Goal: Task Accomplishment & Management: Manage account settings

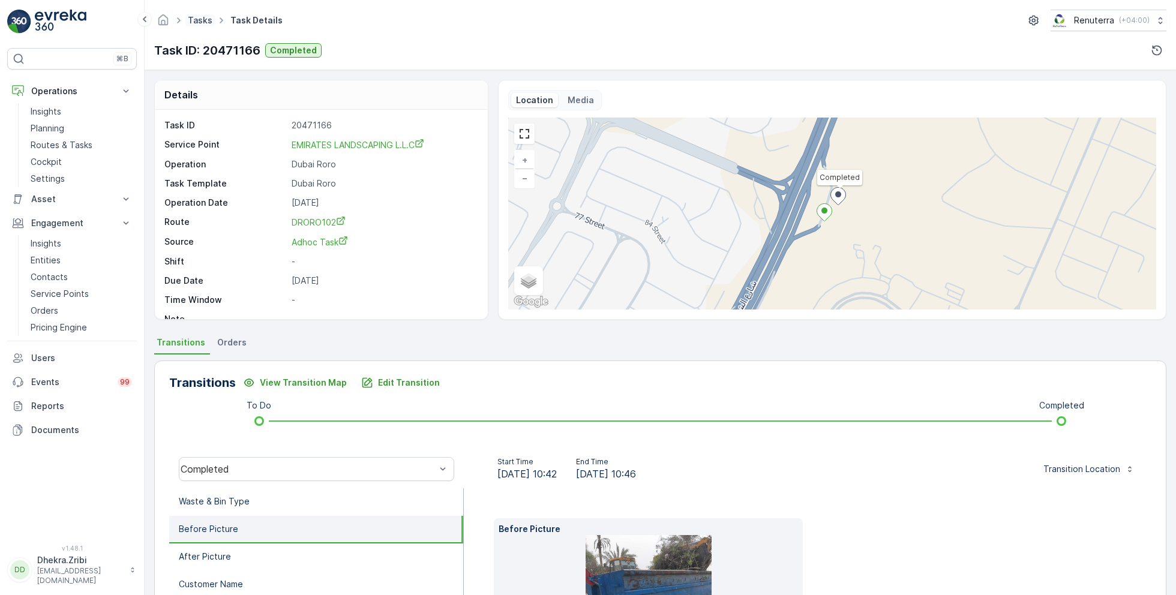
click at [200, 20] on link "Tasks" at bounding box center [200, 20] width 25 height 10
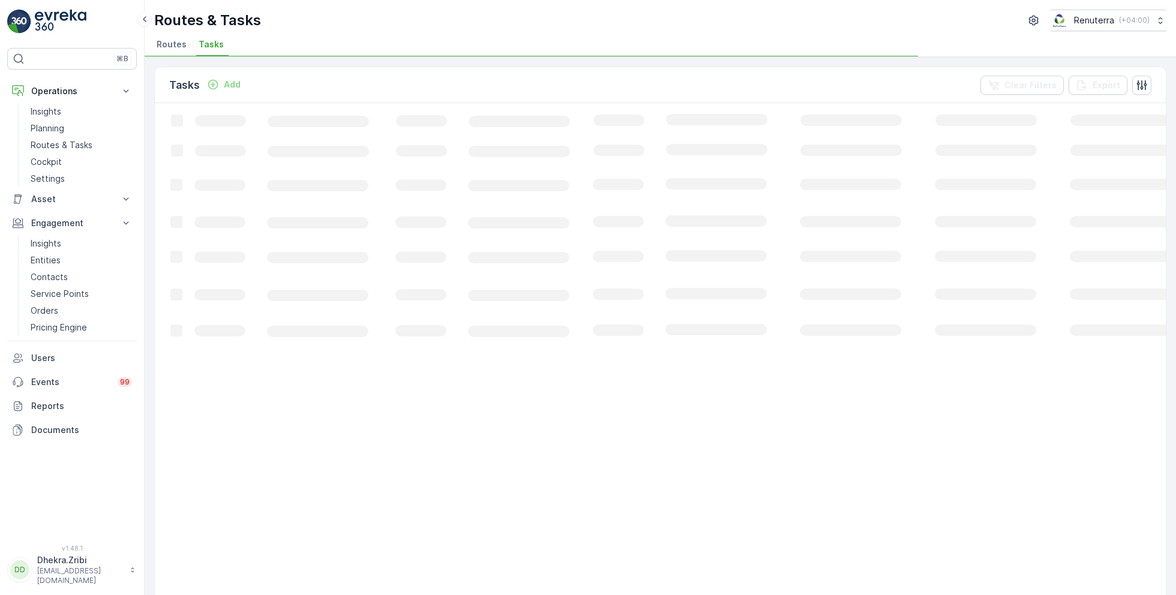
click at [184, 52] on li "Routes" at bounding box center [172, 46] width 37 height 20
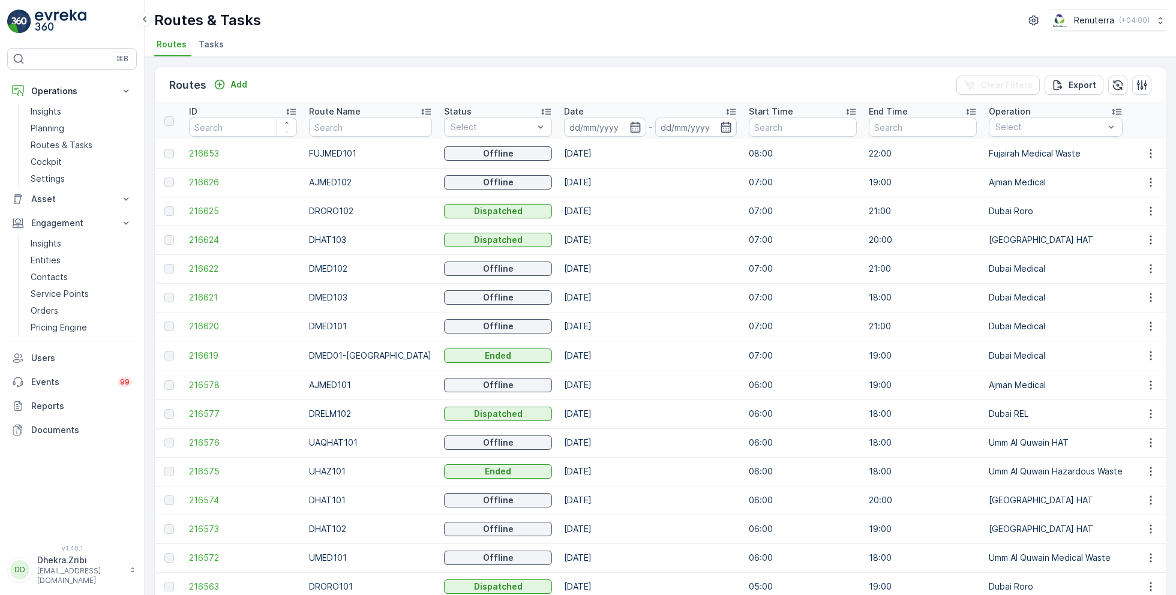
click at [431, 14] on div "Routes & Tasks Renuterra ( +04:00 )" at bounding box center [660, 21] width 1013 height 22
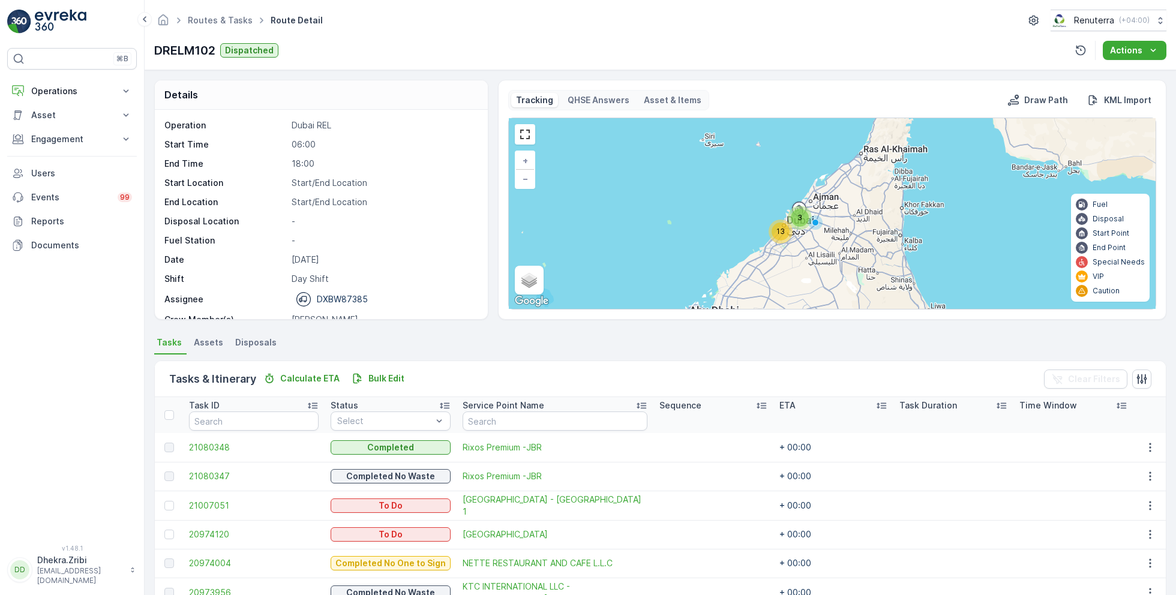
click at [226, 23] on link "Routes & Tasks" at bounding box center [220, 20] width 65 height 10
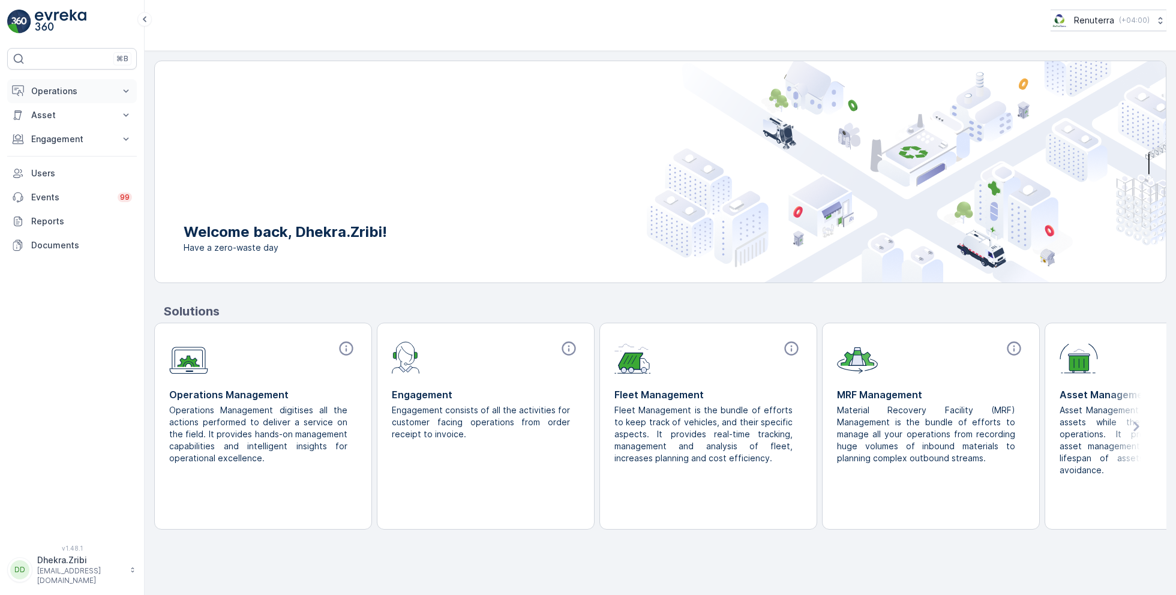
click at [89, 85] on p "Operations" at bounding box center [72, 91] width 82 height 12
click at [73, 133] on link "Planning" at bounding box center [81, 128] width 111 height 17
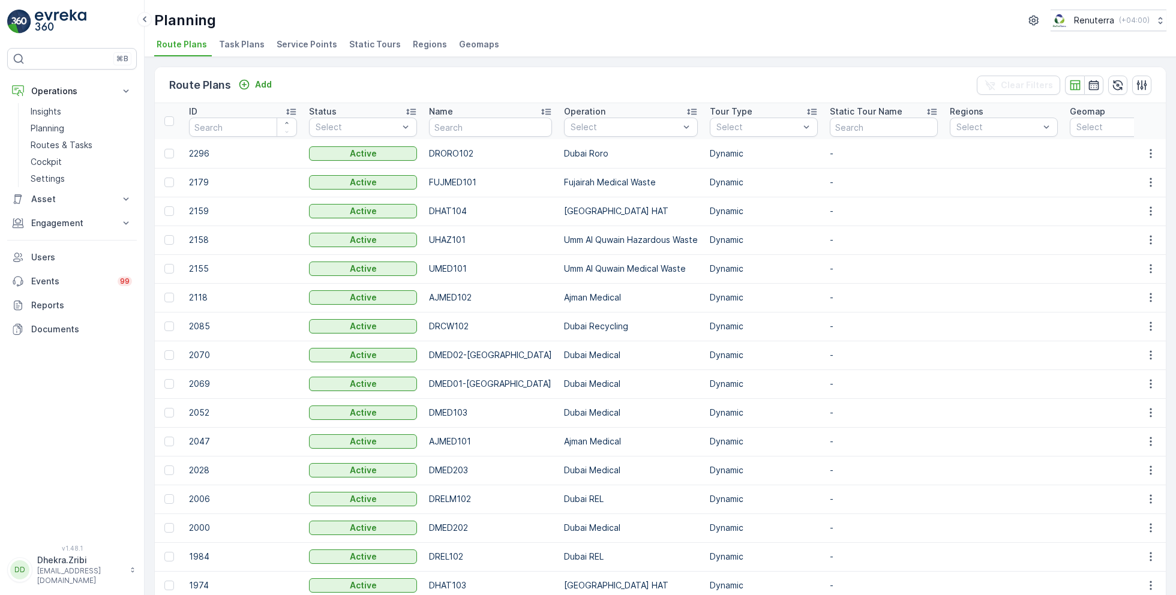
click at [316, 59] on div "Route Plans Add Clear Filters ID Status Select Name Operation Select Tour Type …" at bounding box center [661, 326] width 1032 height 538
click at [308, 45] on span "Service Points" at bounding box center [307, 44] width 61 height 12
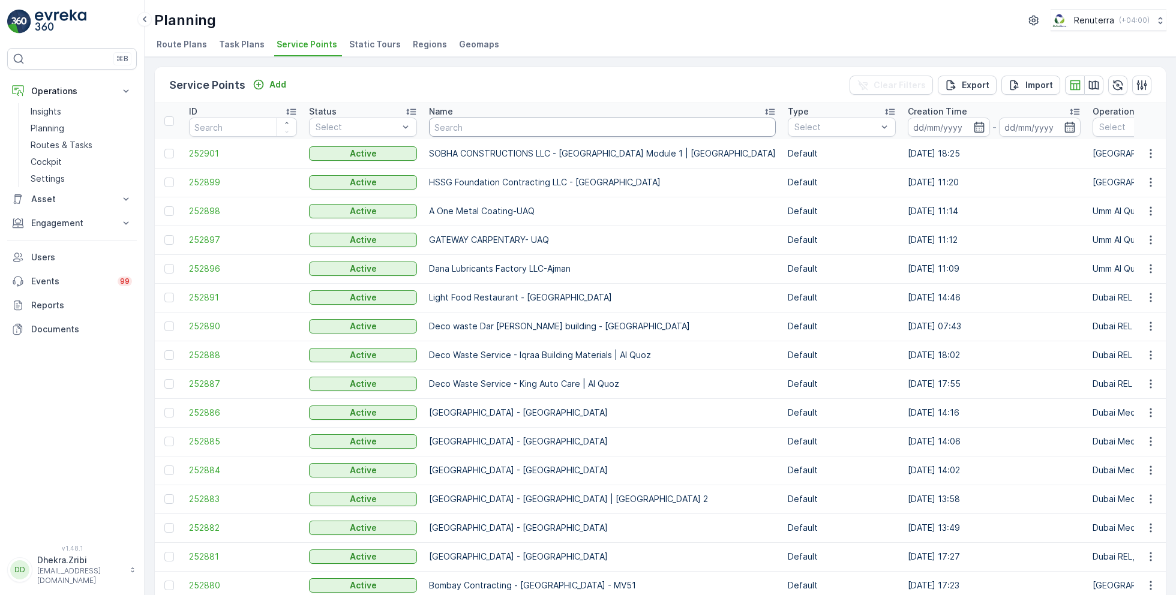
click at [499, 122] on input "text" at bounding box center [602, 127] width 347 height 19
click at [465, 124] on input "text" at bounding box center [602, 127] width 347 height 19
click at [526, 135] on input "text" at bounding box center [602, 127] width 347 height 19
click at [455, 128] on input "text" at bounding box center [602, 127] width 347 height 19
click at [476, 127] on input "text" at bounding box center [602, 127] width 347 height 19
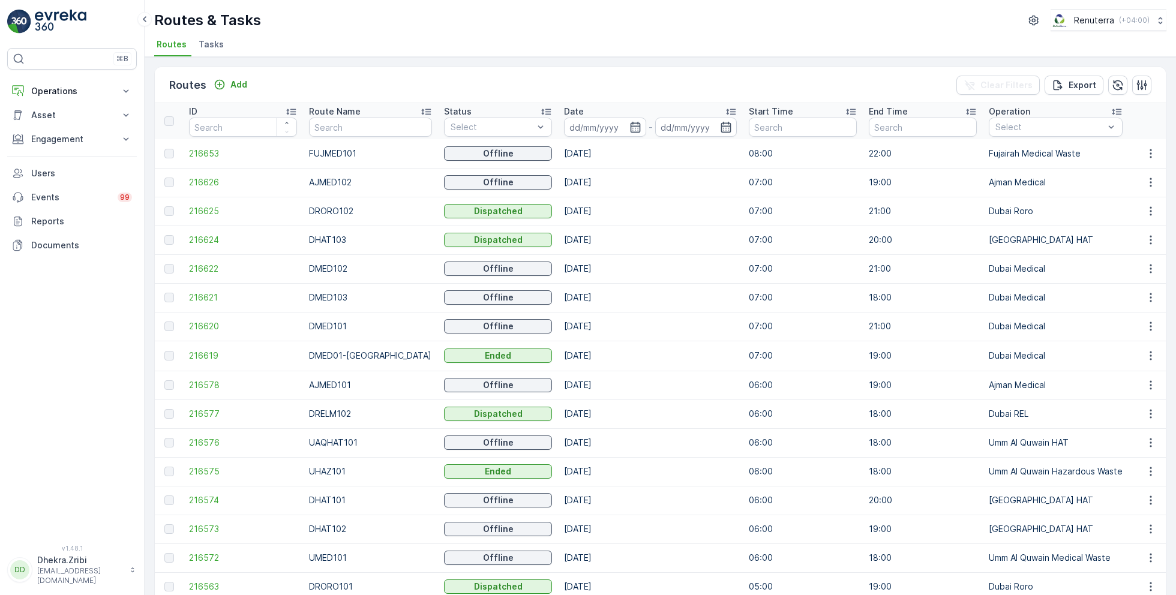
click at [548, 101] on div "Routes Add Clear Filters Export" at bounding box center [660, 85] width 1011 height 36
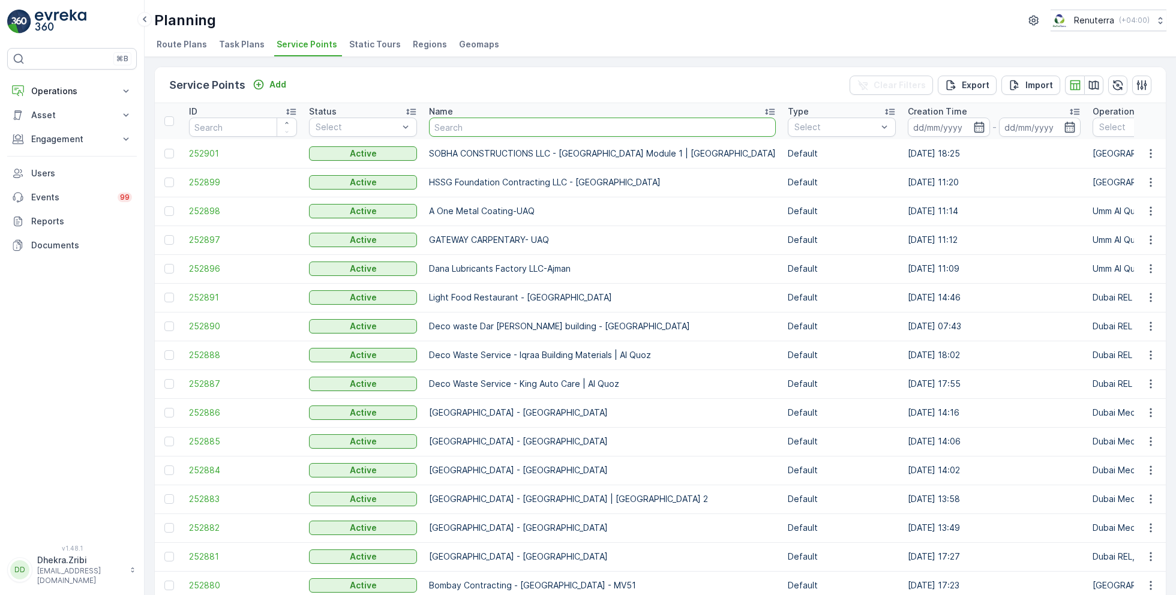
click at [466, 135] on input "text" at bounding box center [602, 127] width 347 height 19
type input "emirates"
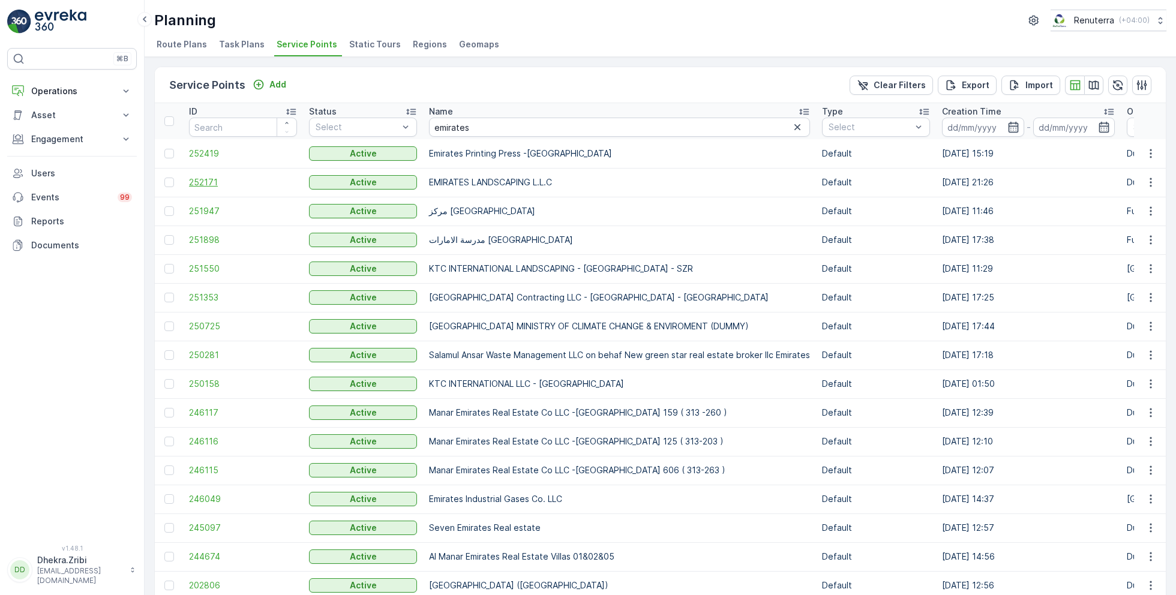
click at [211, 184] on span "252171" at bounding box center [243, 182] width 108 height 12
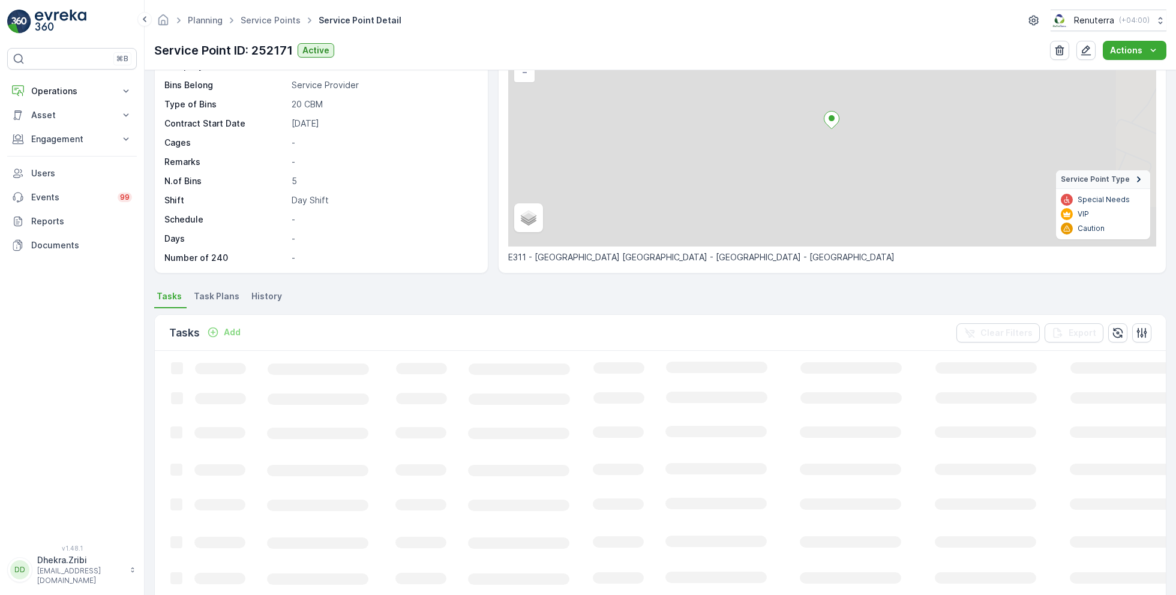
scroll to position [109, 0]
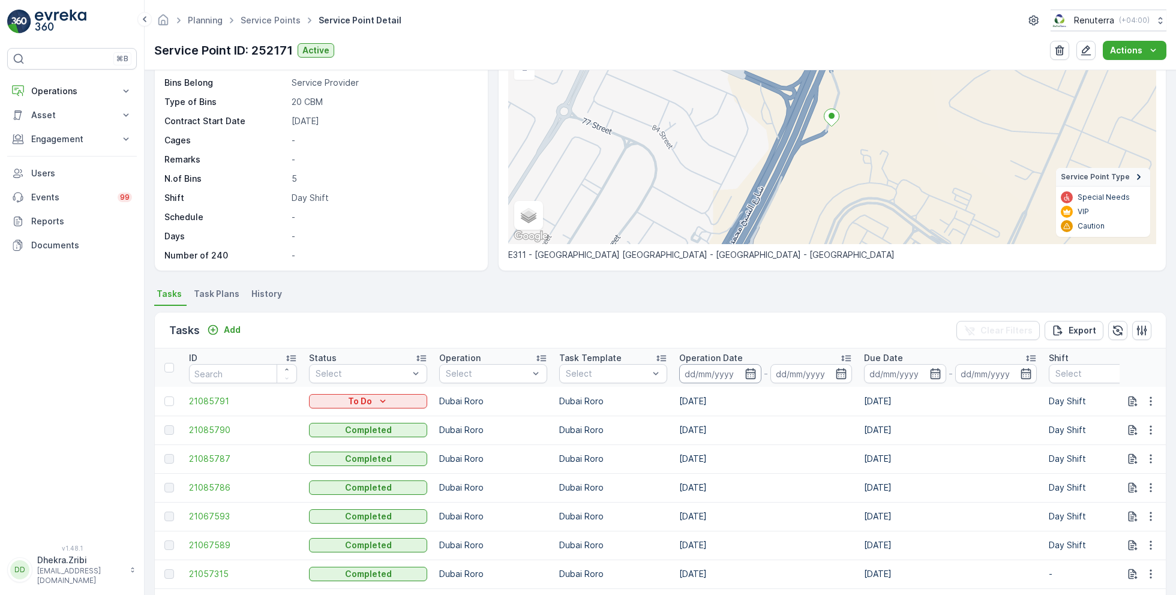
click at [697, 372] on input at bounding box center [720, 373] width 82 height 19
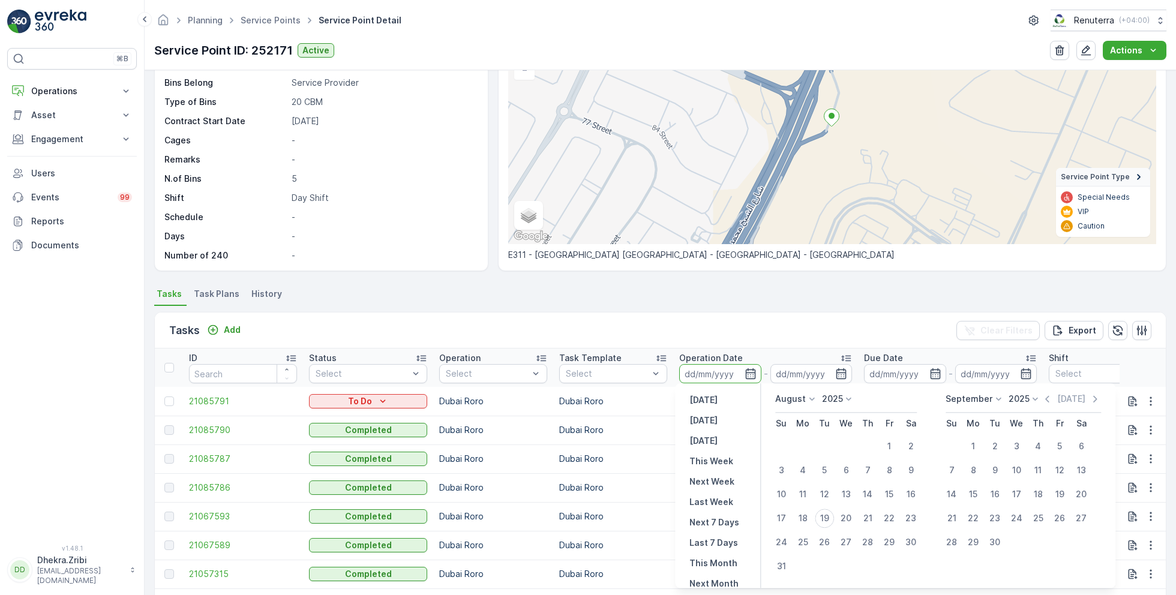
click at [794, 399] on p "August" at bounding box center [790, 399] width 31 height 12
click at [793, 510] on span "July" at bounding box center [791, 512] width 16 height 12
click at [895, 489] on div "18" at bounding box center [889, 494] width 19 height 19
type input "[DATE]"
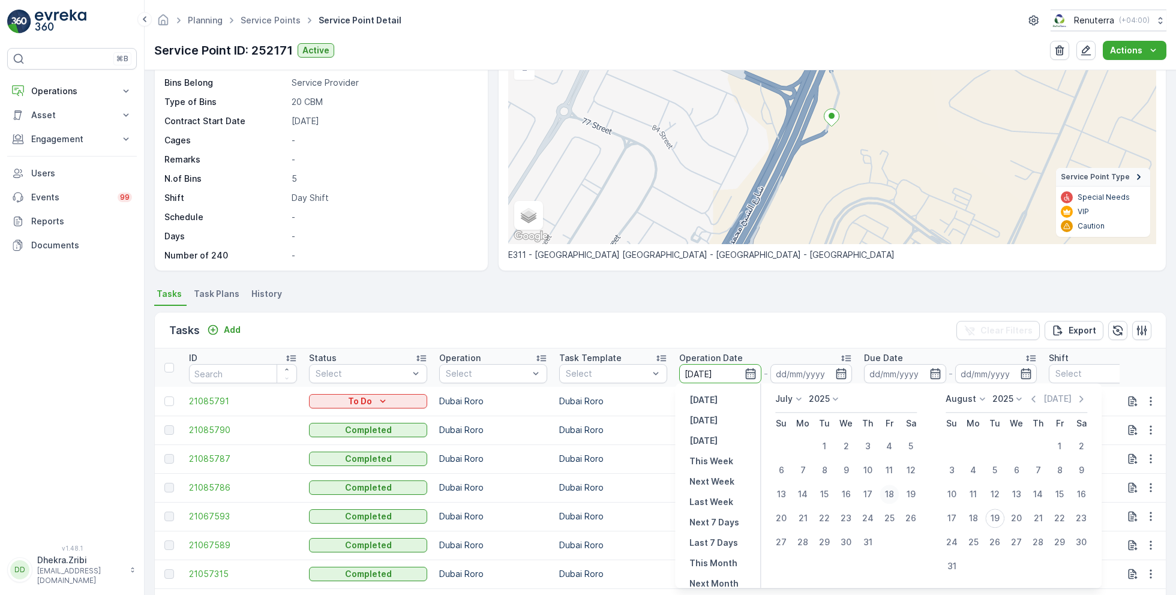
click at [895, 489] on div "18" at bounding box center [889, 494] width 19 height 19
type input "[DATE]"
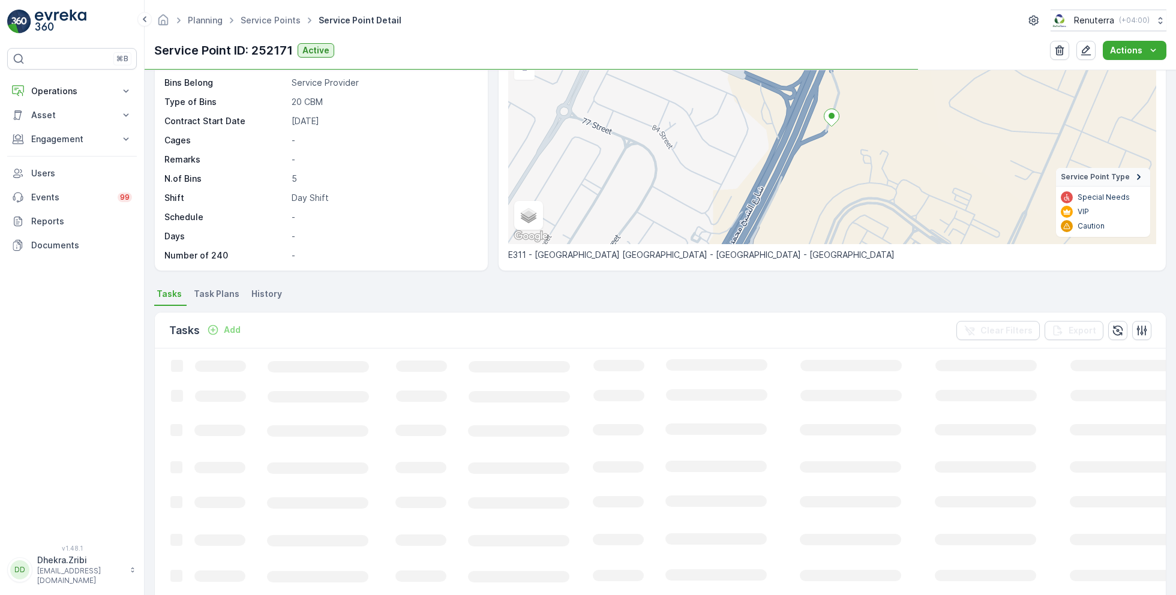
scroll to position [83, 0]
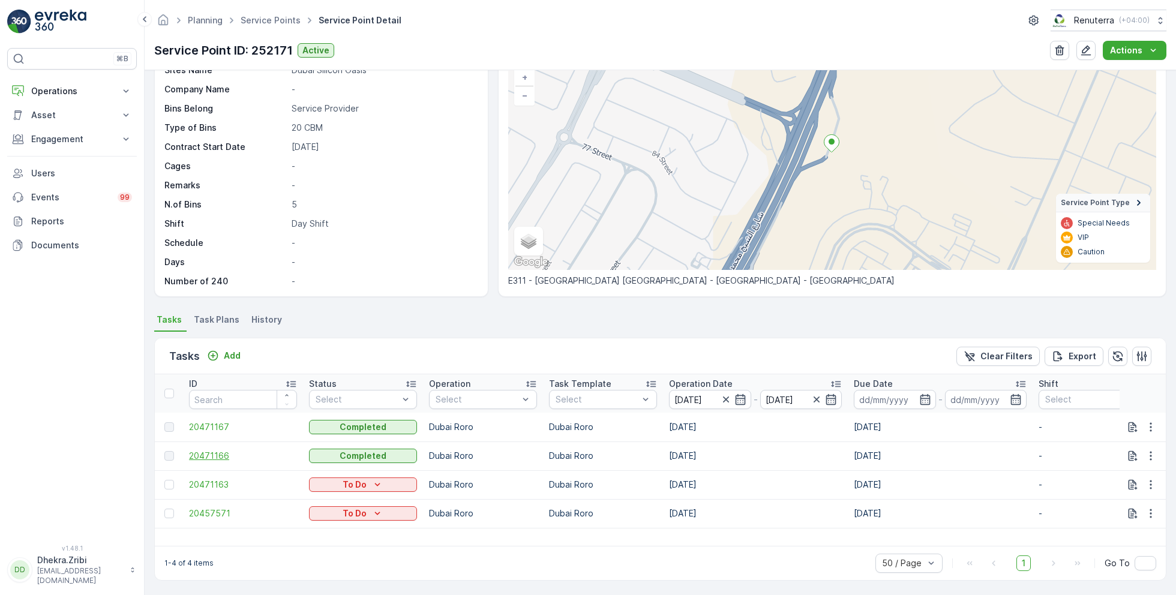
click at [223, 454] on span "20471166" at bounding box center [243, 456] width 108 height 12
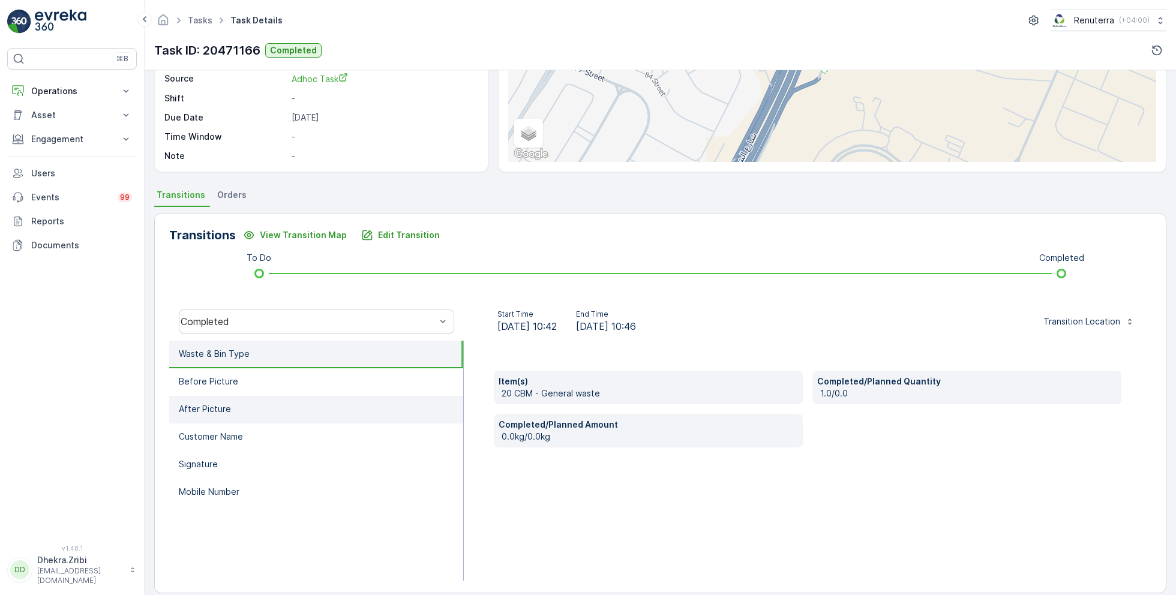
scroll to position [155, 0]
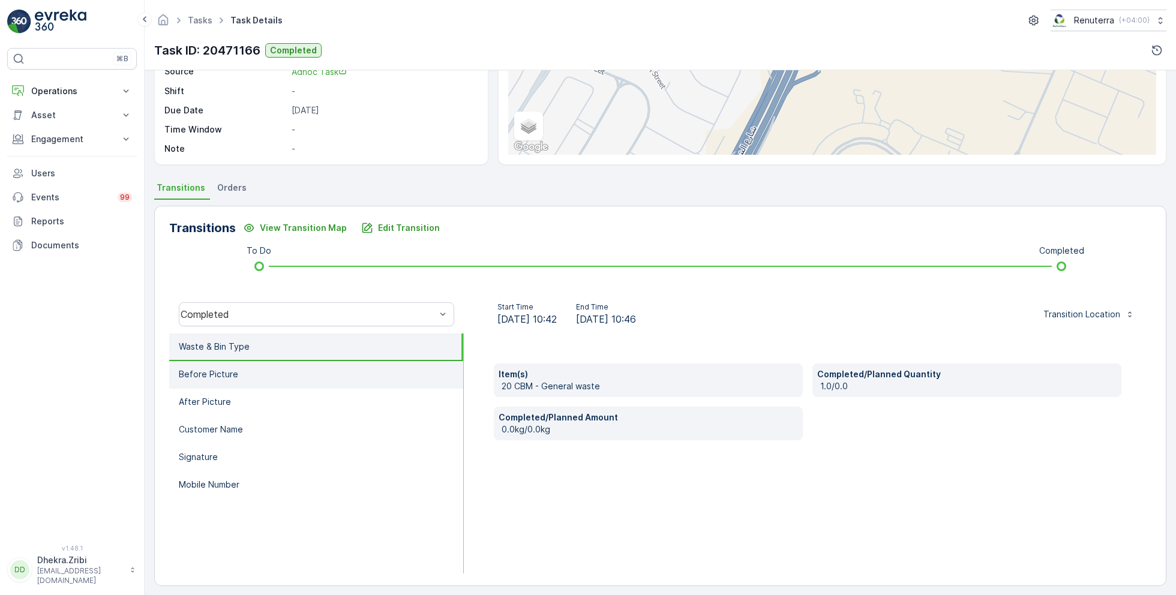
click at [235, 374] on p "Before Picture" at bounding box center [208, 375] width 59 height 12
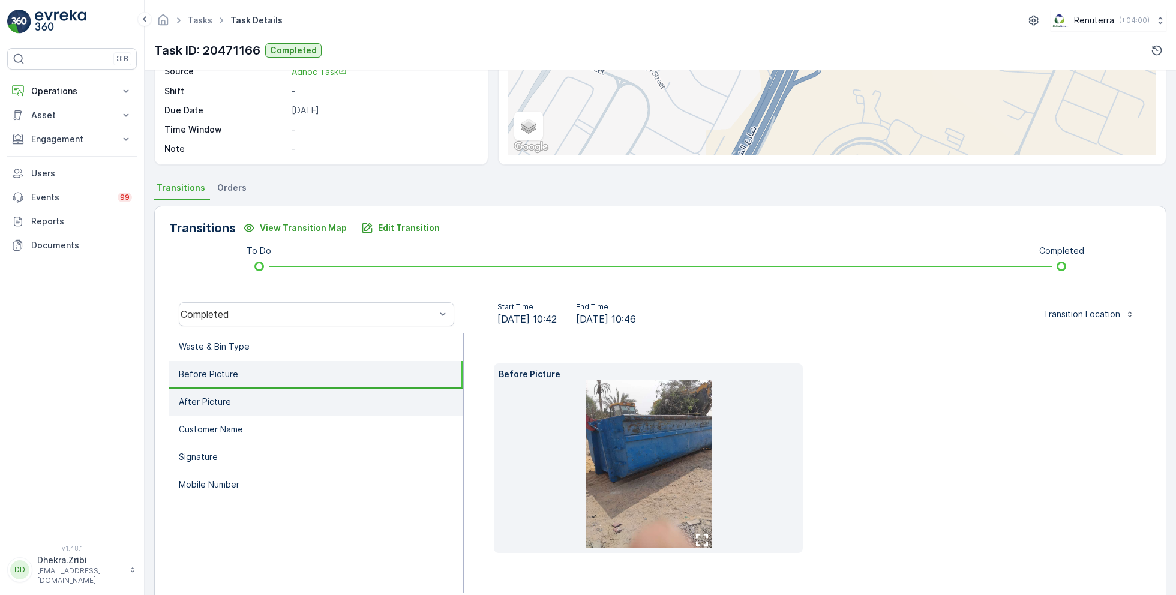
click at [233, 395] on li "After Picture" at bounding box center [316, 403] width 294 height 28
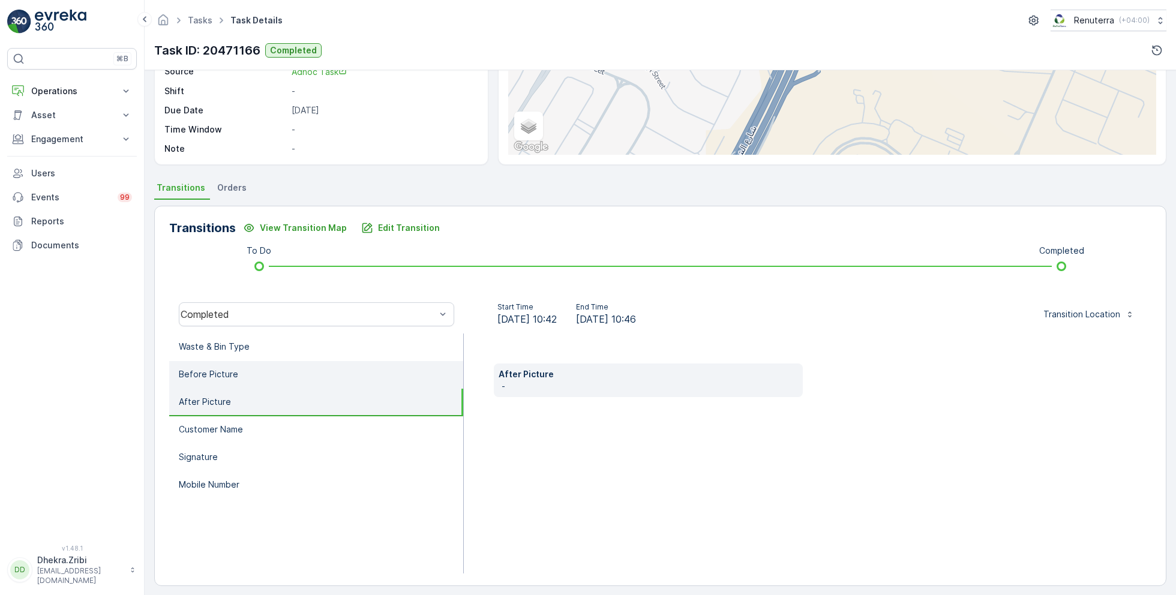
click at [239, 376] on li "Before Picture" at bounding box center [316, 375] width 294 height 28
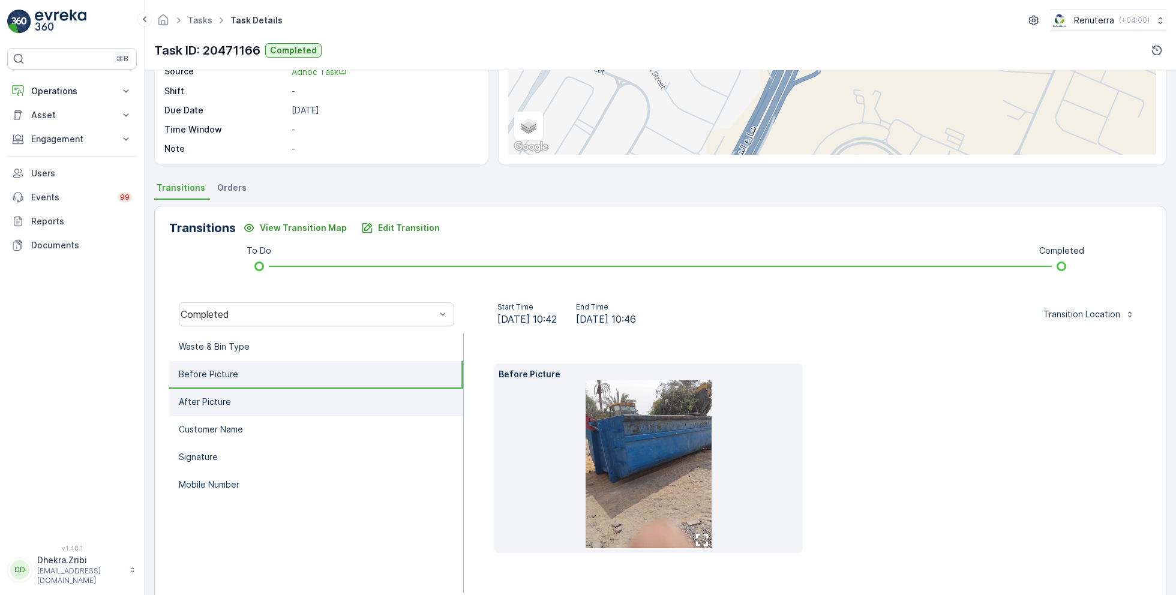
click at [239, 395] on li "After Picture" at bounding box center [316, 403] width 294 height 28
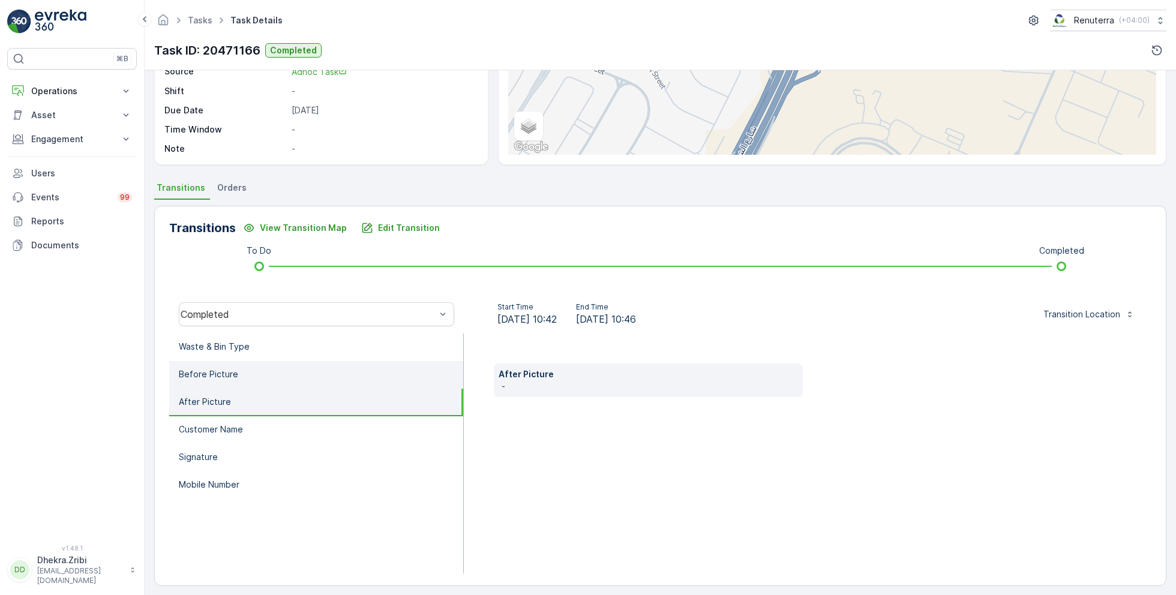
click at [247, 373] on li "Before Picture" at bounding box center [316, 375] width 294 height 28
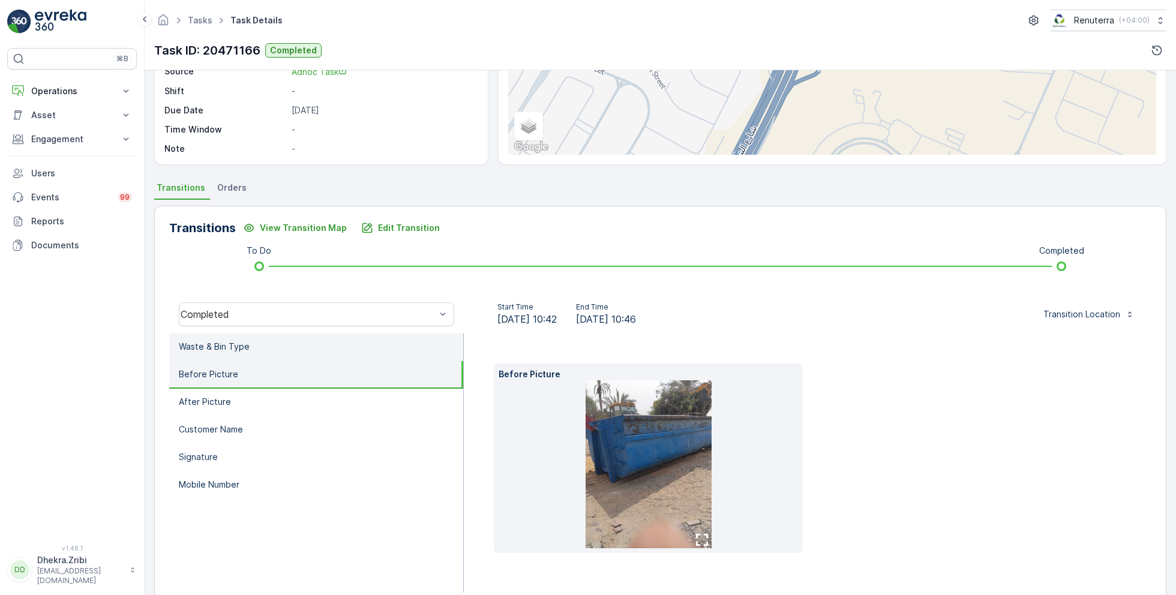
click at [241, 334] on li "Waste & Bin Type" at bounding box center [316, 348] width 294 height 28
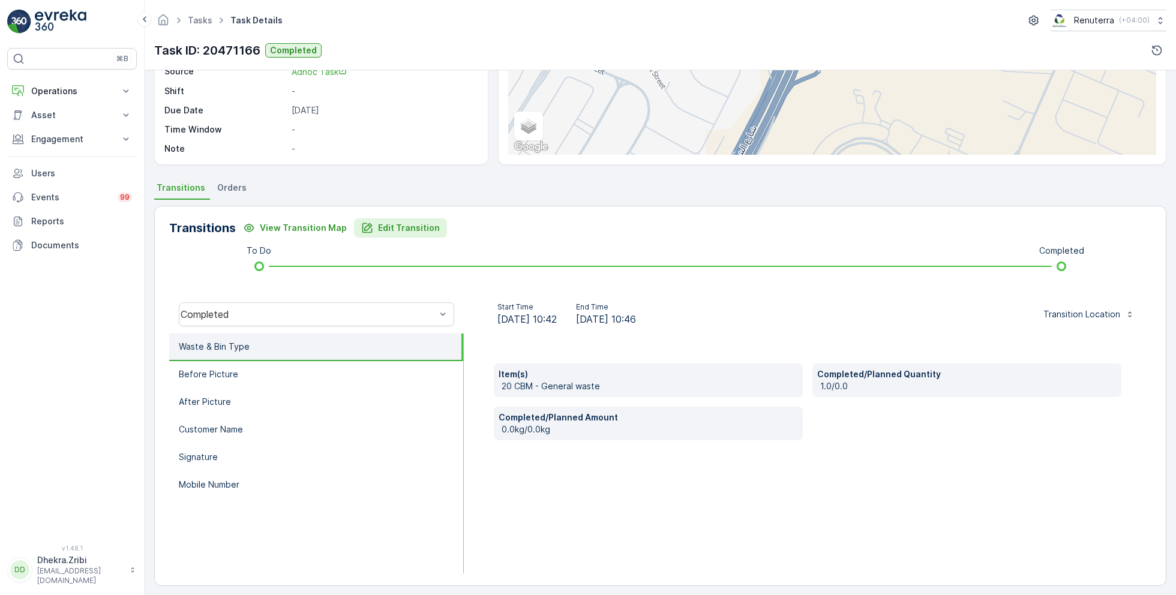
click at [391, 230] on p "Edit Transition" at bounding box center [409, 228] width 62 height 12
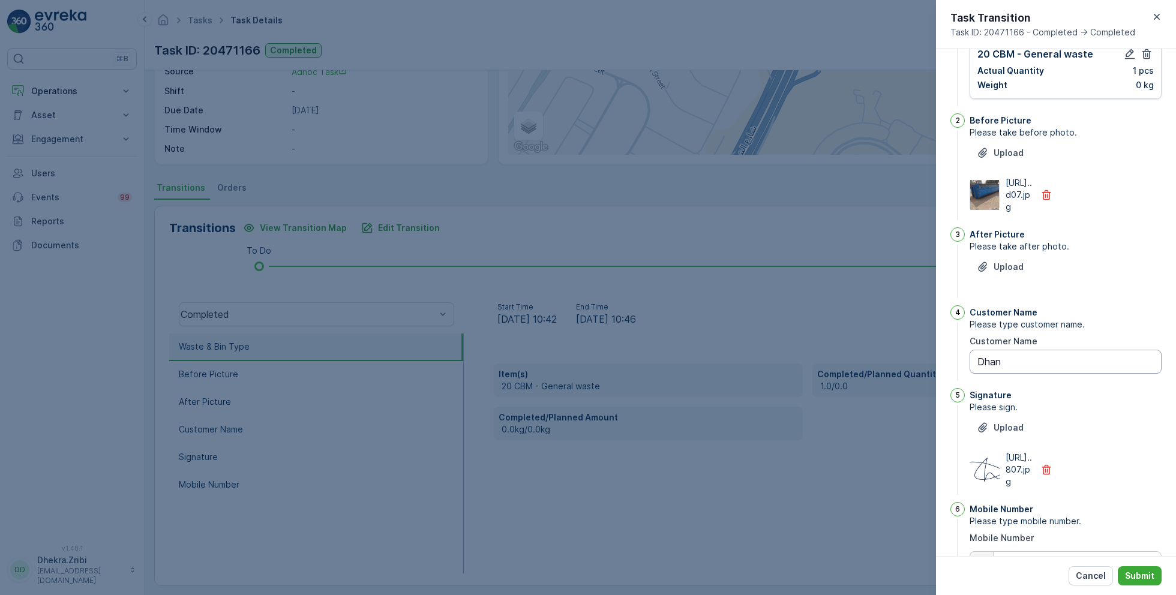
scroll to position [0, 0]
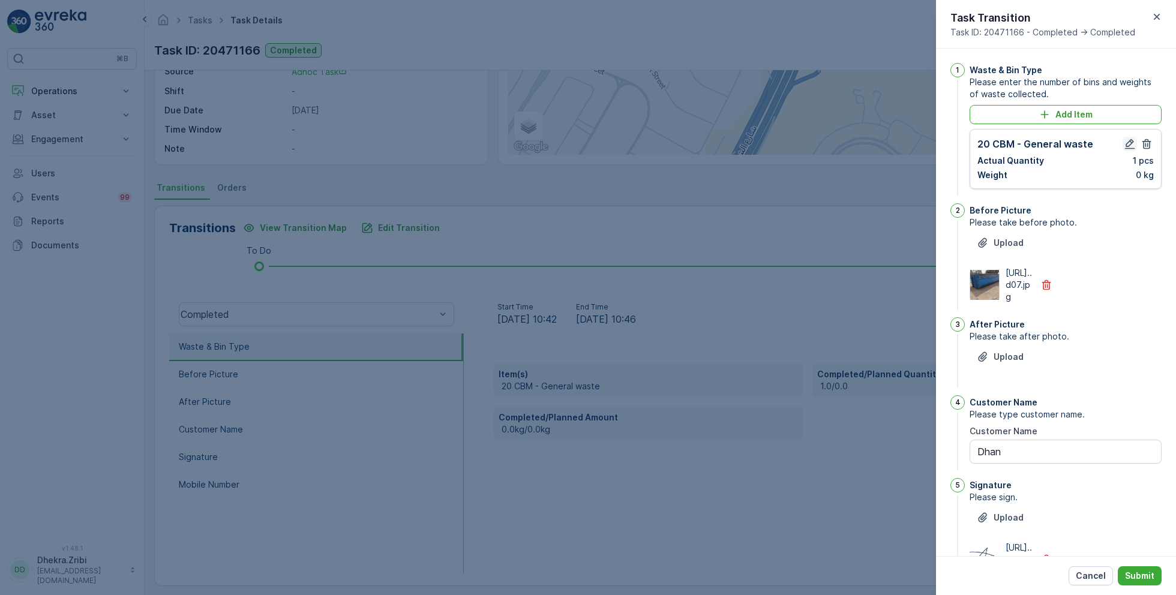
click at [1128, 142] on icon "button" at bounding box center [1130, 144] width 12 height 12
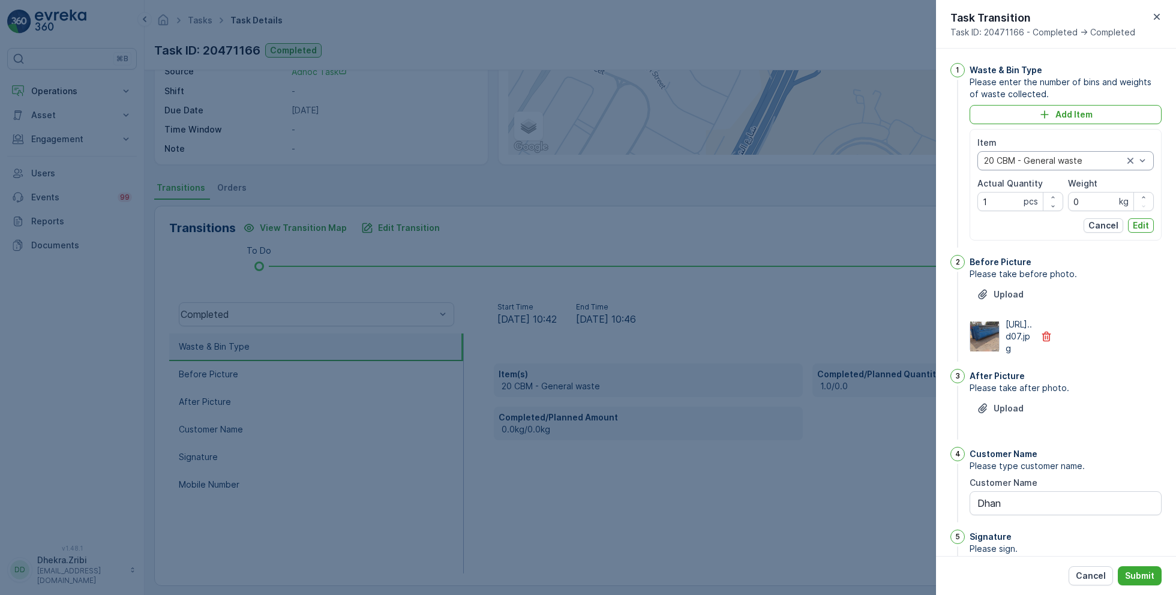
click at [1077, 158] on div at bounding box center [1054, 161] width 142 height 10
click at [1113, 364] on div "Before Picture Please take before photo. Upload https://media.evre...d07.jpg" at bounding box center [1066, 309] width 192 height 109
drag, startPoint x: 1012, startPoint y: 204, endPoint x: 949, endPoint y: 203, distance: 62.4
click at [949, 203] on div "1 Waste & Bin Type Please enter the number of bins and weights of waste collect…" at bounding box center [1056, 303] width 240 height 508
type Quantity "0"
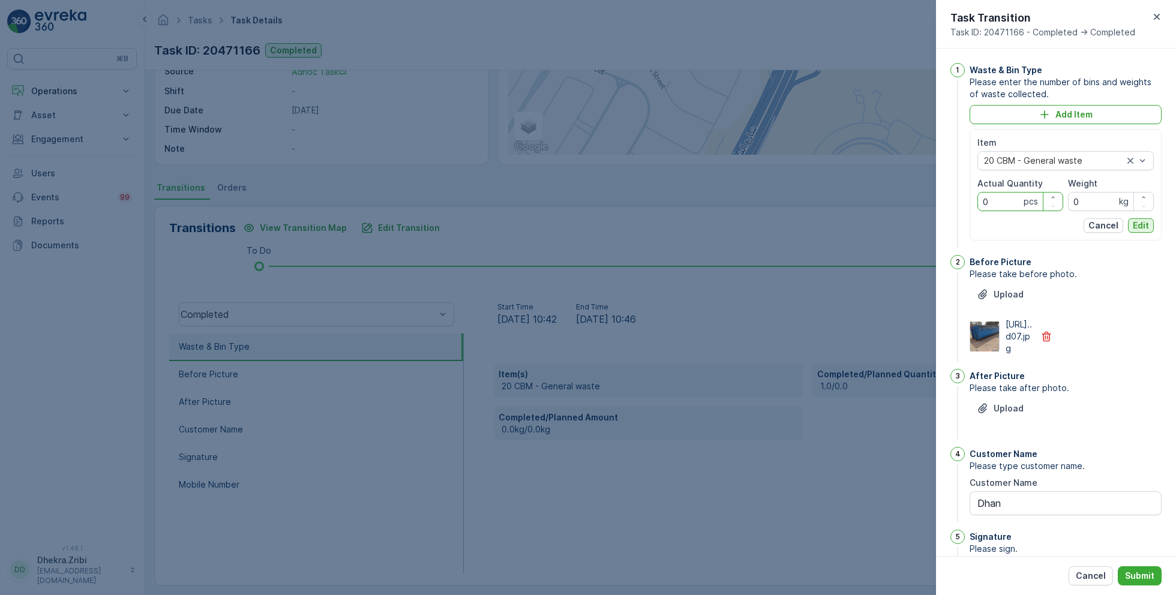
click at [1140, 221] on p "Edit" at bounding box center [1141, 226] width 16 height 12
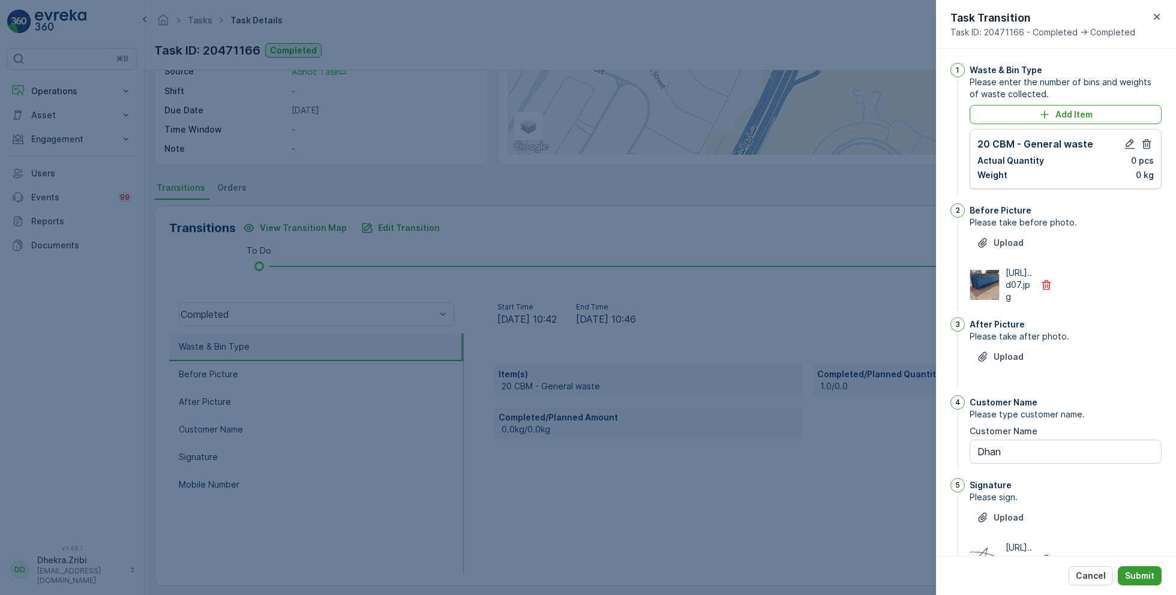
click at [1144, 578] on p "Submit" at bounding box center [1139, 576] width 29 height 12
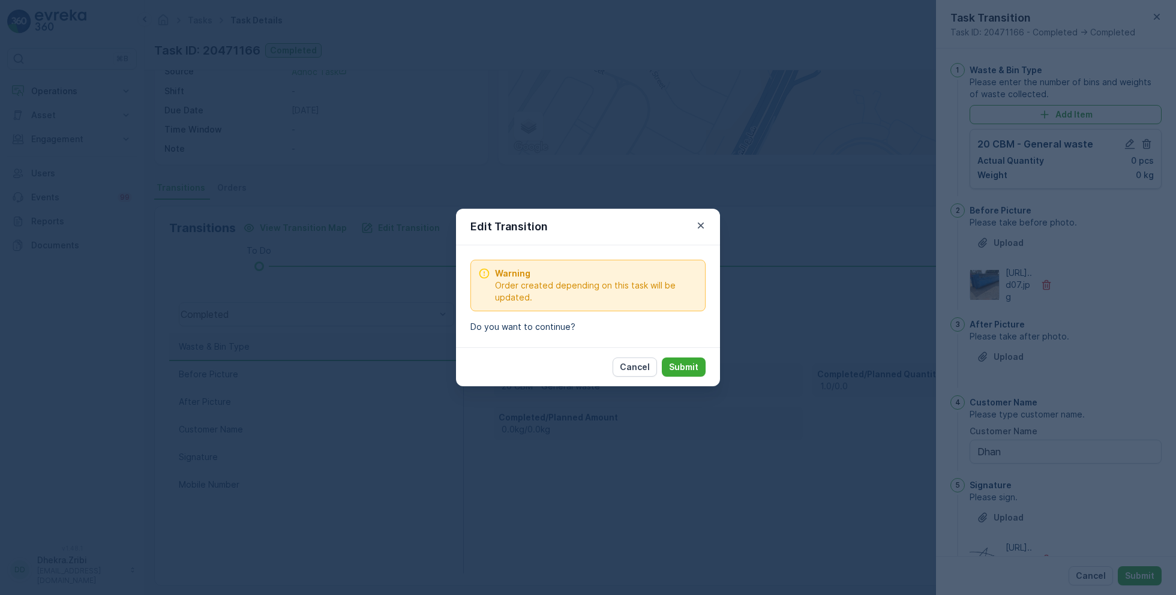
click at [712, 367] on div "Cancel Submit" at bounding box center [588, 367] width 264 height 39
click at [687, 364] on p "Submit" at bounding box center [683, 367] width 29 height 12
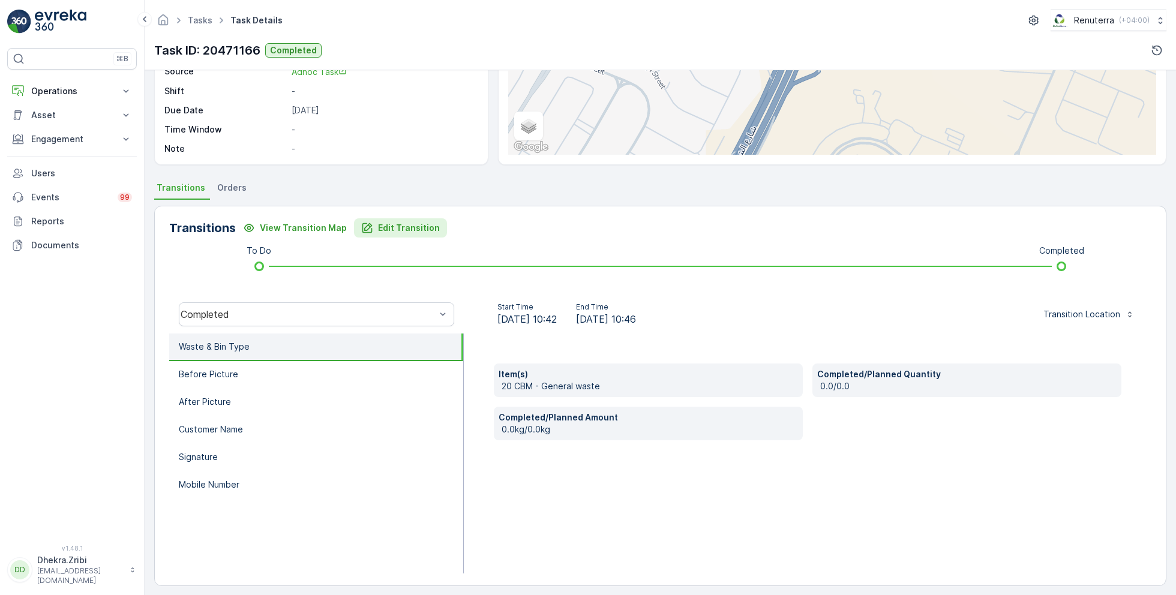
click at [403, 231] on p "Edit Transition" at bounding box center [409, 228] width 62 height 12
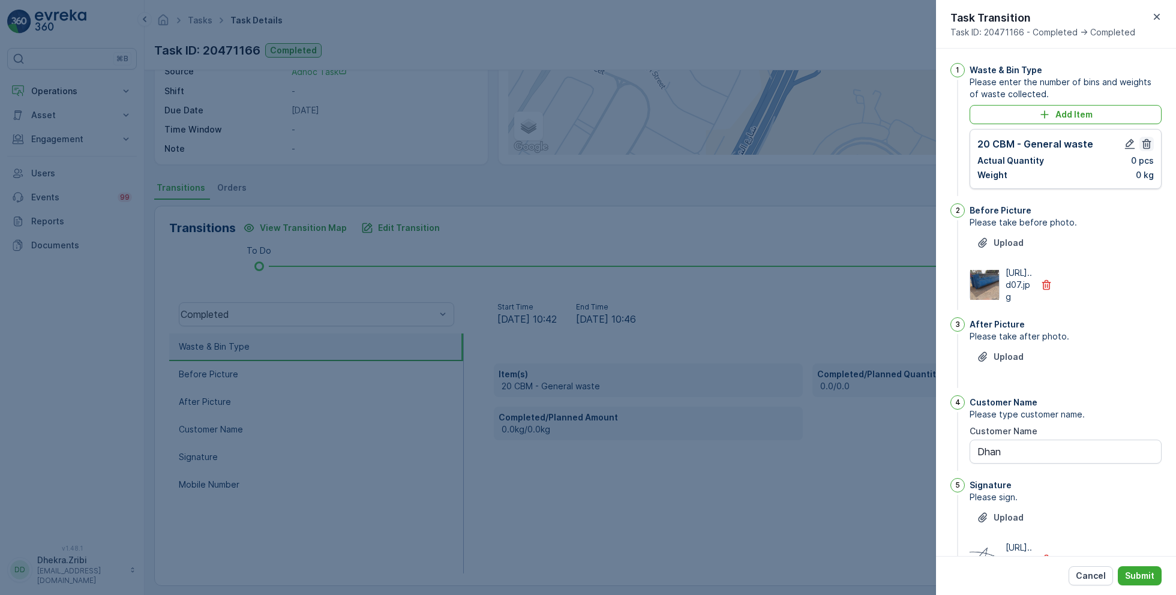
click at [1146, 143] on icon "button" at bounding box center [1147, 144] width 12 height 12
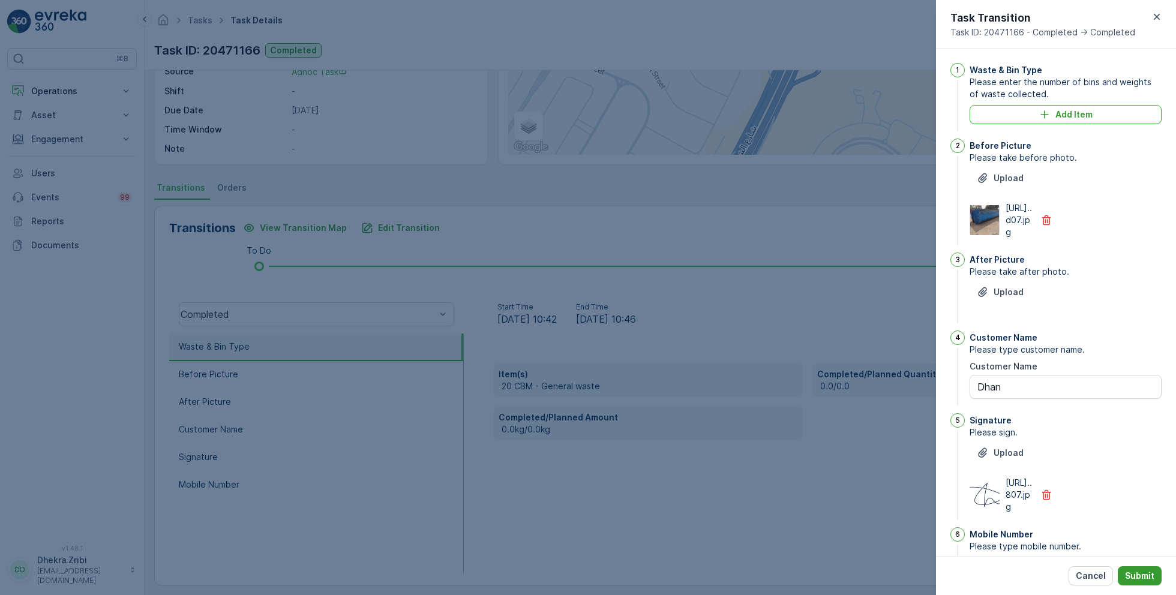
click at [1137, 579] on p "Submit" at bounding box center [1139, 576] width 29 height 12
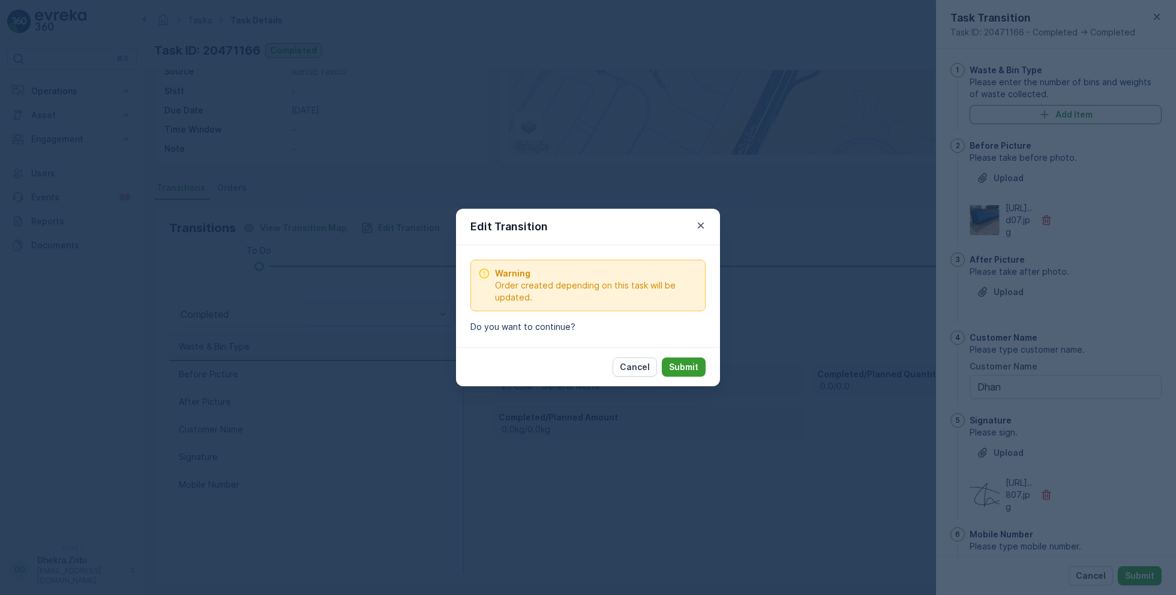
click at [685, 366] on p "Submit" at bounding box center [683, 367] width 29 height 12
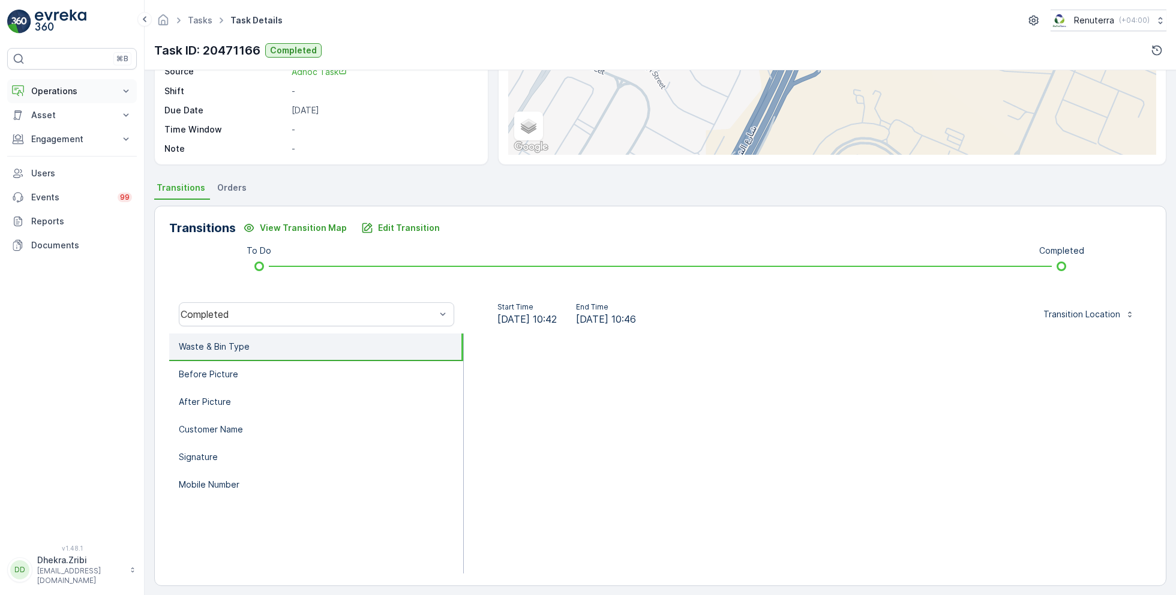
click at [67, 95] on p "Operations" at bounding box center [72, 91] width 82 height 12
click at [50, 109] on p "Insights" at bounding box center [46, 112] width 31 height 12
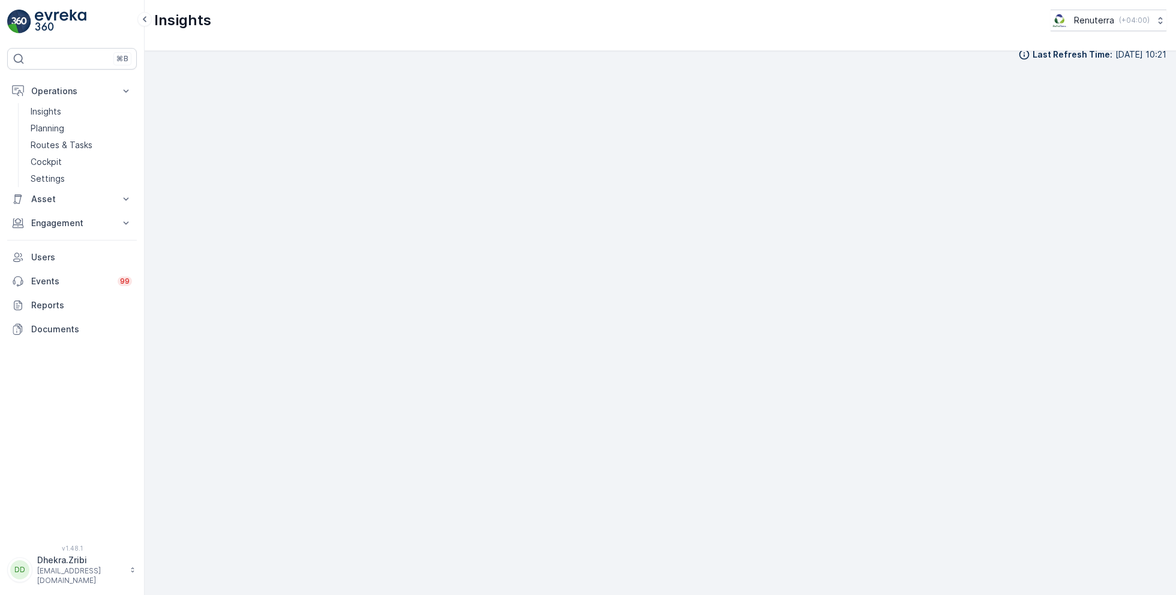
scroll to position [14, 0]
click at [56, 127] on p "Planning" at bounding box center [48, 128] width 34 height 12
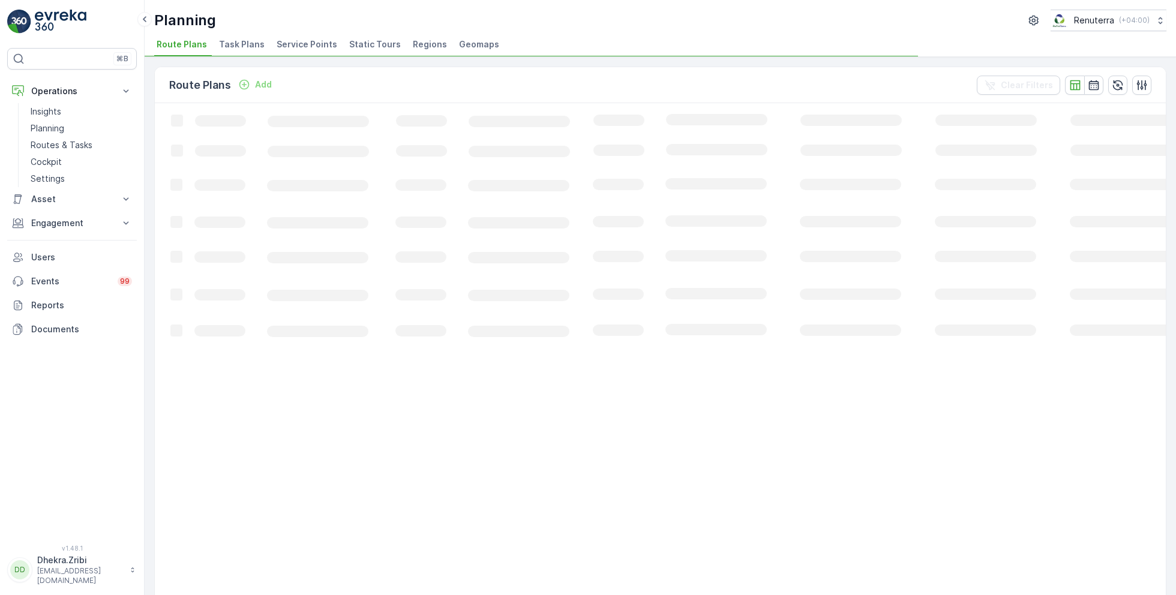
click at [301, 47] on span "Service Points" at bounding box center [307, 44] width 61 height 12
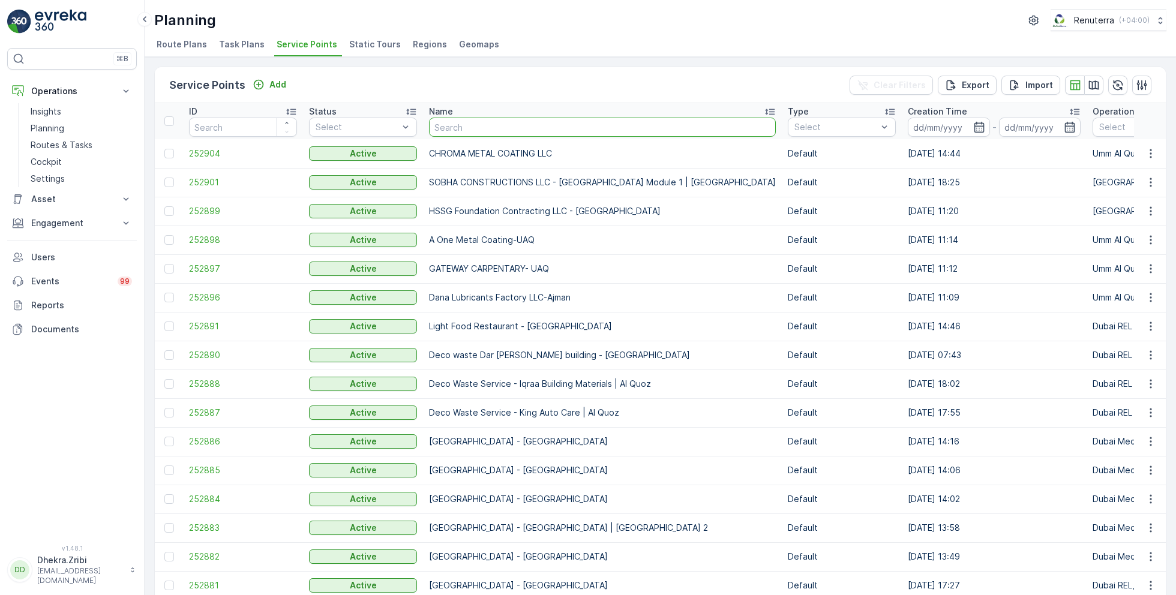
click at [493, 128] on input "text" at bounding box center [602, 127] width 347 height 19
type input "emirat"
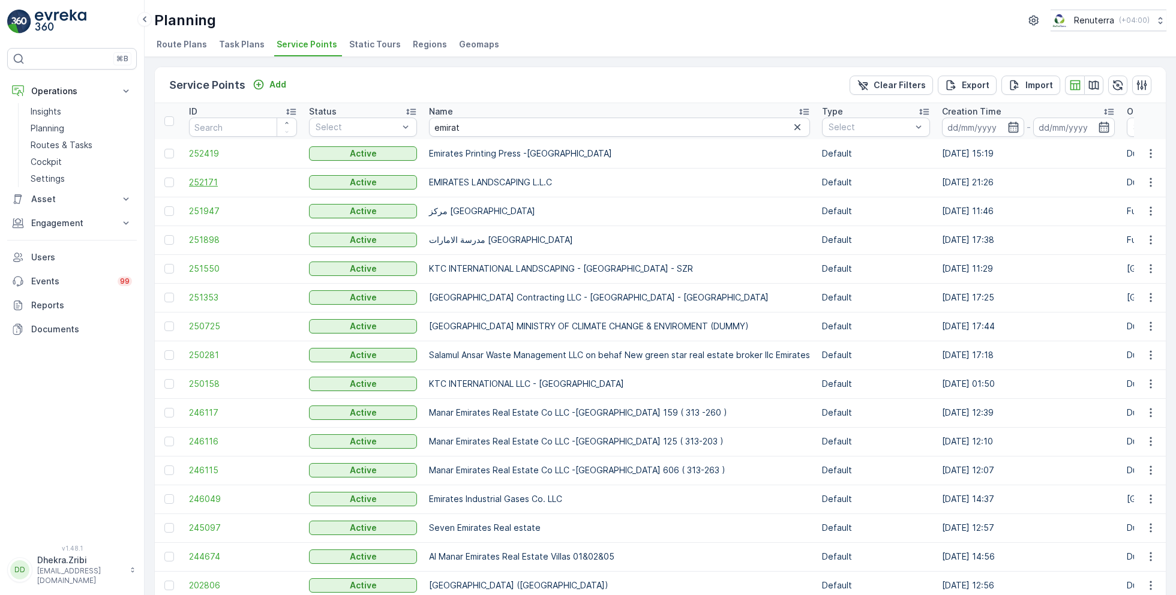
click at [211, 182] on span "252171" at bounding box center [243, 182] width 108 height 12
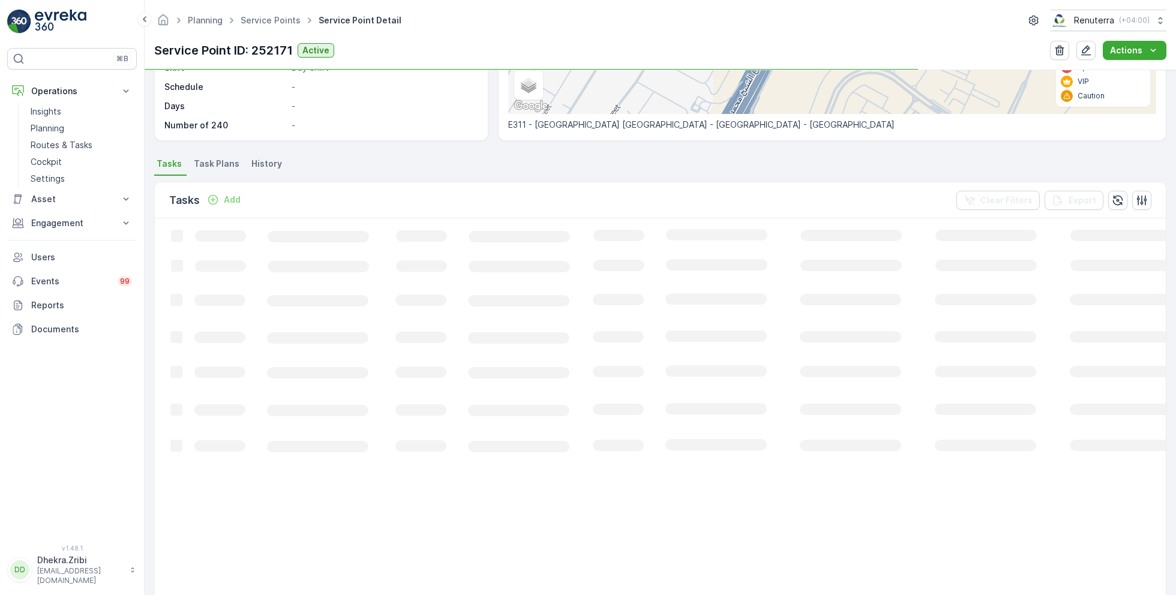
scroll to position [247, 0]
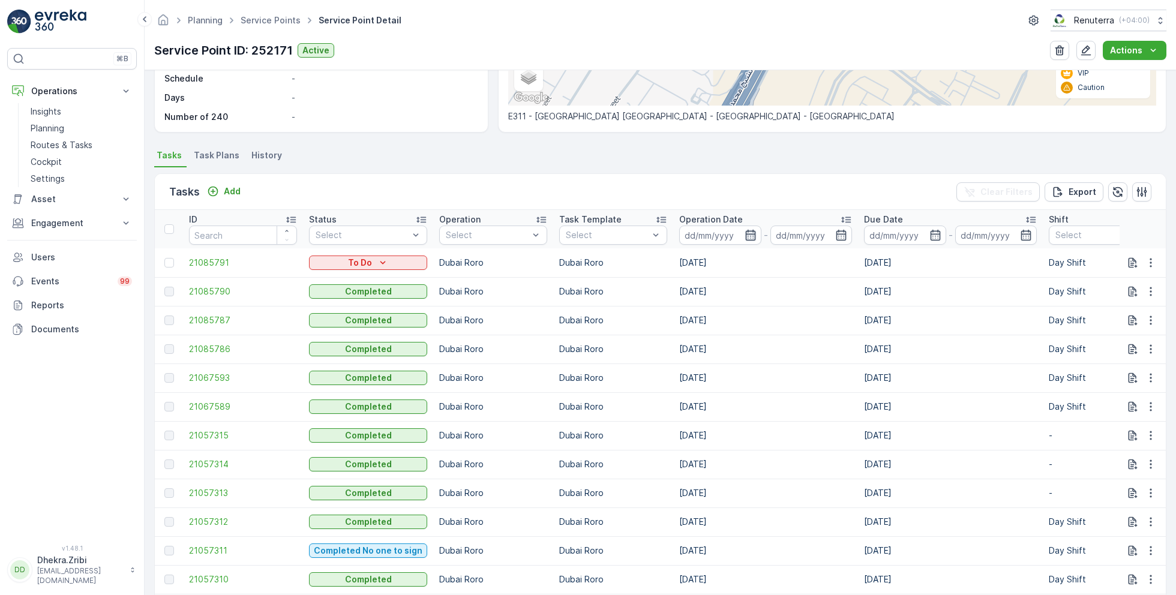
click at [745, 233] on icon "button" at bounding box center [750, 235] width 10 height 11
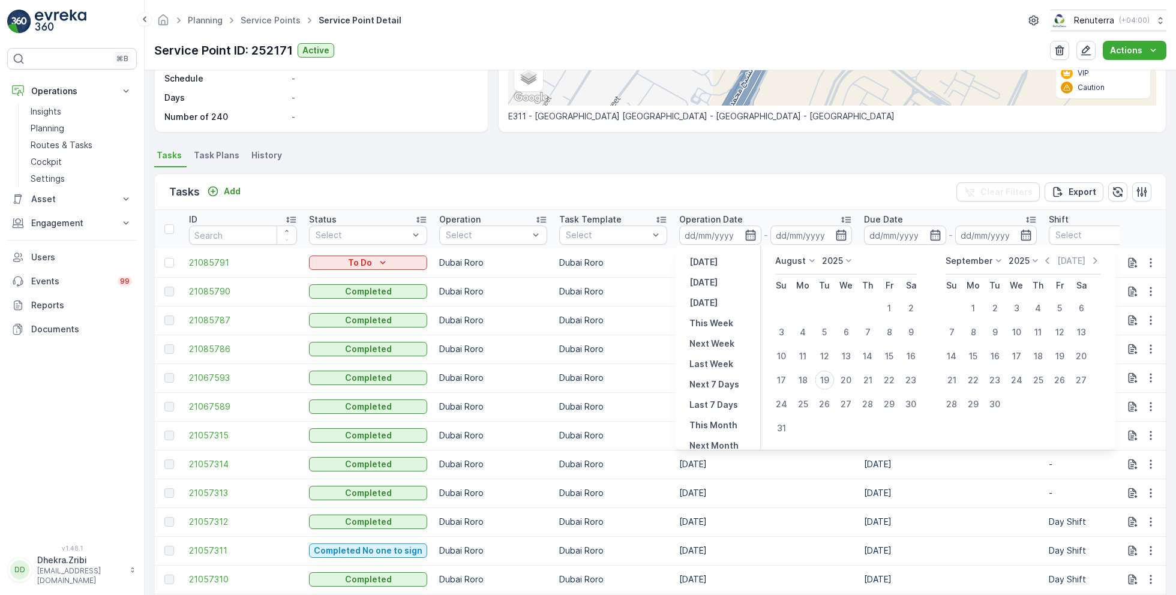
click at [799, 263] on p "August" at bounding box center [790, 261] width 31 height 12
click at [797, 308] on span "July" at bounding box center [791, 313] width 16 height 12
click at [784, 378] on div "20" at bounding box center [781, 380] width 19 height 19
type input "20.07.2025"
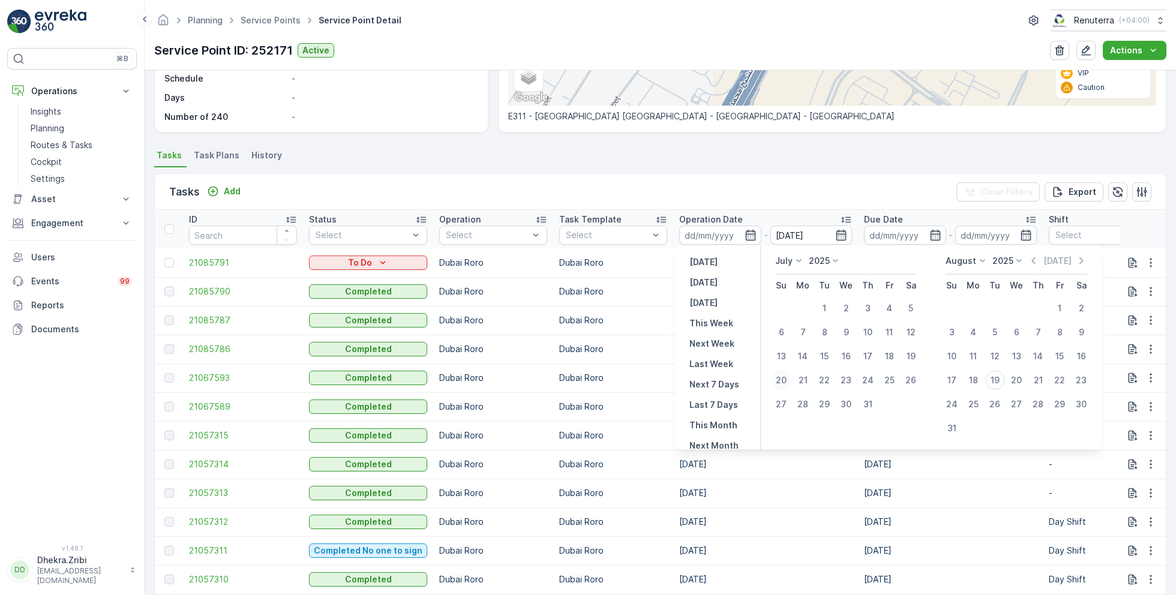
click at [784, 378] on div "20" at bounding box center [781, 380] width 19 height 19
type input "20.07.2025"
click at [467, 154] on ul "Tasks Task Plans History" at bounding box center [660, 157] width 1013 height 20
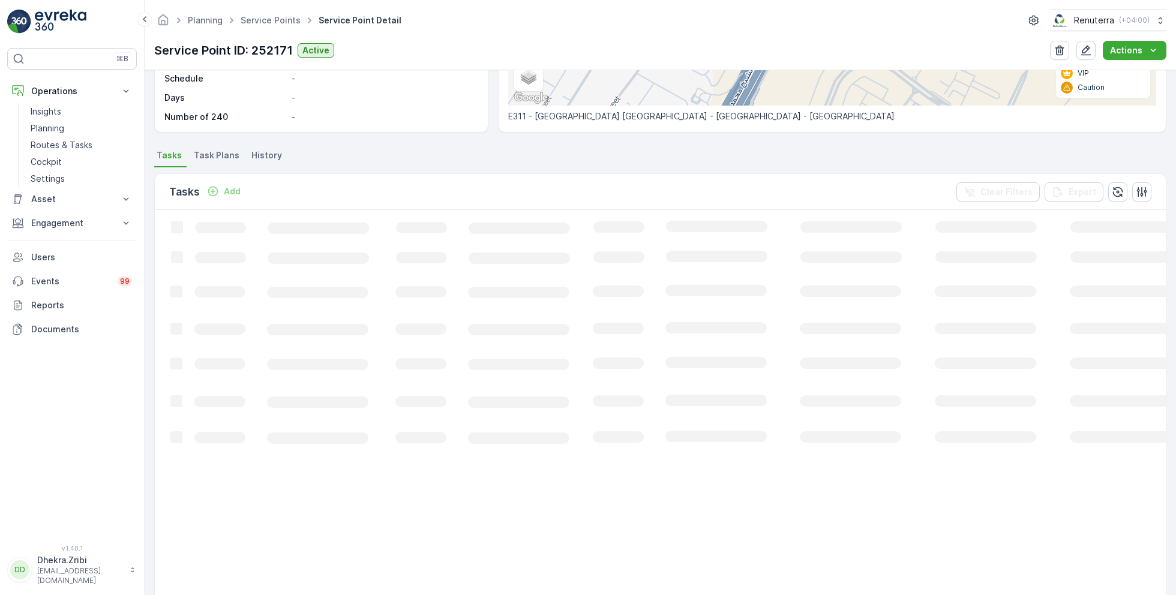
scroll to position [186, 0]
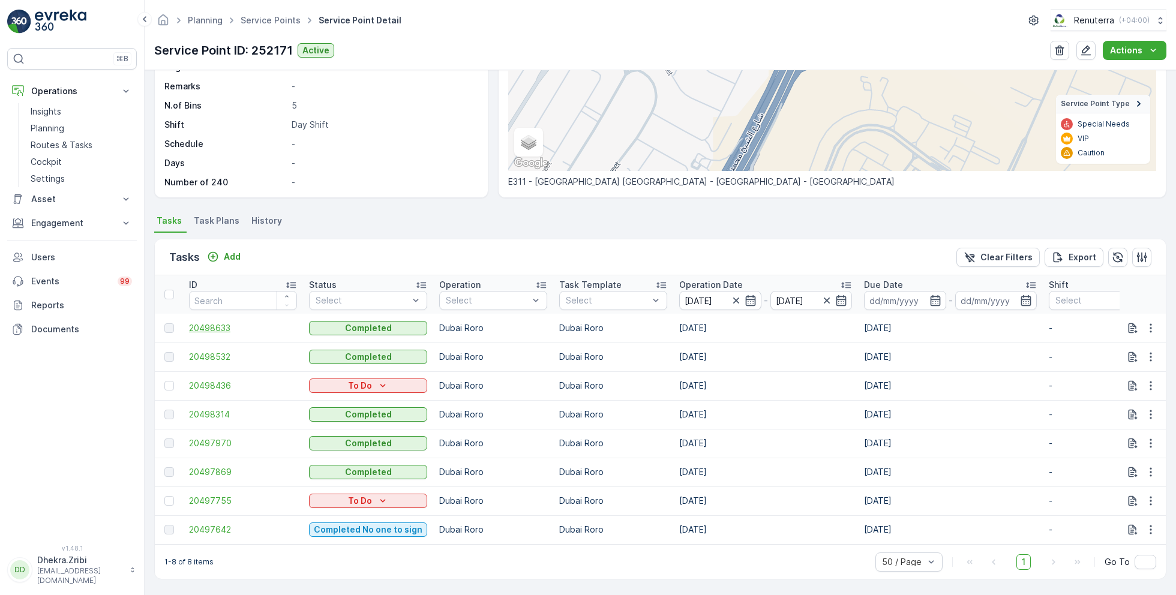
click at [222, 325] on span "20498633" at bounding box center [243, 328] width 108 height 12
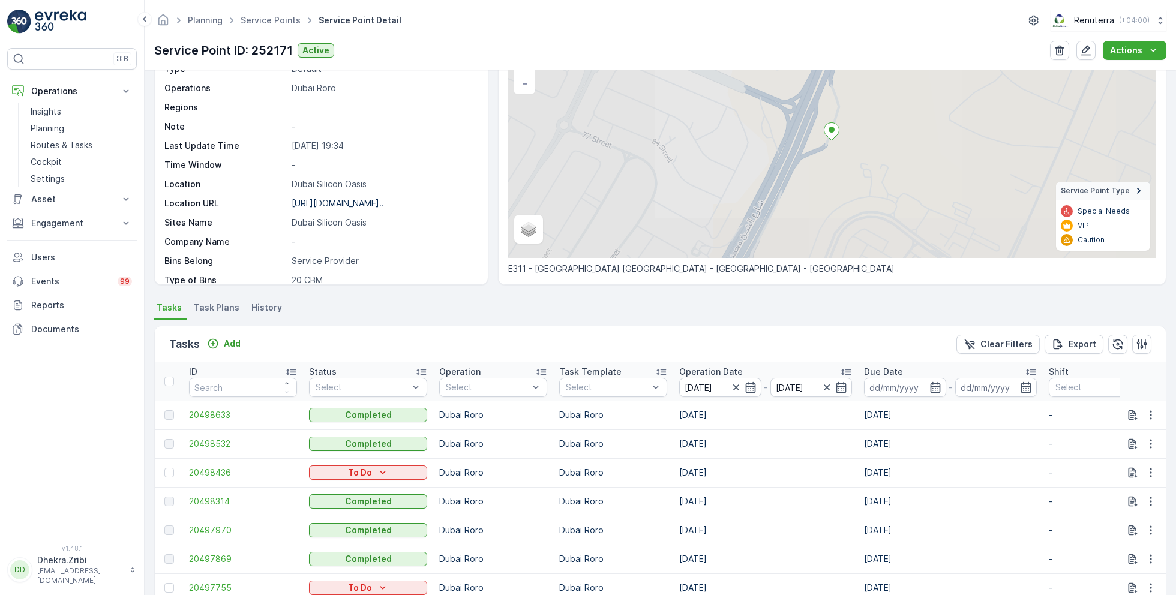
scroll to position [110, 0]
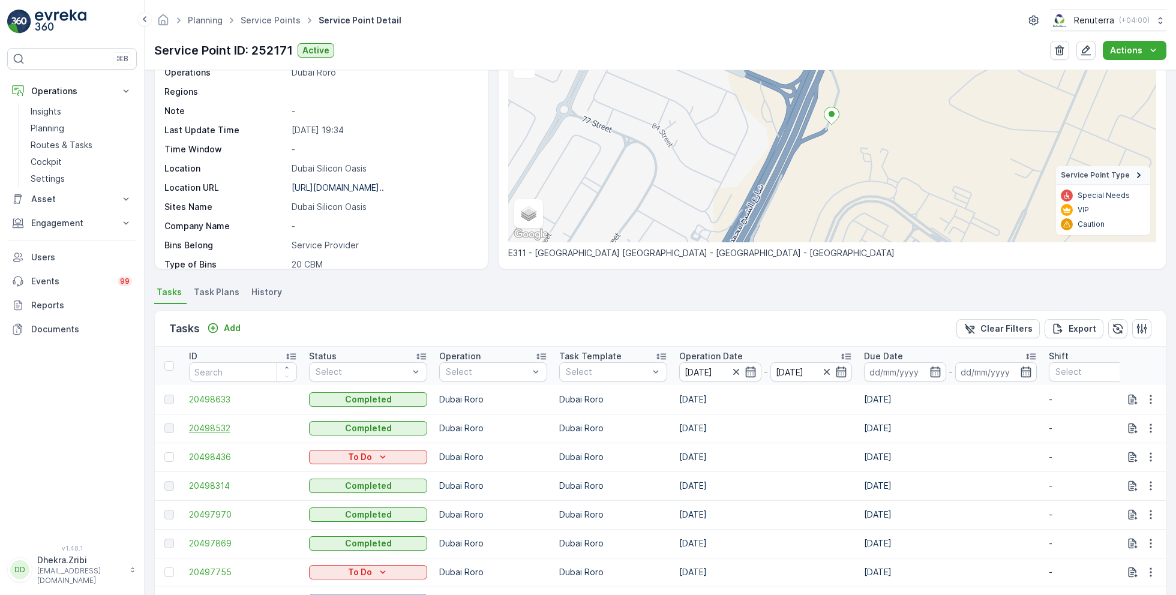
click at [221, 429] on span "20498532" at bounding box center [243, 429] width 108 height 12
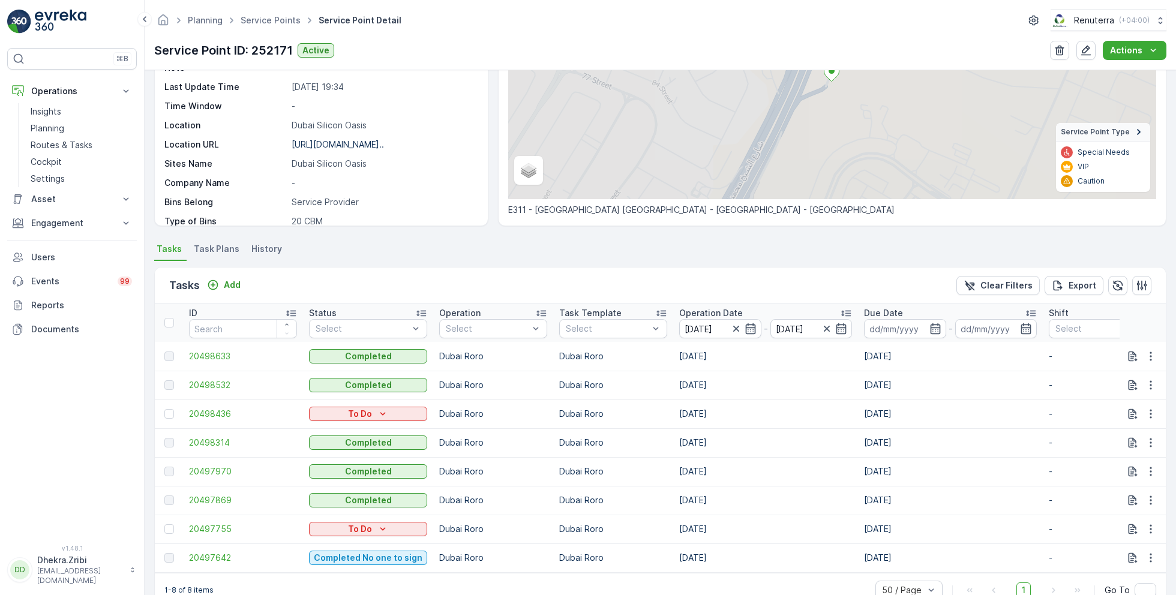
scroll to position [186, 0]
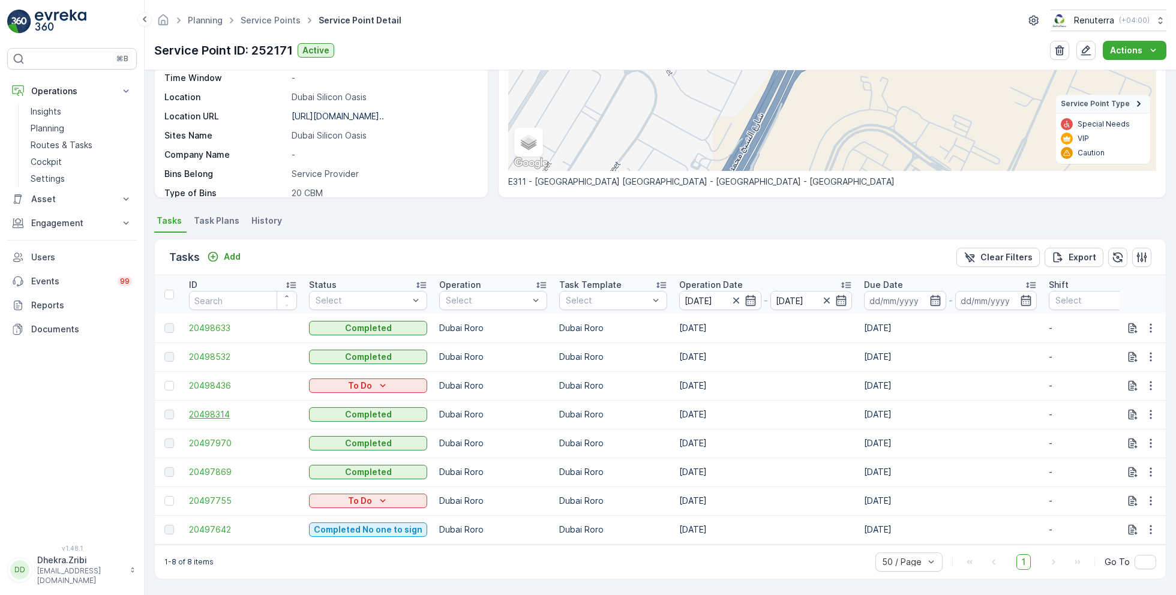
click at [220, 412] on span "20498314" at bounding box center [243, 415] width 108 height 12
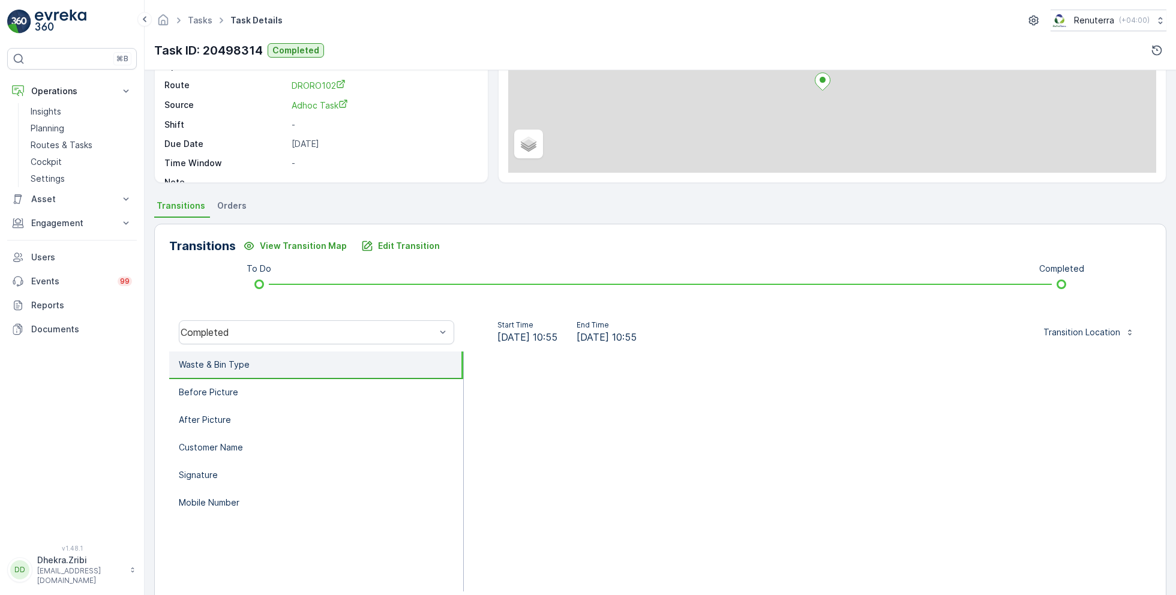
scroll to position [160, 0]
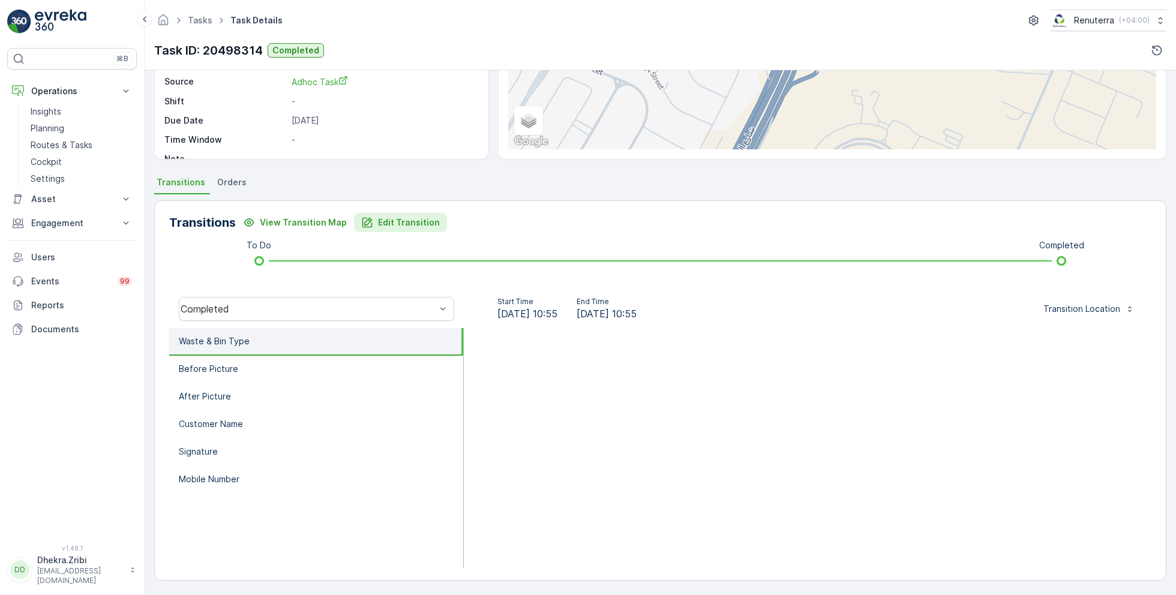
click at [392, 220] on p "Edit Transition" at bounding box center [409, 223] width 62 height 12
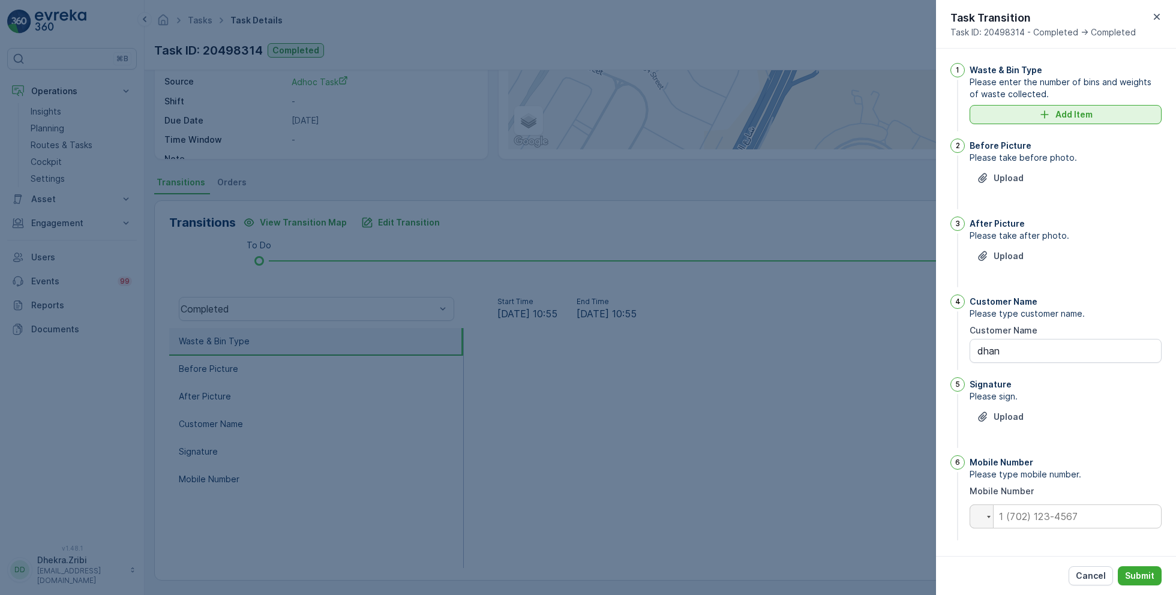
click at [1059, 118] on p "Add Item" at bounding box center [1074, 115] width 37 height 12
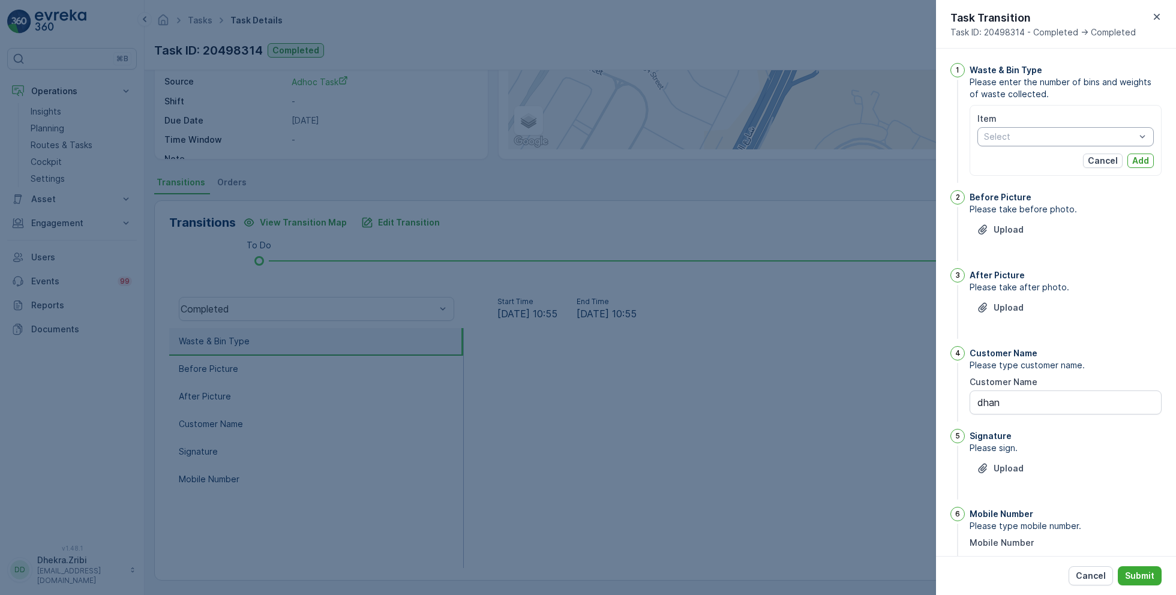
click at [1034, 138] on div at bounding box center [1060, 137] width 154 height 10
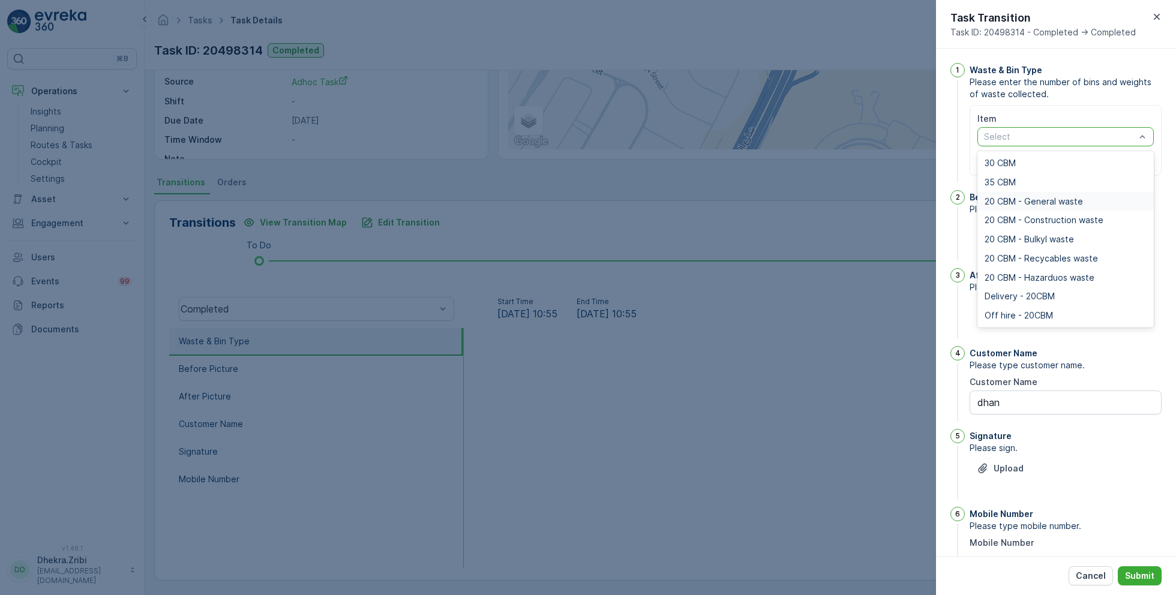
click at [1011, 200] on span "20 CBM - General waste" at bounding box center [1034, 202] width 98 height 10
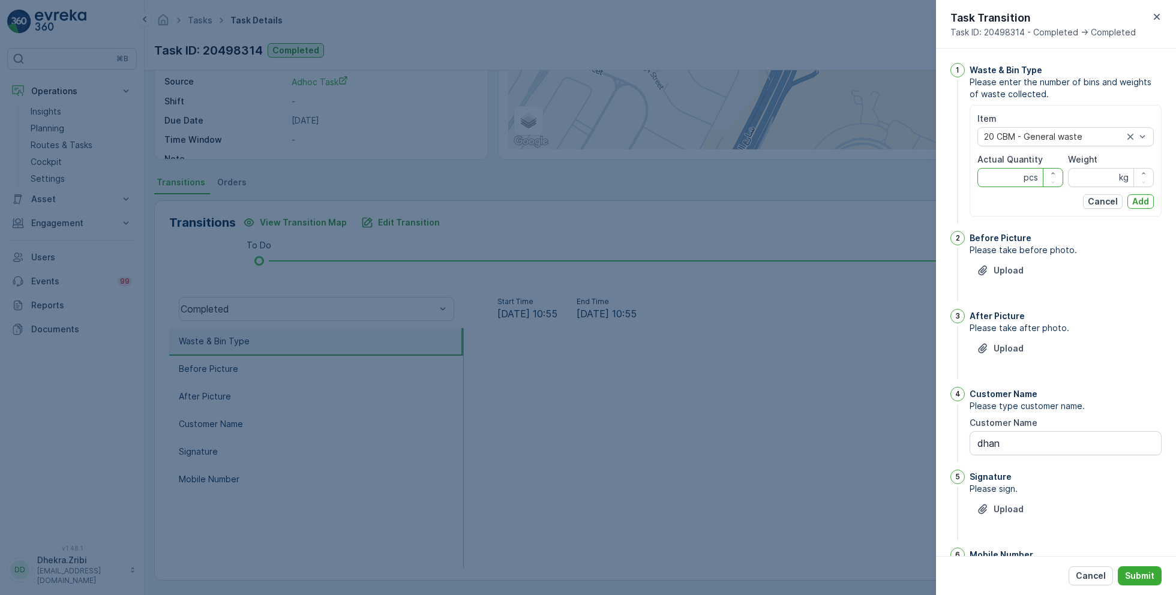
click at [1002, 172] on Quantity "Actual Quantity" at bounding box center [1021, 177] width 86 height 19
type Quantity "1"
click at [1103, 176] on input "Weight" at bounding box center [1111, 177] width 86 height 19
type input "0"
drag, startPoint x: 1140, startPoint y: 194, endPoint x: 799, endPoint y: 392, distance: 394.8
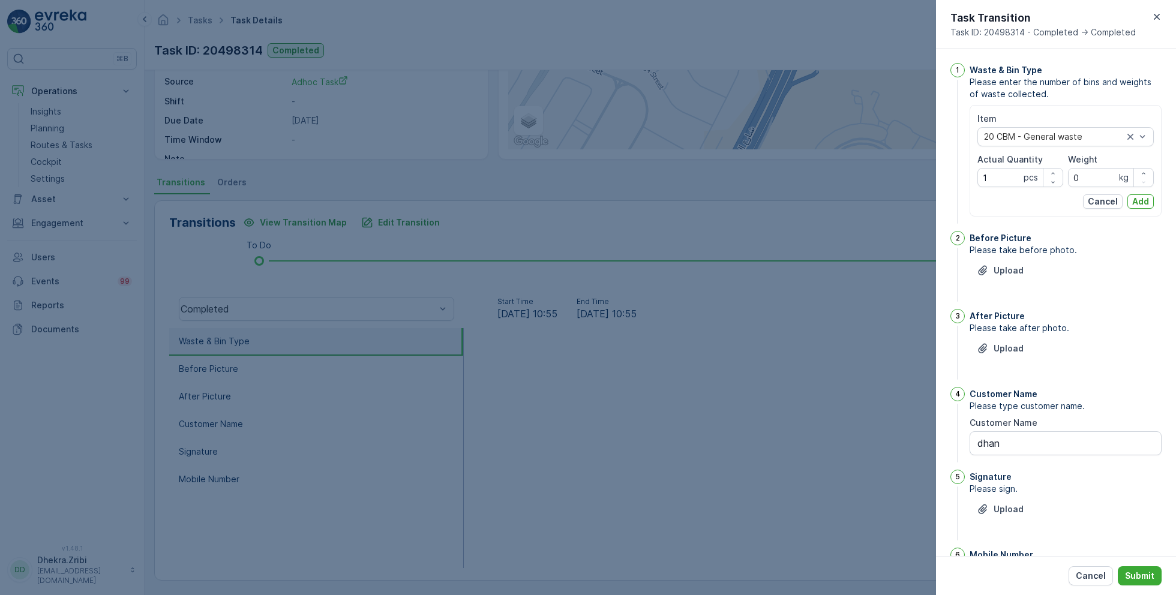
click at [799, 393] on div "Tasks Task Details Renuterra ( +04:00 ) Task ID: 20498314 Completed Details Tas…" at bounding box center [661, 297] width 1032 height 595
click at [799, 392] on div at bounding box center [588, 297] width 1176 height 595
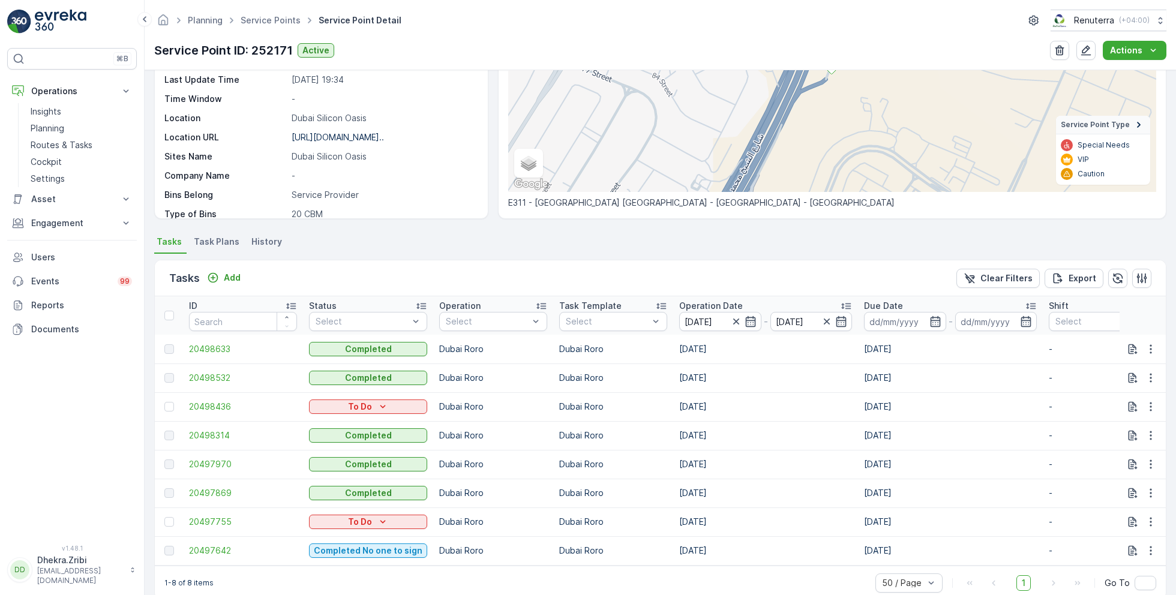
scroll to position [164, 0]
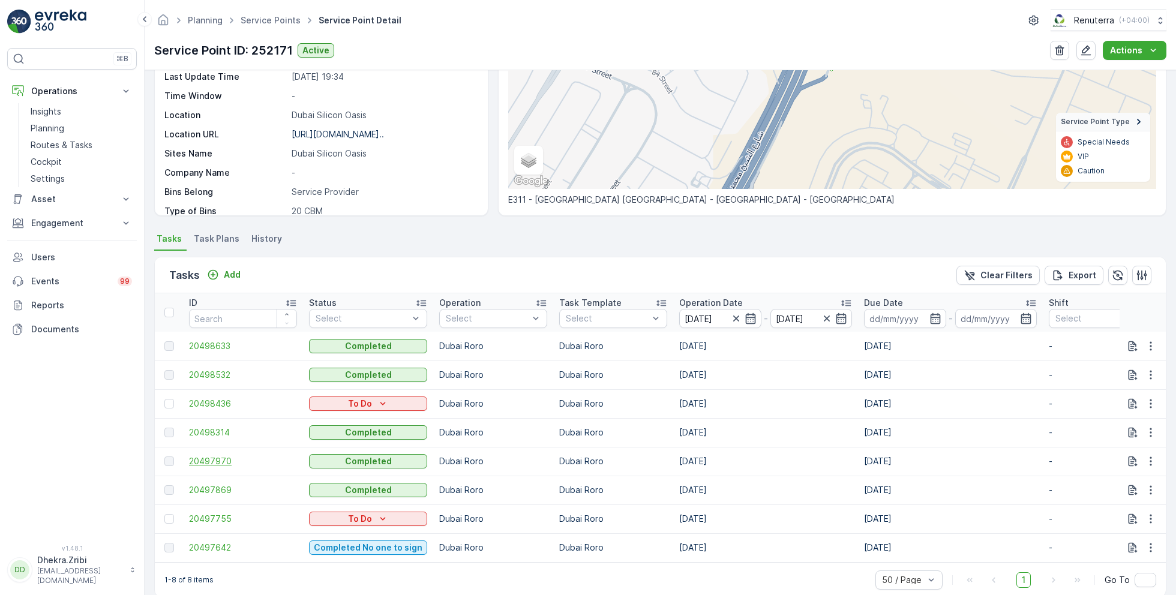
click at [229, 460] on span "20497970" at bounding box center [243, 462] width 108 height 12
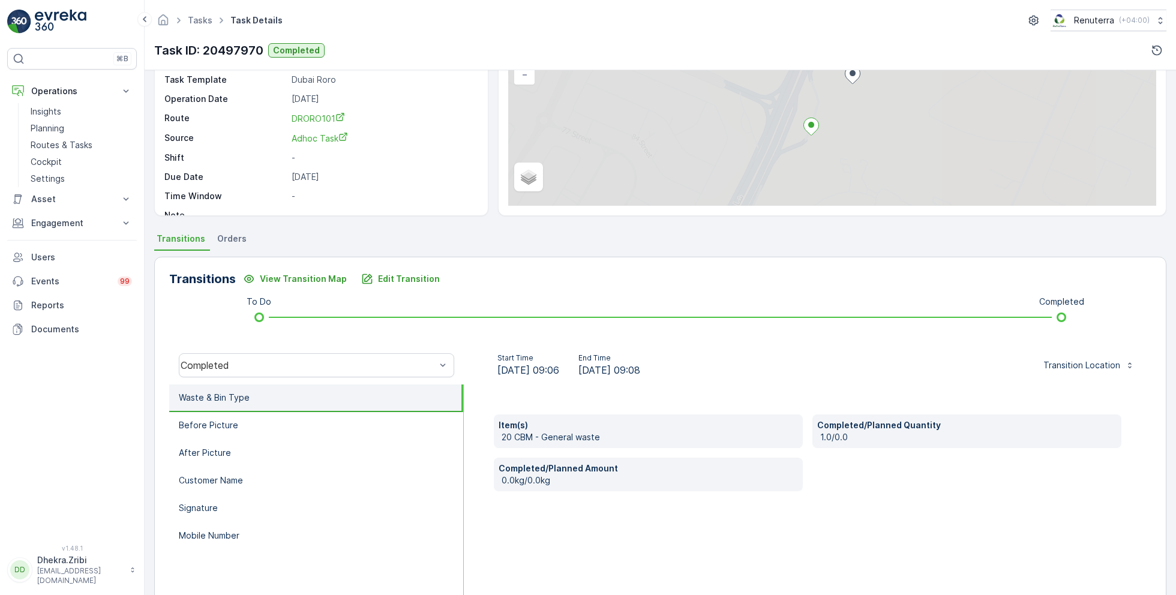
scroll to position [160, 0]
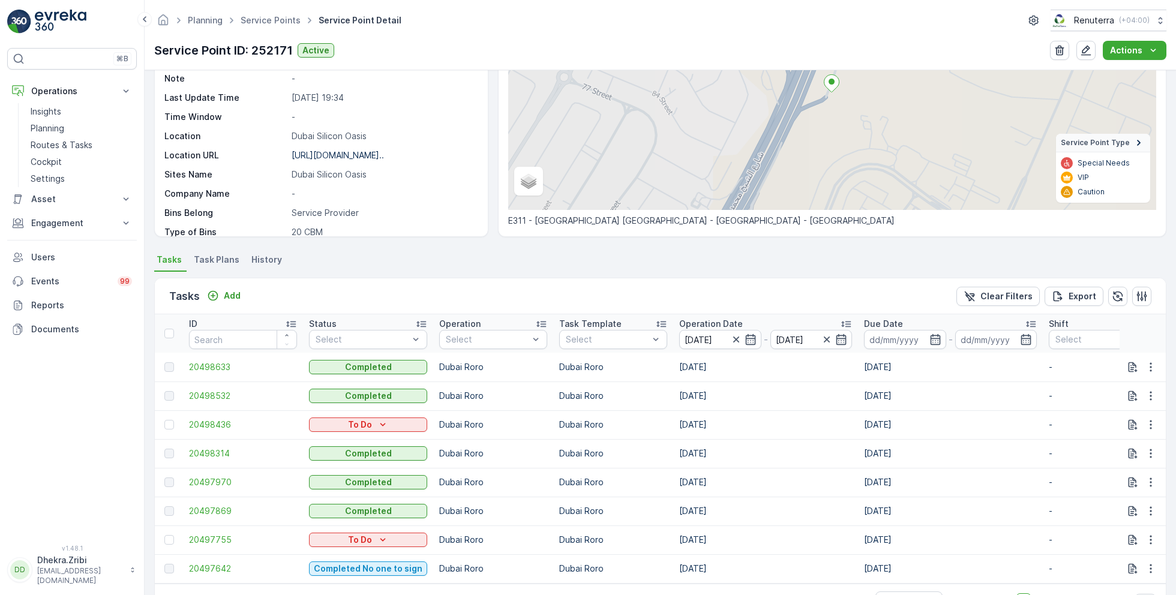
scroll to position [173, 0]
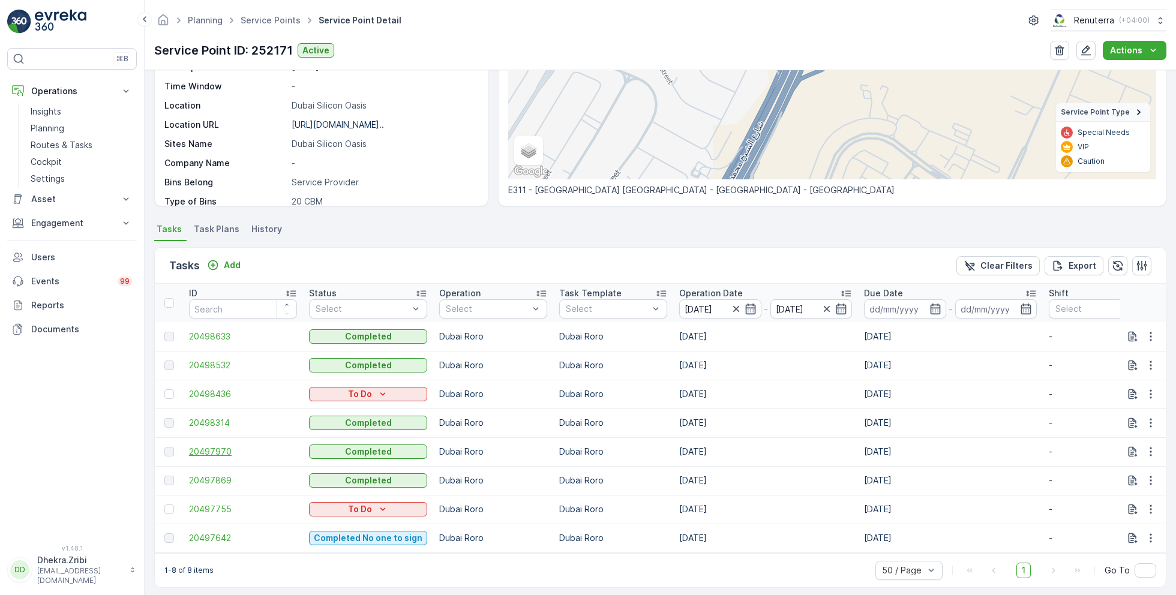
click at [212, 449] on span "20497970" at bounding box center [243, 452] width 108 height 12
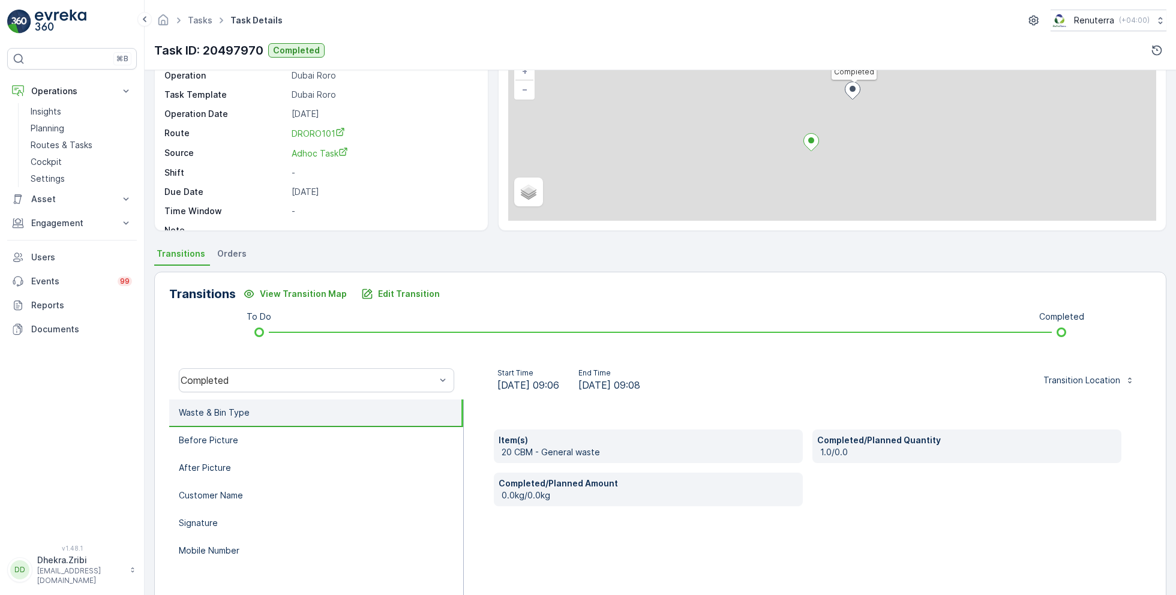
scroll to position [118, 0]
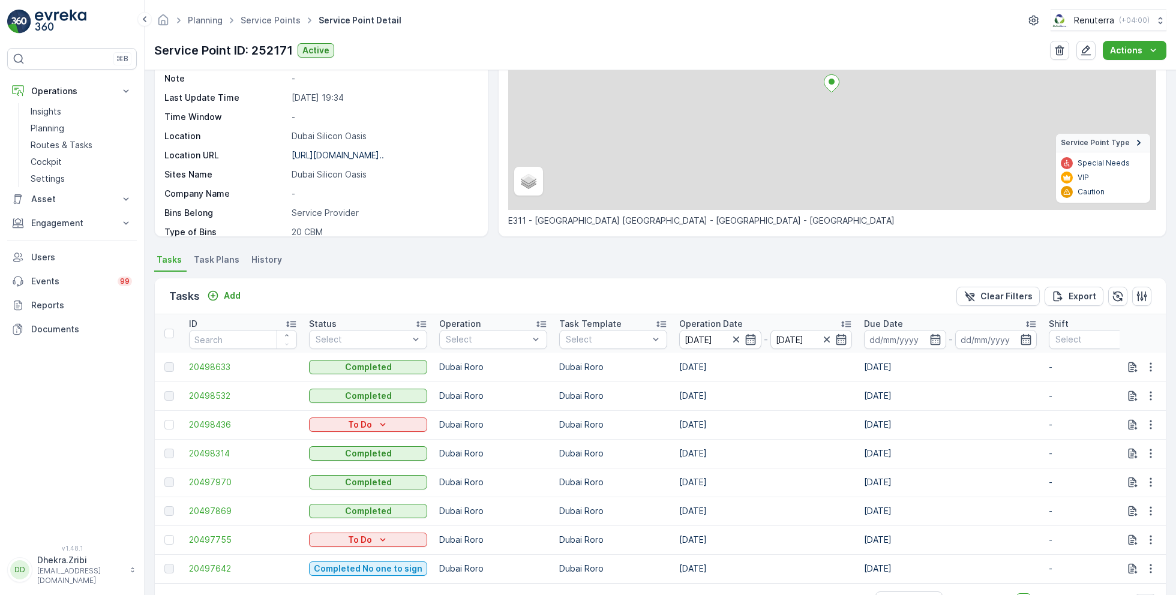
scroll to position [186, 0]
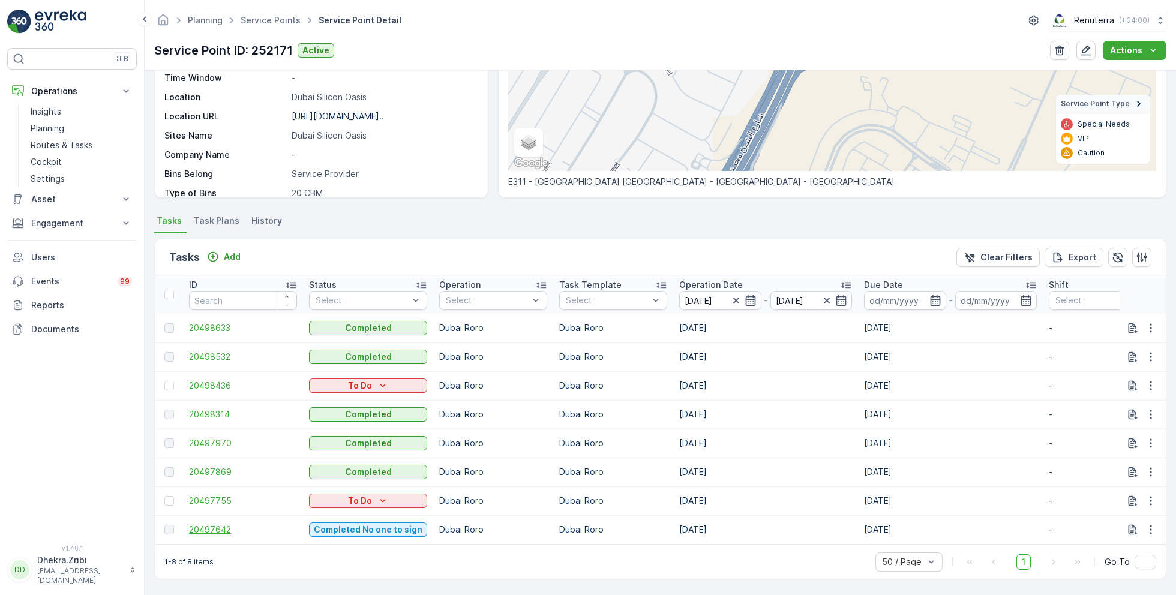
click at [220, 524] on span "20497642" at bounding box center [243, 530] width 108 height 12
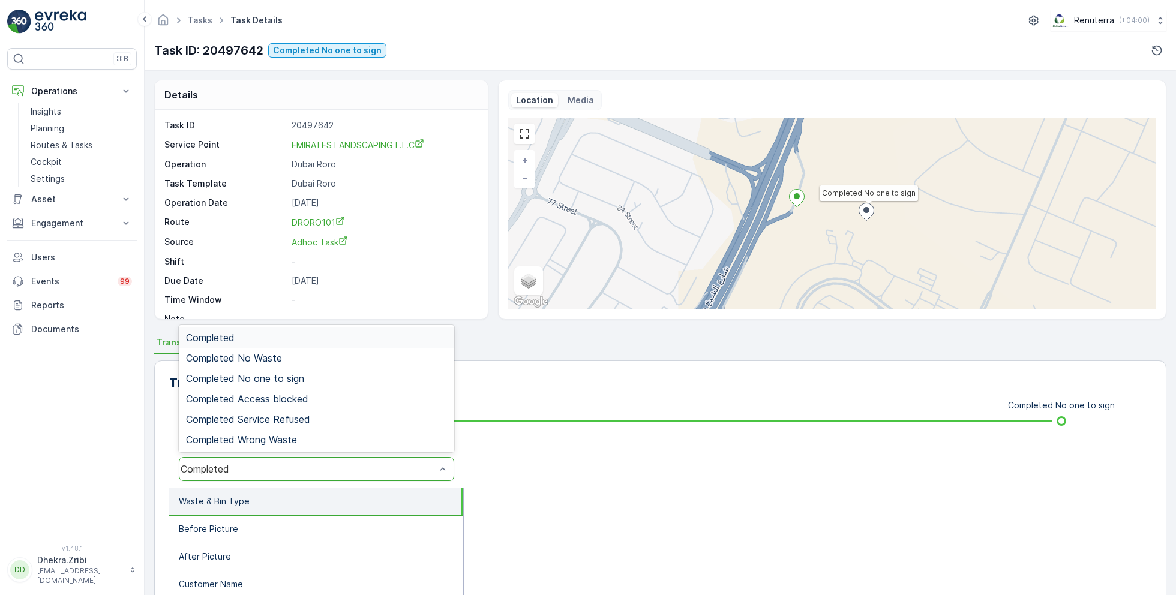
click at [259, 472] on div "Completed" at bounding box center [308, 469] width 255 height 11
click at [284, 373] on span "Completed No one to sign" at bounding box center [245, 378] width 118 height 11
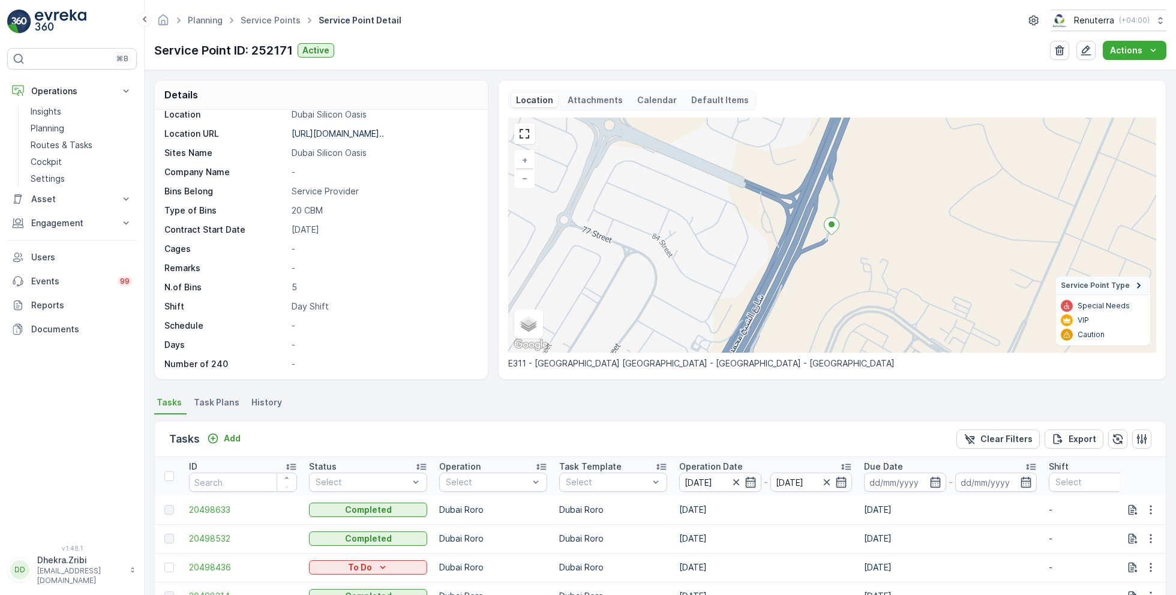
scroll to position [186, 0]
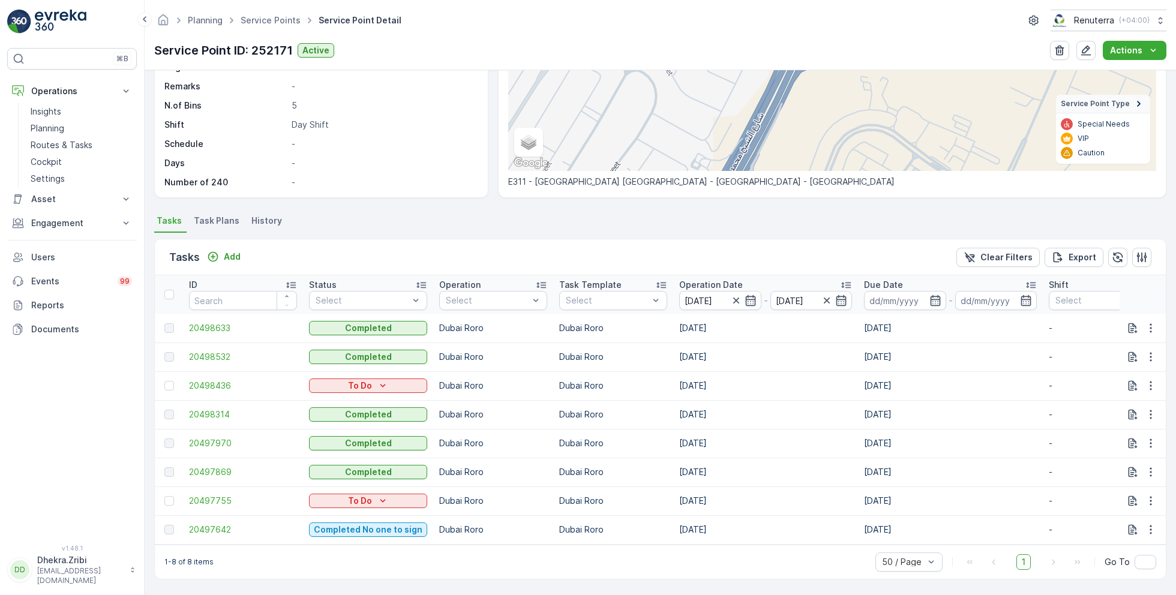
click at [216, 460] on td "20497869" at bounding box center [243, 472] width 120 height 29
click at [214, 467] on span "20497869" at bounding box center [243, 472] width 108 height 12
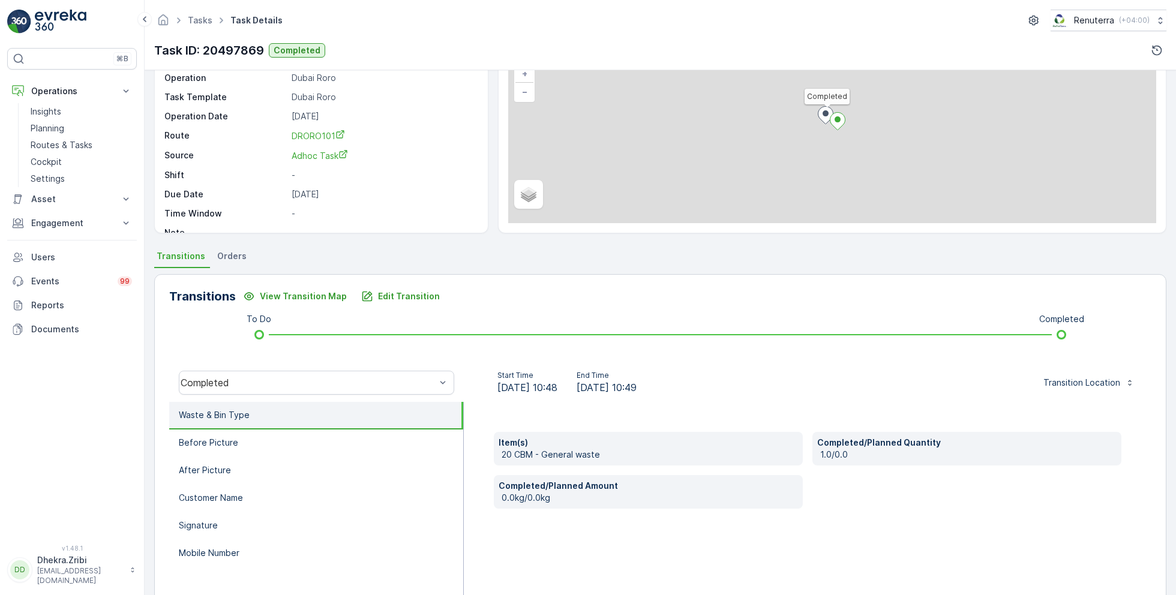
scroll to position [160, 0]
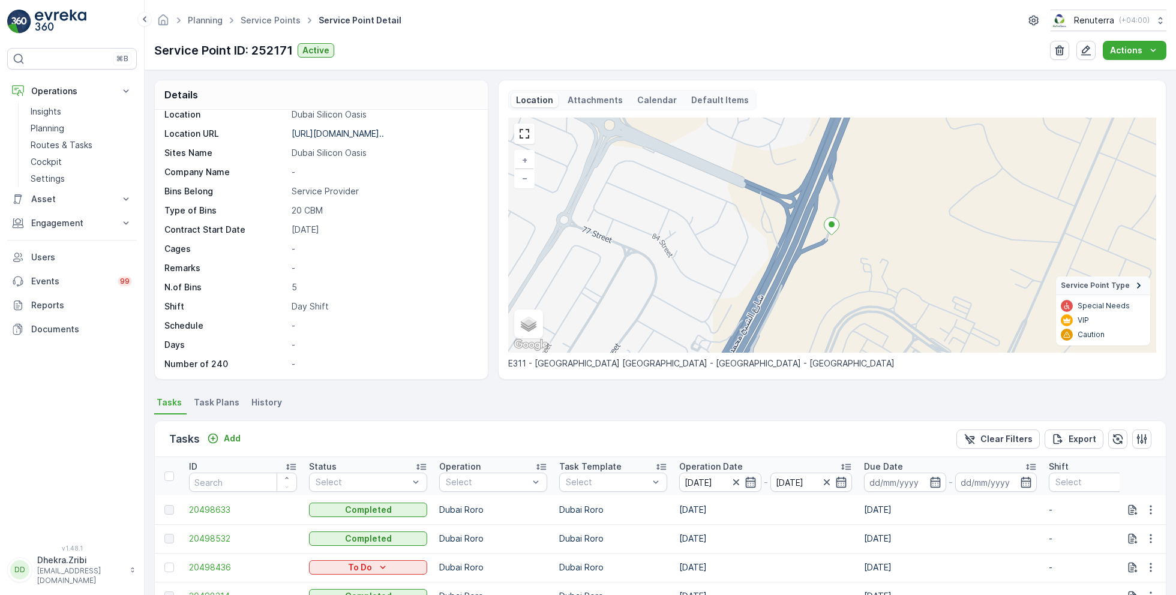
scroll to position [186, 0]
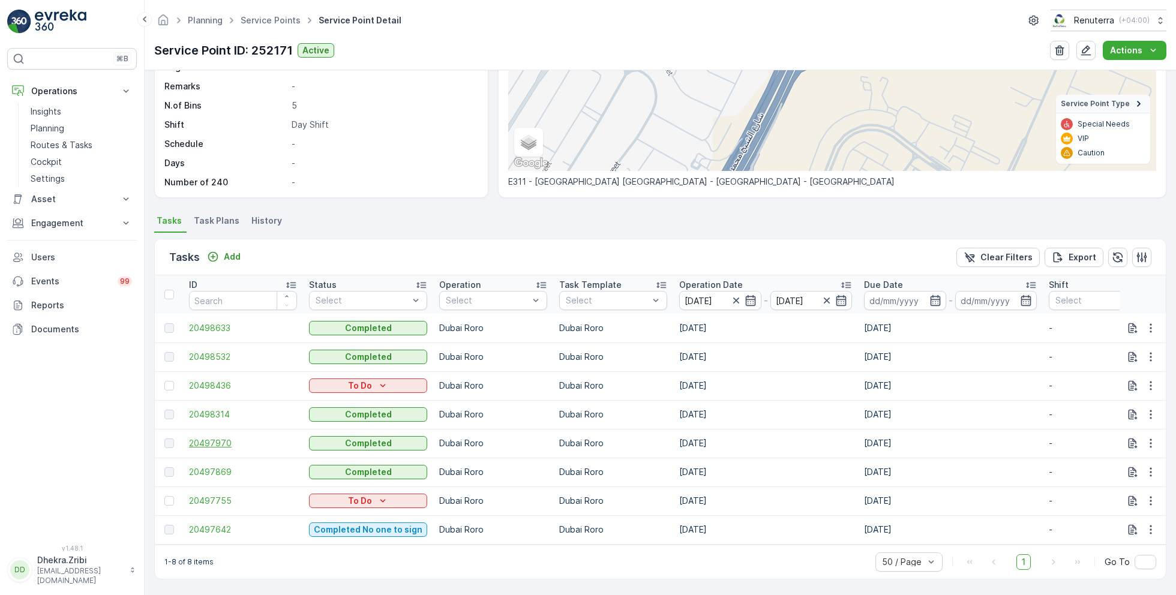
click at [220, 438] on span "20497970" at bounding box center [243, 444] width 108 height 12
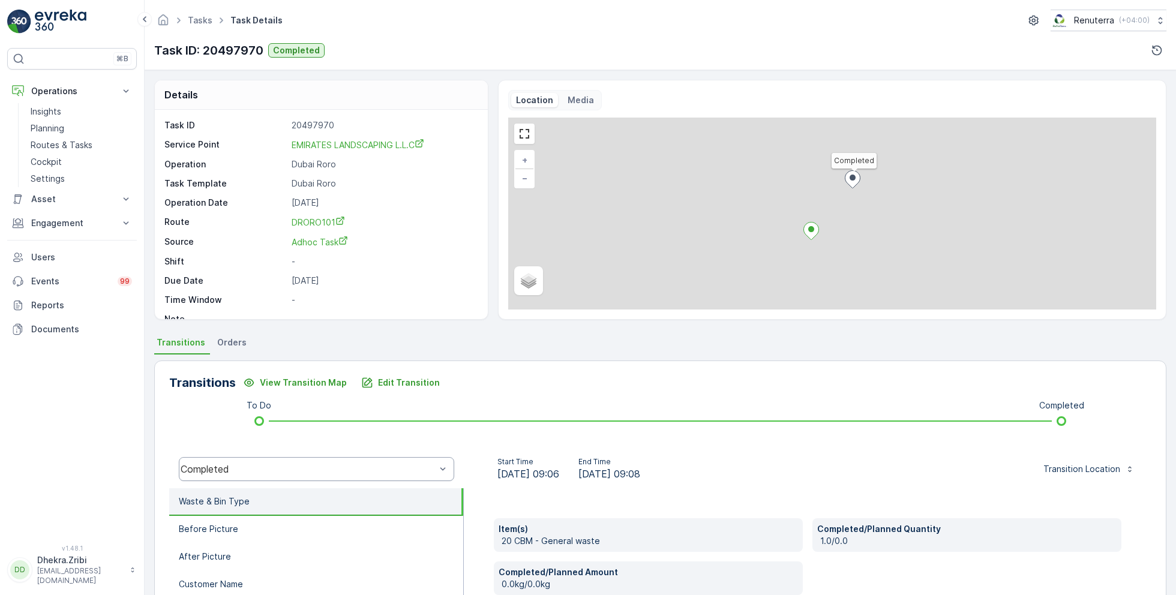
scroll to position [29, 0]
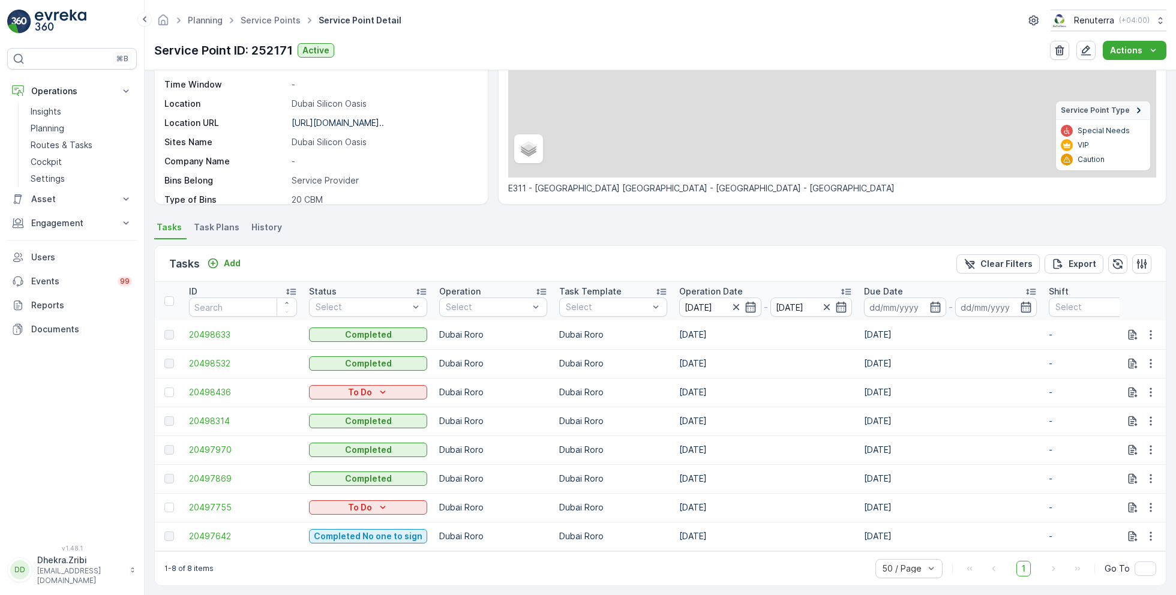
scroll to position [186, 0]
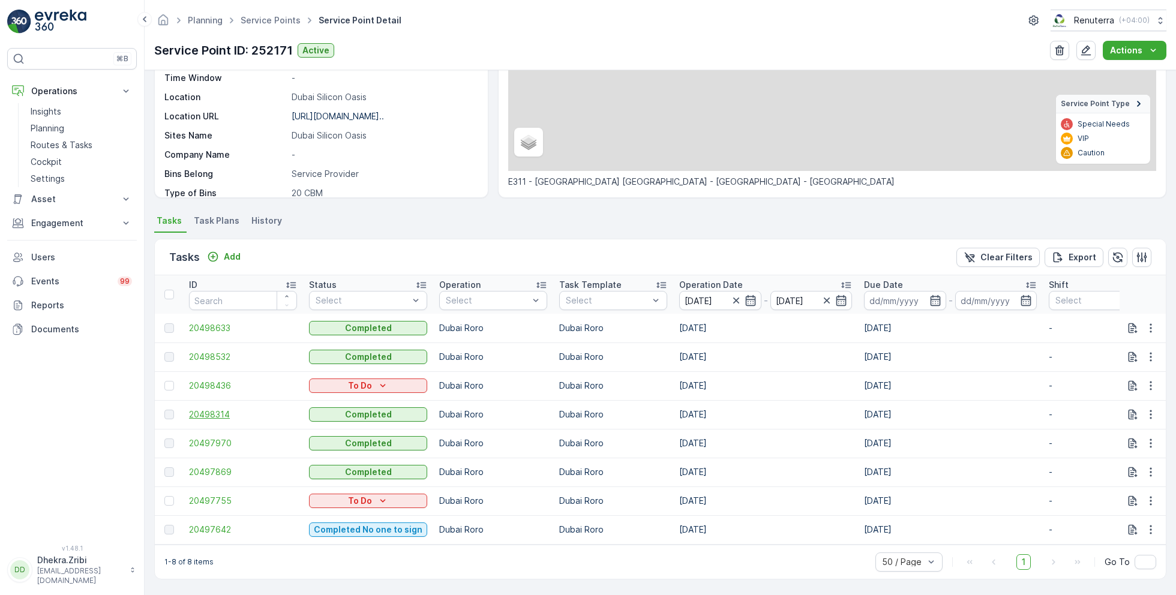
click at [222, 409] on span "20498314" at bounding box center [243, 415] width 108 height 12
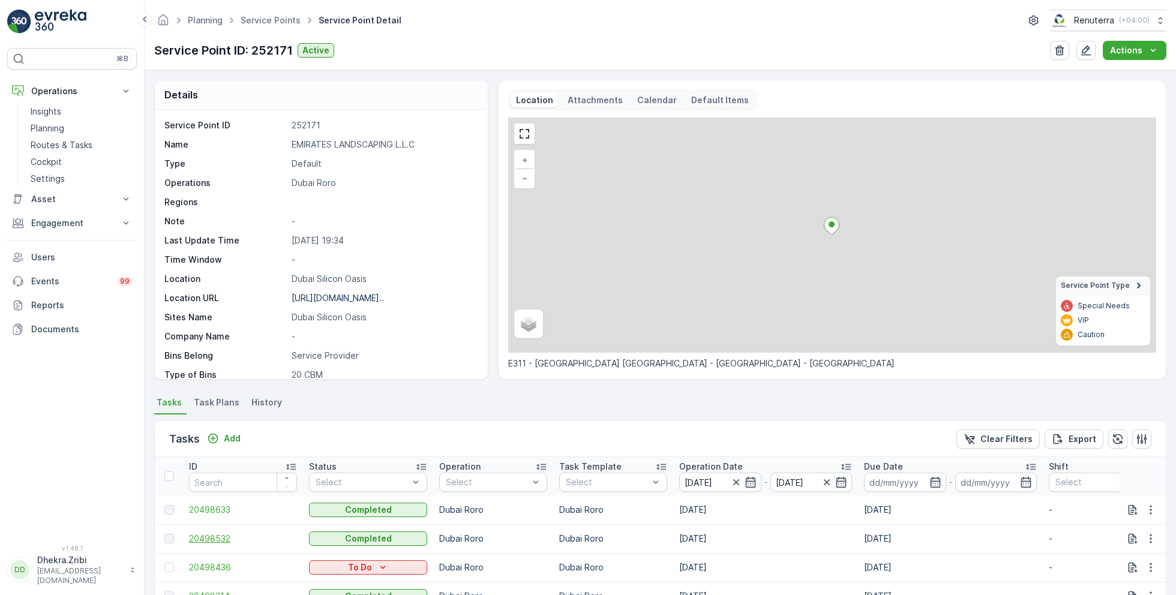
click at [229, 535] on span "20498532" at bounding box center [243, 539] width 108 height 12
click at [221, 507] on span "20498633" at bounding box center [243, 510] width 108 height 12
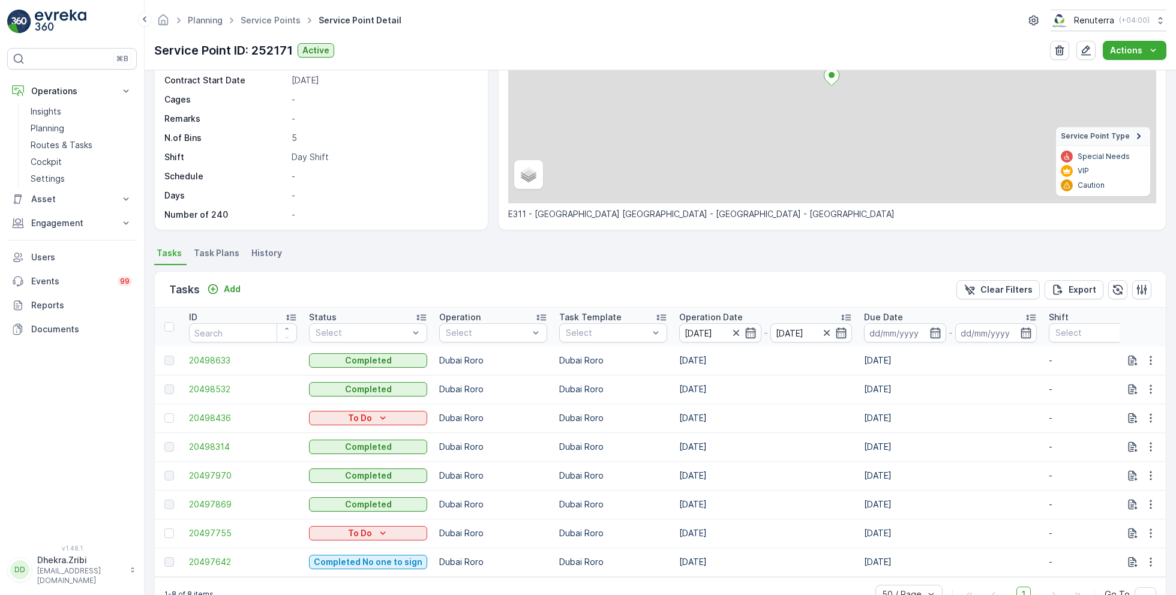
scroll to position [186, 0]
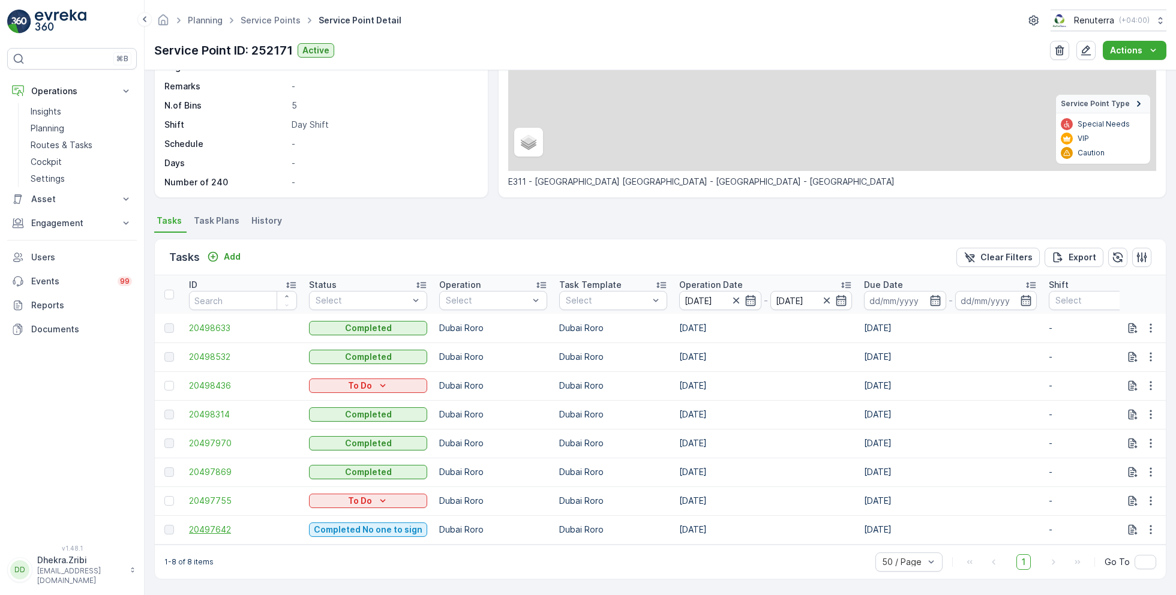
click at [224, 524] on span "20497642" at bounding box center [243, 530] width 108 height 12
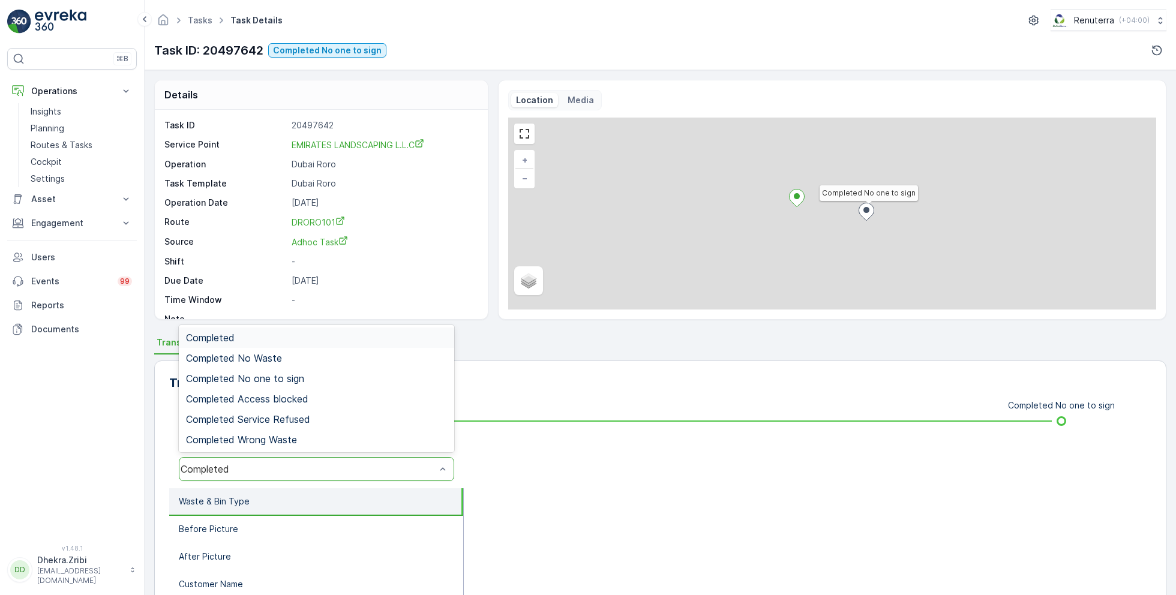
click at [248, 468] on div "Completed" at bounding box center [308, 469] width 255 height 11
click at [295, 382] on span "Completed No one to sign" at bounding box center [245, 378] width 118 height 11
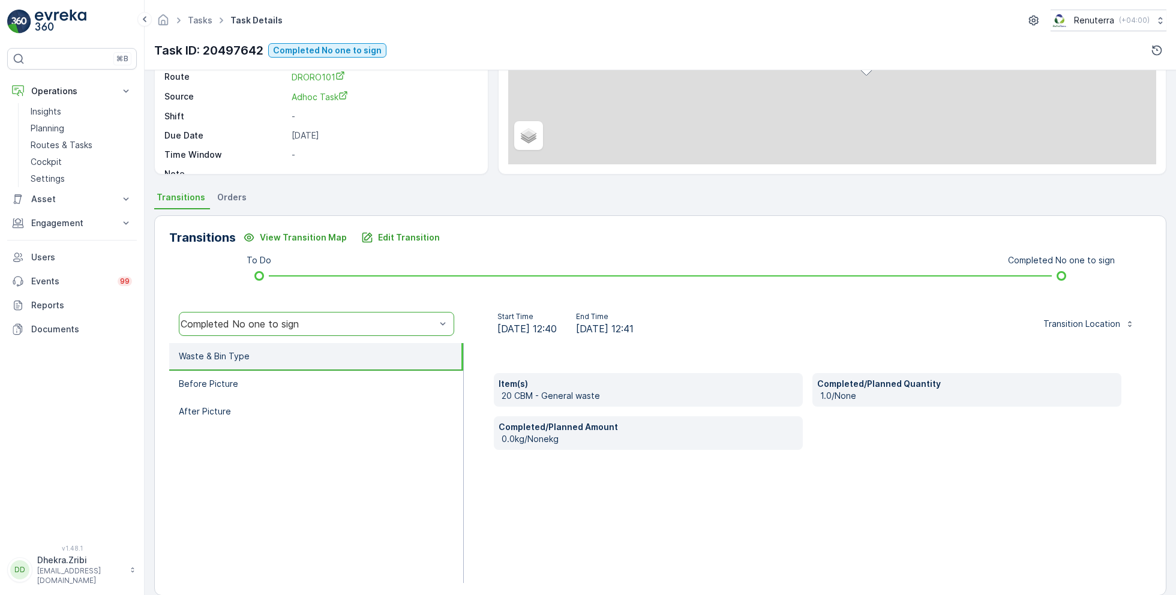
scroll to position [148, 0]
click at [247, 375] on li "Before Picture" at bounding box center [316, 383] width 294 height 28
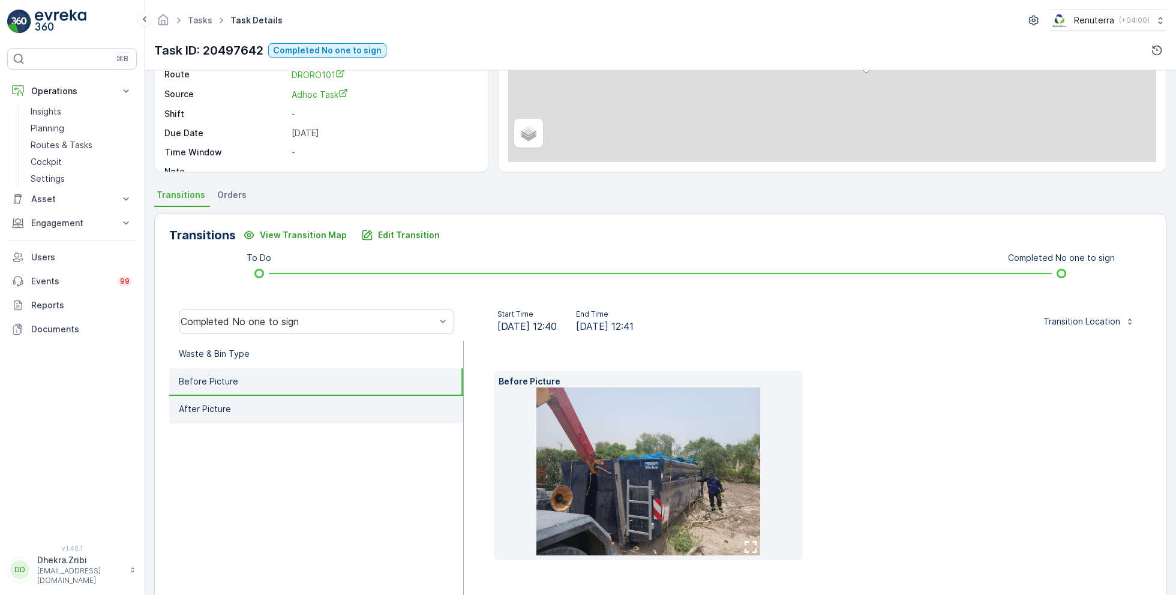
click at [241, 417] on li "After Picture" at bounding box center [316, 410] width 294 height 28
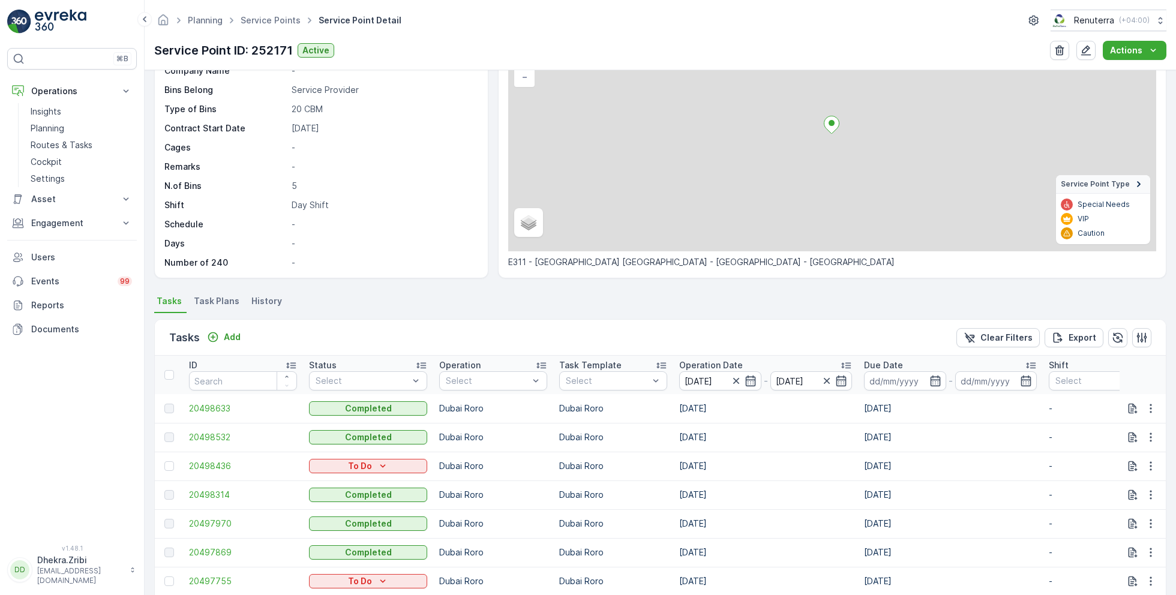
scroll to position [186, 0]
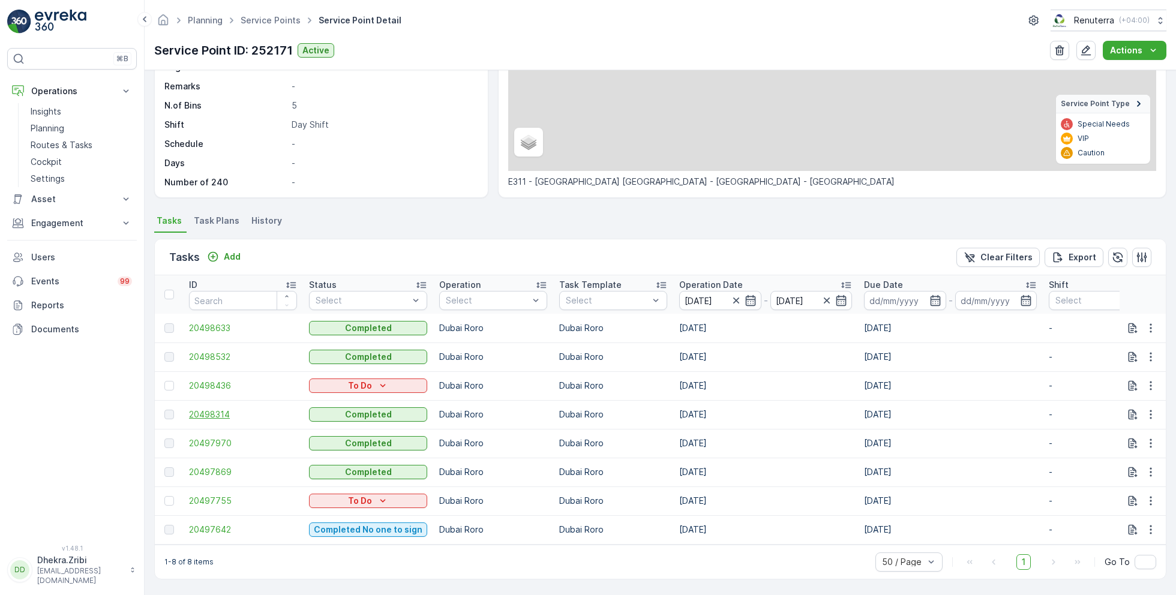
click at [221, 409] on span "20498314" at bounding box center [243, 415] width 108 height 12
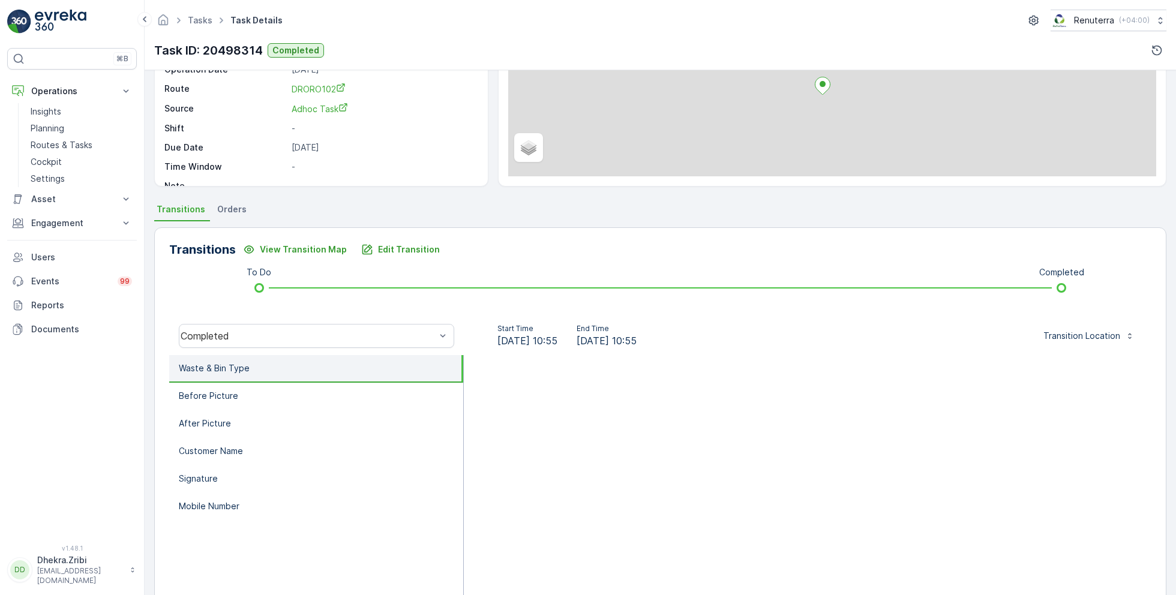
scroll to position [160, 0]
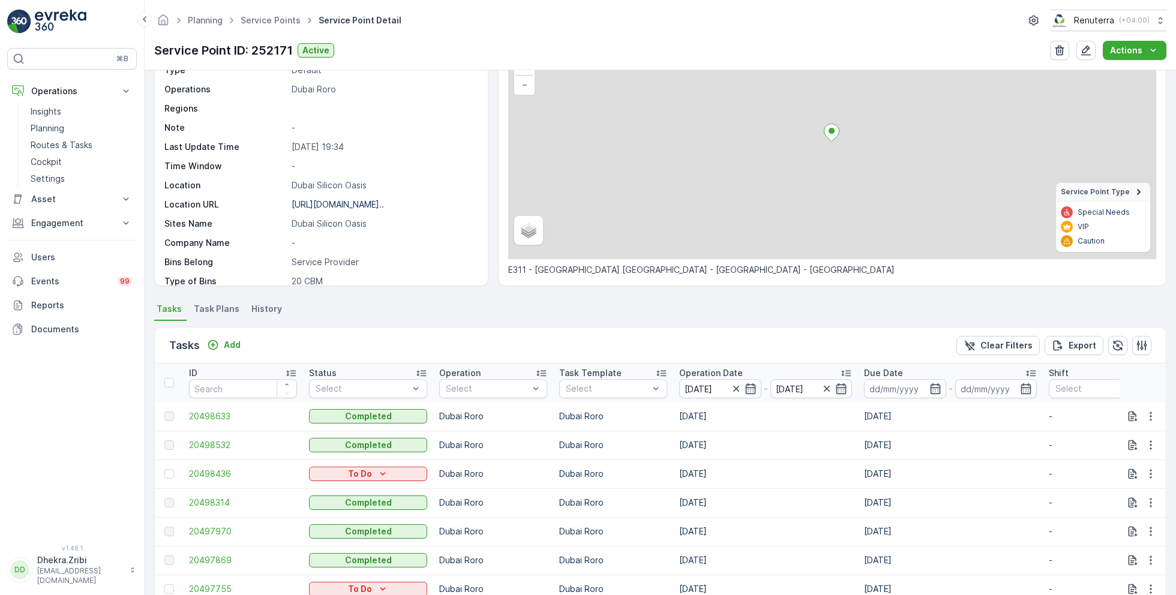
scroll to position [186, 0]
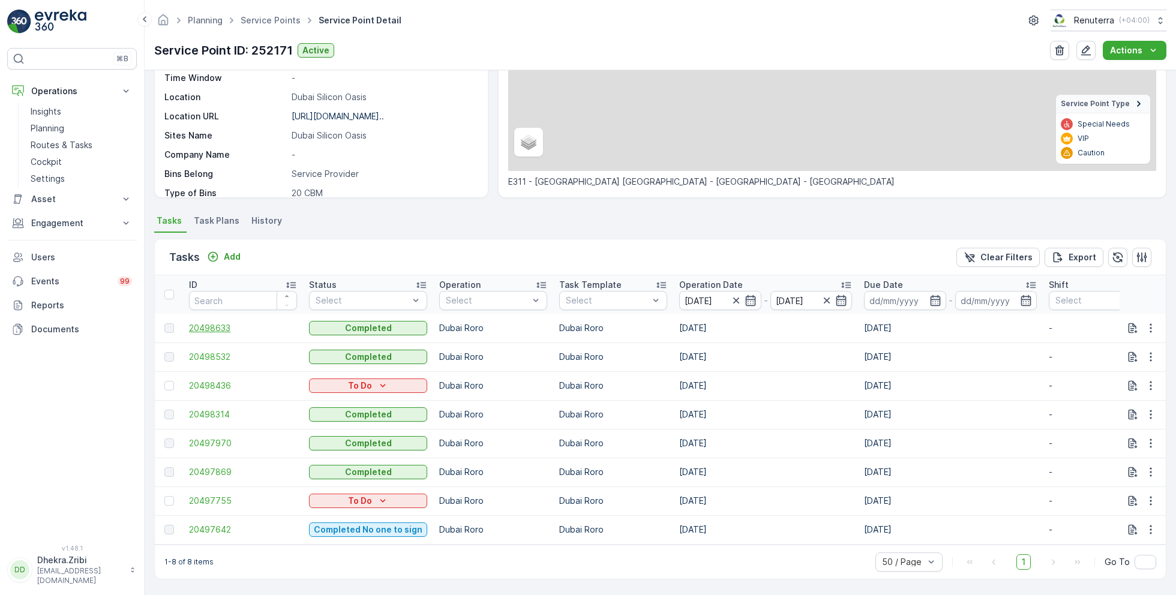
click at [219, 323] on span "20498633" at bounding box center [243, 328] width 108 height 12
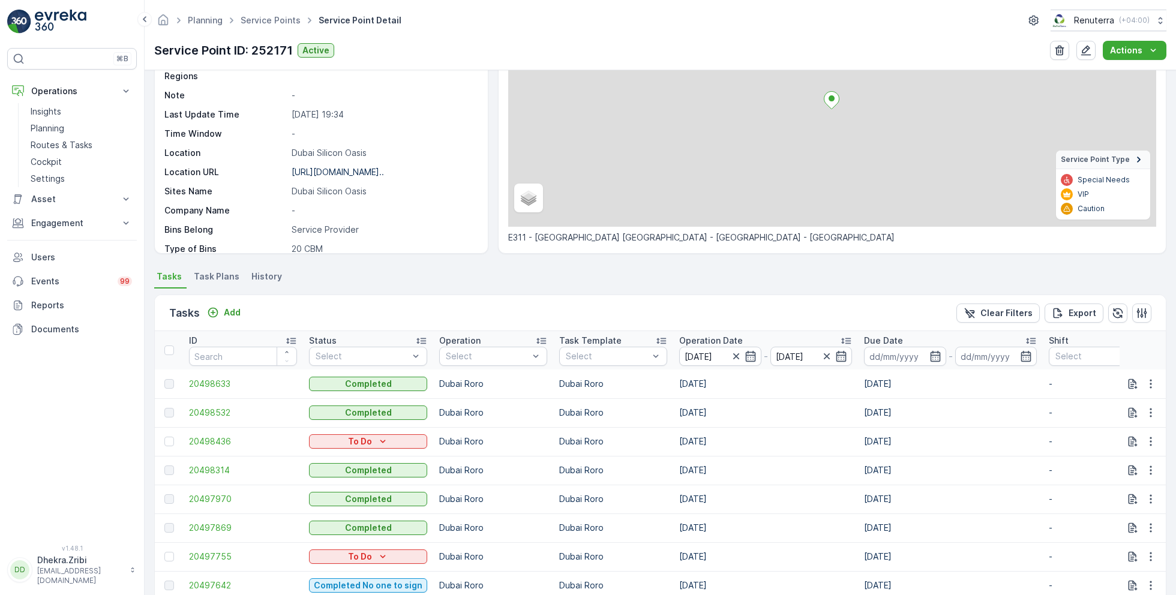
scroll to position [186, 0]
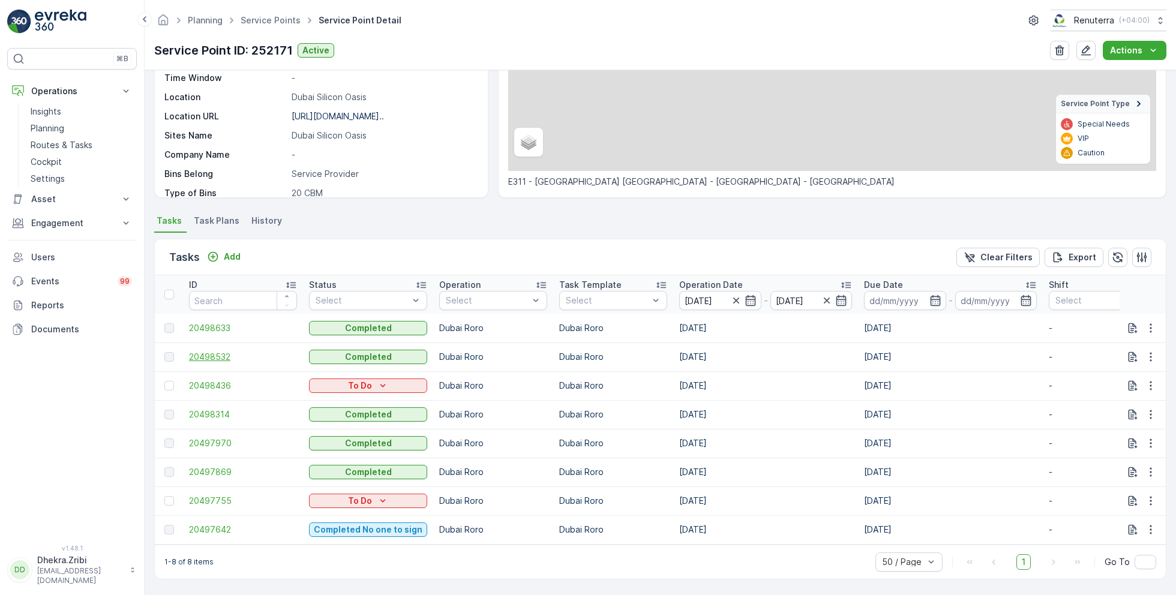
click at [218, 355] on span "20498532" at bounding box center [243, 357] width 108 height 12
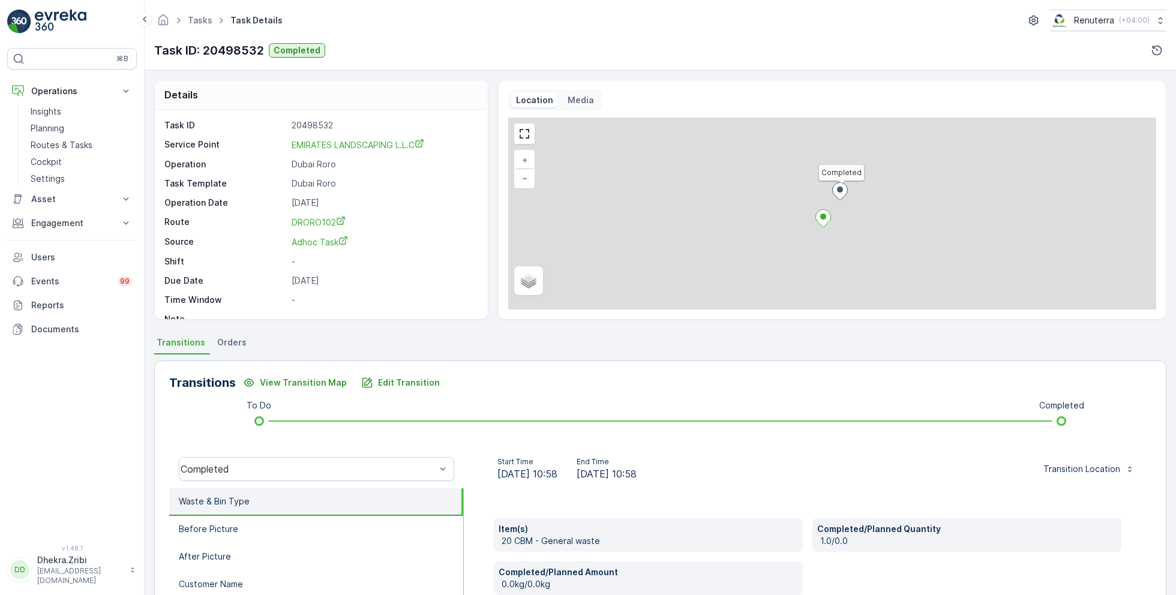
scroll to position [160, 0]
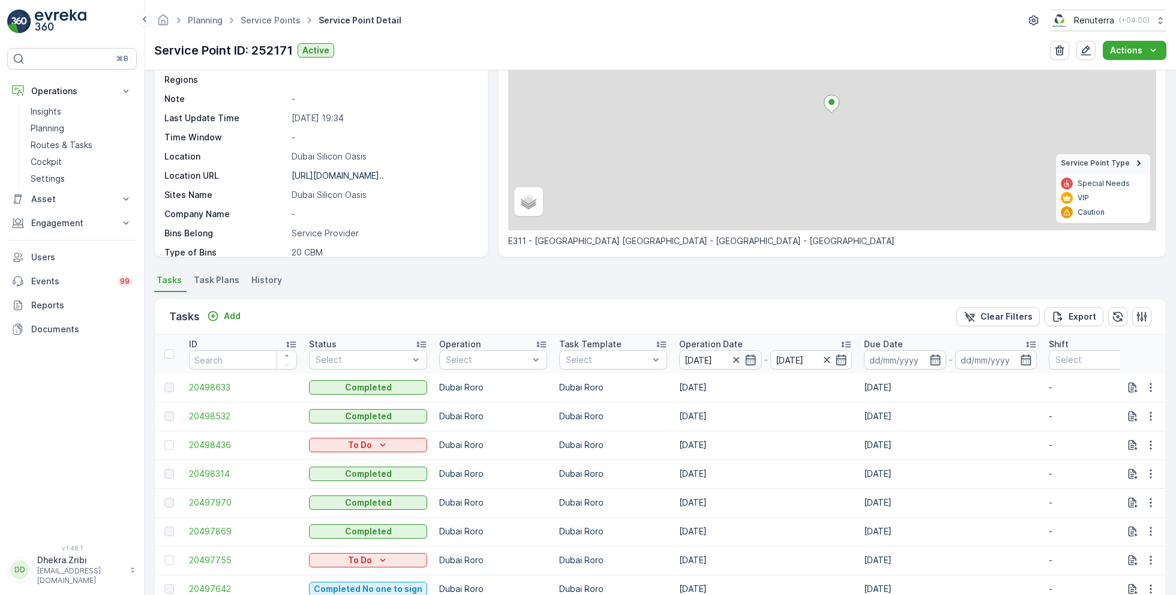
scroll to position [161, 0]
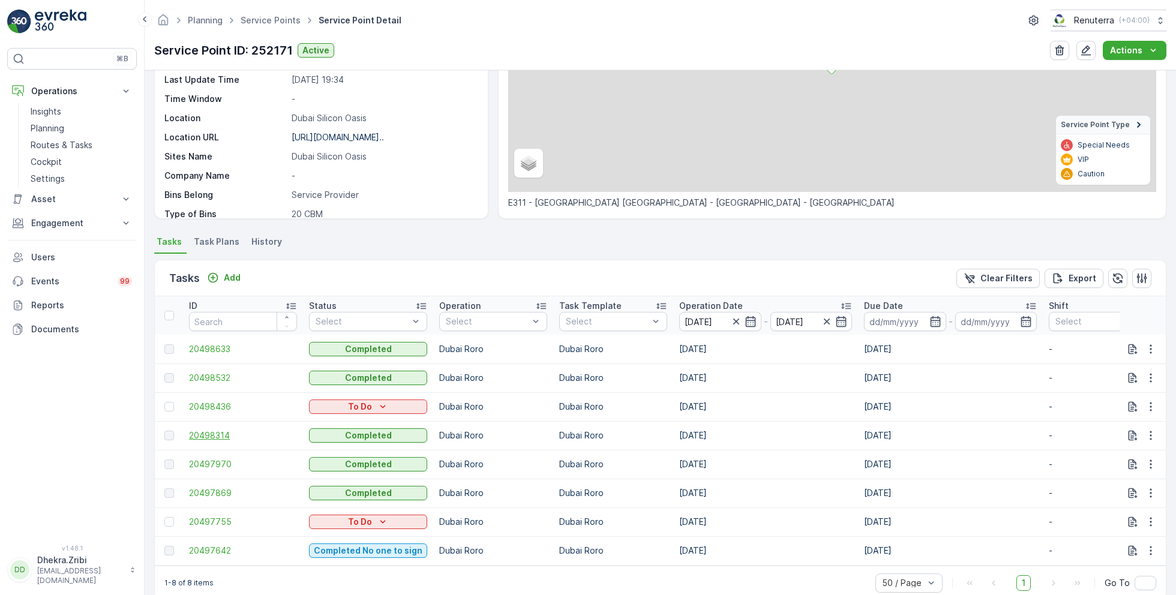
click at [233, 435] on span "20498314" at bounding box center [243, 436] width 108 height 12
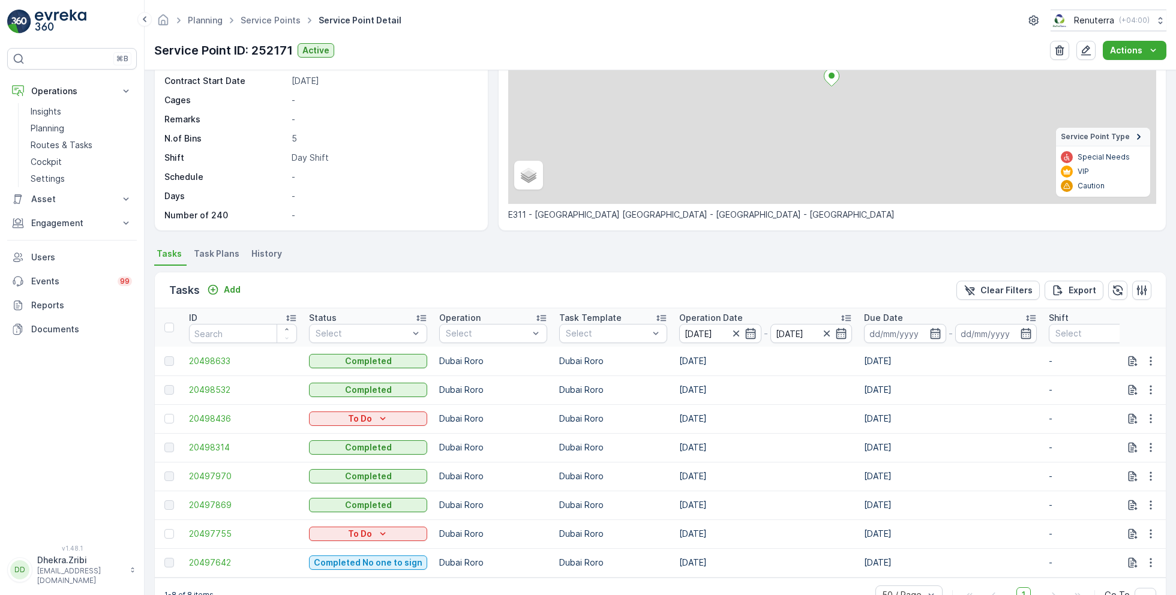
scroll to position [168, 0]
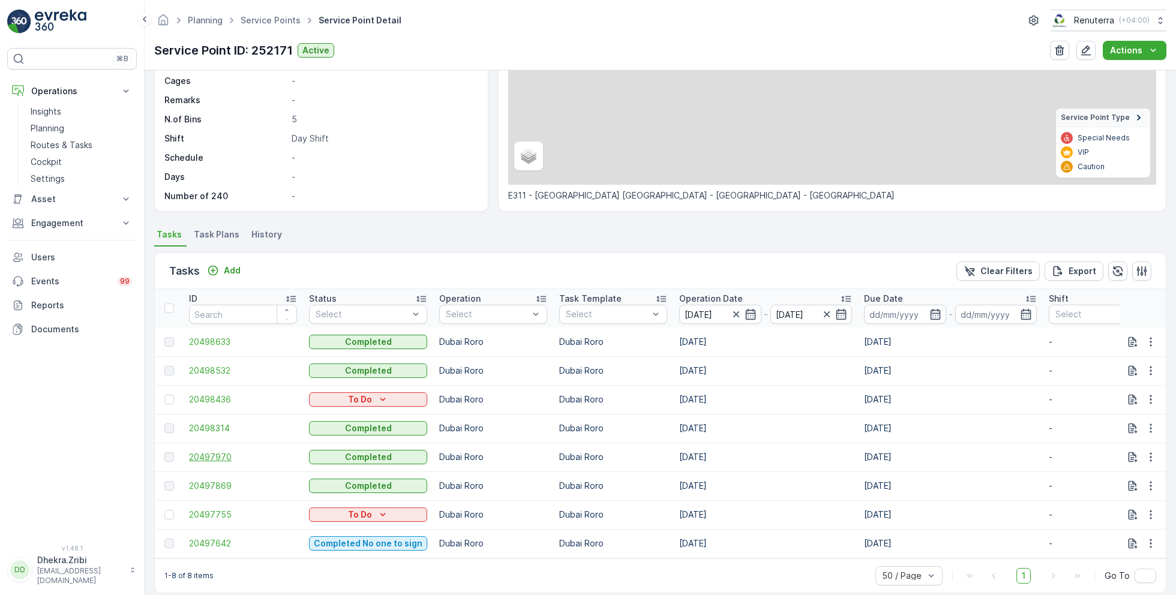
click at [221, 456] on span "20497970" at bounding box center [243, 457] width 108 height 12
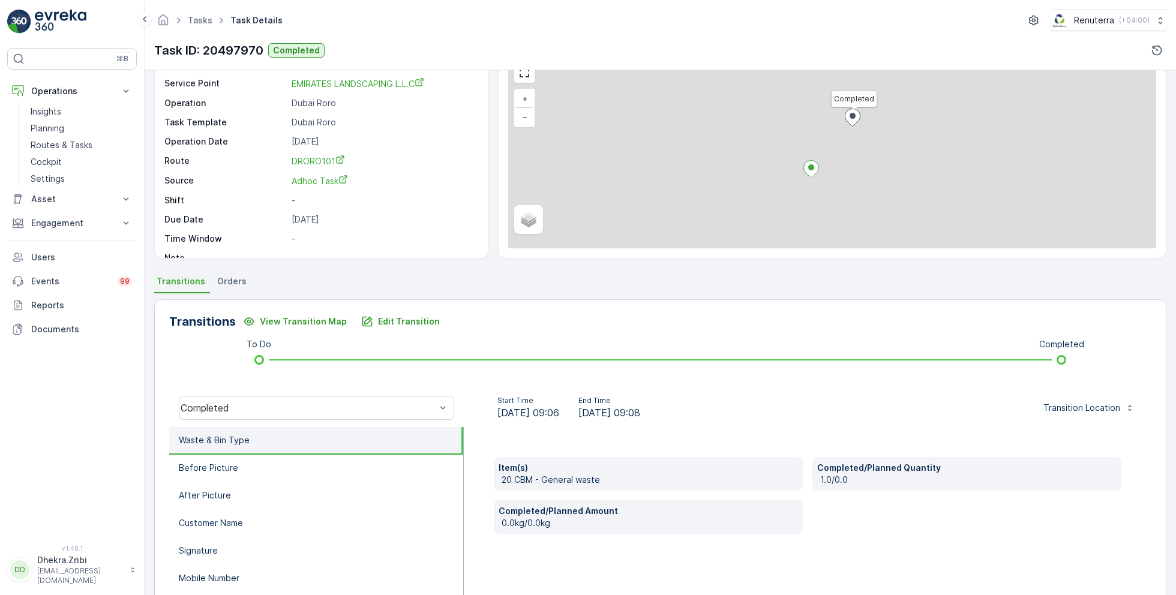
scroll to position [160, 0]
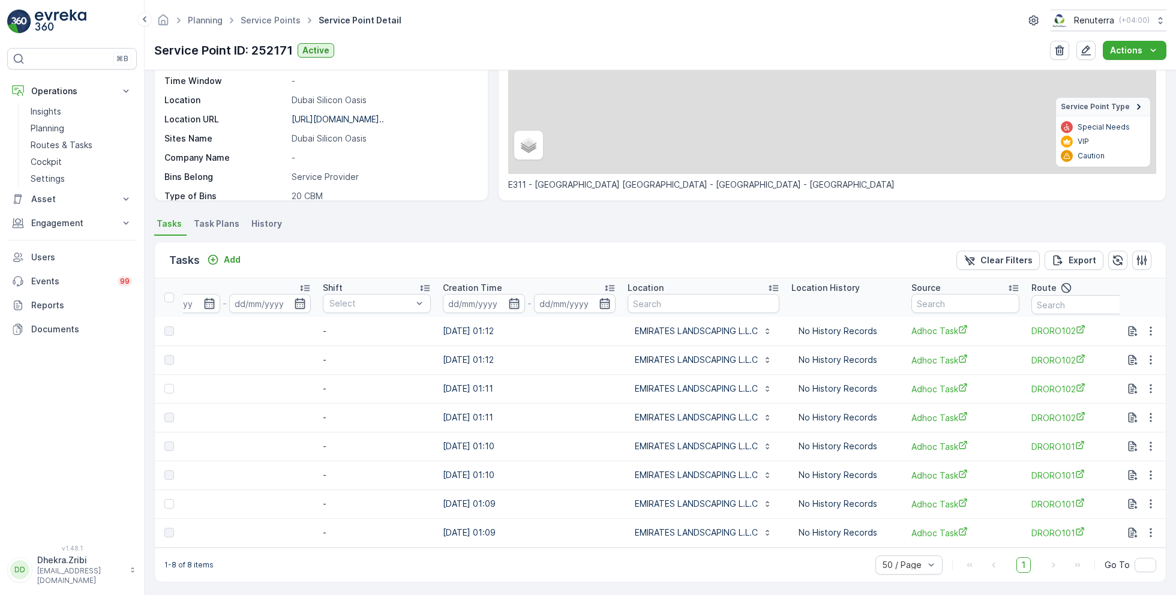
scroll to position [0, 730]
click at [1054, 307] on input "text" at bounding box center [1082, 304] width 108 height 19
type input "101"
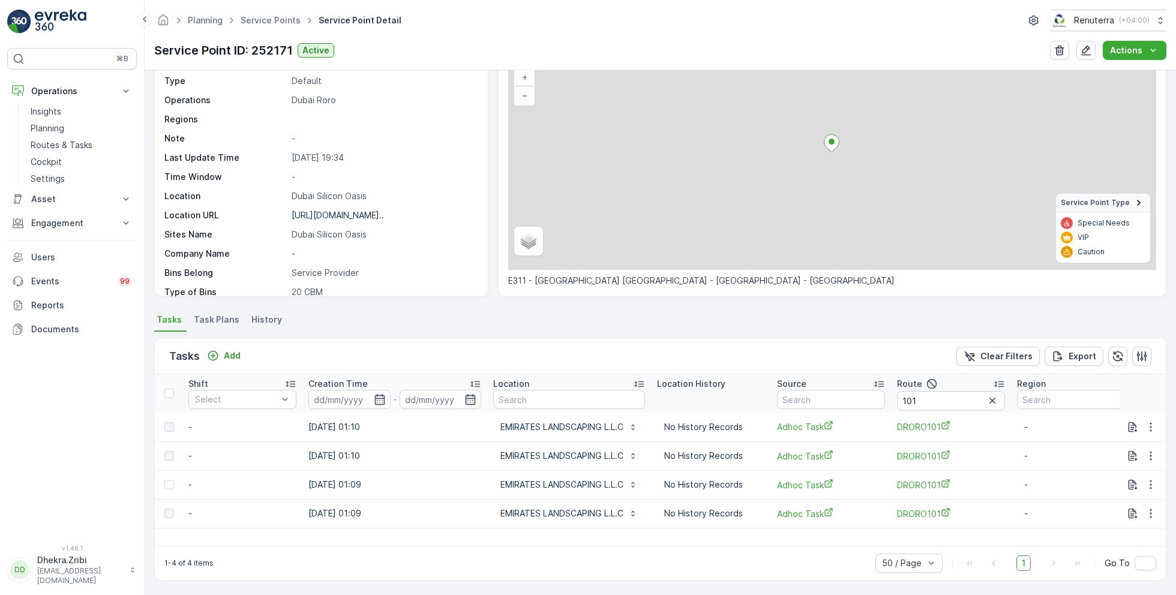
scroll to position [0, 874]
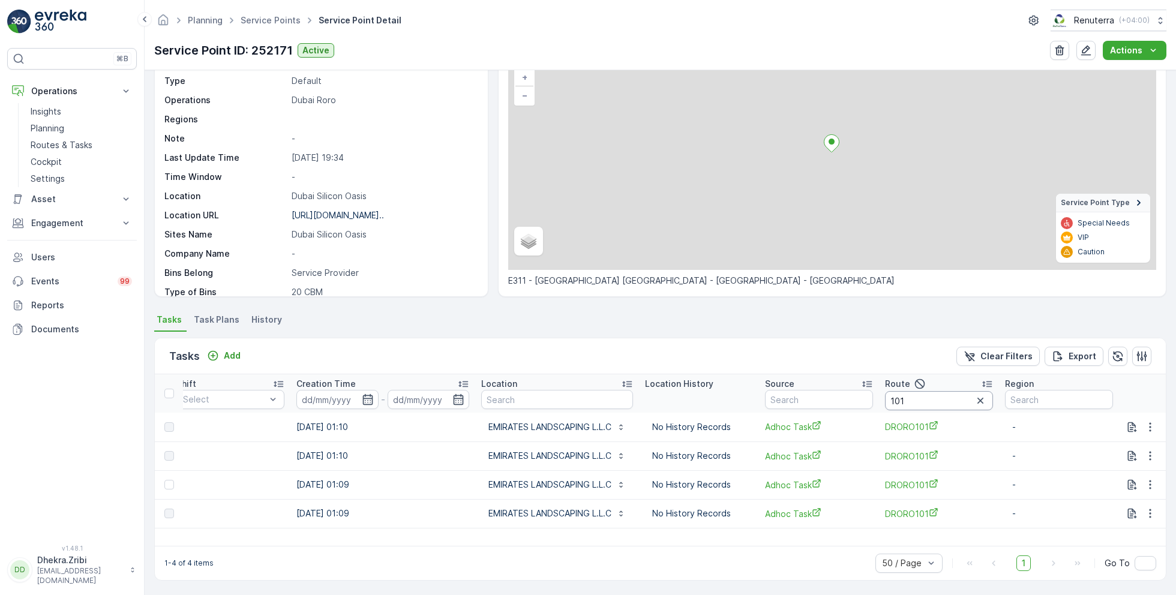
click at [915, 403] on input "101" at bounding box center [939, 400] width 108 height 19
type input "102"
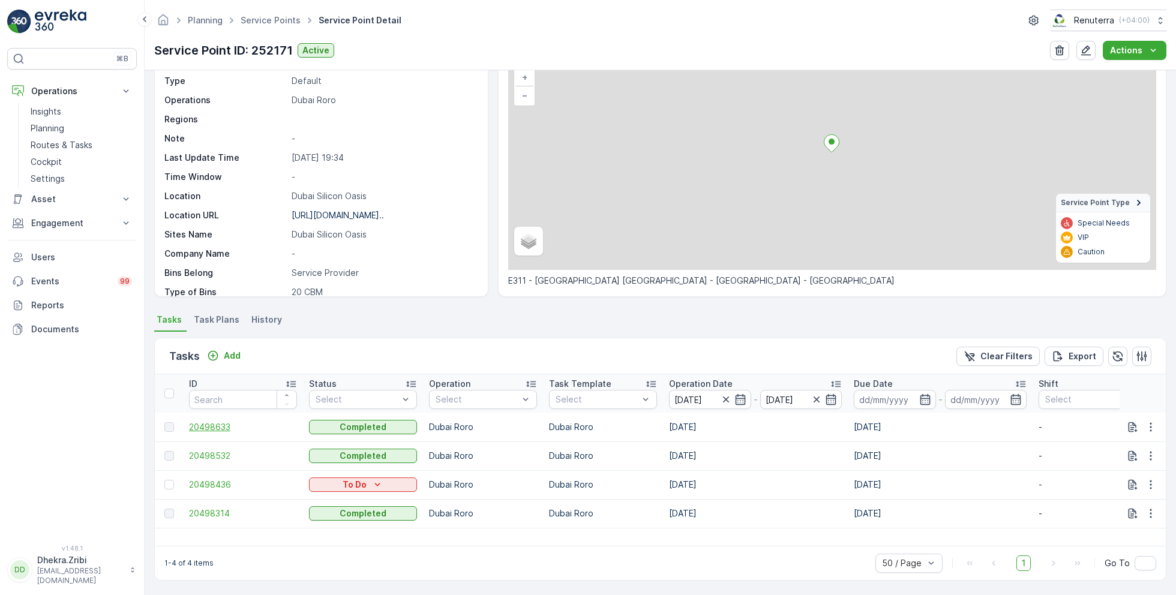
click at [217, 425] on span "20498633" at bounding box center [243, 427] width 108 height 12
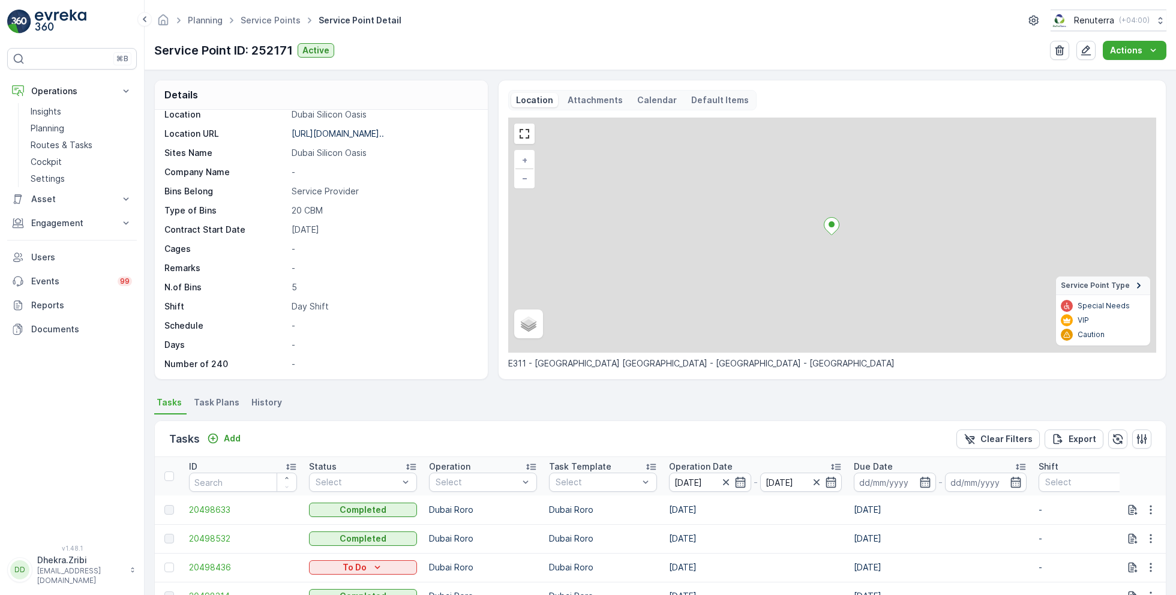
scroll to position [83, 0]
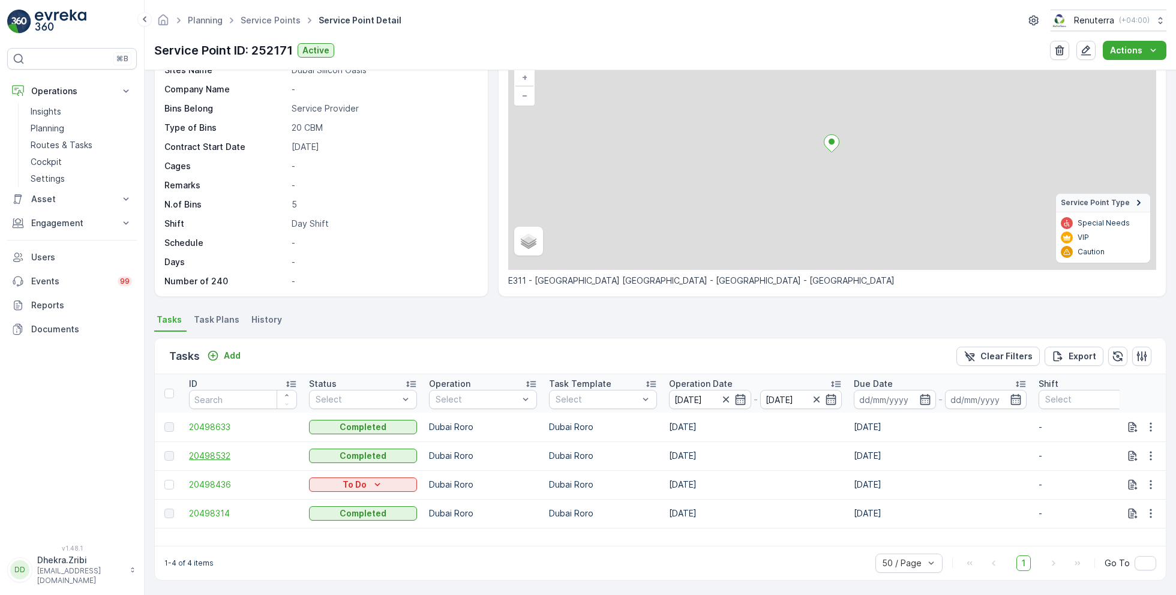
click at [217, 454] on span "20498532" at bounding box center [243, 456] width 108 height 12
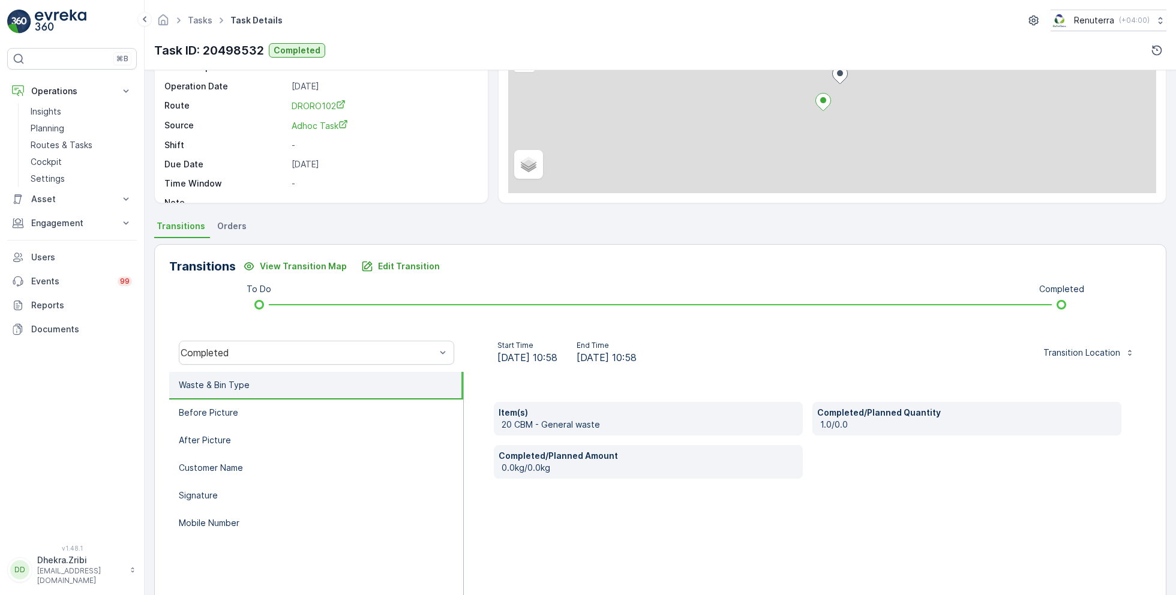
scroll to position [160, 0]
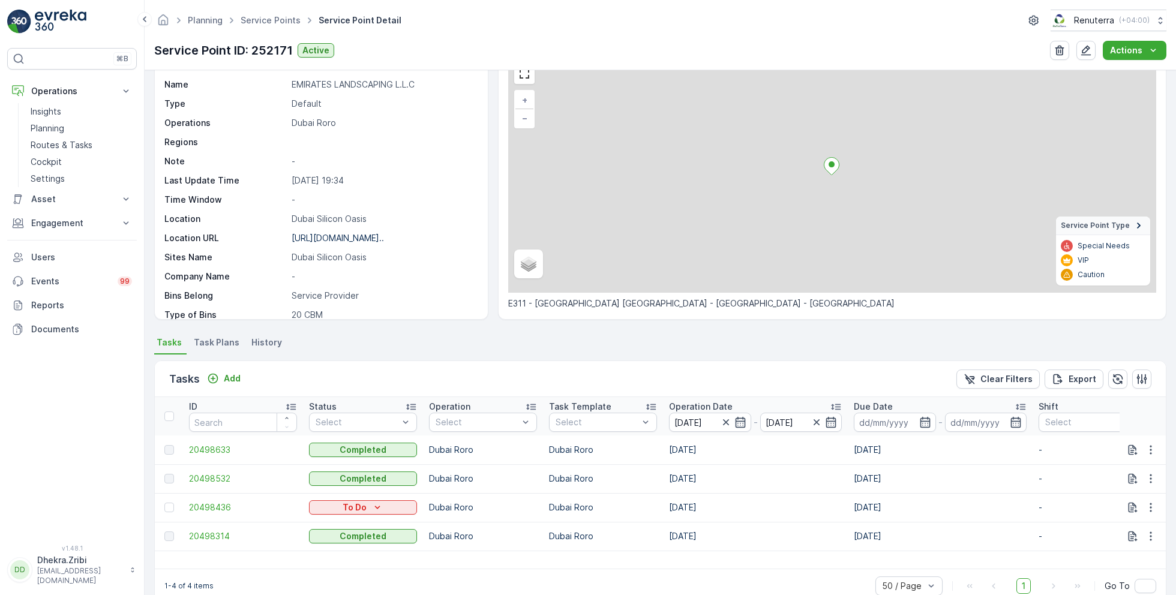
scroll to position [83, 0]
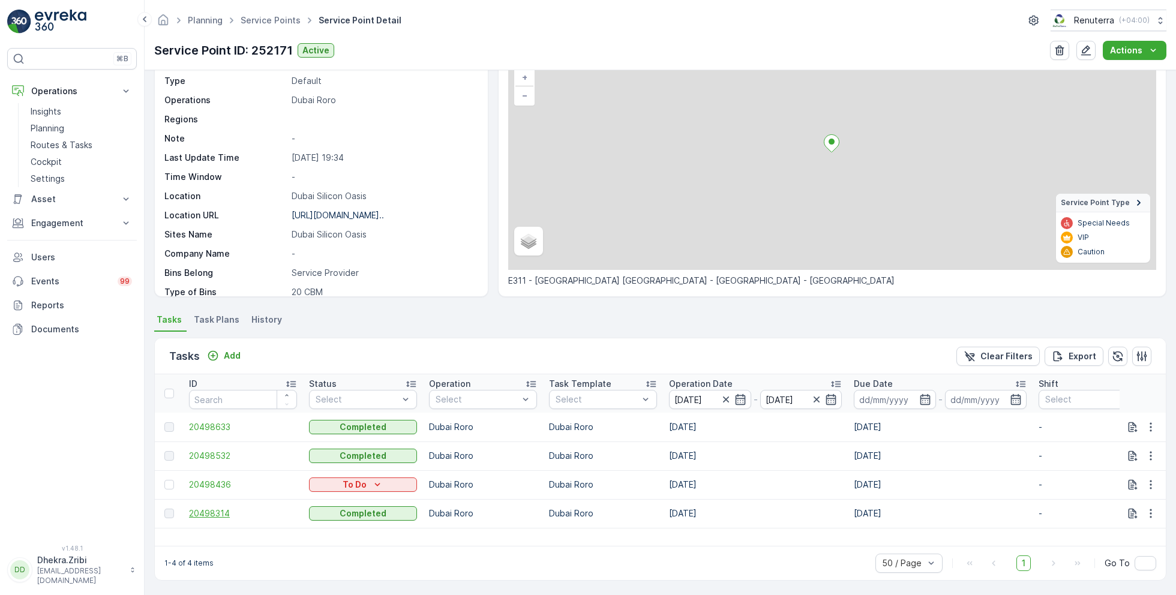
click at [219, 516] on span "20498314" at bounding box center [243, 514] width 108 height 12
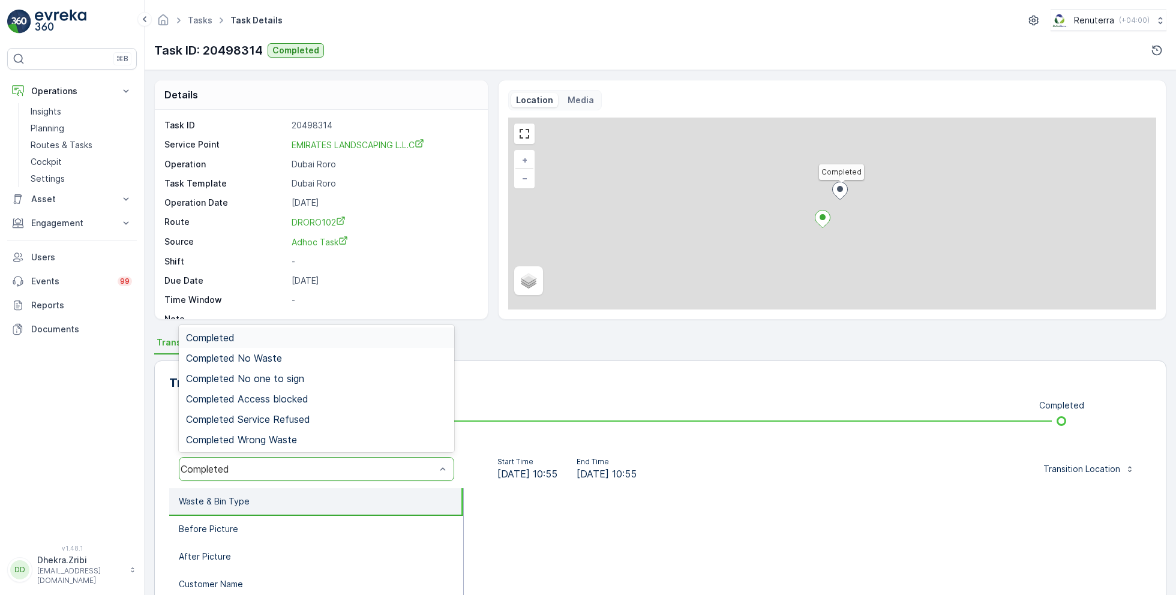
click at [328, 471] on div "Completed" at bounding box center [308, 469] width 255 height 11
click at [561, 381] on div "Transitions View Transition Map Edit Transition" at bounding box center [660, 382] width 982 height 19
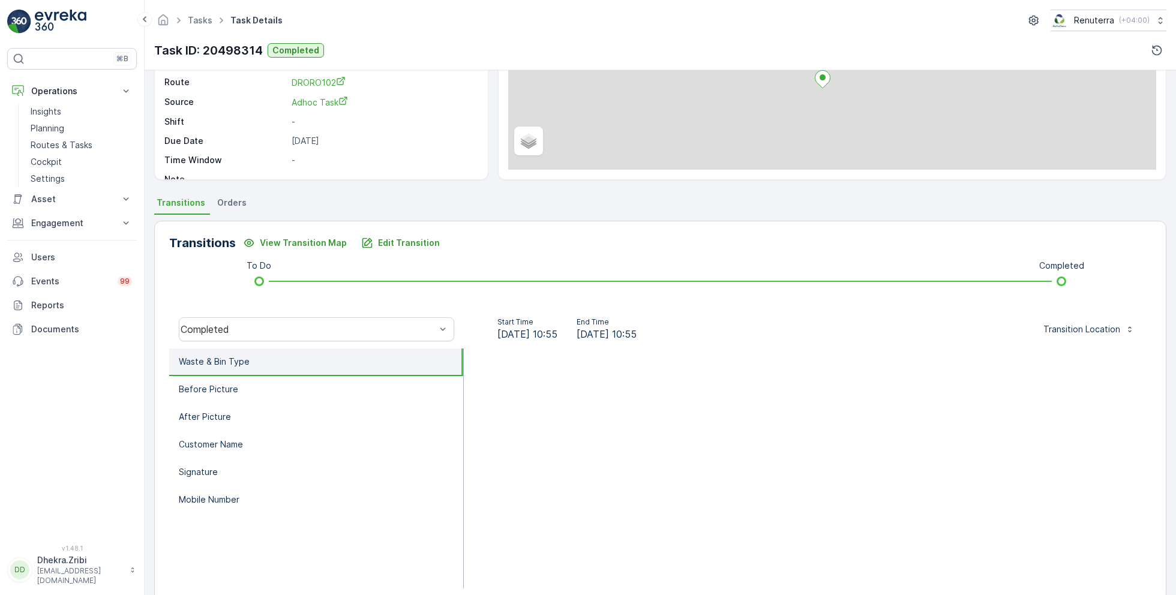
scroll to position [142, 0]
click at [276, 391] on li "Before Picture" at bounding box center [316, 388] width 294 height 28
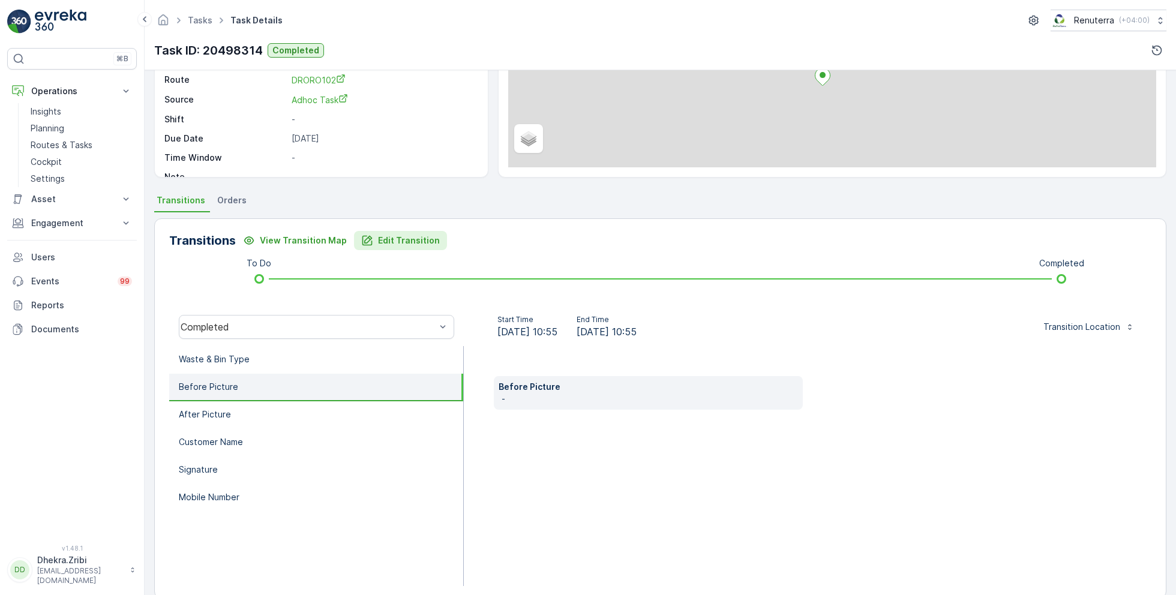
click at [385, 236] on p "Edit Transition" at bounding box center [409, 241] width 62 height 12
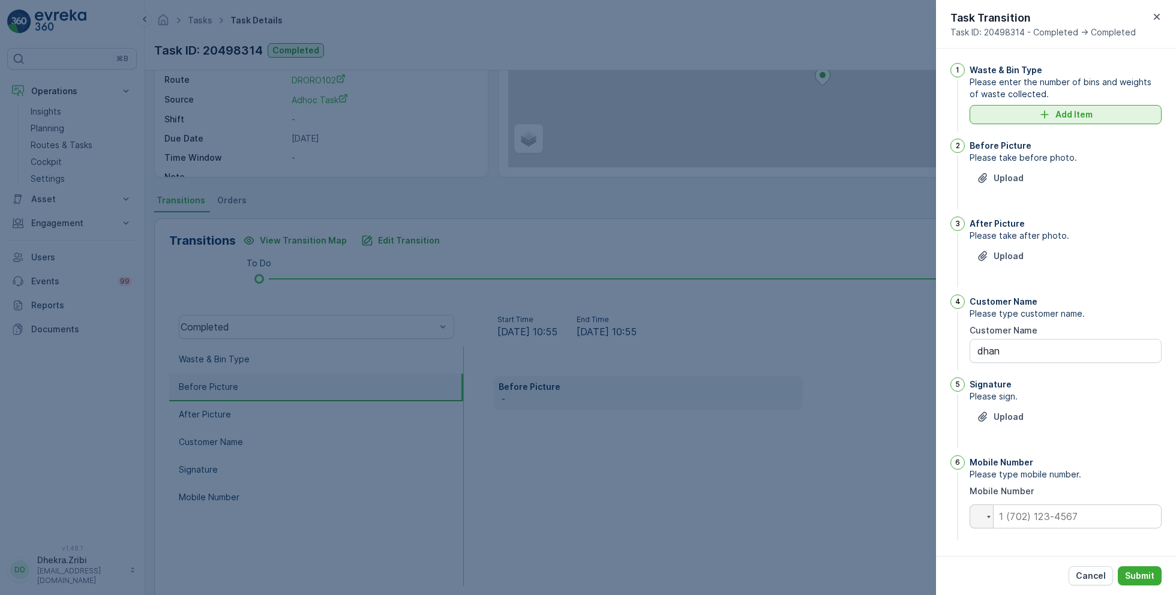
click at [1049, 109] on icon "Add Item" at bounding box center [1045, 115] width 12 height 12
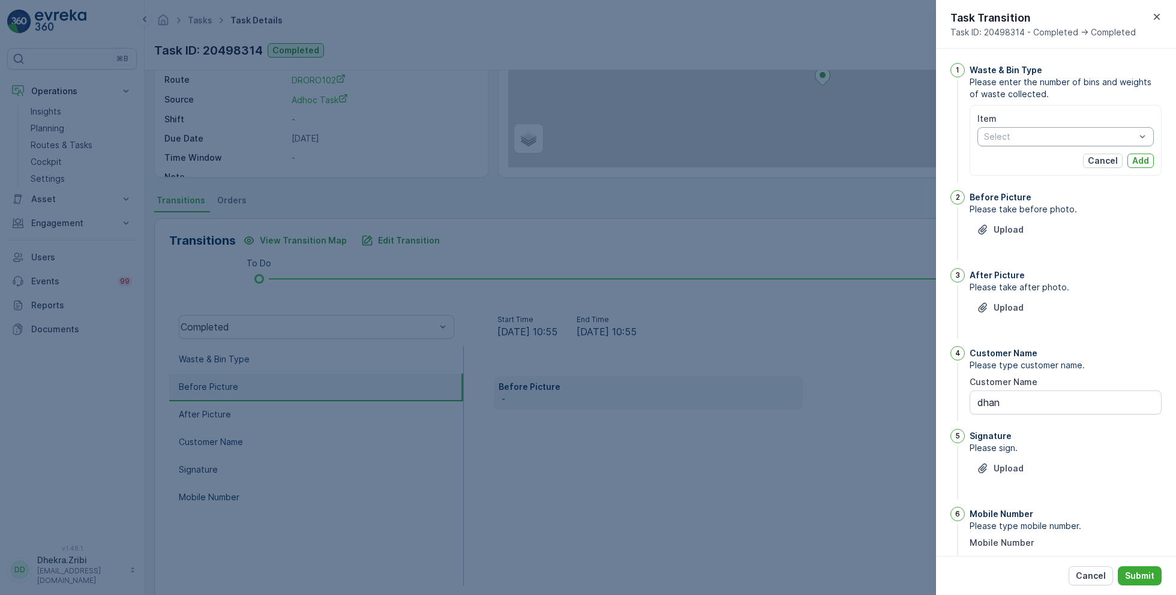
click at [1032, 136] on div at bounding box center [1060, 137] width 154 height 10
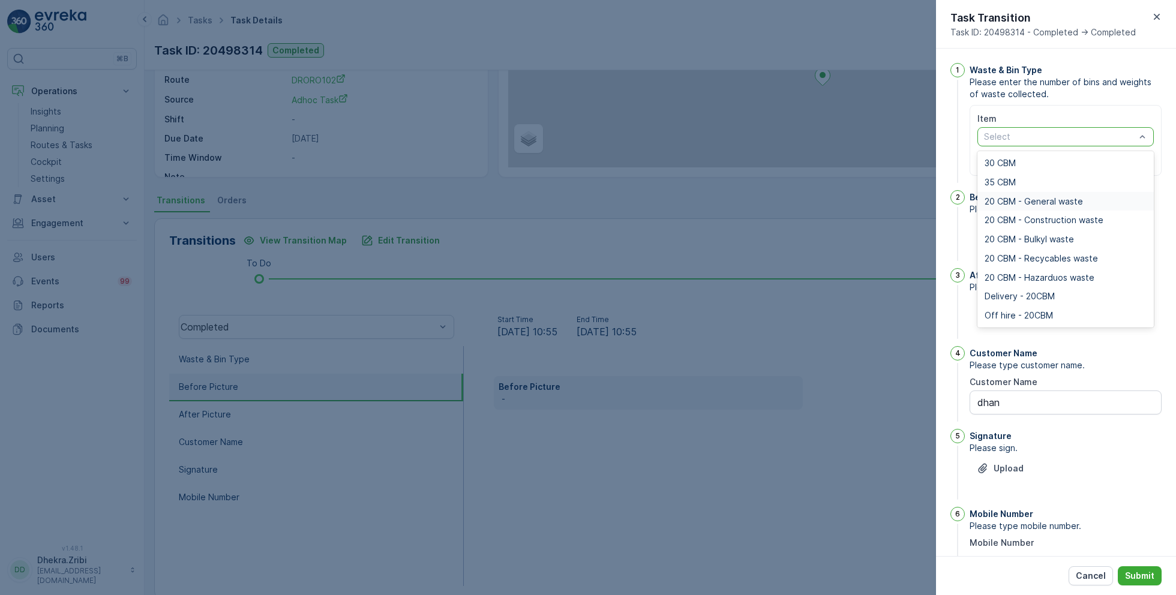
click at [1015, 202] on span "20 CBM - General waste" at bounding box center [1034, 202] width 98 height 10
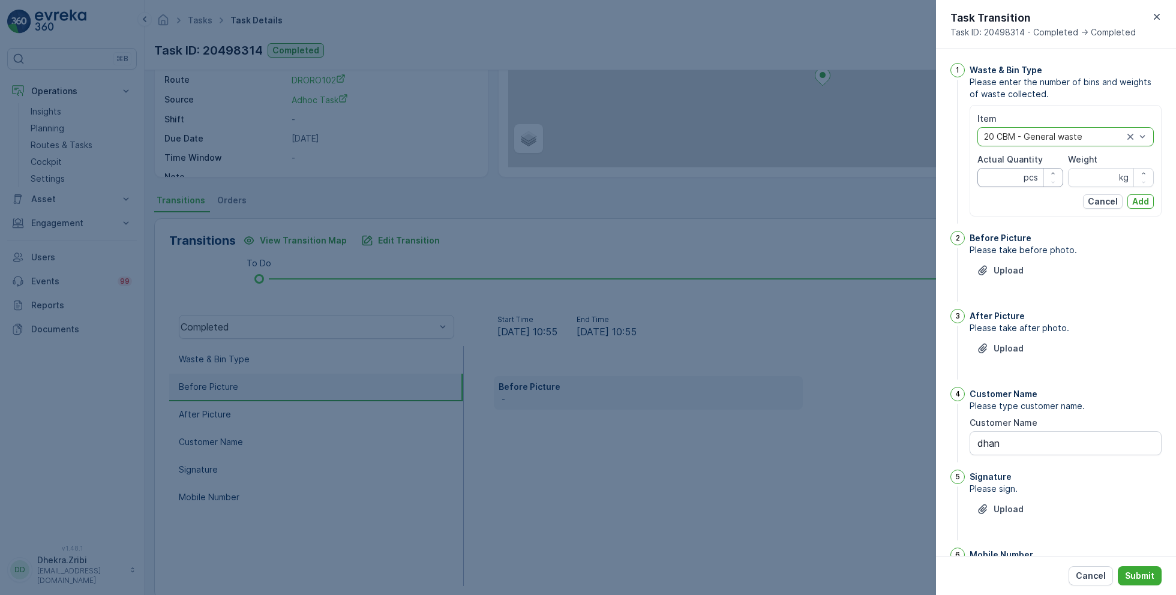
click at [997, 180] on Quantity "Actual Quantity" at bounding box center [1021, 177] width 86 height 19
type Quantity "1"
click at [1094, 180] on input "Weight" at bounding box center [1111, 177] width 86 height 19
type input "0"
click at [1141, 200] on p "Add" at bounding box center [1141, 202] width 17 height 12
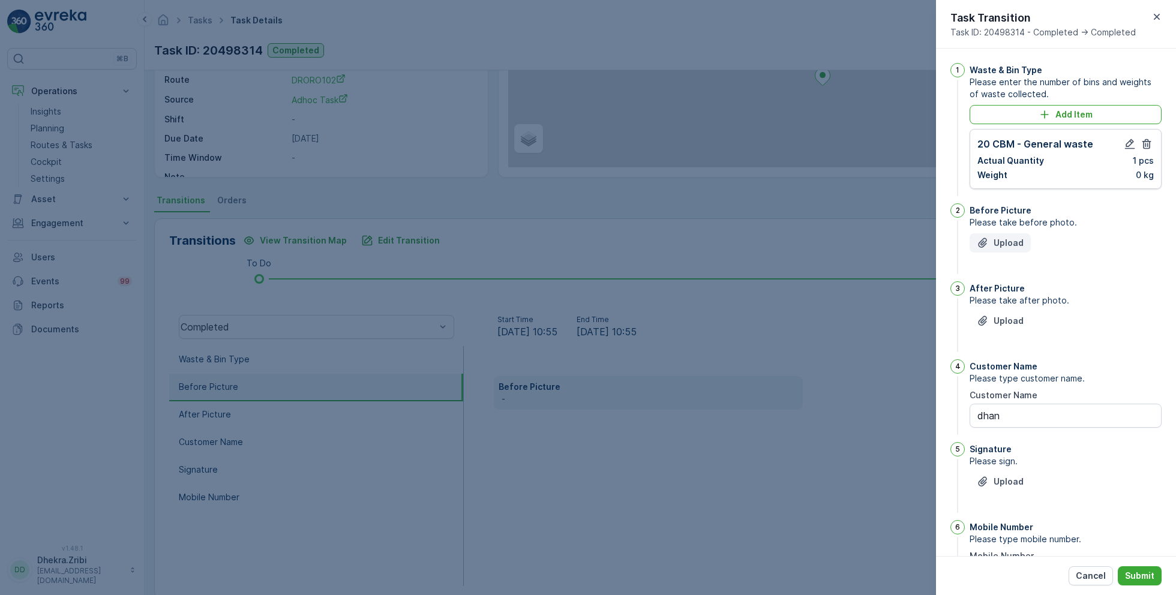
click at [1013, 238] on p "Upload" at bounding box center [1009, 243] width 30 height 12
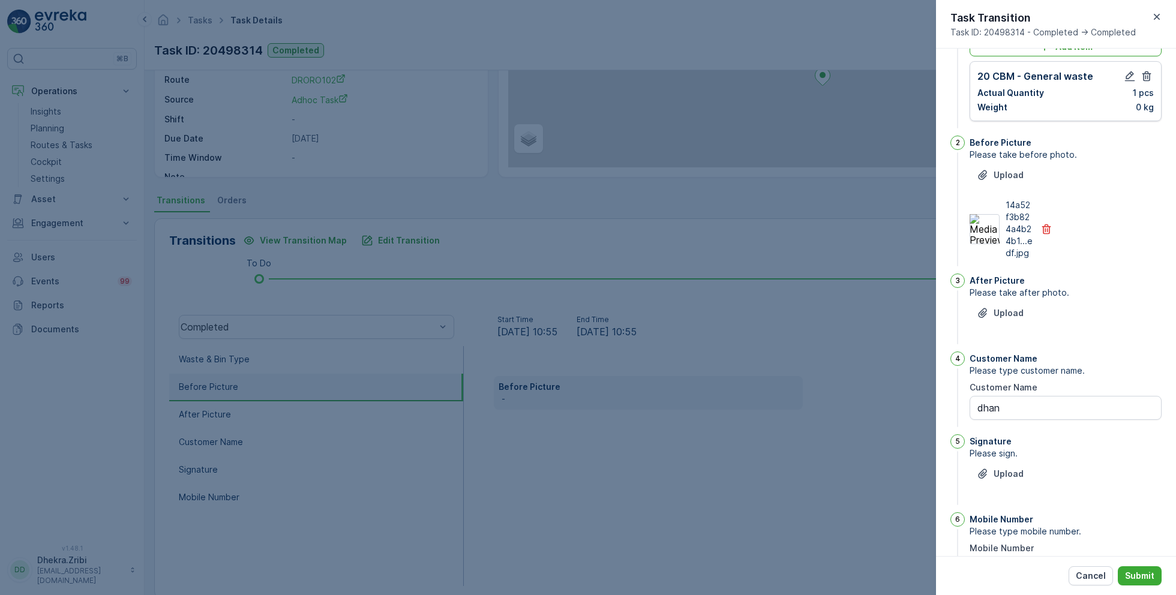
scroll to position [125, 0]
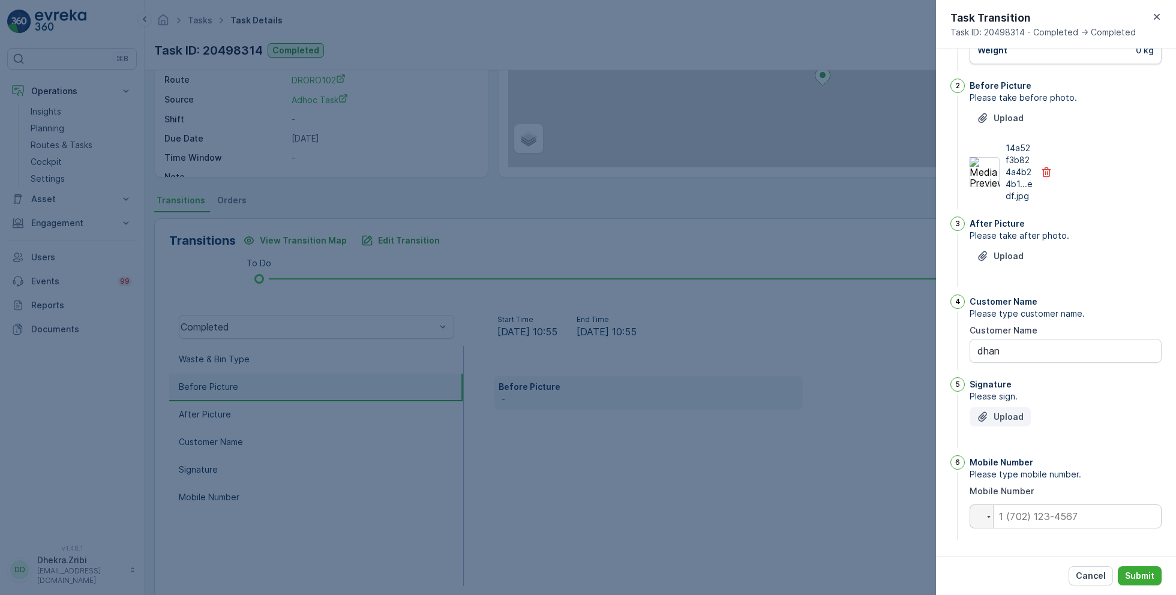
click at [999, 415] on p "Upload" at bounding box center [1009, 417] width 30 height 12
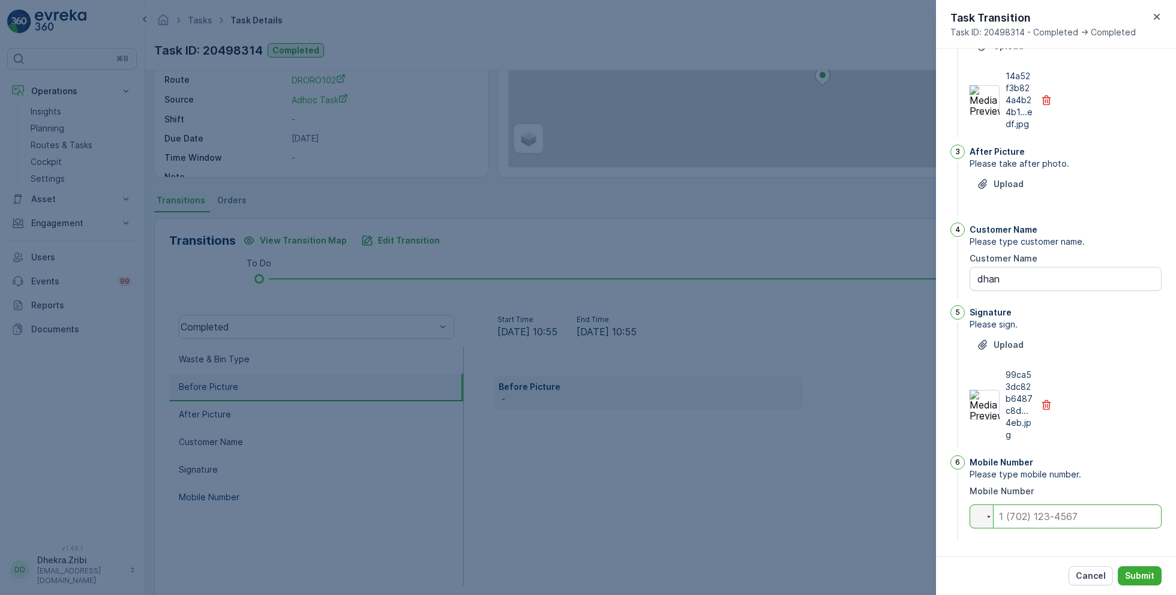
click at [1025, 520] on input "tel" at bounding box center [1066, 517] width 192 height 24
type input "0565058300"
click at [1137, 576] on p "Submit" at bounding box center [1139, 576] width 29 height 12
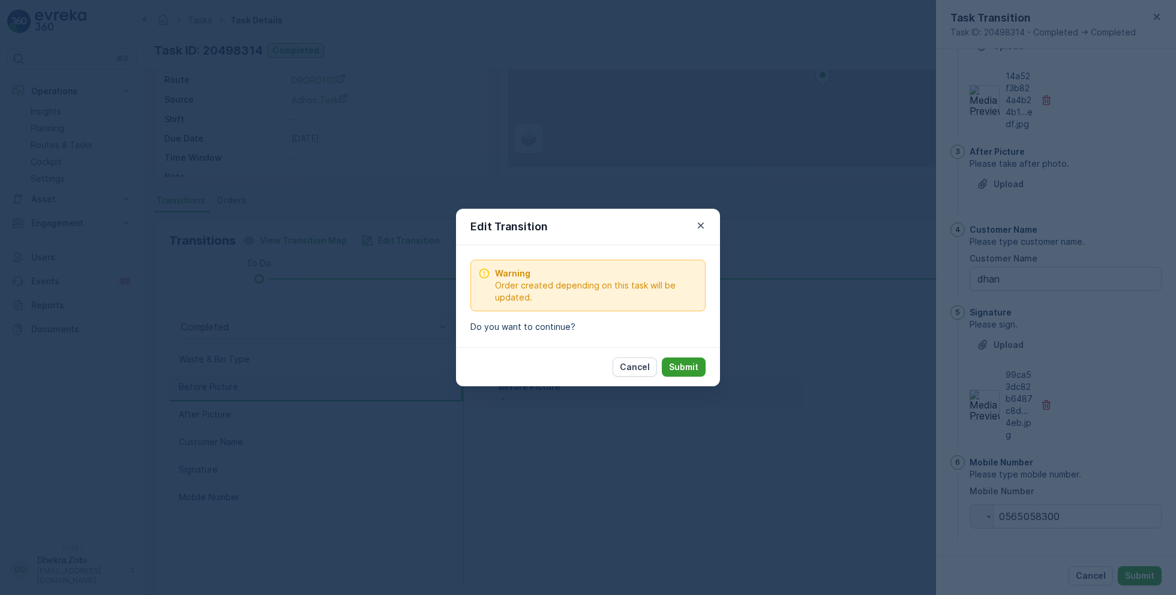
click at [687, 362] on p "Submit" at bounding box center [683, 367] width 29 height 12
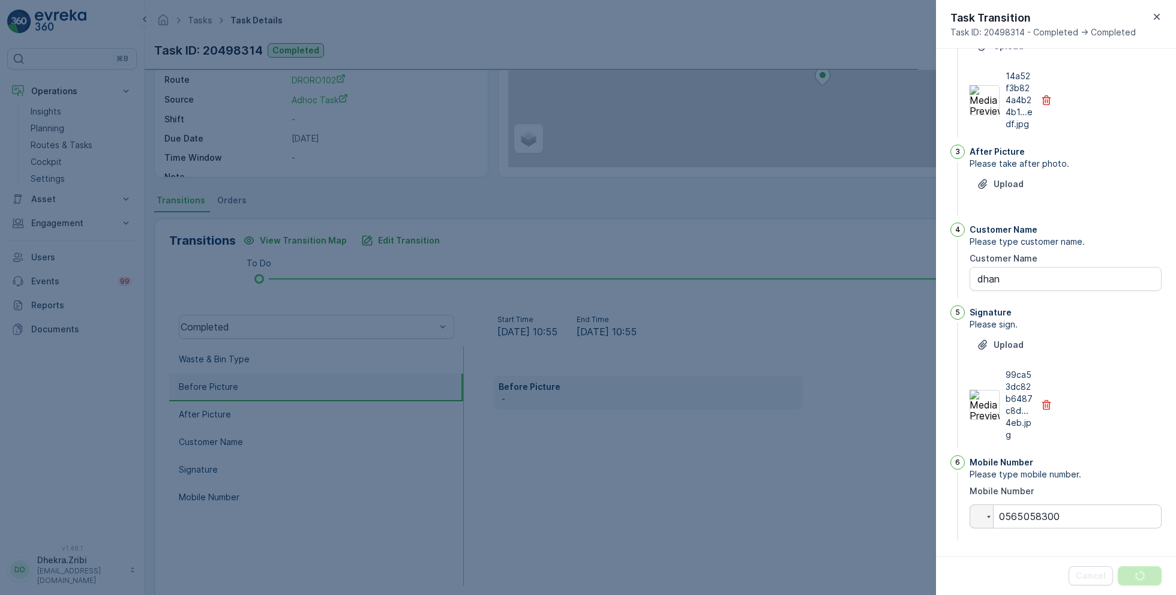
scroll to position [0, 0]
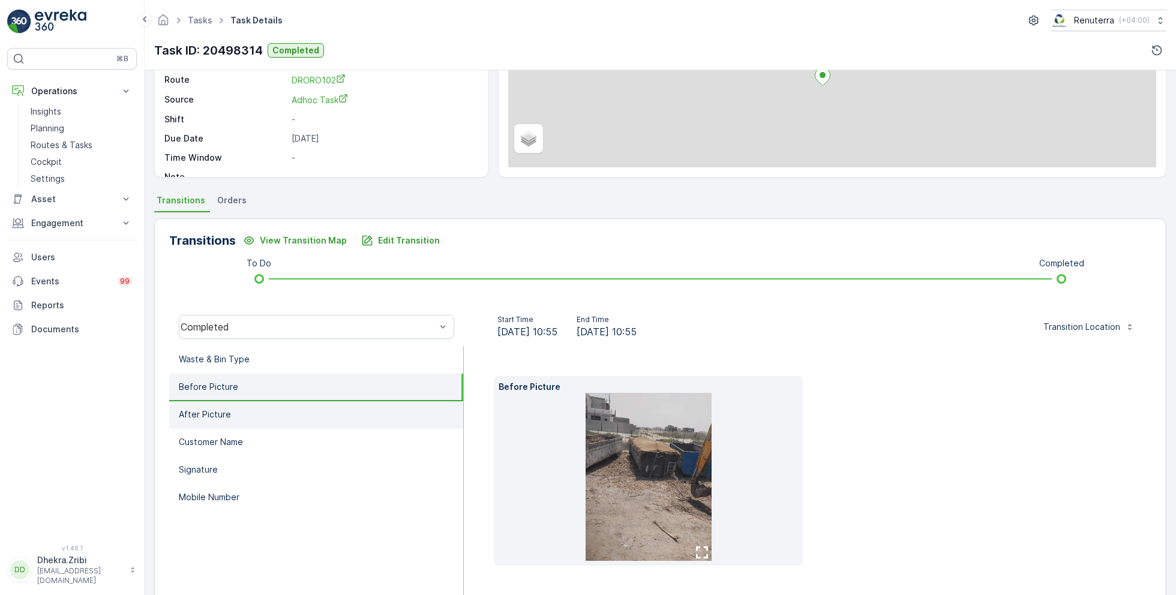
click at [233, 407] on li "After Picture" at bounding box center [316, 416] width 294 height 28
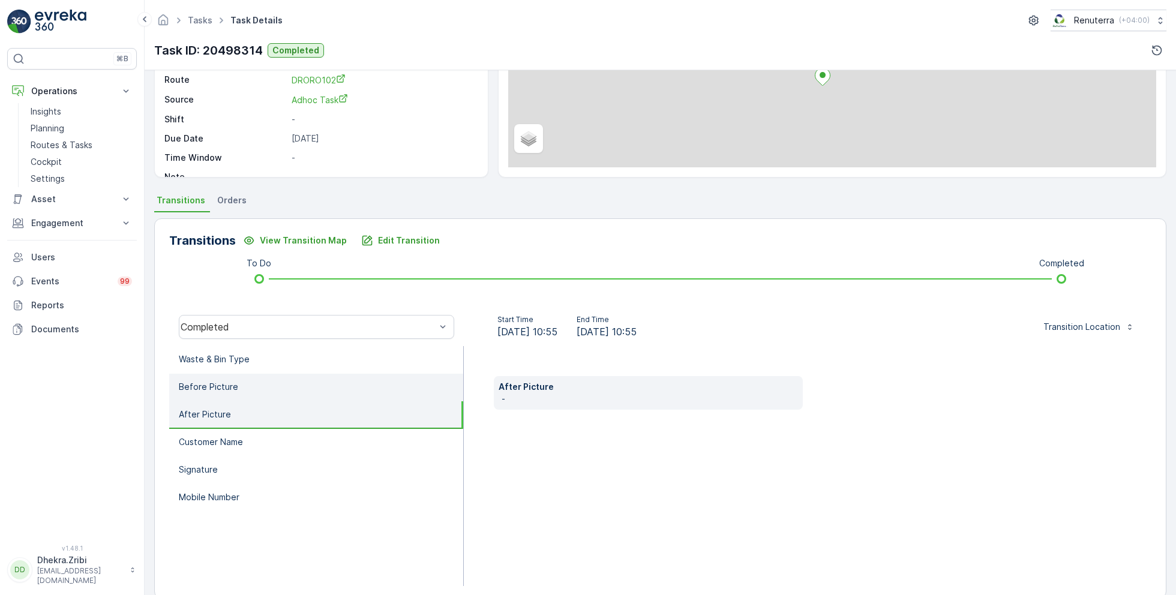
click at [229, 378] on li "Before Picture" at bounding box center [316, 388] width 294 height 28
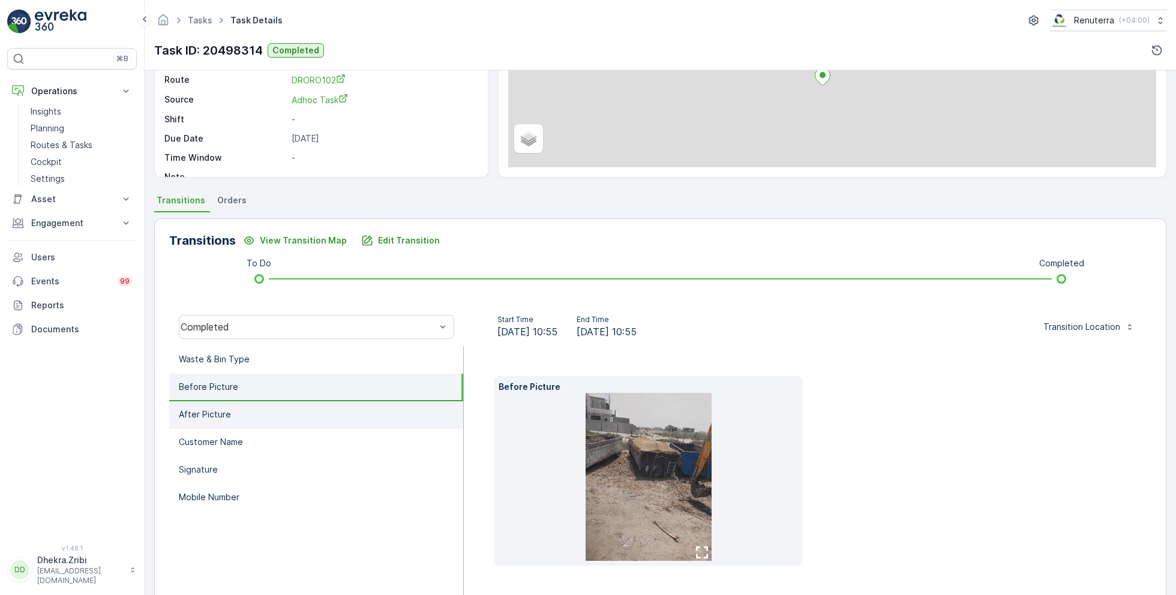
click at [230, 417] on li "After Picture" at bounding box center [316, 416] width 294 height 28
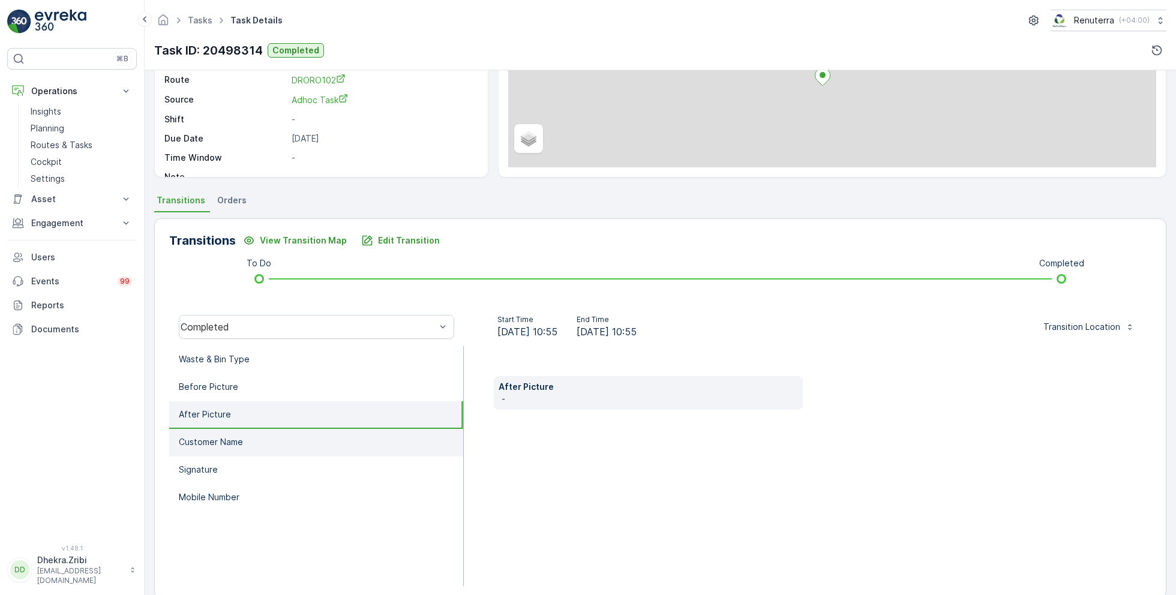
click at [230, 444] on p "Customer Name" at bounding box center [211, 442] width 64 height 12
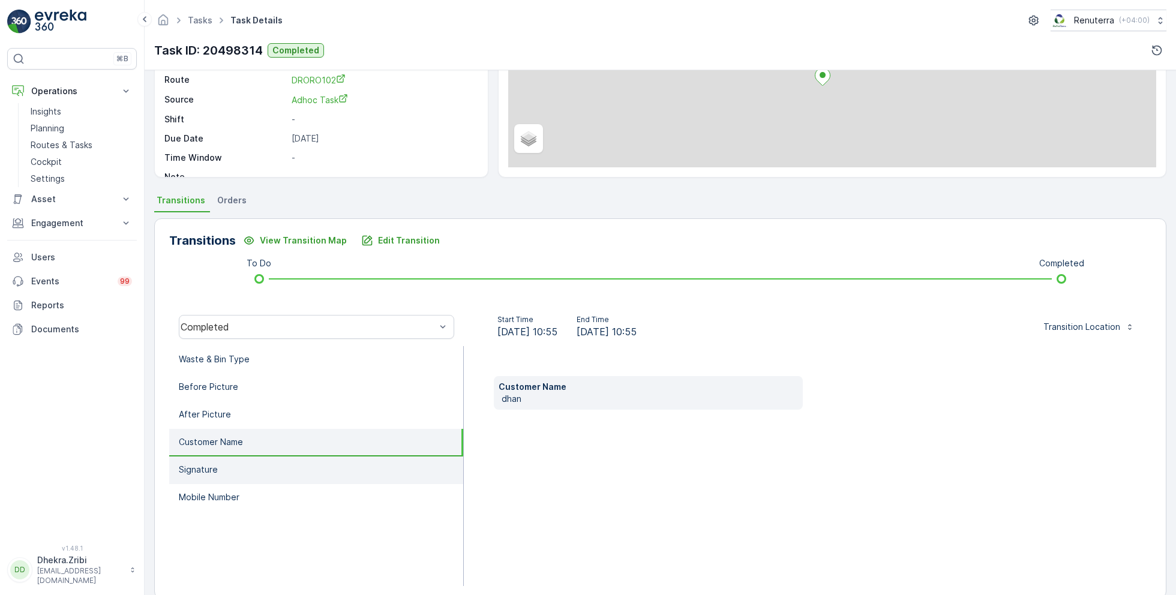
click at [230, 462] on li "Signature" at bounding box center [316, 471] width 294 height 28
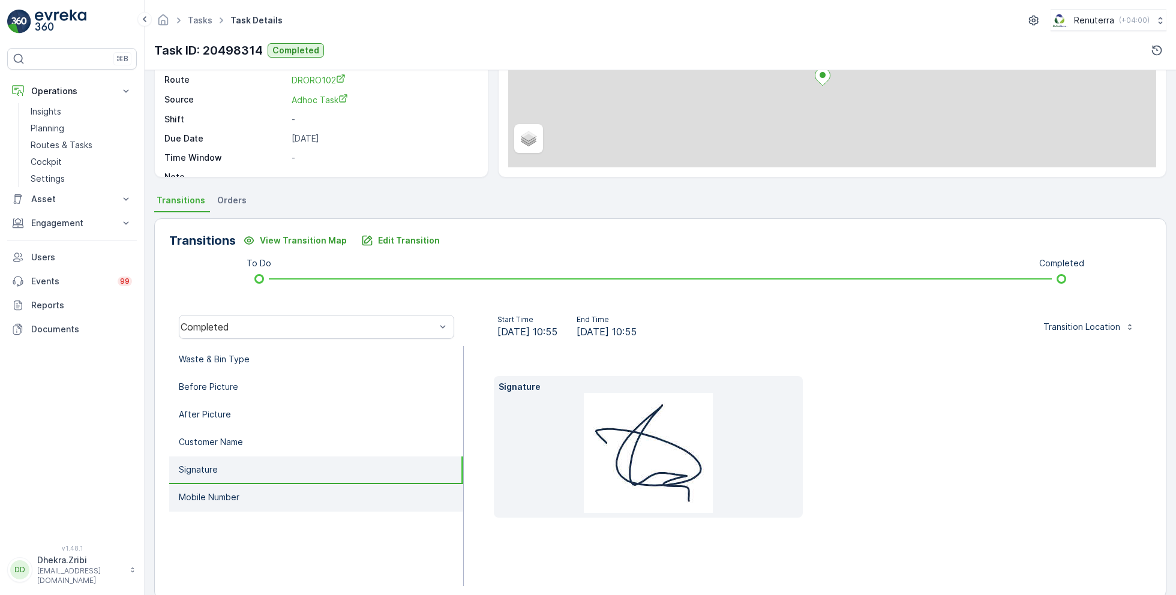
click at [238, 496] on p "Mobile Number" at bounding box center [209, 498] width 61 height 12
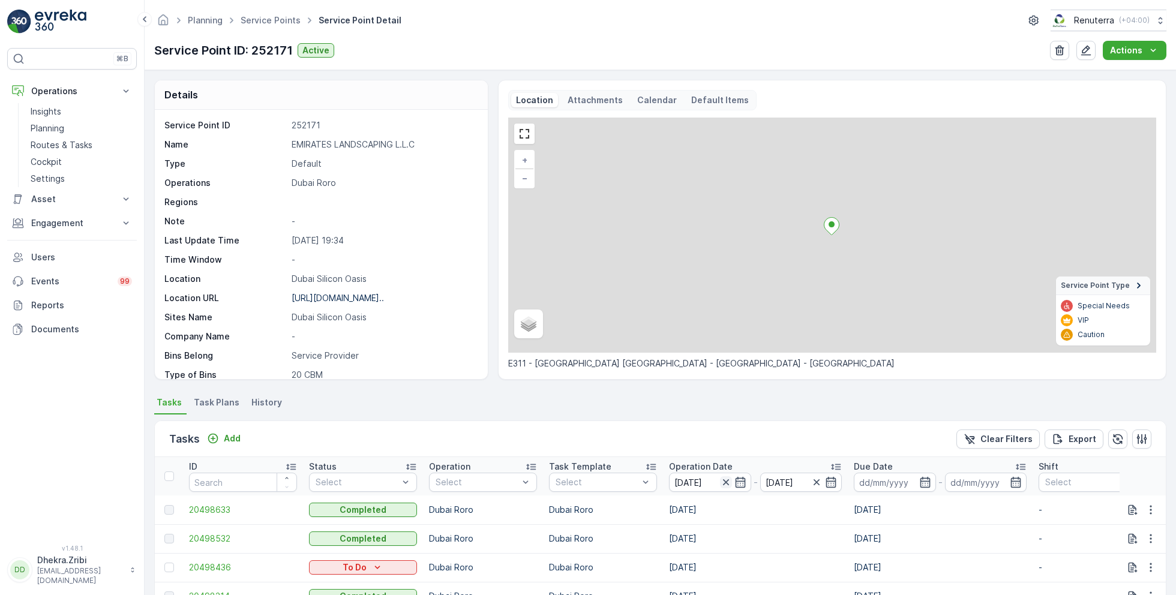
click at [726, 483] on icon "button" at bounding box center [726, 483] width 6 height 6
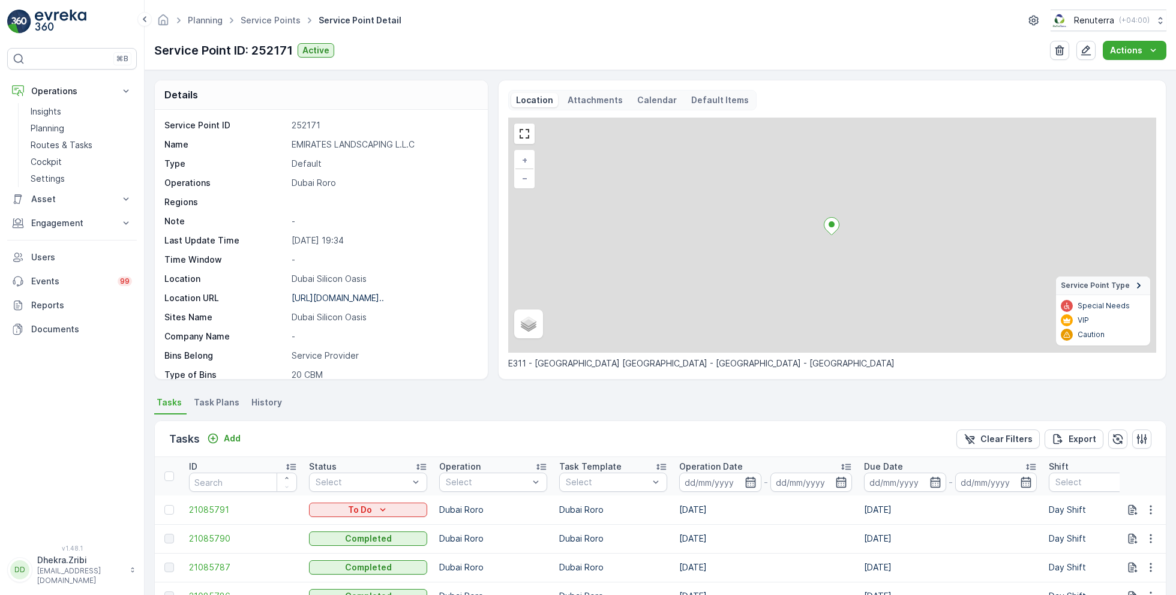
click at [726, 483] on input at bounding box center [720, 482] width 82 height 19
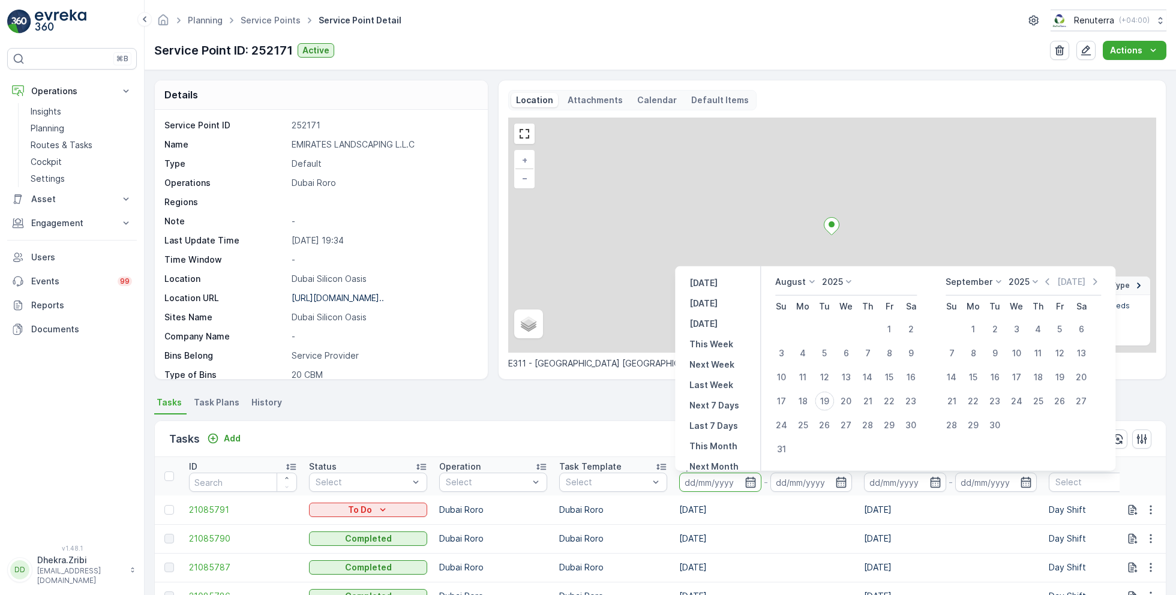
click at [794, 287] on p "August" at bounding box center [790, 282] width 31 height 12
click at [795, 355] on span "July" at bounding box center [791, 360] width 16 height 12
click at [888, 375] on div "18" at bounding box center [889, 377] width 19 height 19
type input "18.07.2025"
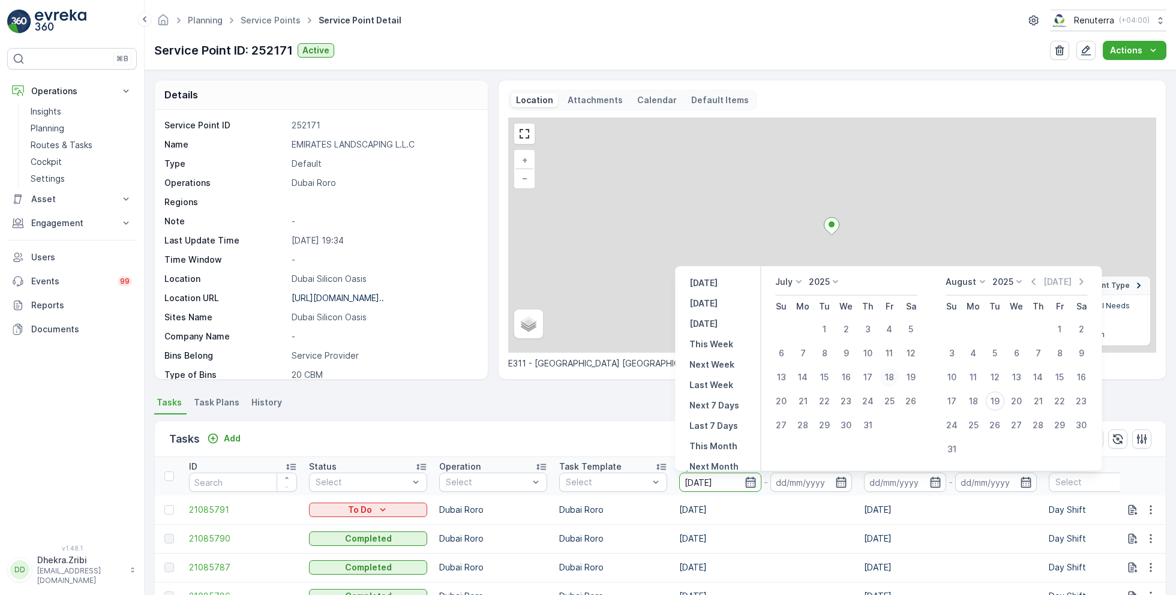
click at [888, 375] on div "18" at bounding box center [889, 377] width 19 height 19
type input "18.07.2025"
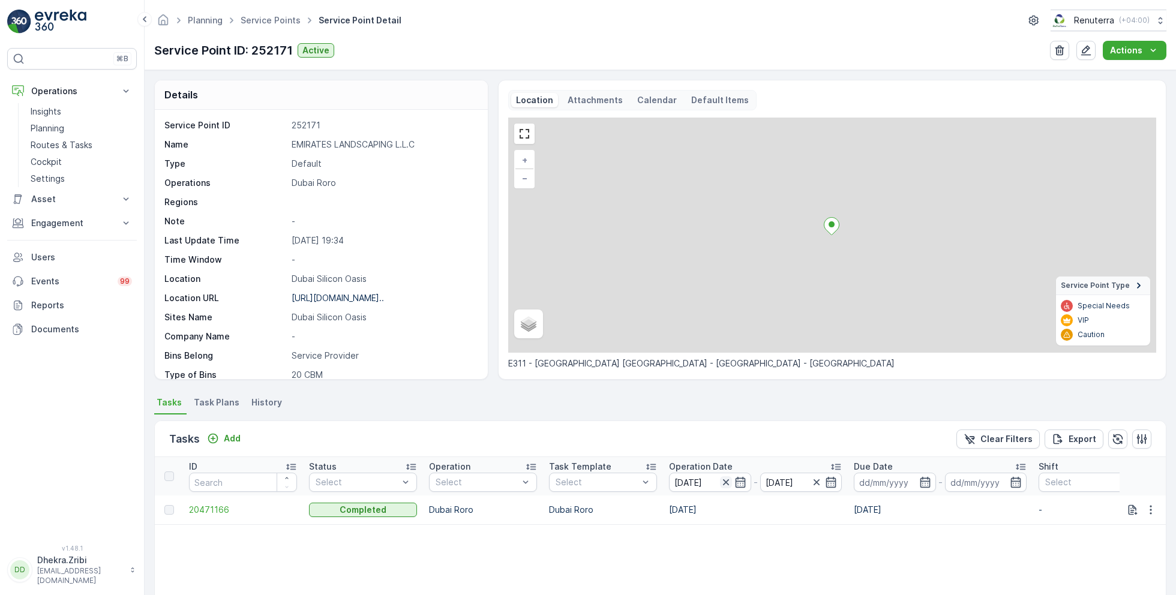
click at [726, 479] on icon "button" at bounding box center [726, 483] width 12 height 12
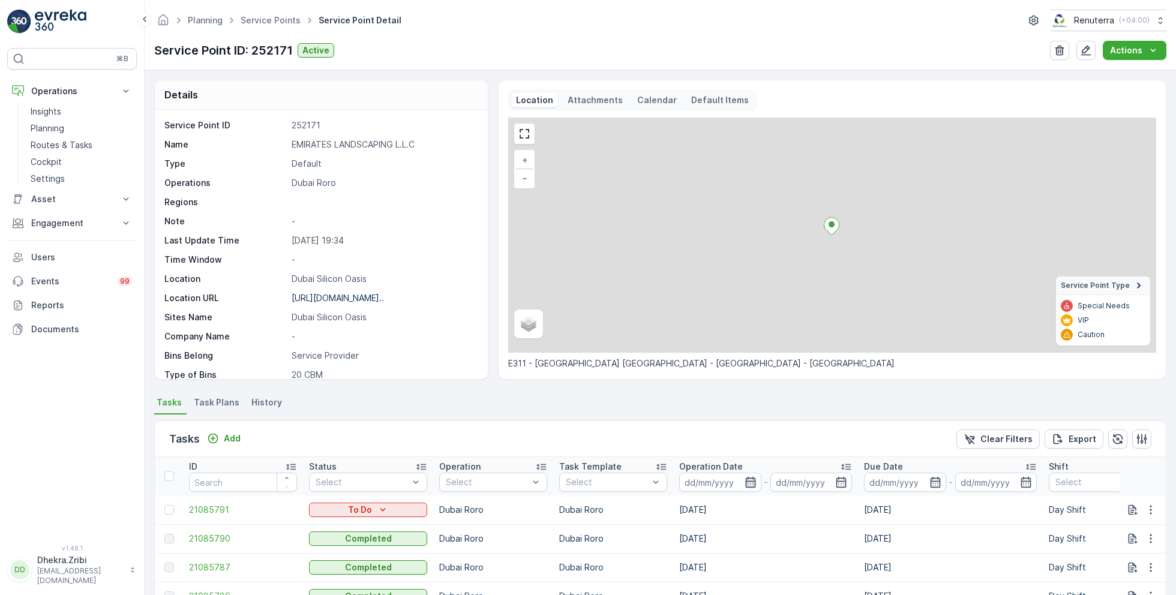
click at [745, 481] on icon "button" at bounding box center [751, 483] width 12 height 12
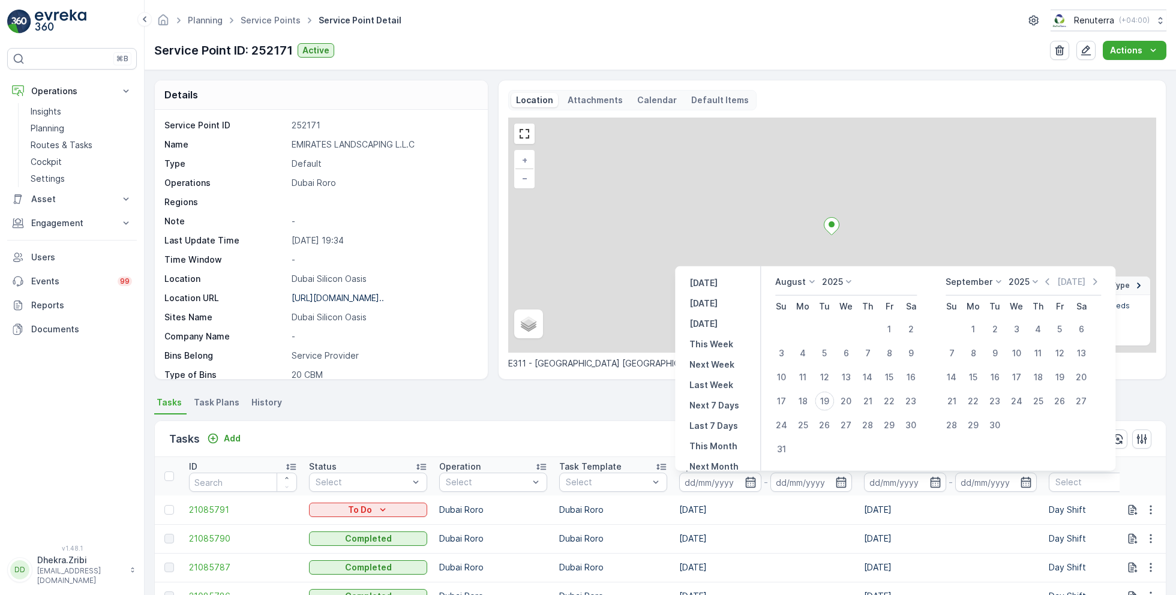
click at [806, 284] on icon at bounding box center [812, 282] width 12 height 12
click at [796, 395] on span "July" at bounding box center [791, 395] width 16 height 12
click at [785, 400] on div "20" at bounding box center [781, 401] width 19 height 19
type input "20.07.2025"
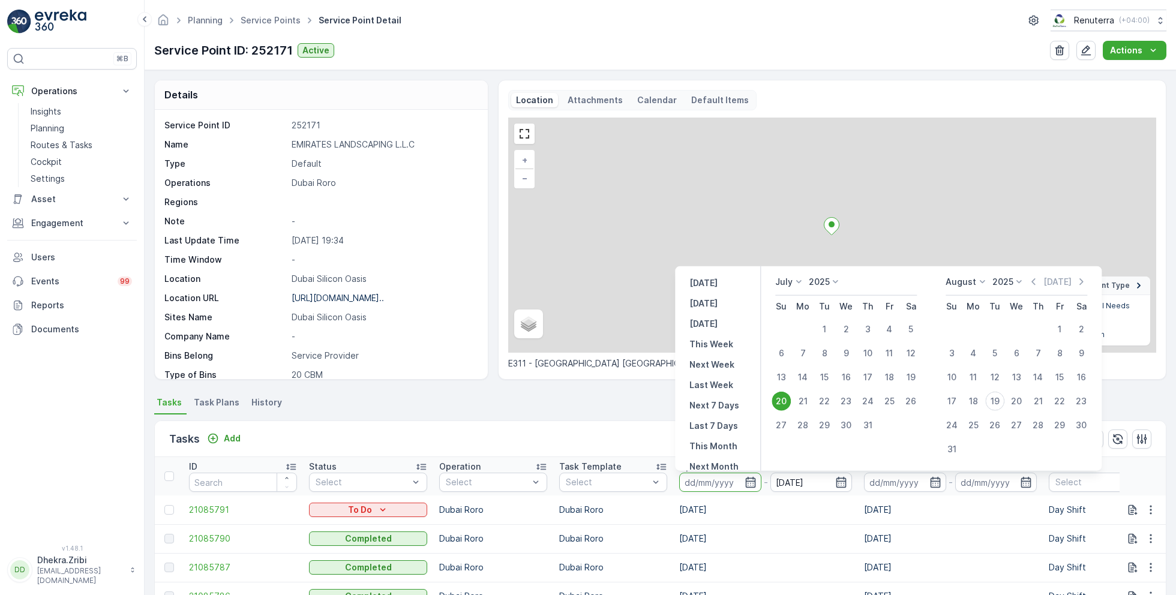
click at [785, 400] on div "20" at bounding box center [781, 401] width 19 height 19
type input "20.07.2025"
click at [619, 426] on div "Tasks Add Clear Filters Export" at bounding box center [660, 439] width 1011 height 36
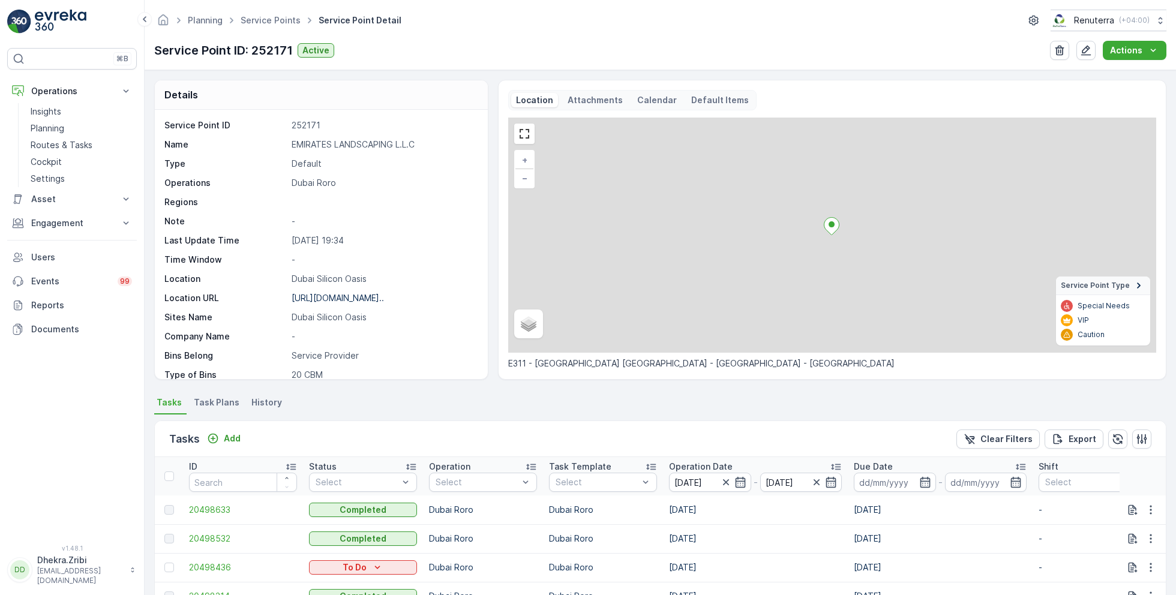
scroll to position [83, 0]
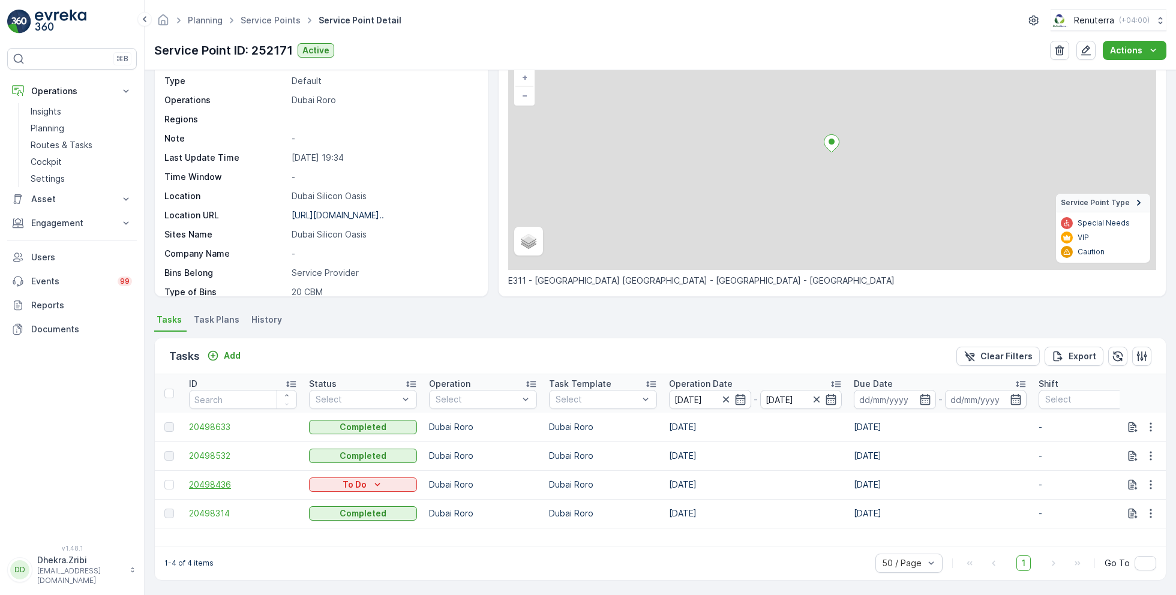
click at [229, 481] on span "20498436" at bounding box center [243, 485] width 108 height 12
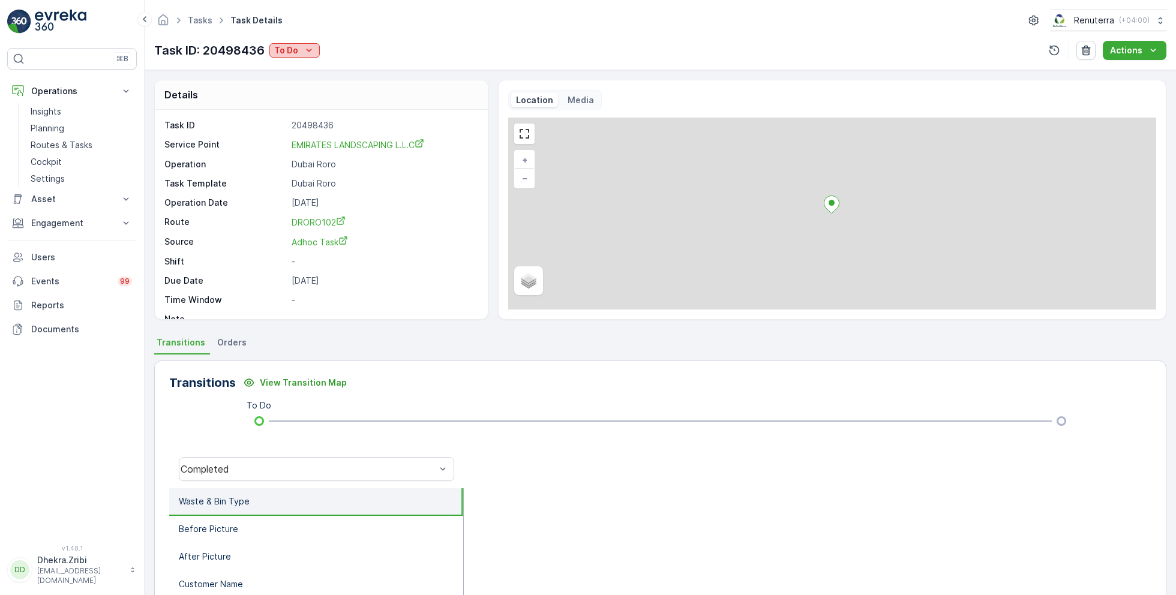
click at [301, 50] on div "To Do" at bounding box center [294, 50] width 41 height 12
click at [318, 68] on span "Completed" at bounding box center [300, 68] width 45 height 12
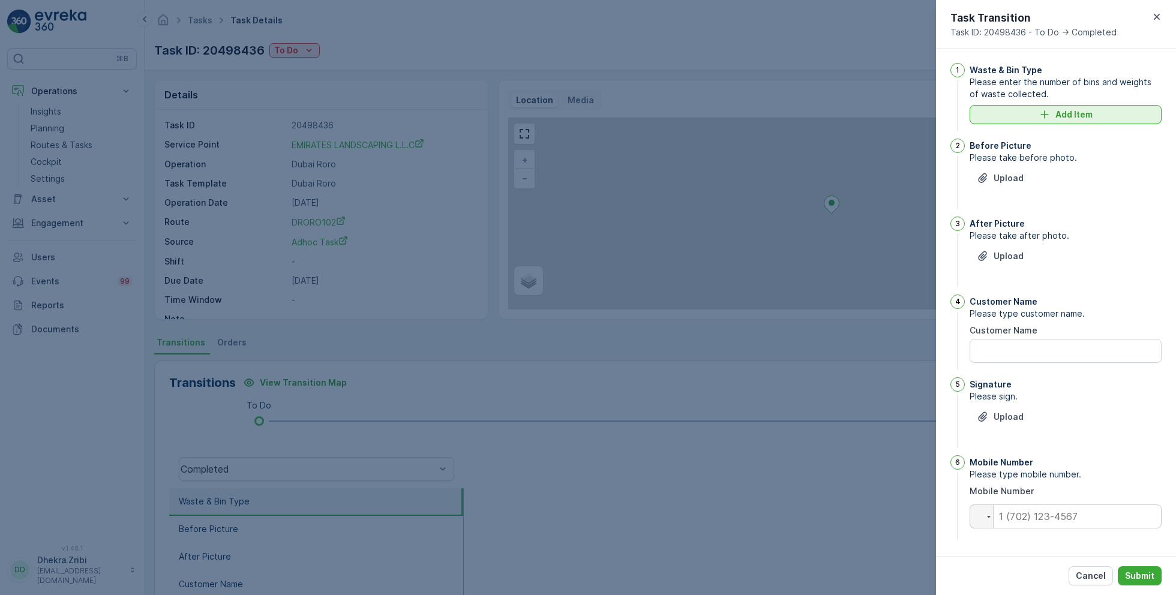
click at [1053, 106] on button "Add Item" at bounding box center [1066, 114] width 192 height 19
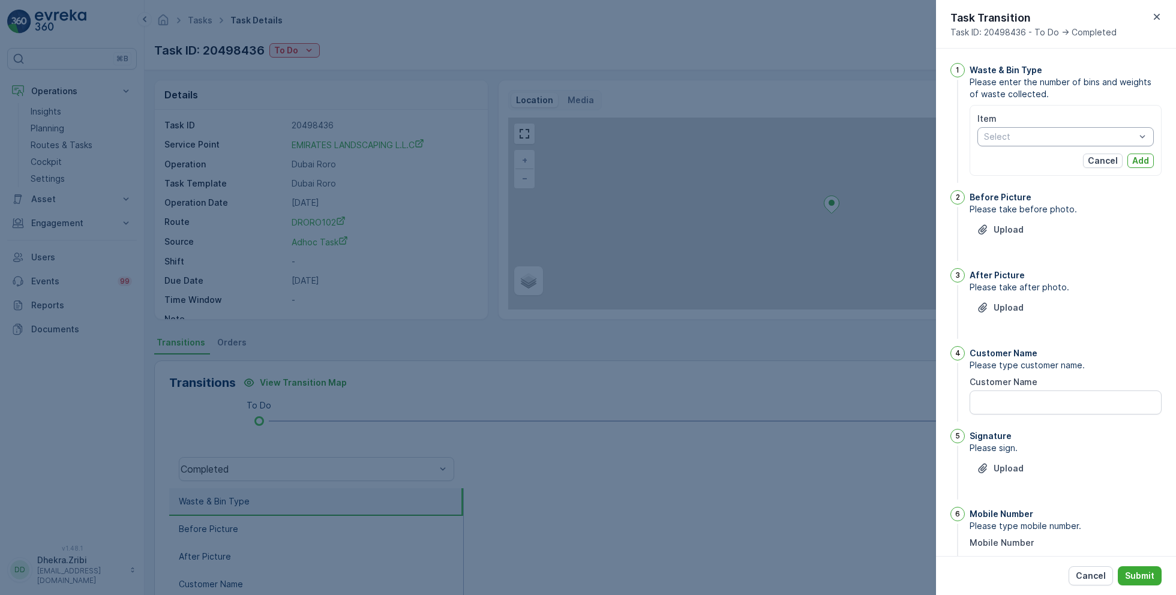
click at [1038, 132] on div at bounding box center [1060, 137] width 154 height 10
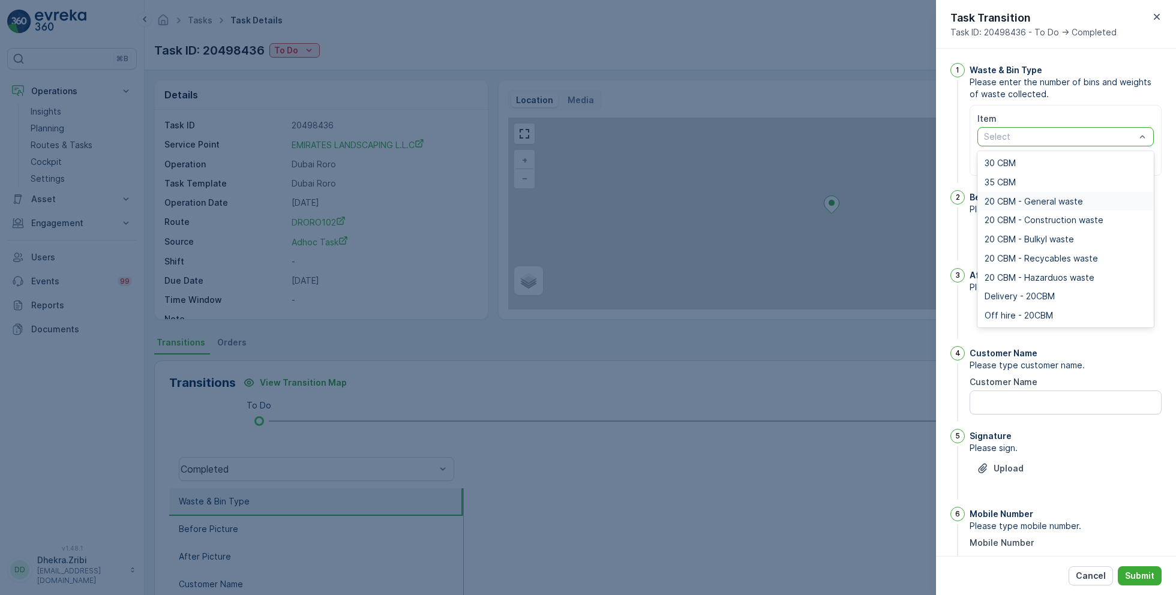
click at [1030, 199] on span "20 CBM - General waste" at bounding box center [1034, 202] width 98 height 10
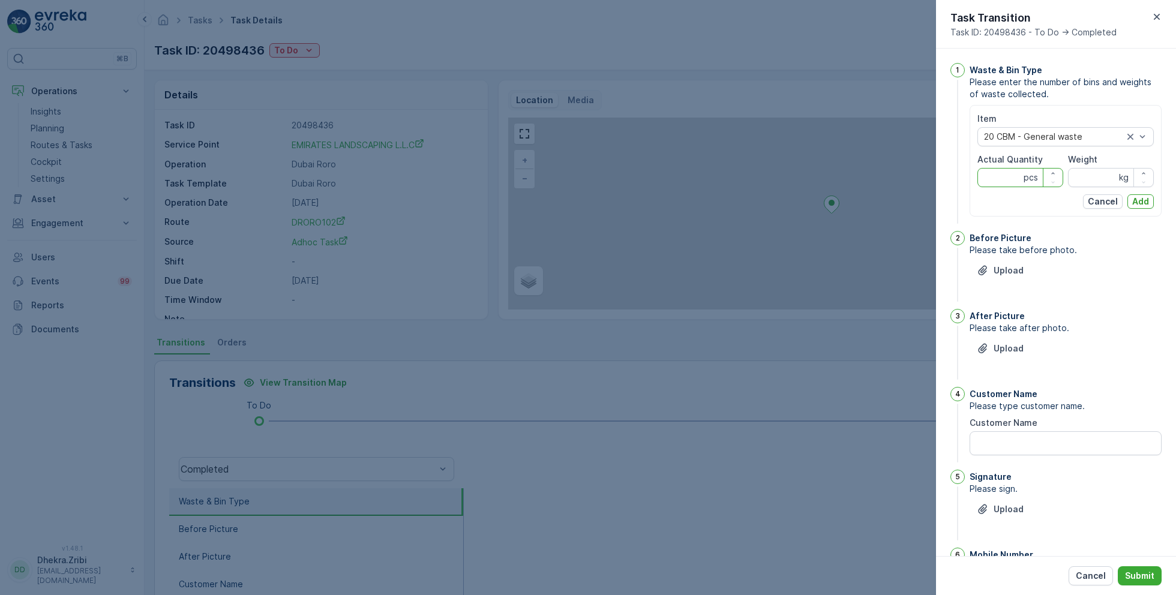
click at [1005, 177] on Quantity "Actual Quantity" at bounding box center [1021, 177] width 86 height 19
type Quantity "1"
click at [1106, 182] on input "Weight" at bounding box center [1111, 177] width 86 height 19
type input "0"
click at [1147, 202] on button "Add" at bounding box center [1141, 201] width 26 height 14
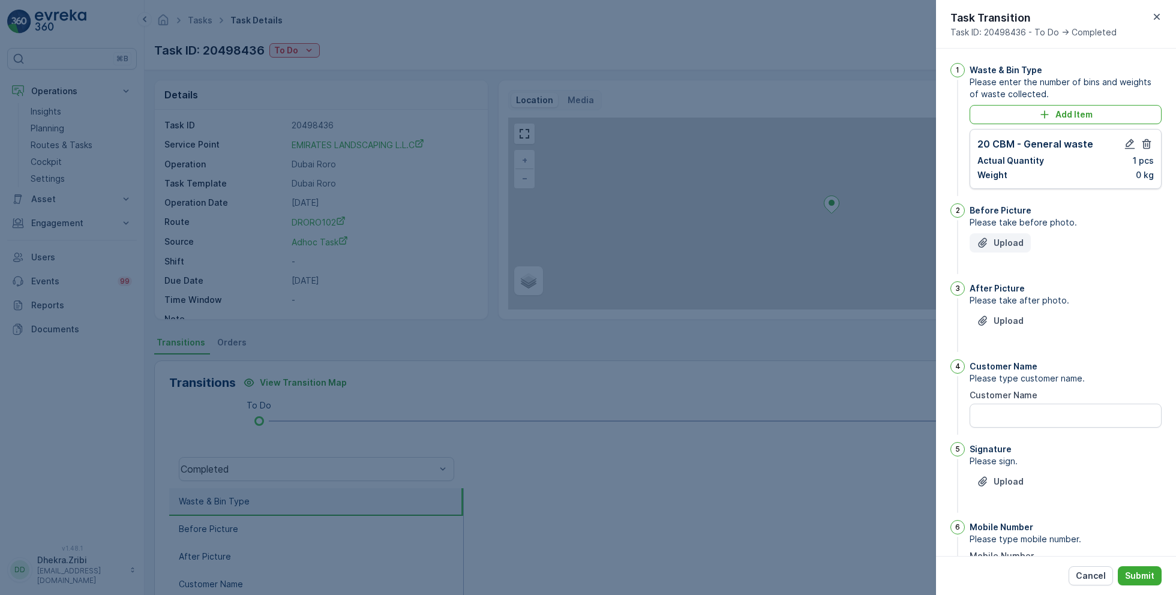
click at [1016, 237] on p "Upload" at bounding box center [1009, 243] width 30 height 12
click at [1017, 244] on p "Upload" at bounding box center [1009, 243] width 30 height 12
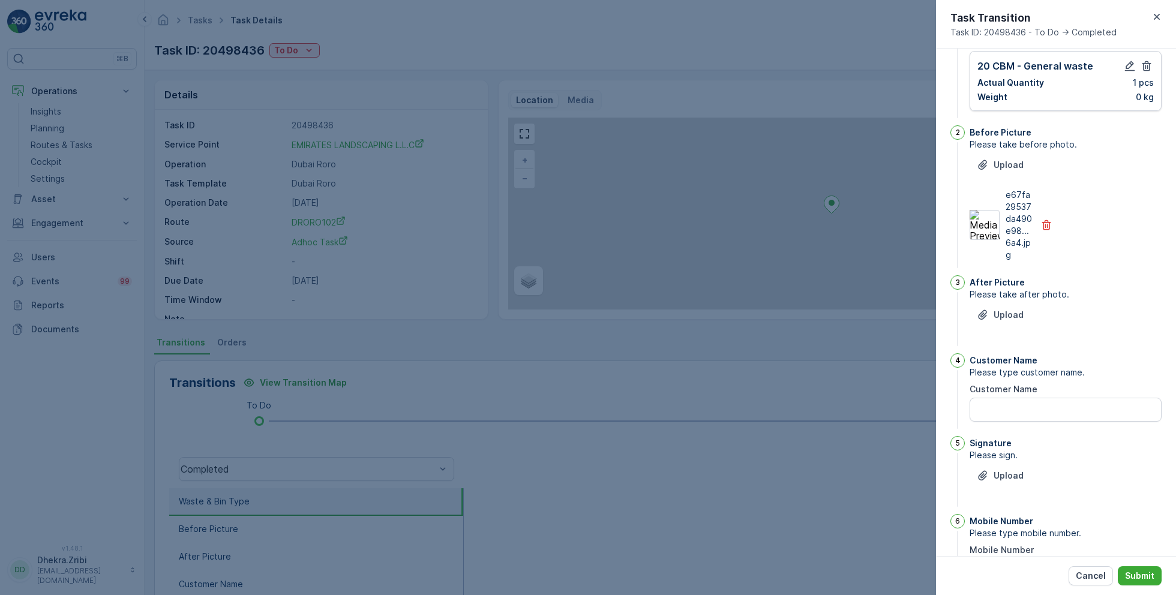
scroll to position [88, 0]
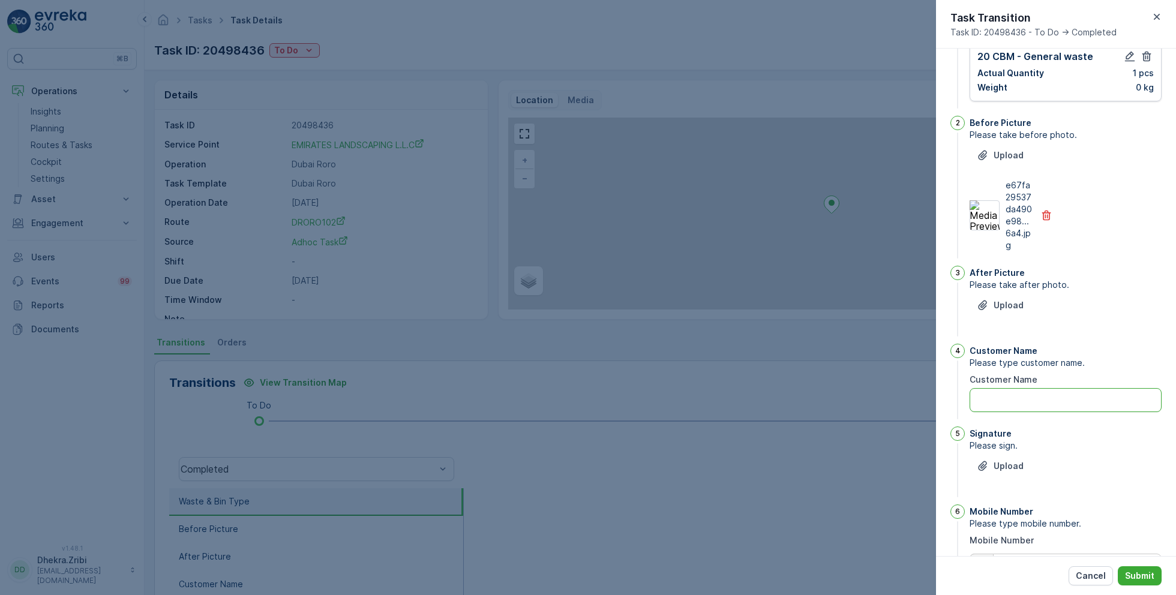
click at [1022, 395] on Name "Customer Name" at bounding box center [1066, 400] width 192 height 24
type Name "dhan"
click at [1108, 332] on div "After Picture Please take after photo. Upload" at bounding box center [1066, 302] width 192 height 73
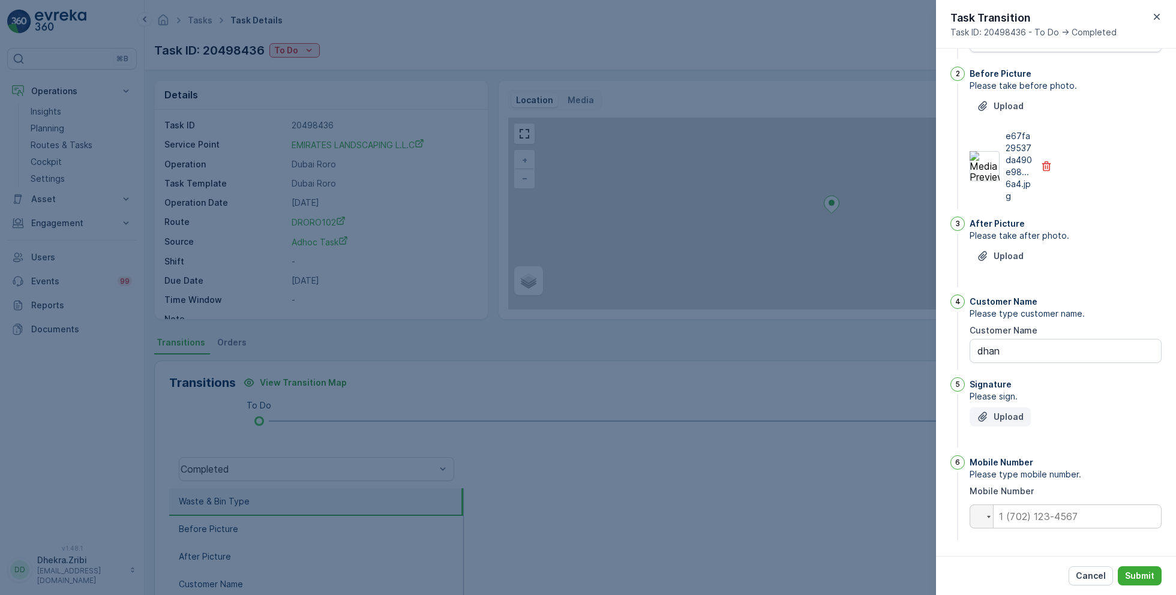
click at [1009, 412] on p "Upload" at bounding box center [1009, 417] width 30 height 12
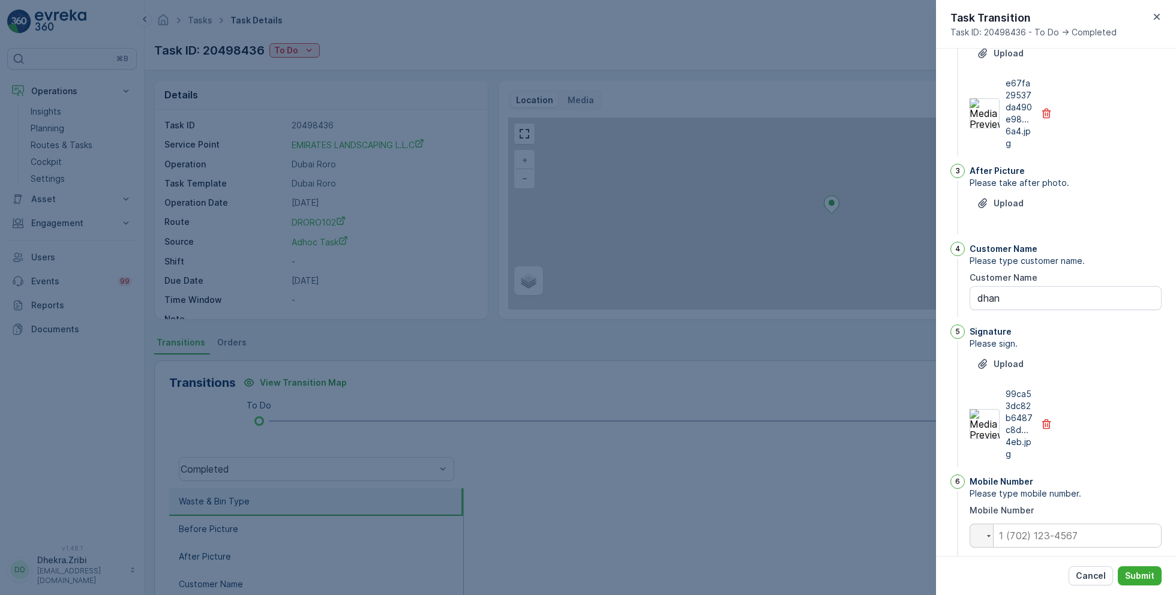
scroll to position [209, 0]
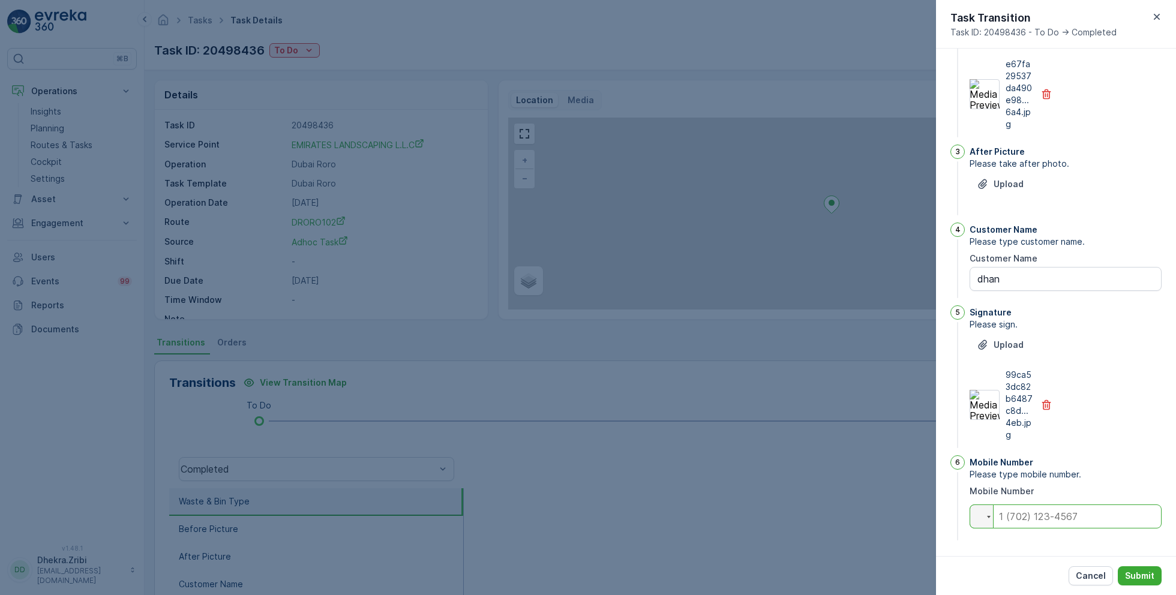
click at [1014, 516] on input "tel" at bounding box center [1066, 517] width 192 height 24
type input "0565058300"
click at [1136, 576] on p "Submit" at bounding box center [1139, 576] width 29 height 12
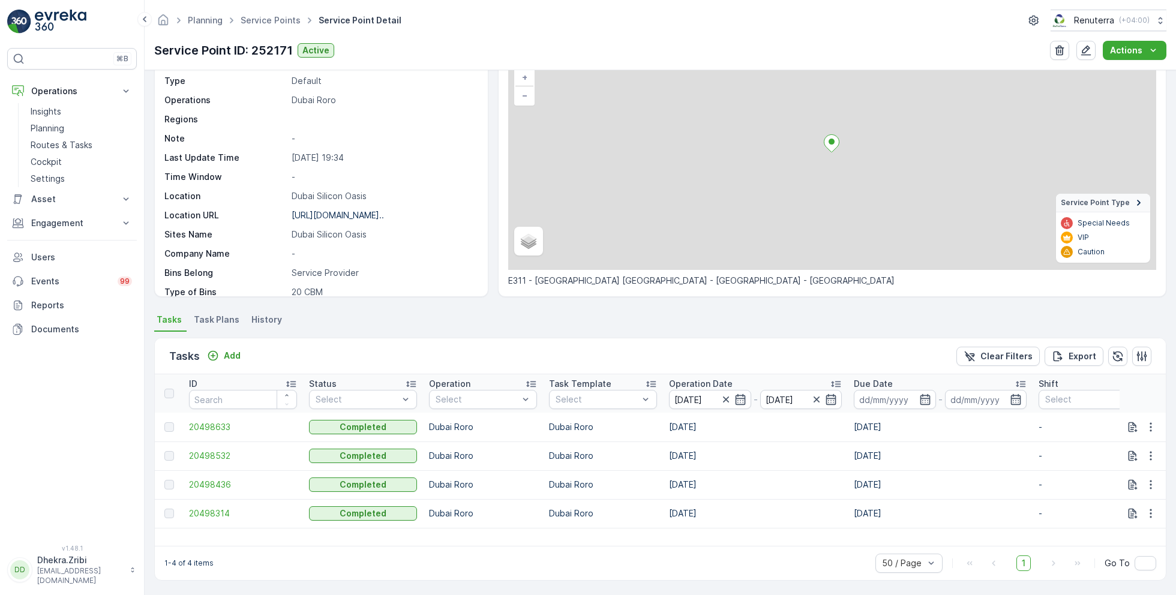
scroll to position [164, 0]
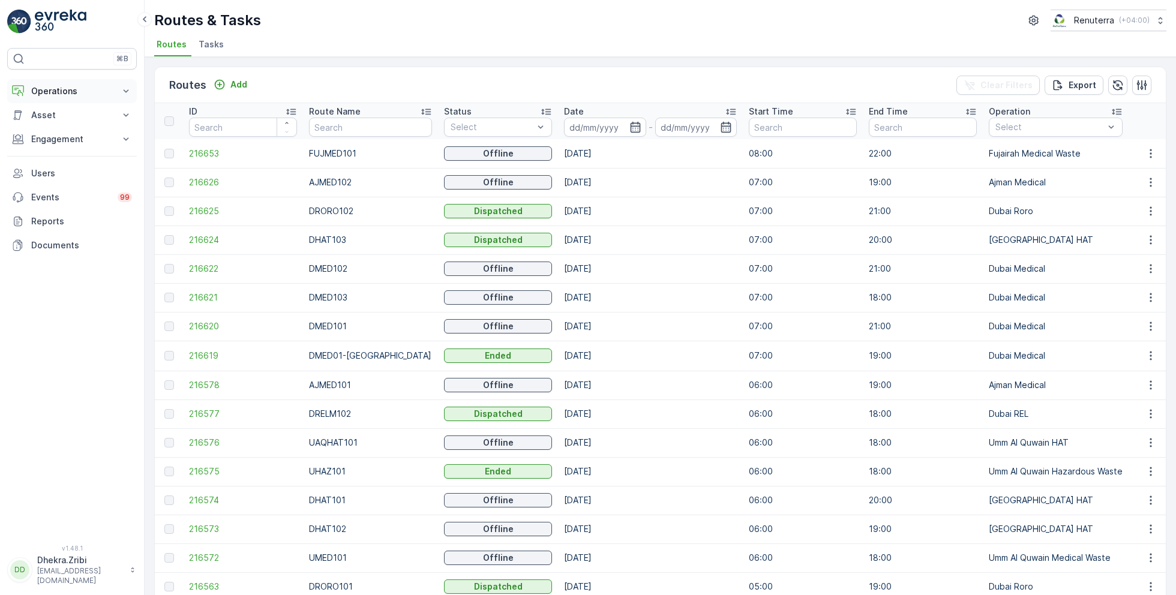
click at [58, 92] on p "Operations" at bounding box center [72, 91] width 82 height 12
click at [50, 128] on p "Planning" at bounding box center [48, 128] width 34 height 12
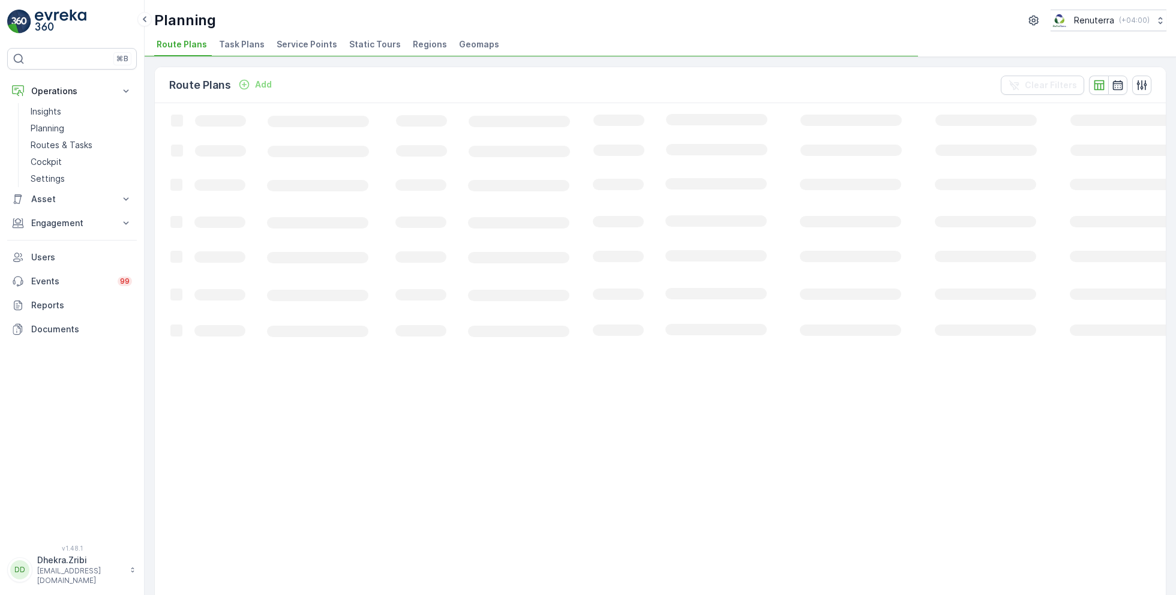
click at [284, 49] on span "Service Points" at bounding box center [307, 44] width 61 height 12
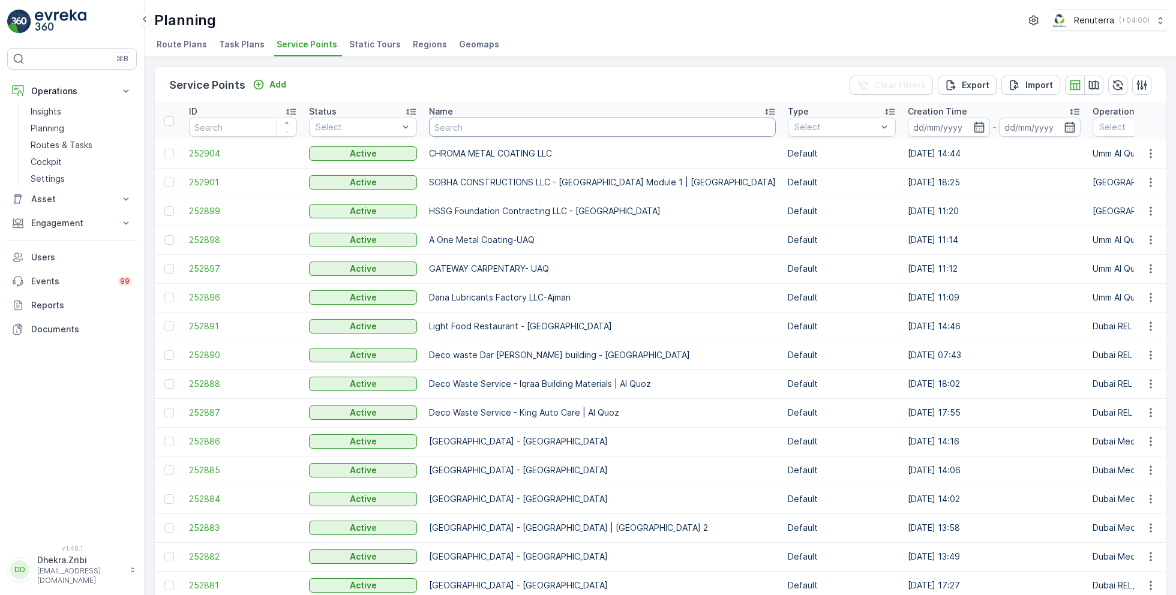
click at [570, 128] on input "text" at bounding box center [602, 127] width 347 height 19
type input "emirates"
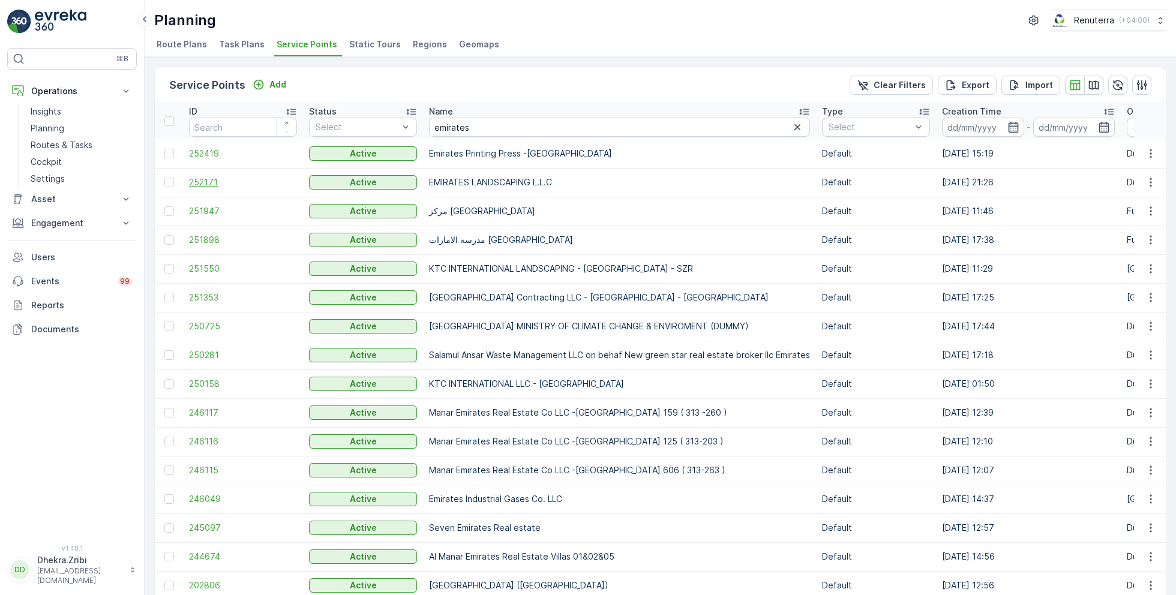
click at [209, 179] on span "252171" at bounding box center [243, 182] width 108 height 12
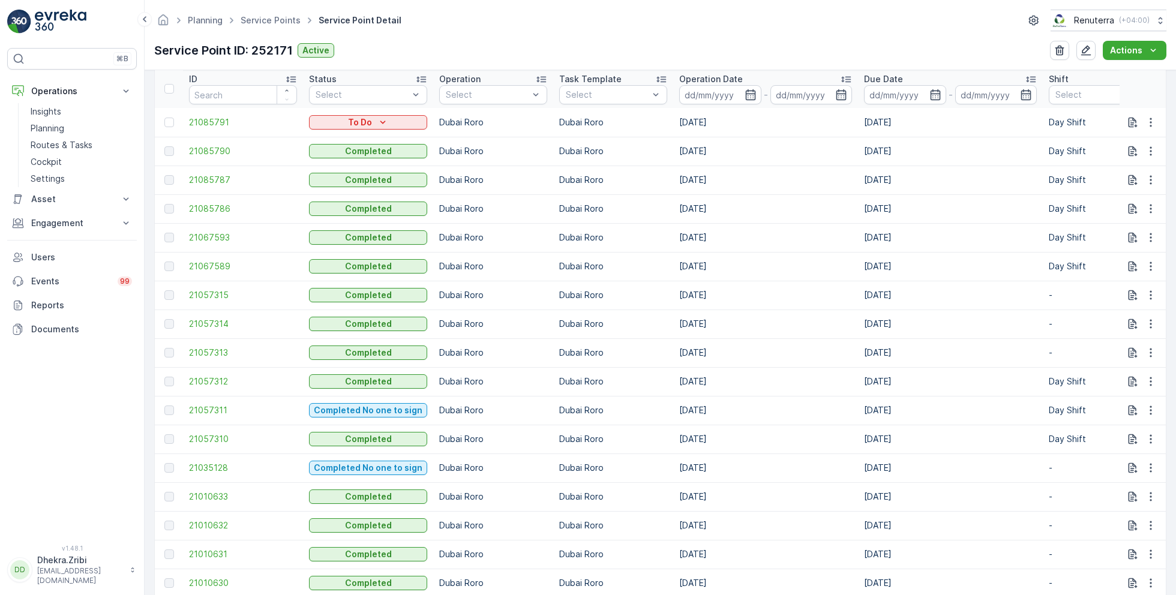
scroll to position [392, 0]
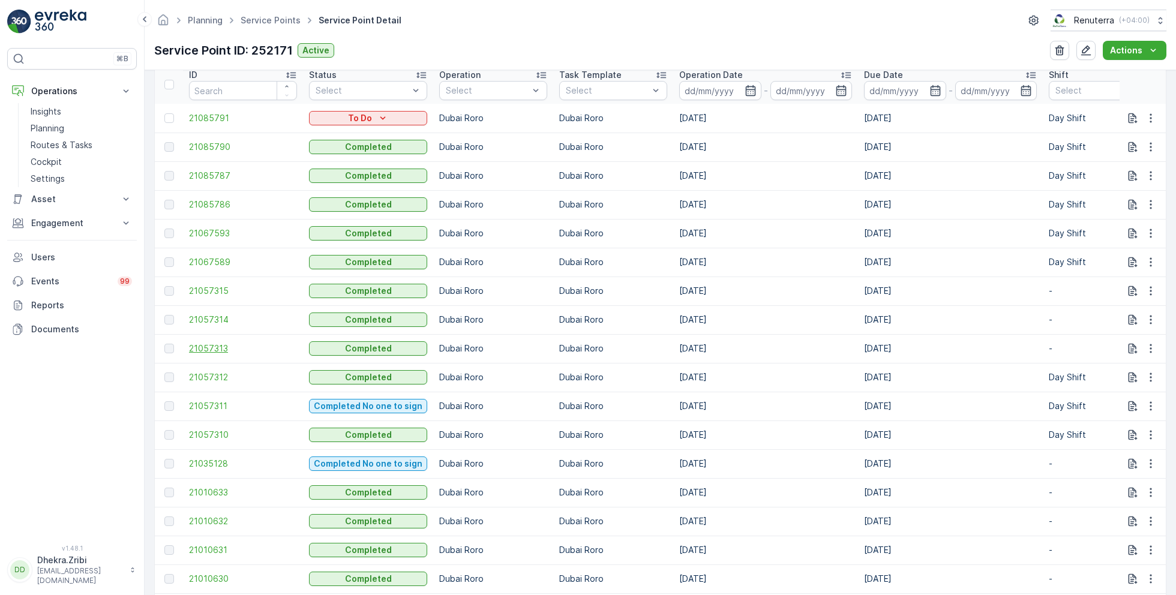
click at [215, 346] on span "21057313" at bounding box center [243, 349] width 108 height 12
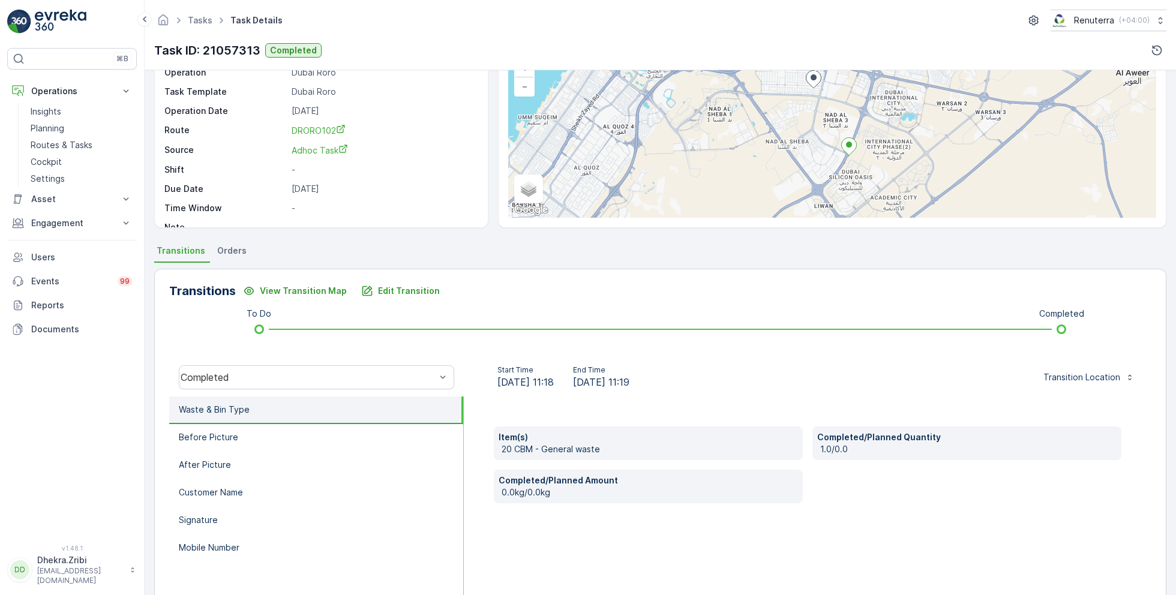
scroll to position [118, 0]
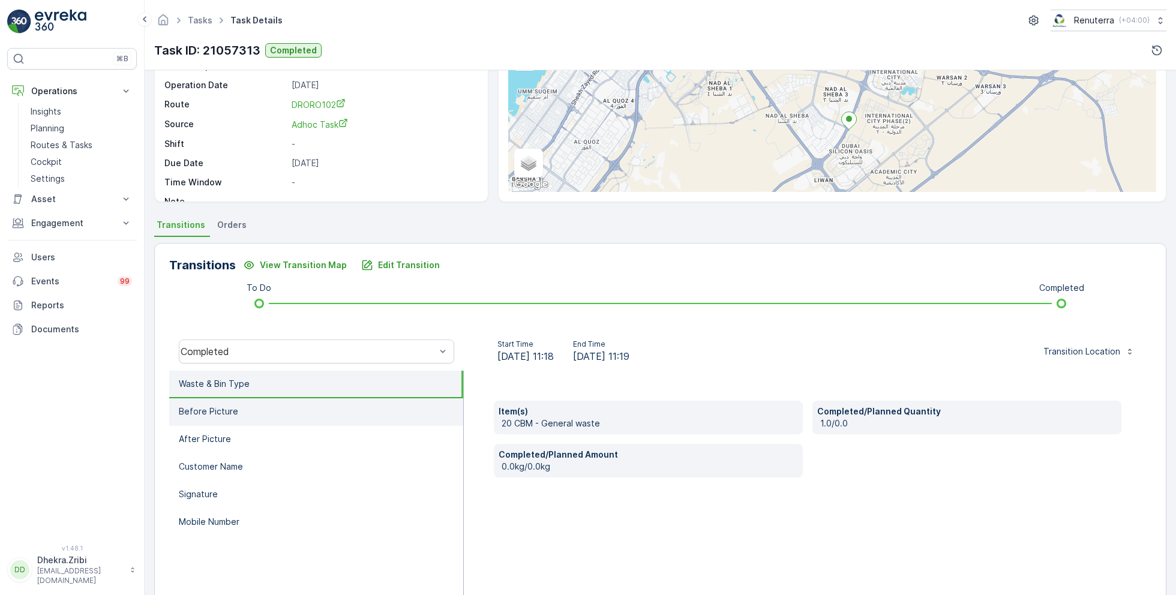
click at [234, 408] on p "Before Picture" at bounding box center [208, 412] width 59 height 12
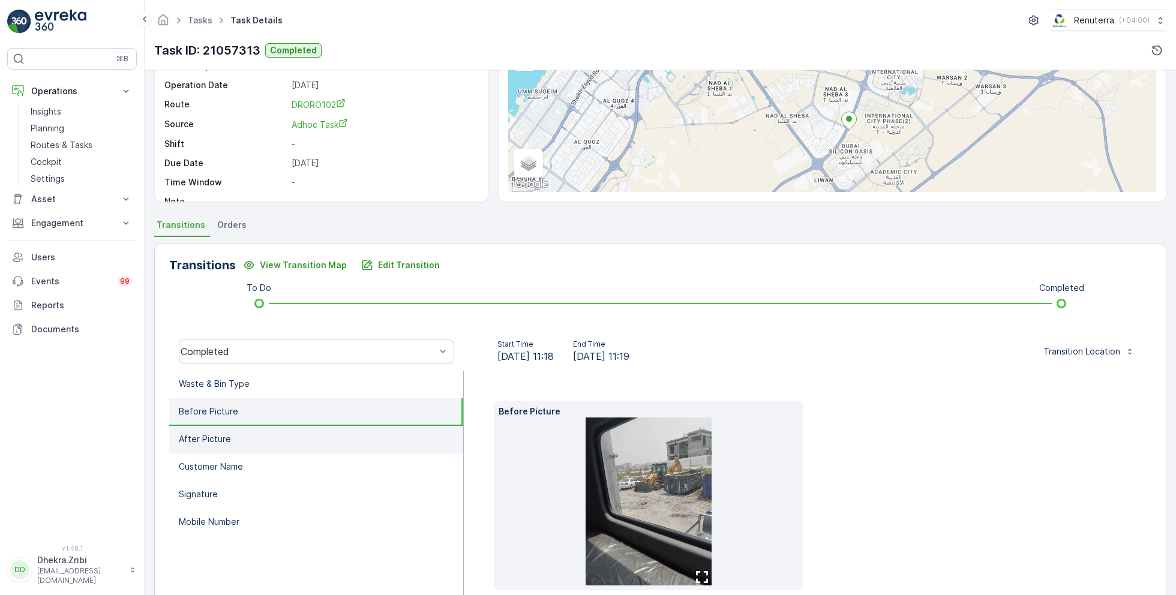
click at [290, 430] on li "After Picture" at bounding box center [316, 440] width 294 height 28
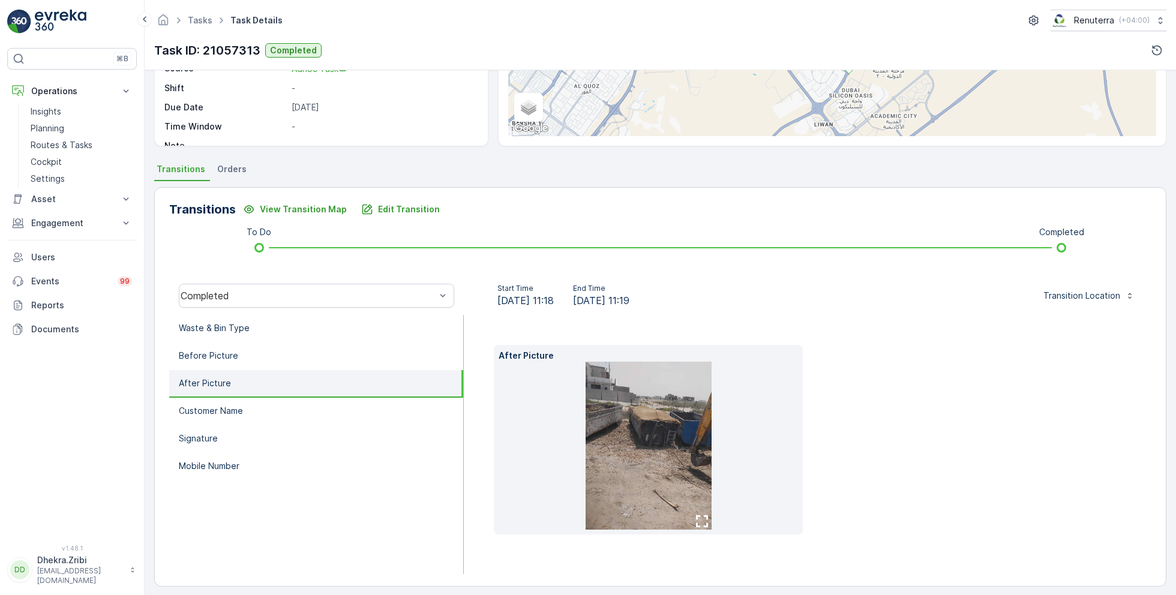
scroll to position [179, 0]
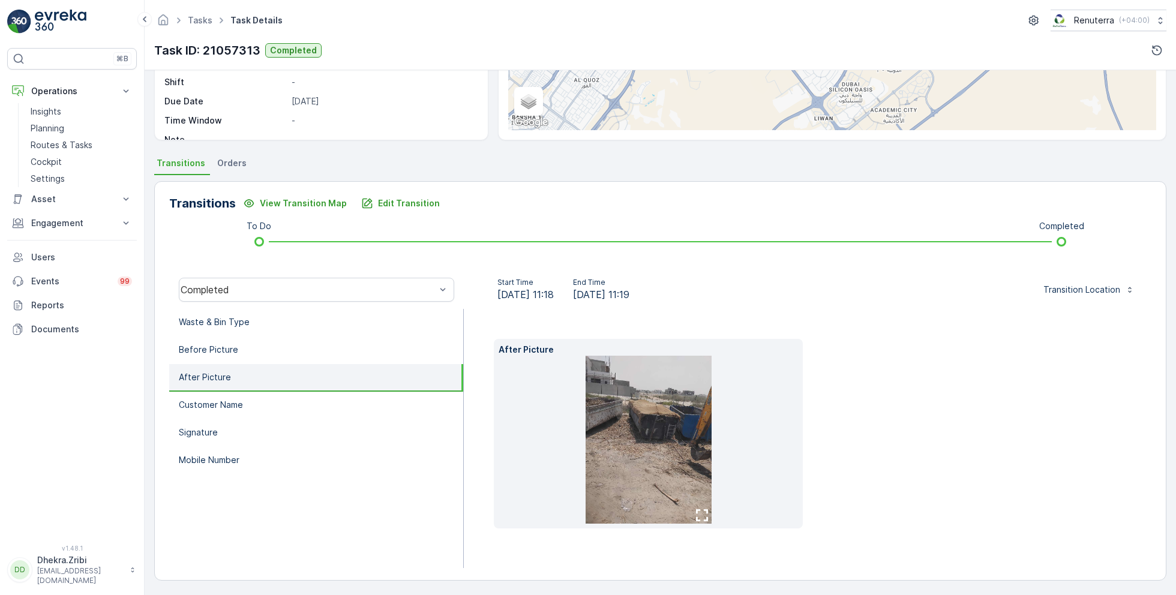
click at [639, 427] on img at bounding box center [649, 440] width 126 height 168
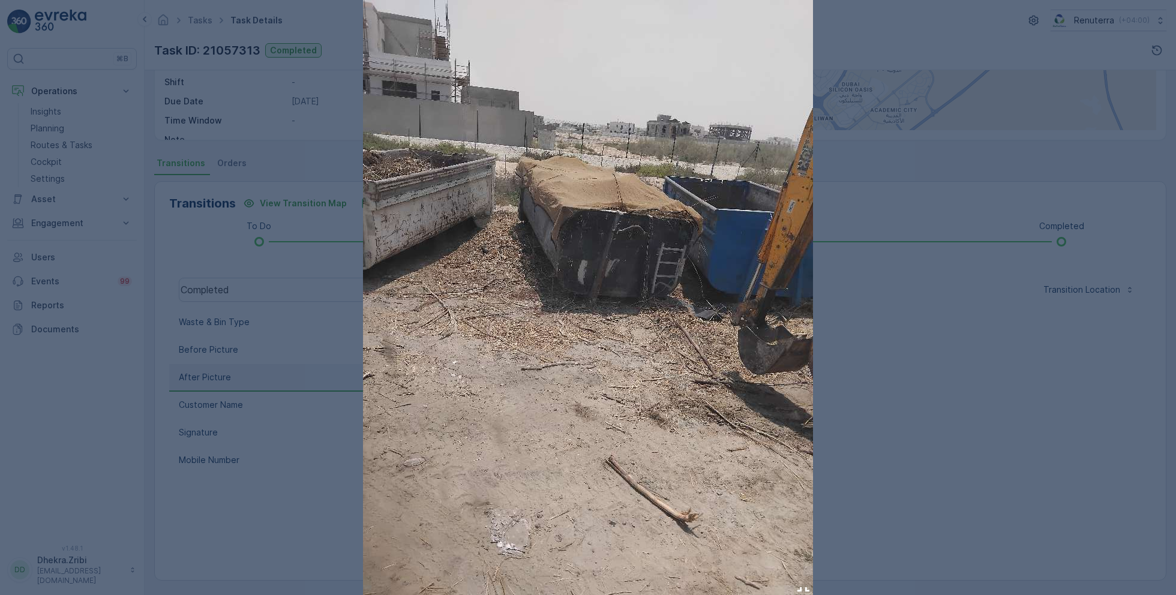
click at [865, 401] on div at bounding box center [588, 297] width 1176 height 595
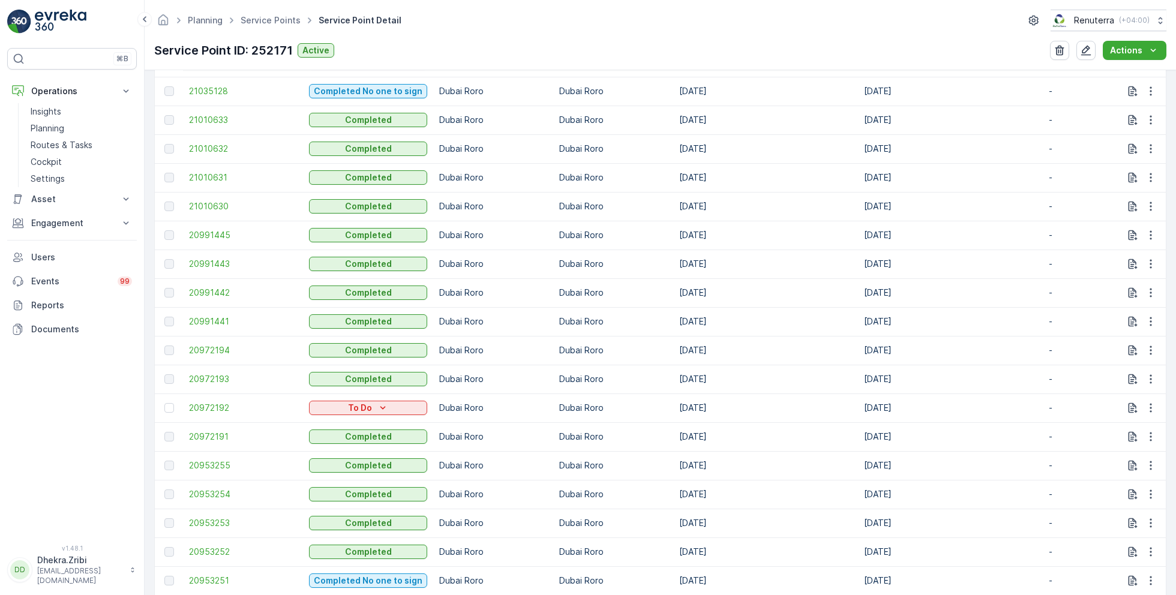
scroll to position [887, 0]
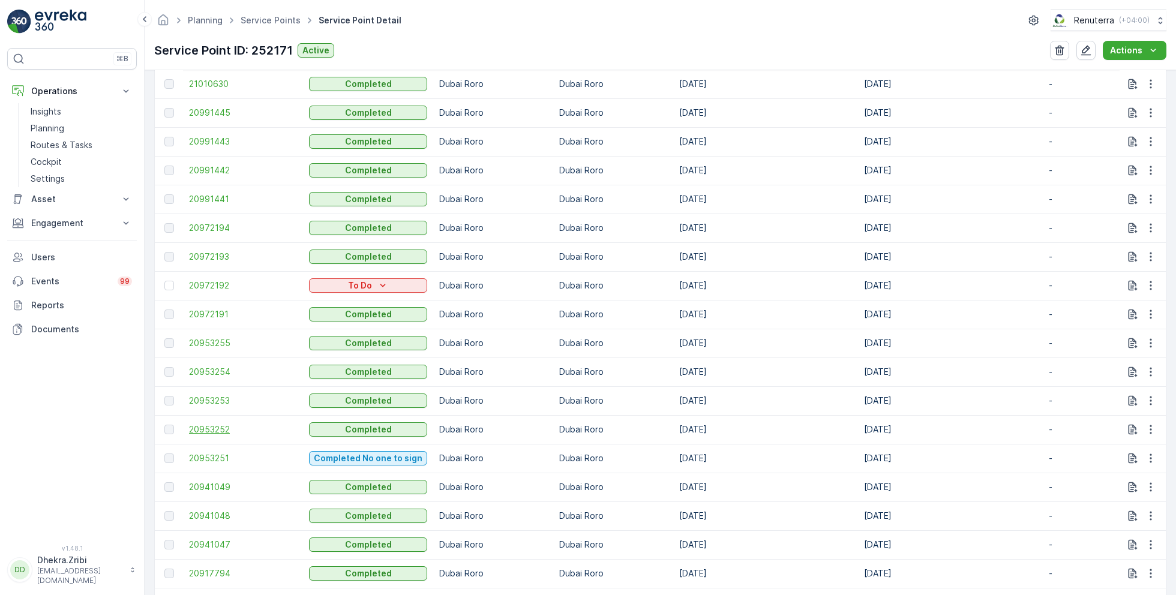
click at [214, 432] on span "20953252" at bounding box center [243, 430] width 108 height 12
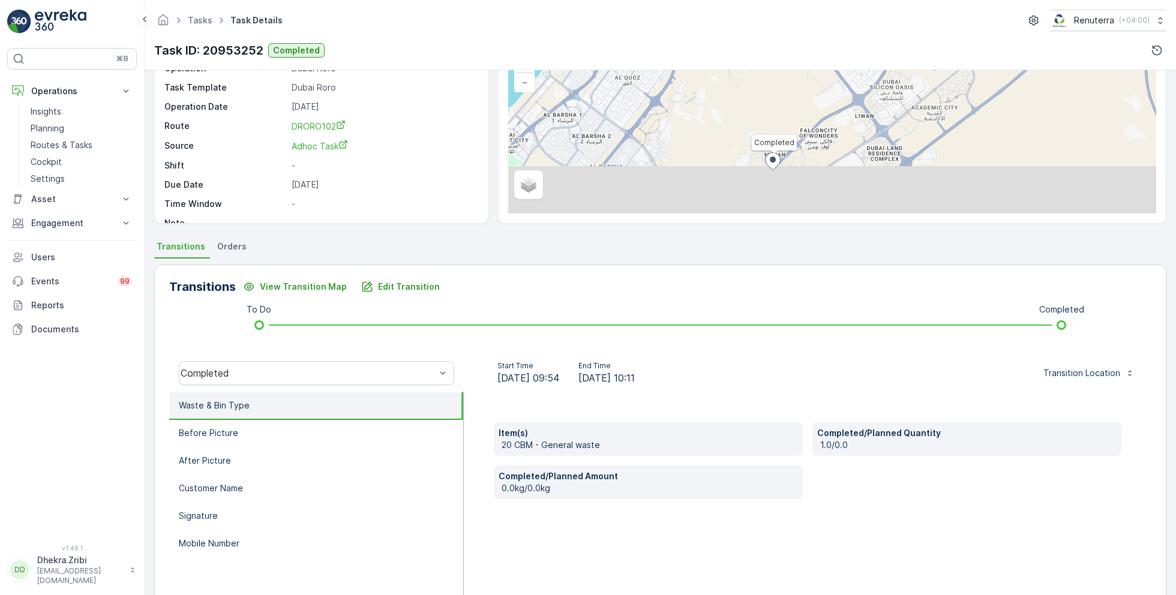
scroll to position [160, 0]
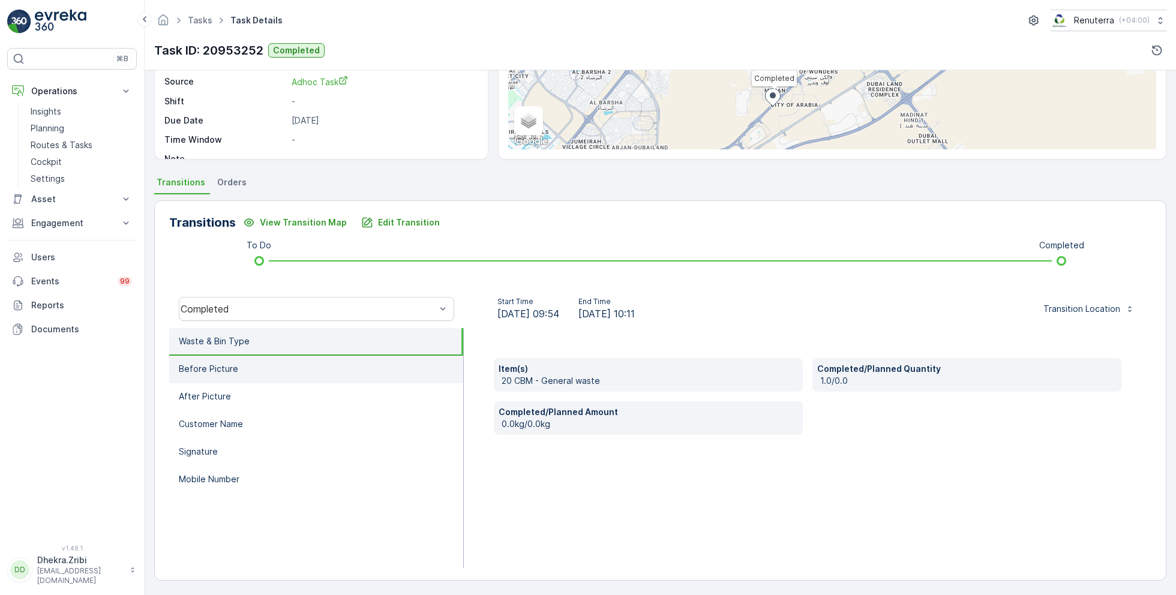
click at [241, 375] on li "Before Picture" at bounding box center [316, 370] width 294 height 28
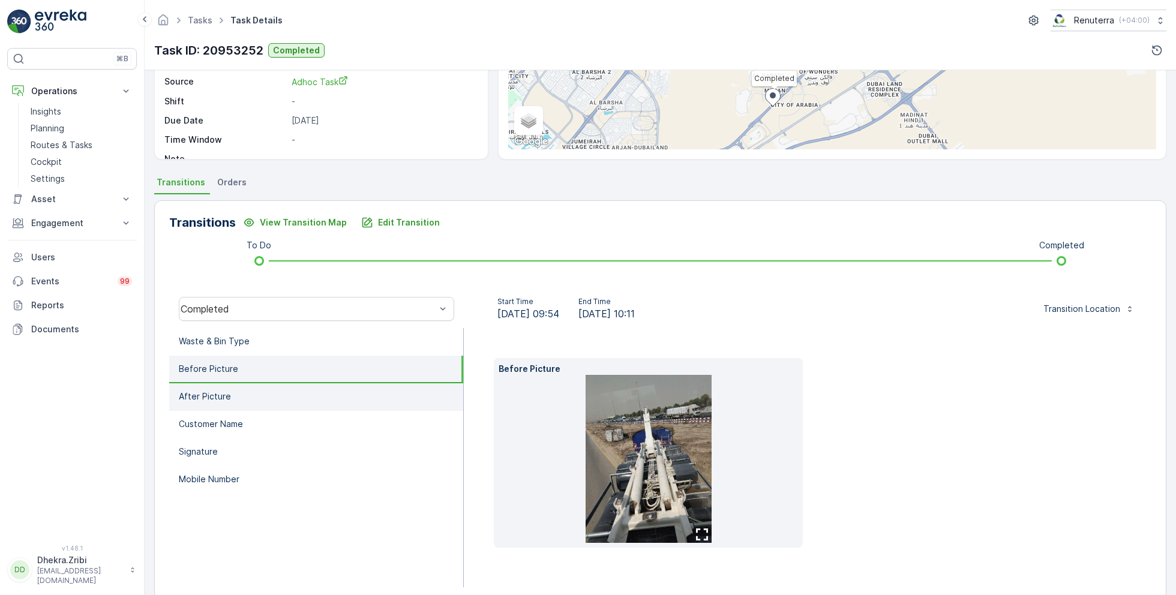
click at [241, 399] on li "After Picture" at bounding box center [316, 398] width 294 height 28
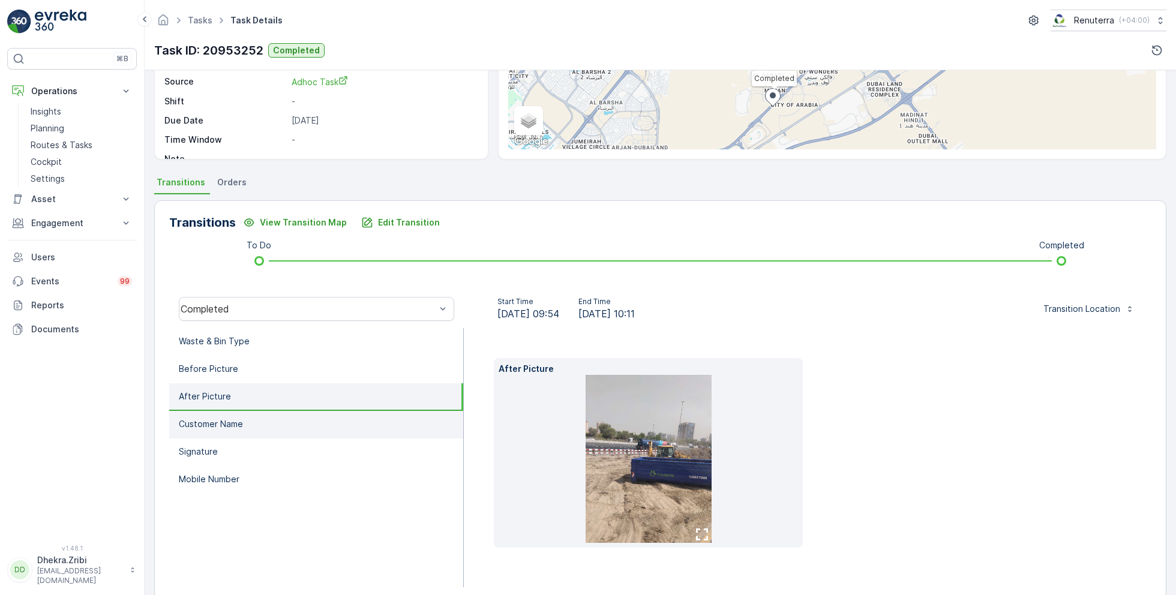
click at [241, 417] on li "Customer Name" at bounding box center [316, 425] width 294 height 28
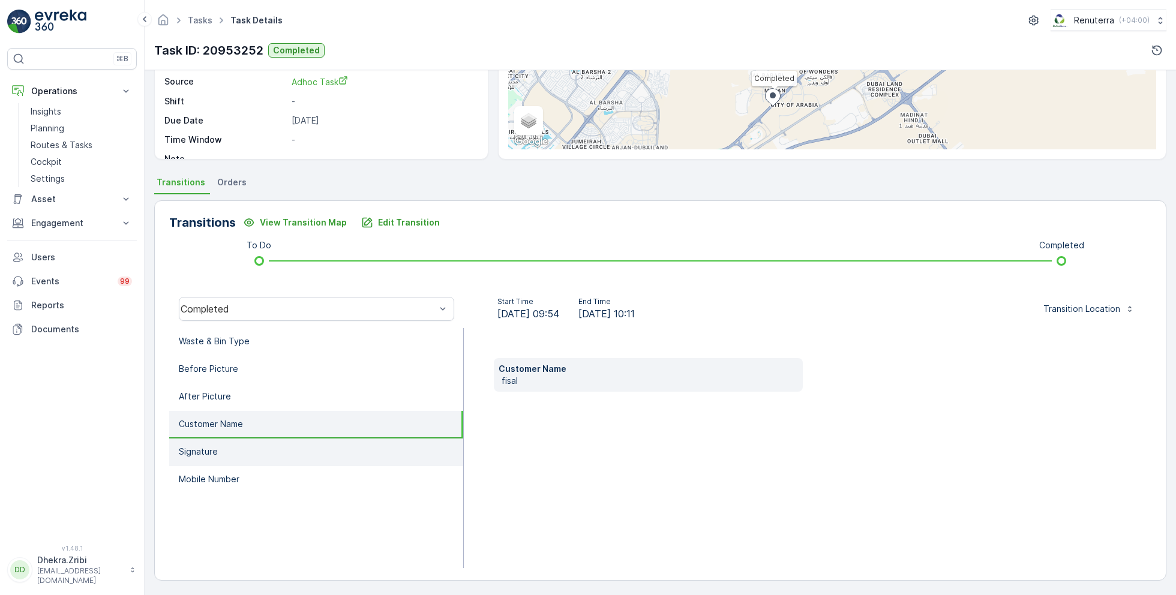
click at [289, 451] on li "Signature" at bounding box center [316, 453] width 294 height 28
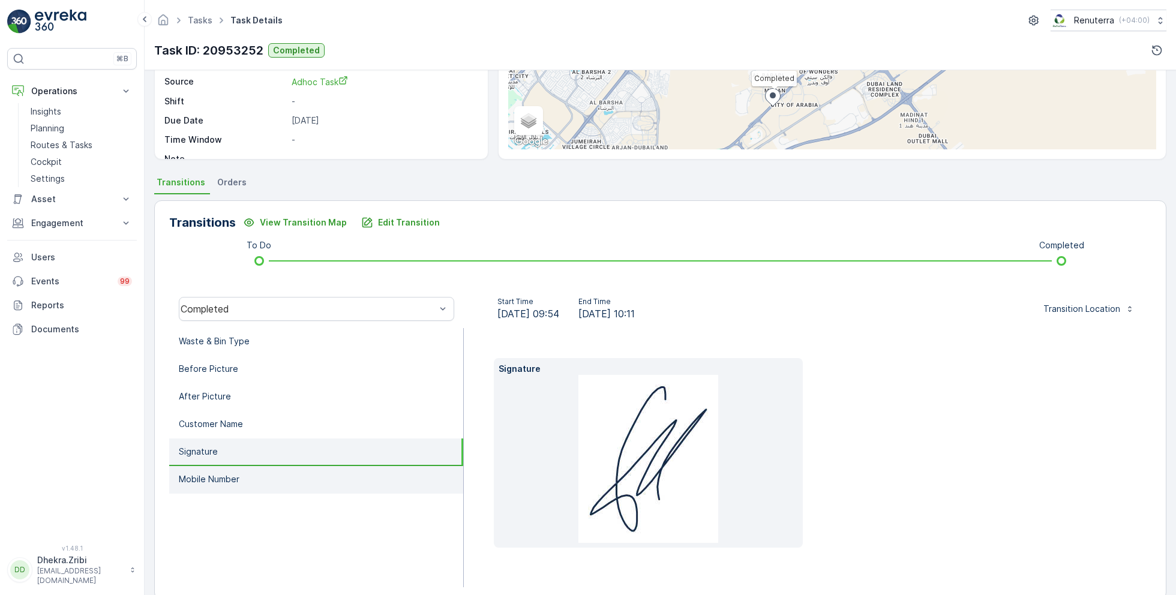
click at [274, 467] on li "Mobile Number" at bounding box center [316, 480] width 294 height 28
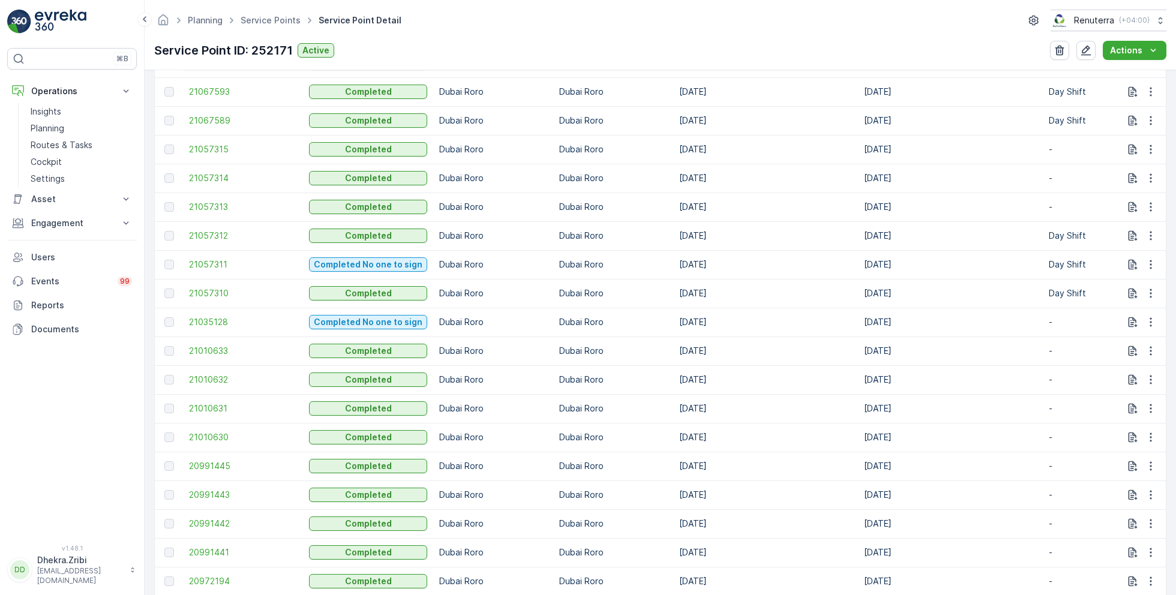
scroll to position [536, 0]
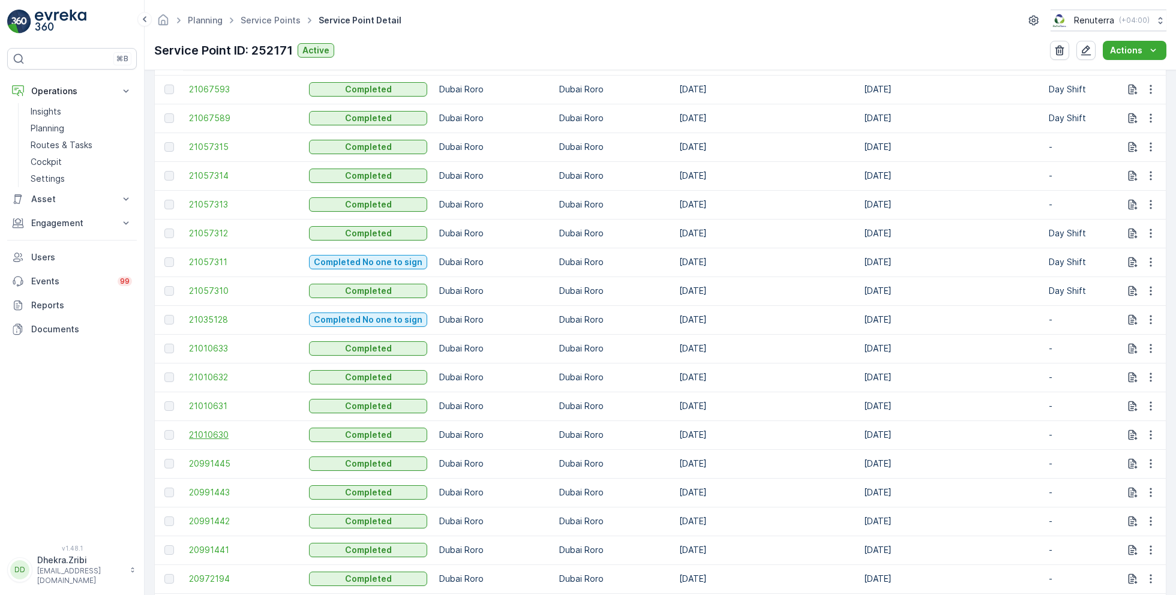
click at [211, 437] on span "21010630" at bounding box center [243, 435] width 108 height 12
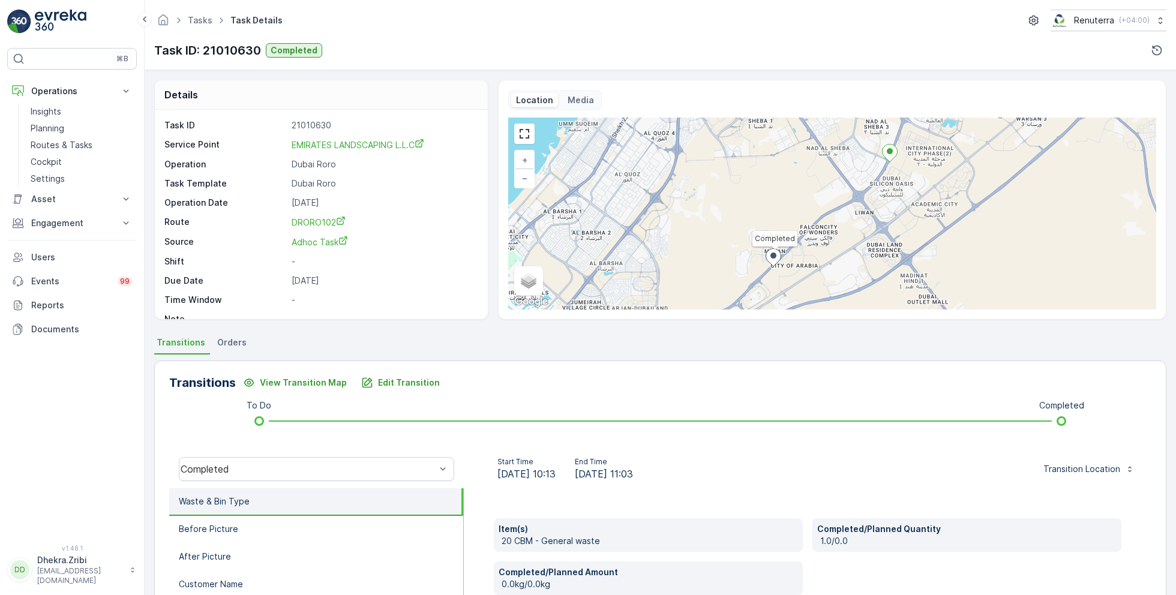
scroll to position [160, 0]
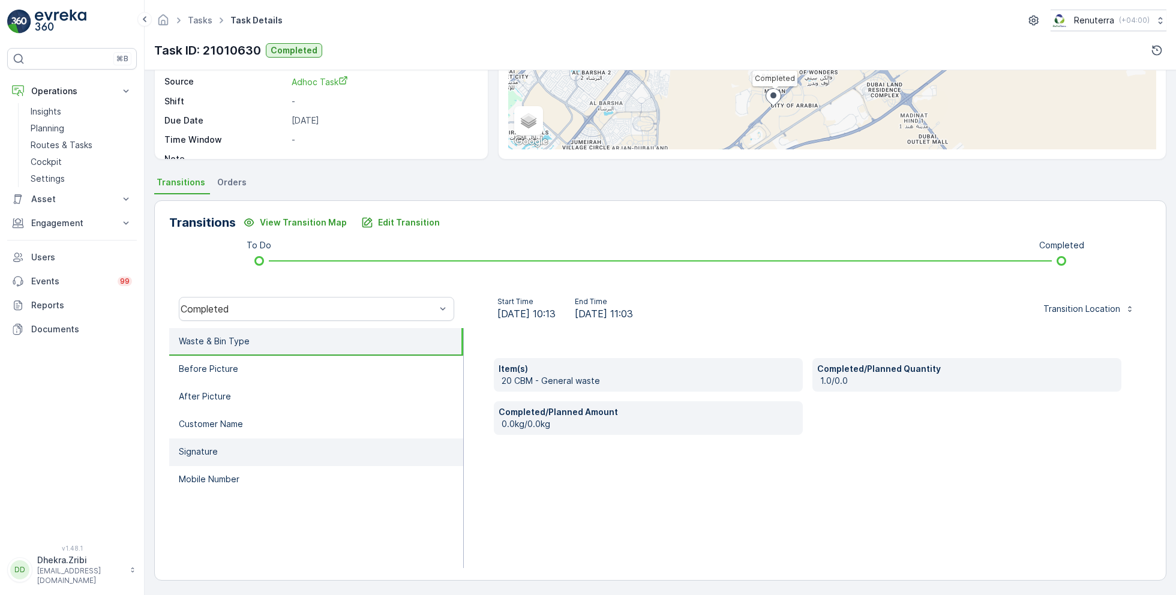
click at [236, 447] on li "Signature" at bounding box center [316, 453] width 294 height 28
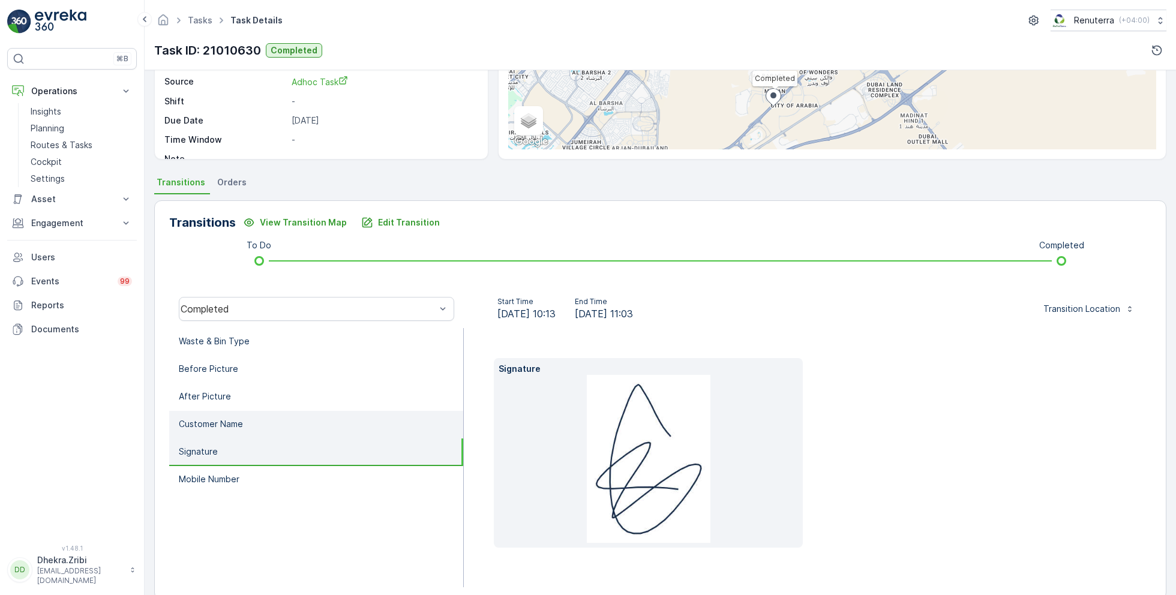
click at [231, 423] on p "Customer Name" at bounding box center [211, 424] width 64 height 12
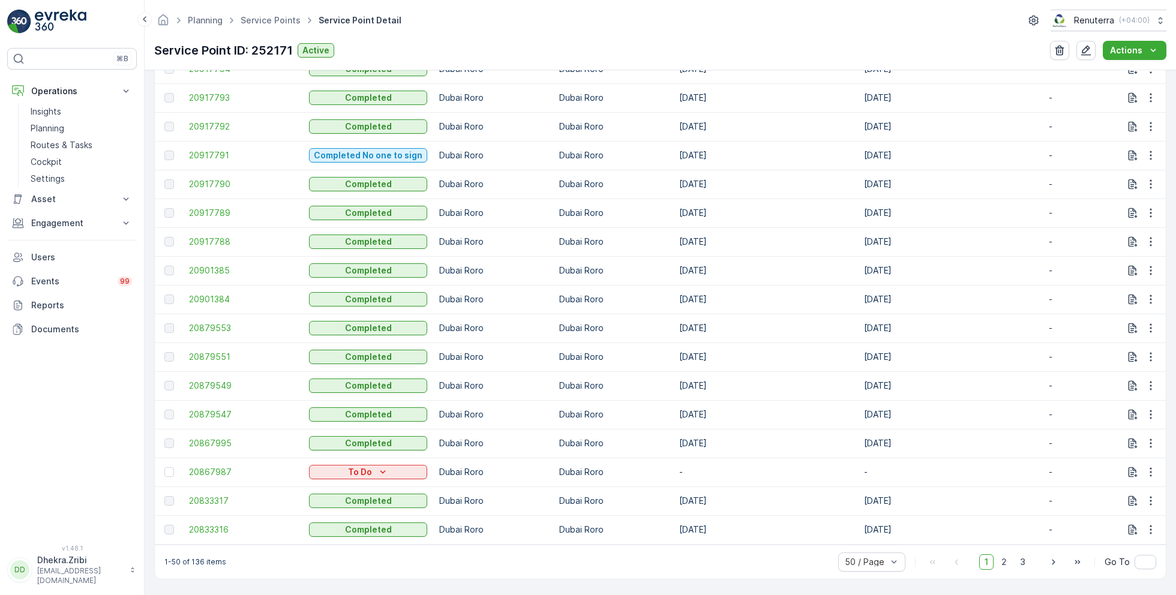
scroll to position [1396, 0]
click at [226, 409] on span "20879547" at bounding box center [243, 415] width 108 height 12
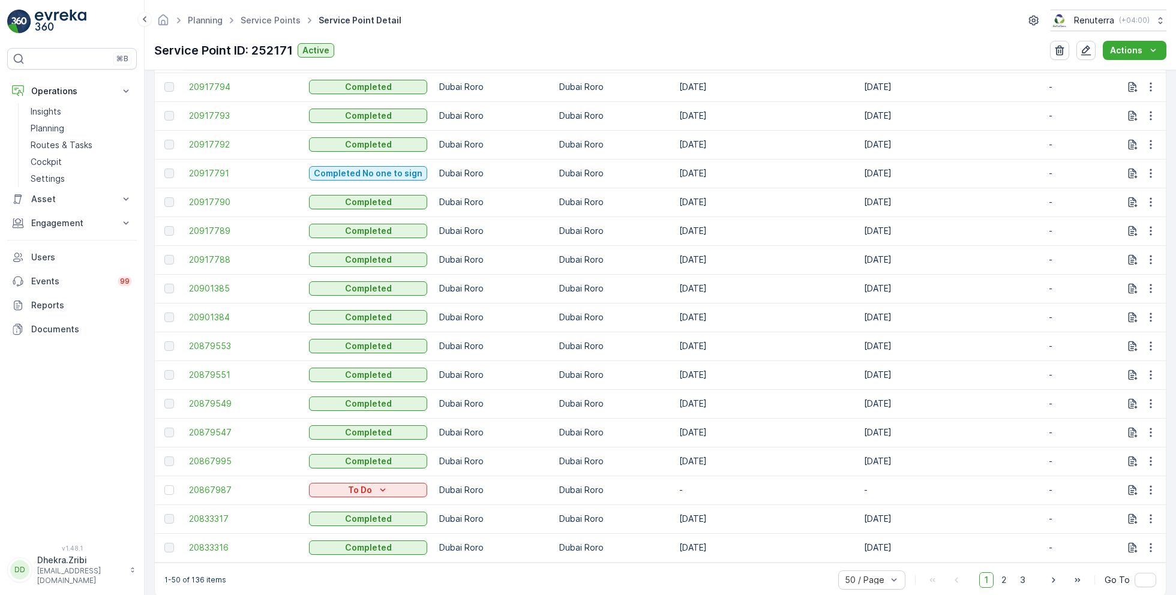
scroll to position [1396, 0]
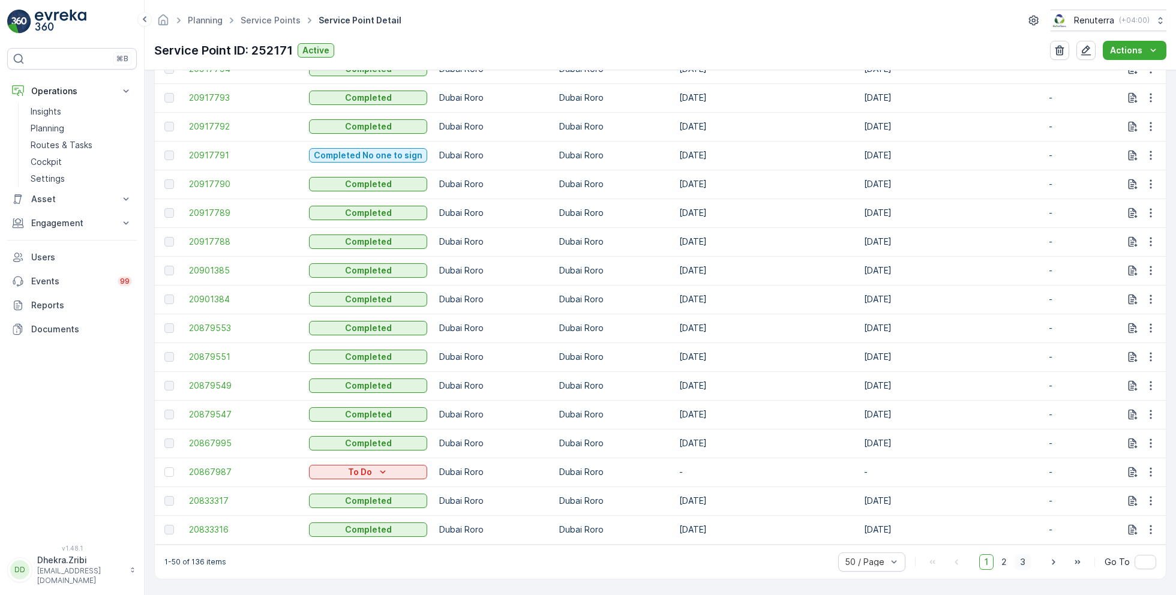
click at [1023, 567] on span "3" at bounding box center [1023, 563] width 16 height 16
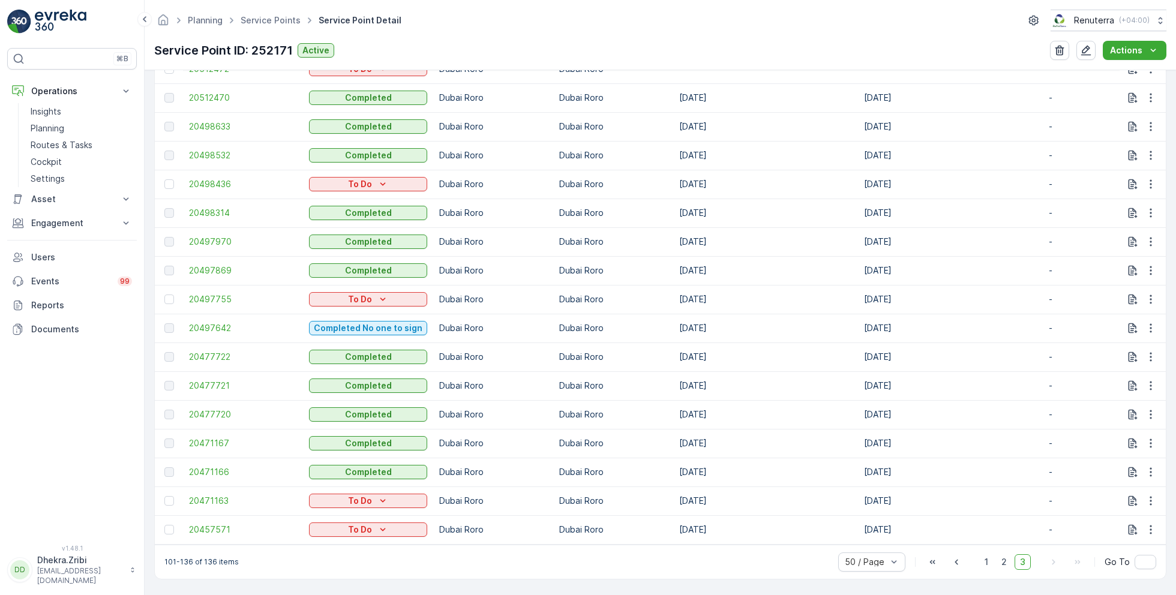
scroll to position [993, 0]
click at [223, 265] on span "20497869" at bounding box center [243, 271] width 108 height 12
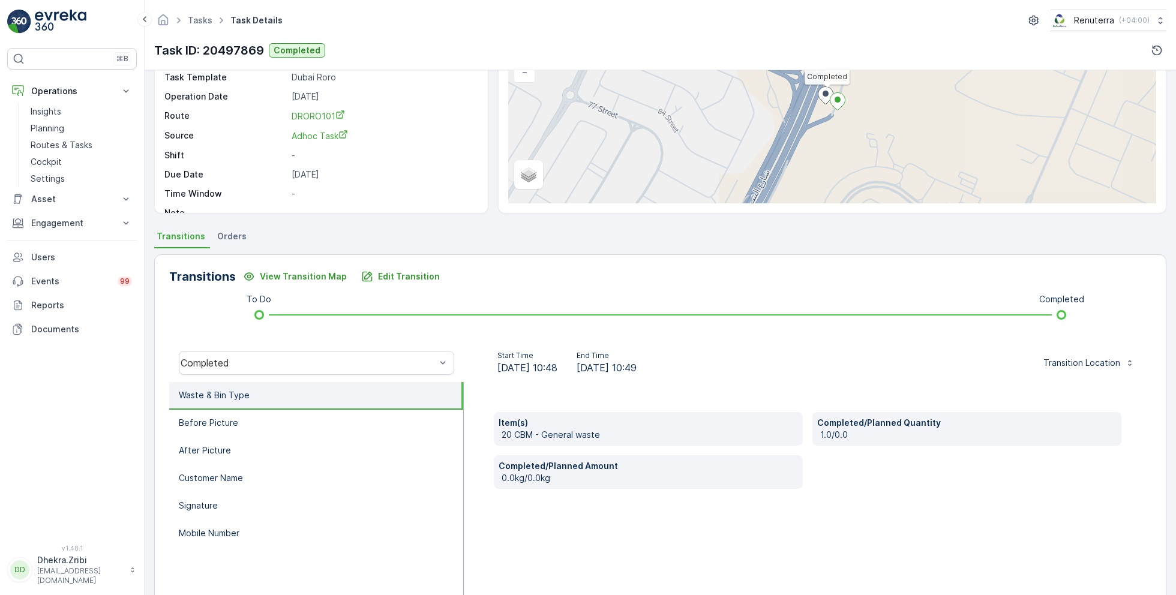
scroll to position [160, 0]
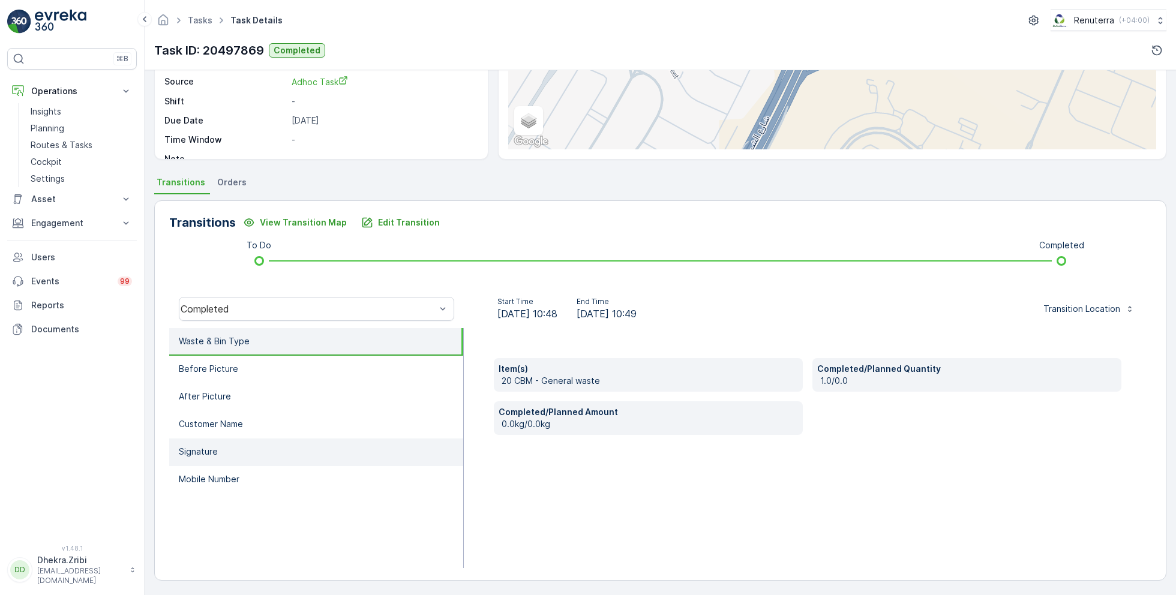
click at [226, 452] on li "Signature" at bounding box center [316, 453] width 294 height 28
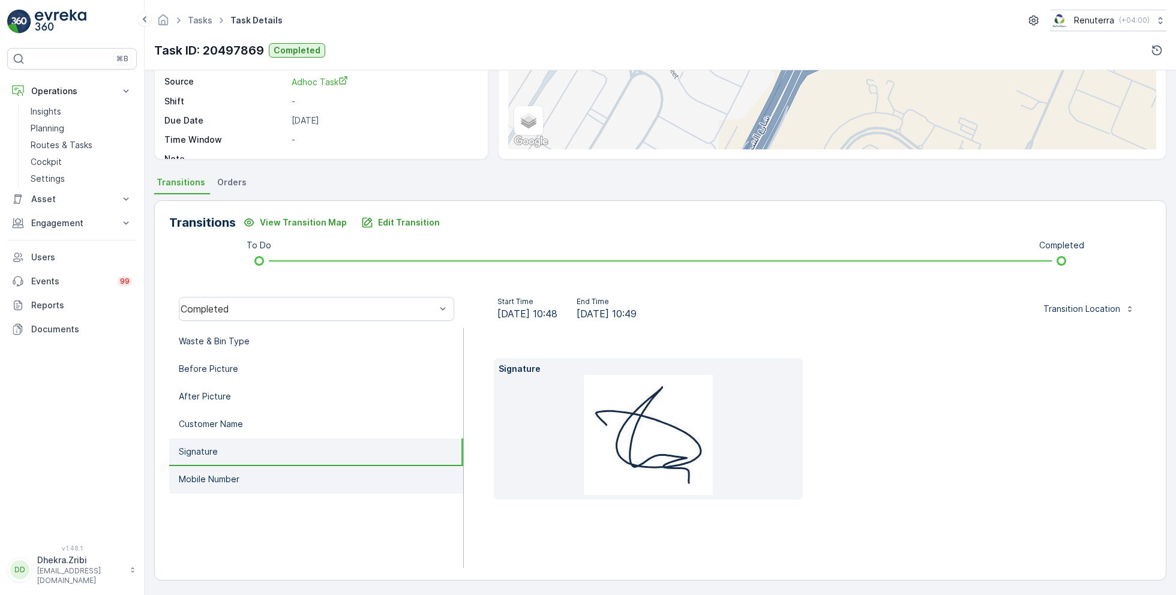
click at [209, 468] on li "Mobile Number" at bounding box center [316, 480] width 294 height 28
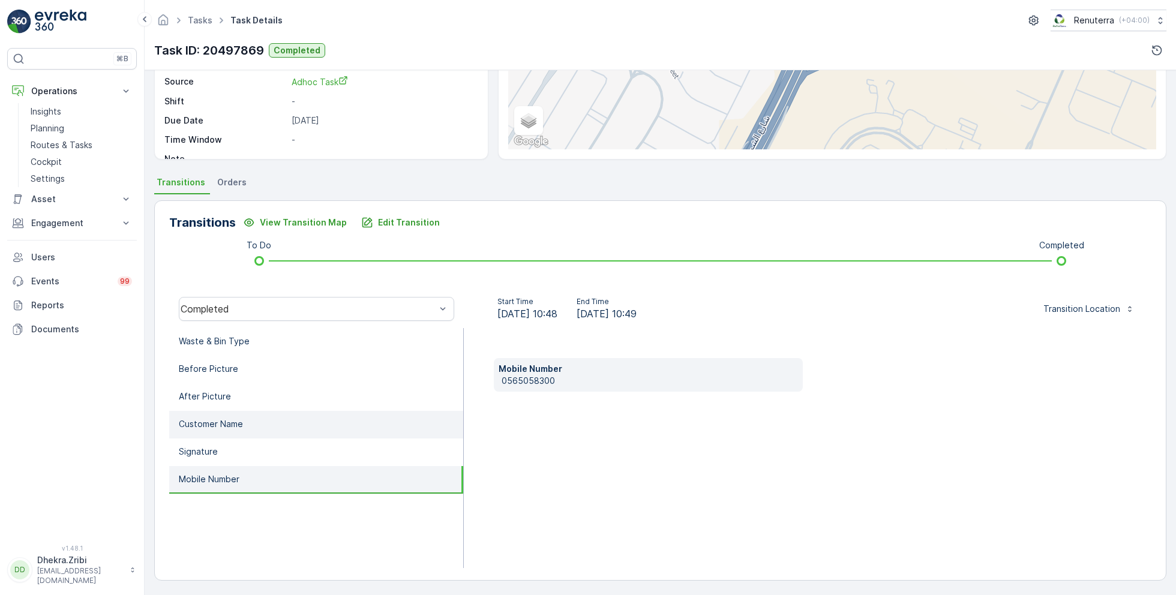
click at [215, 426] on p "Customer Name" at bounding box center [211, 424] width 64 height 12
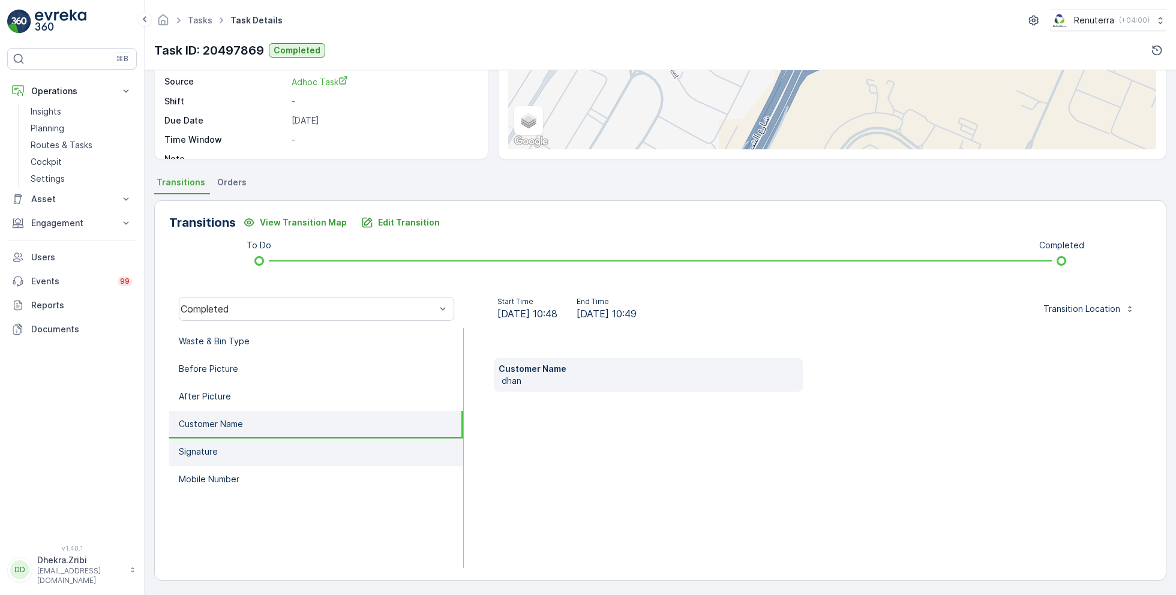
click at [218, 449] on li "Signature" at bounding box center [316, 453] width 294 height 28
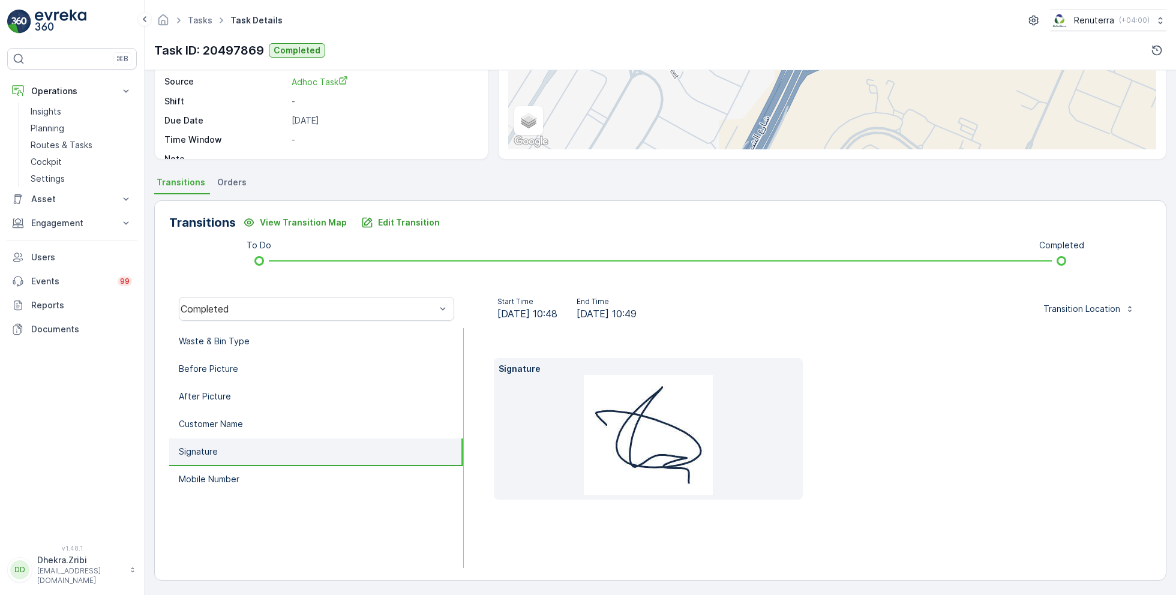
click at [654, 423] on img at bounding box center [648, 435] width 129 height 120
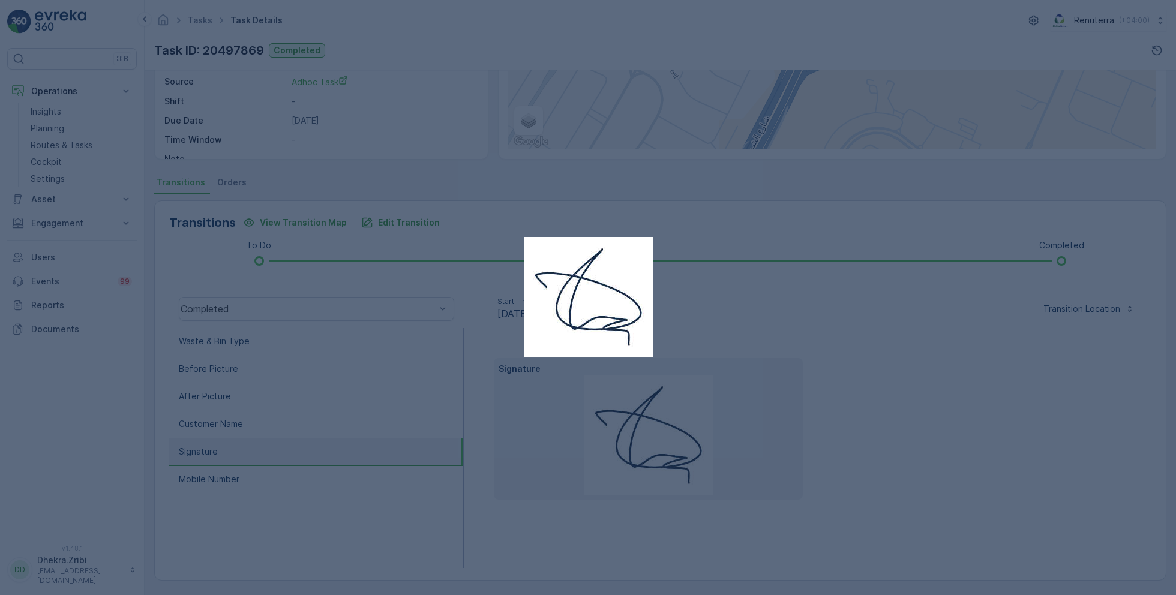
click at [789, 340] on div at bounding box center [588, 297] width 1176 height 595
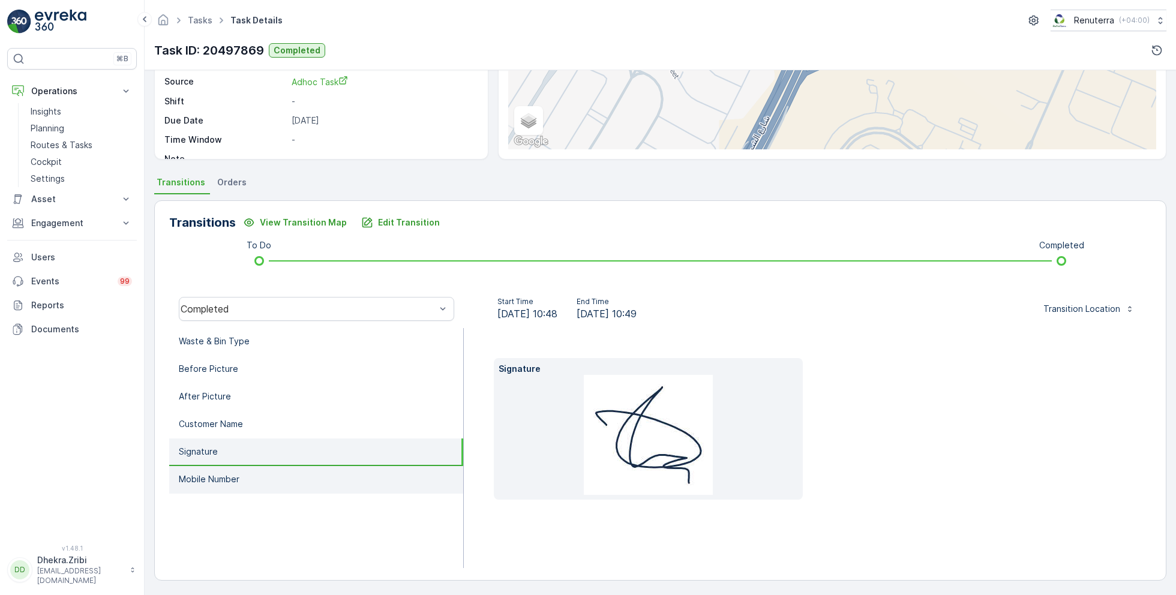
click at [213, 474] on p "Mobile Number" at bounding box center [209, 480] width 61 height 12
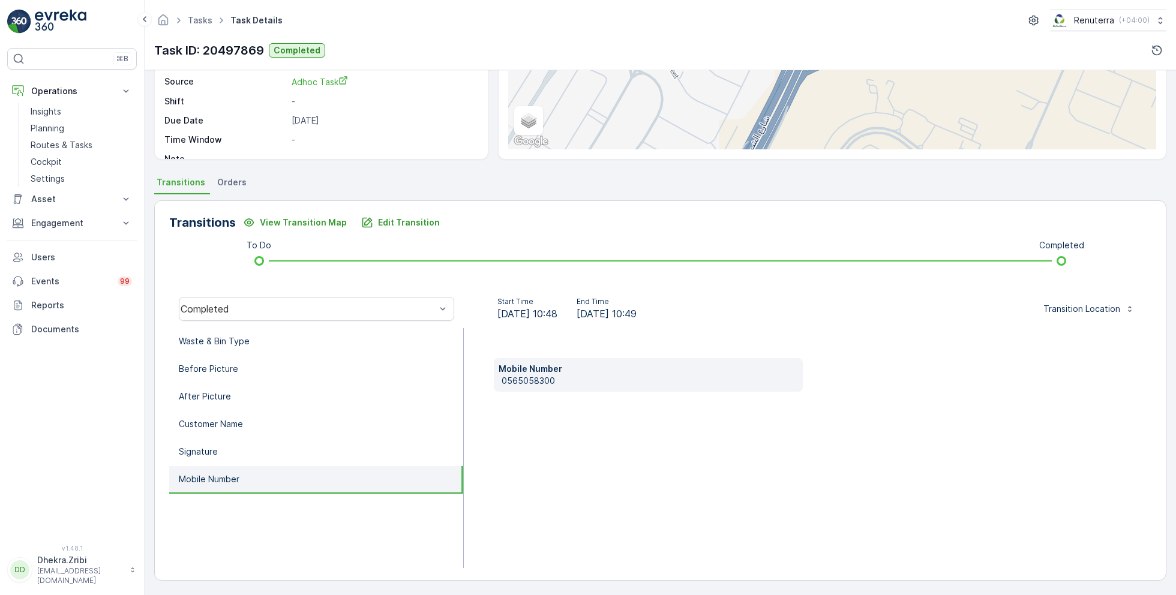
scroll to position [0, 0]
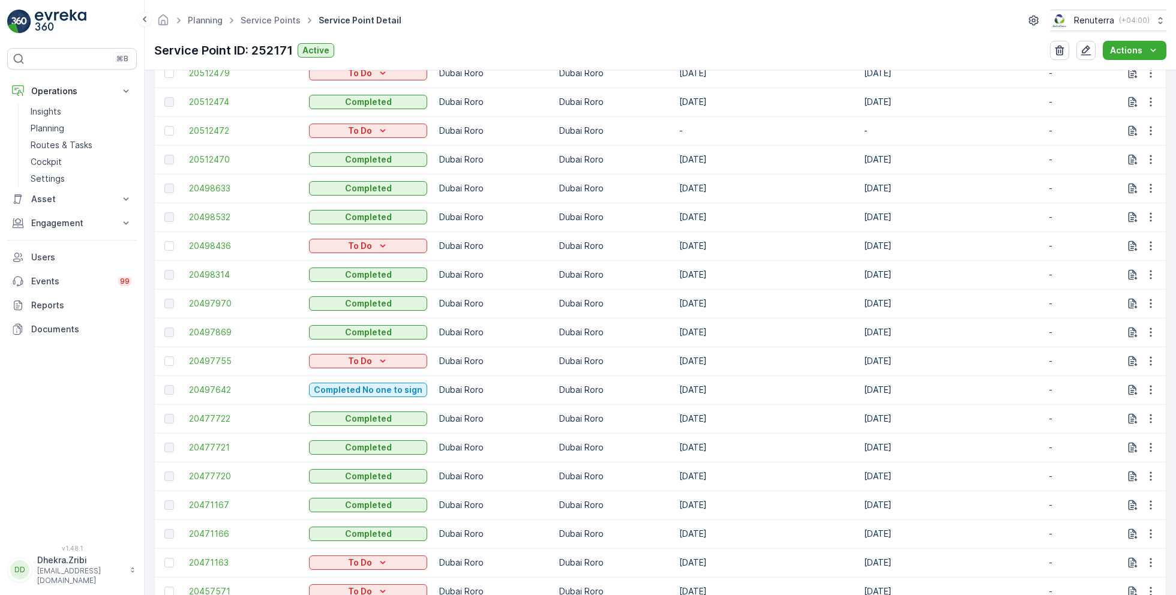
scroll to position [993, 0]
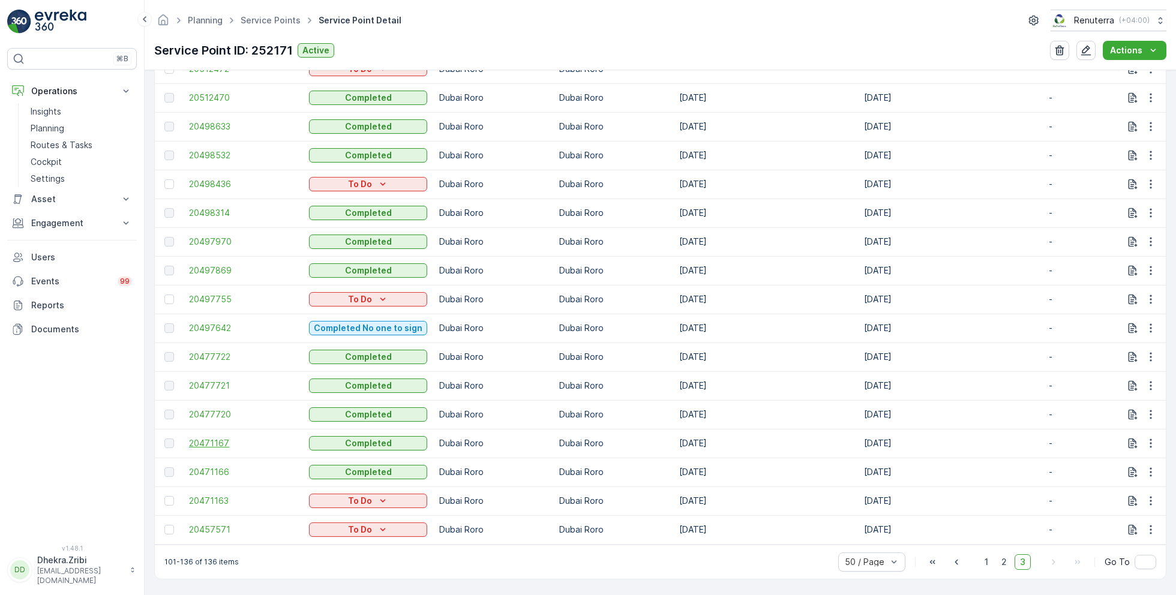
click at [211, 442] on span "20471167" at bounding box center [243, 444] width 108 height 12
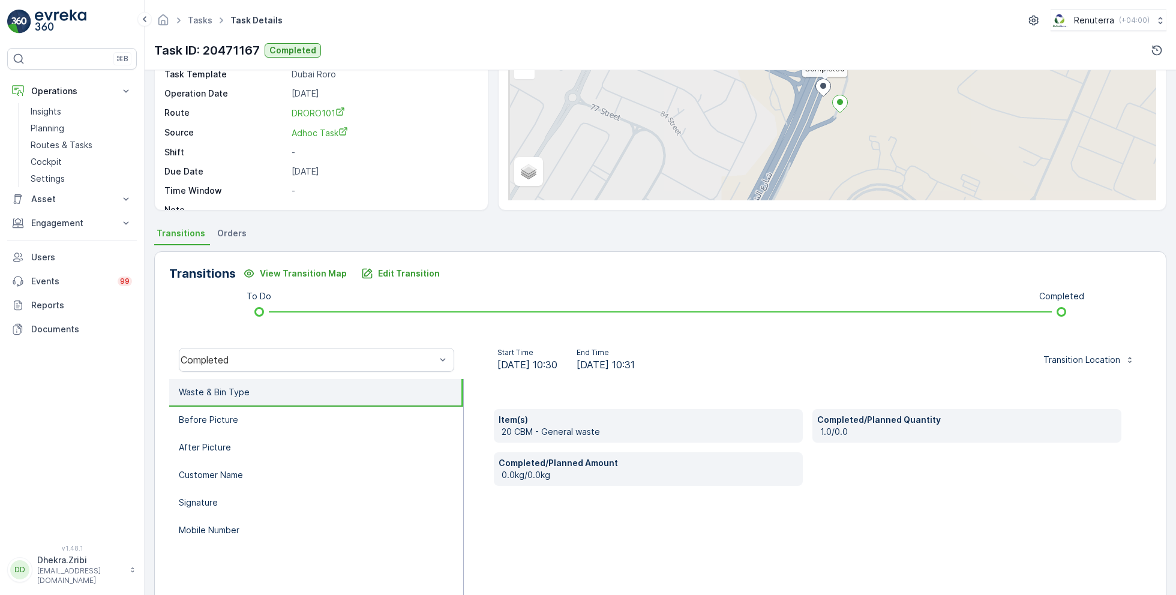
scroll to position [160, 0]
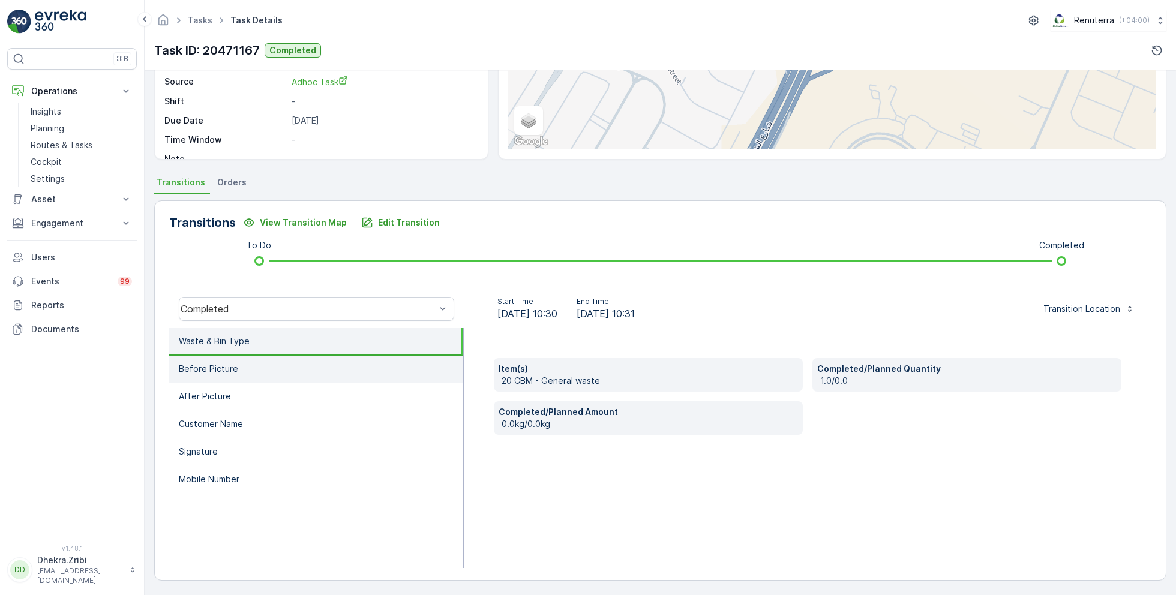
click at [245, 377] on li "Before Picture" at bounding box center [316, 370] width 294 height 28
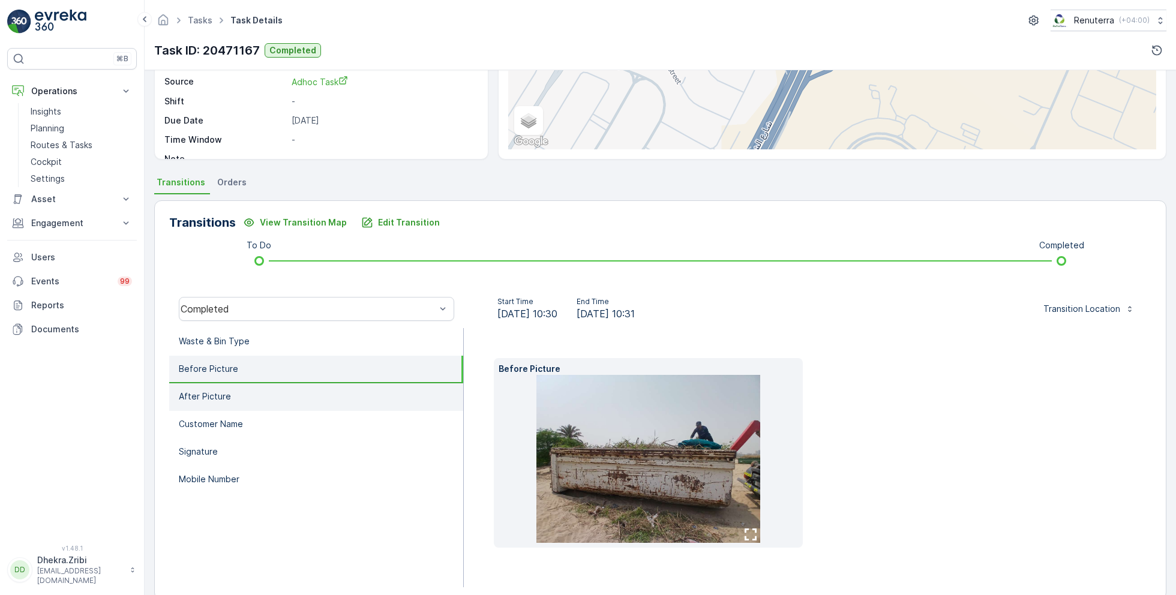
click at [237, 390] on li "After Picture" at bounding box center [316, 398] width 294 height 28
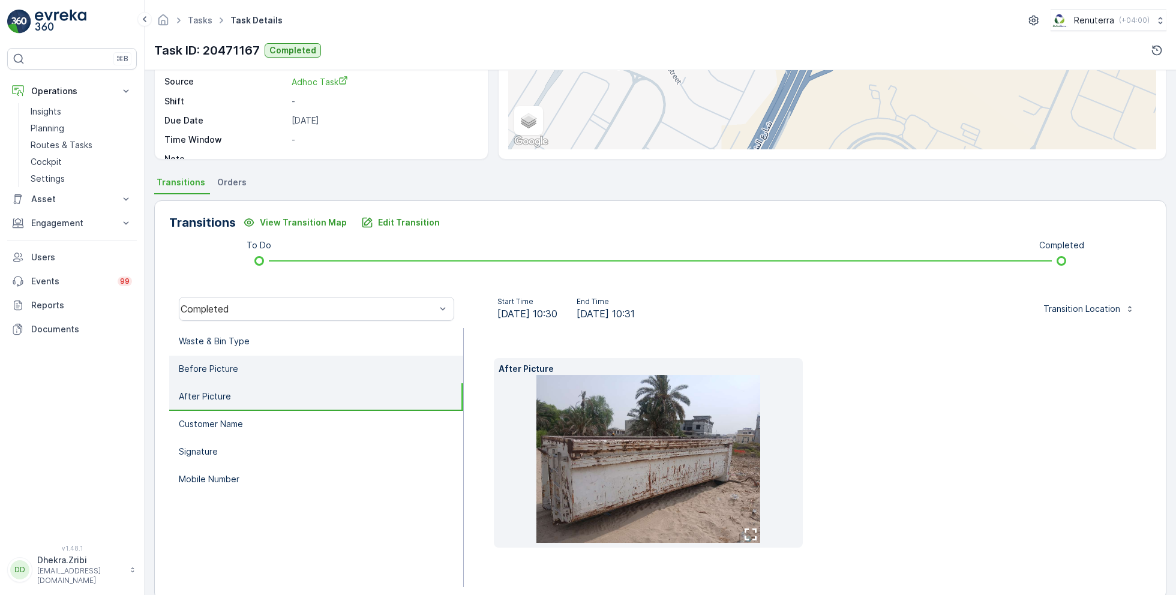
click at [239, 373] on li "Before Picture" at bounding box center [316, 370] width 294 height 28
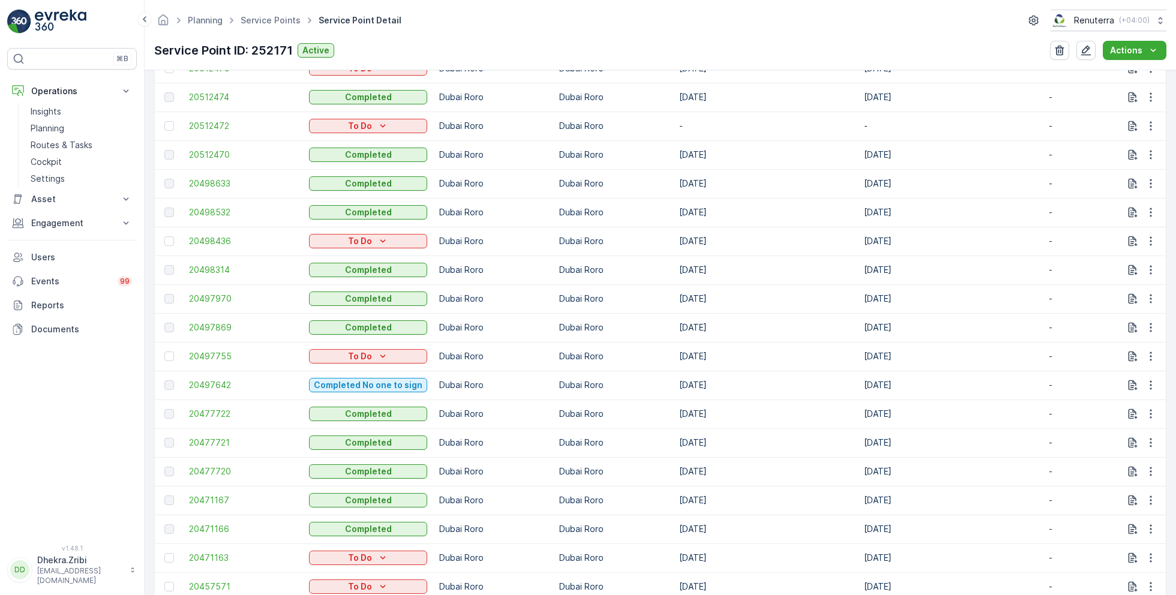
scroll to position [993, 0]
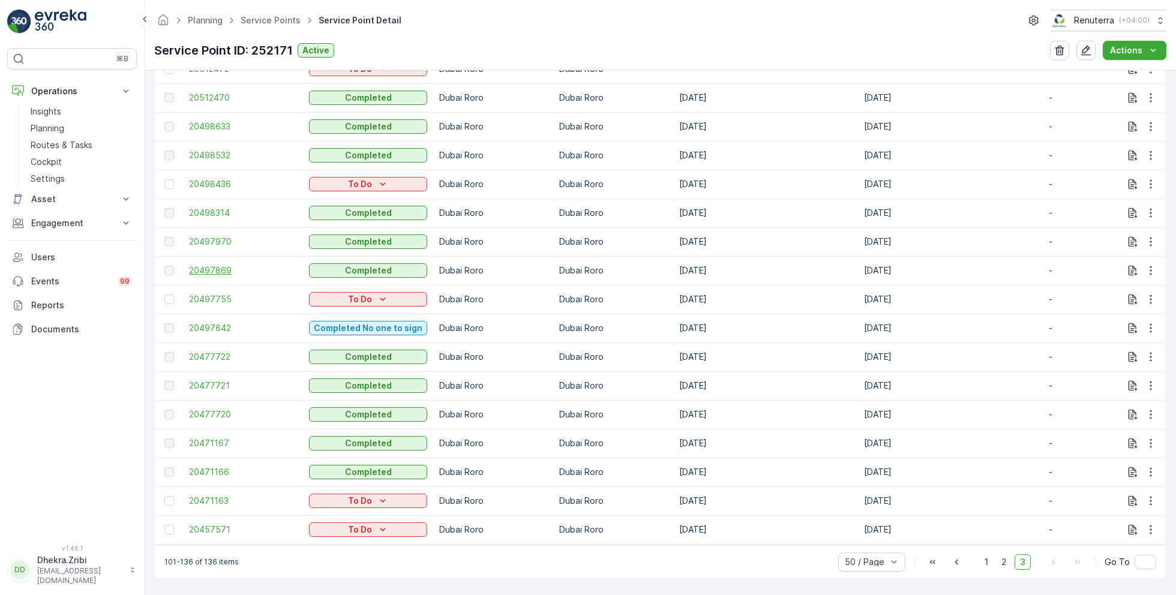
click at [227, 265] on span "20497869" at bounding box center [243, 271] width 108 height 12
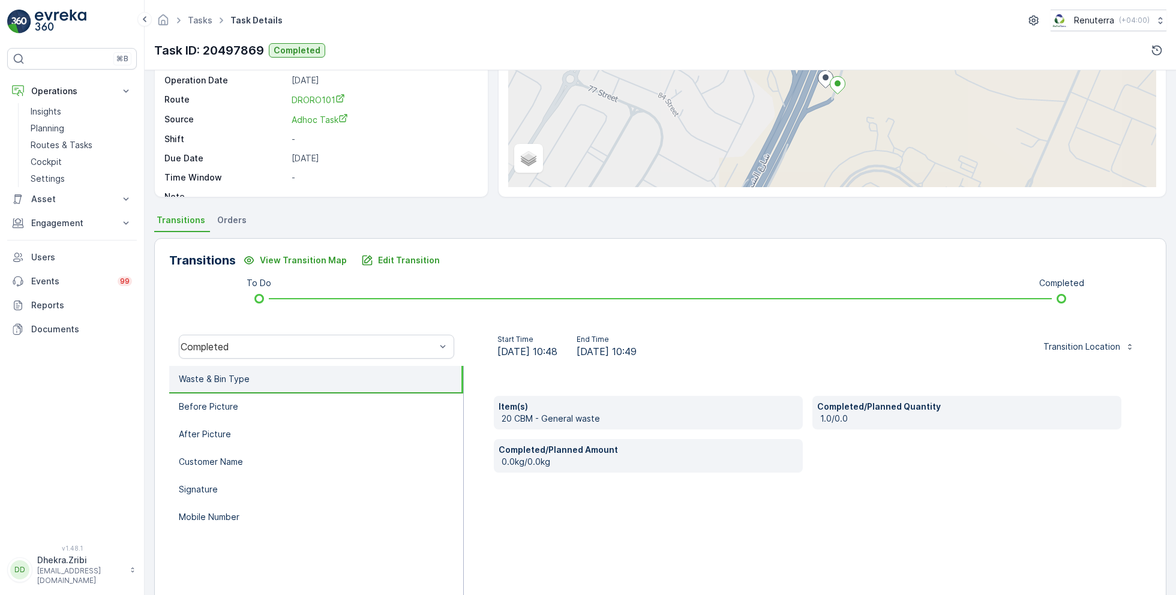
scroll to position [160, 0]
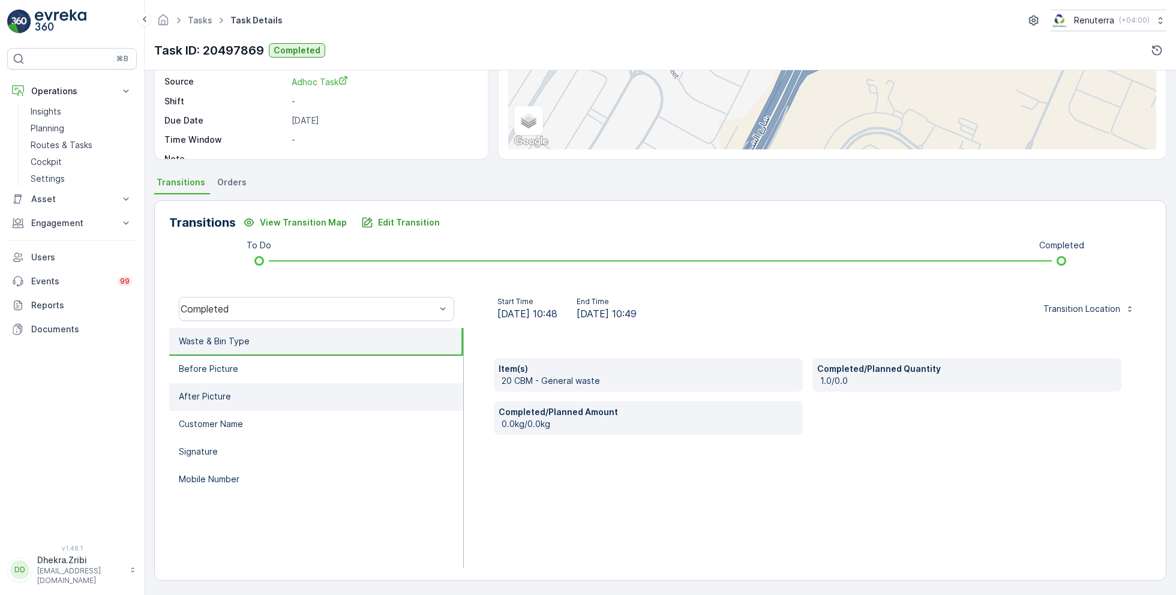
click at [261, 395] on li "After Picture" at bounding box center [316, 398] width 294 height 28
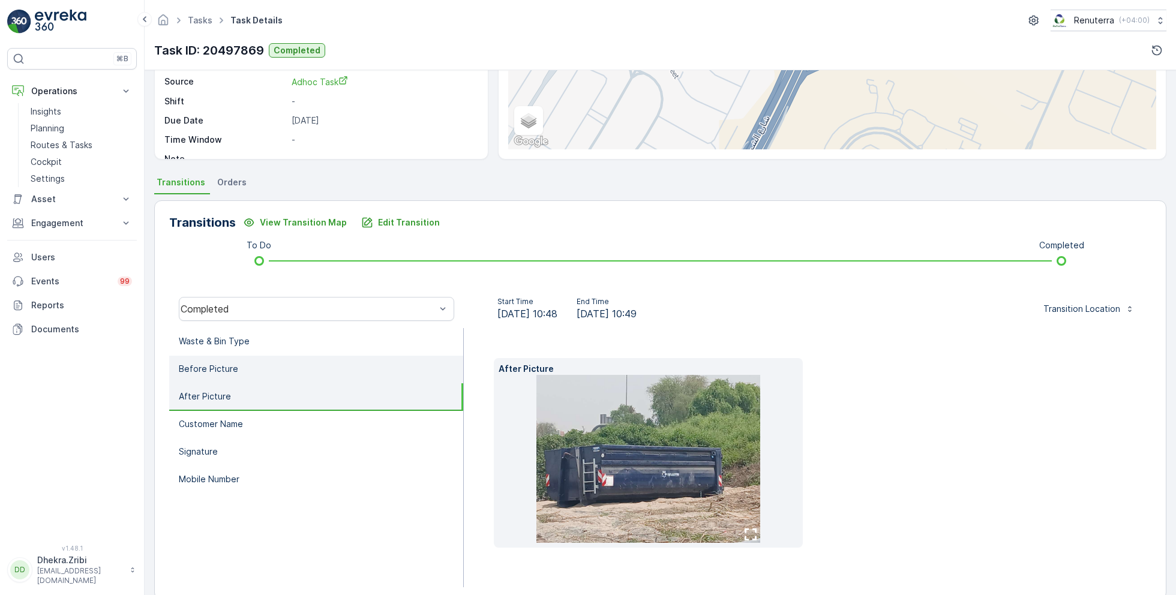
click at [280, 363] on li "Before Picture" at bounding box center [316, 370] width 294 height 28
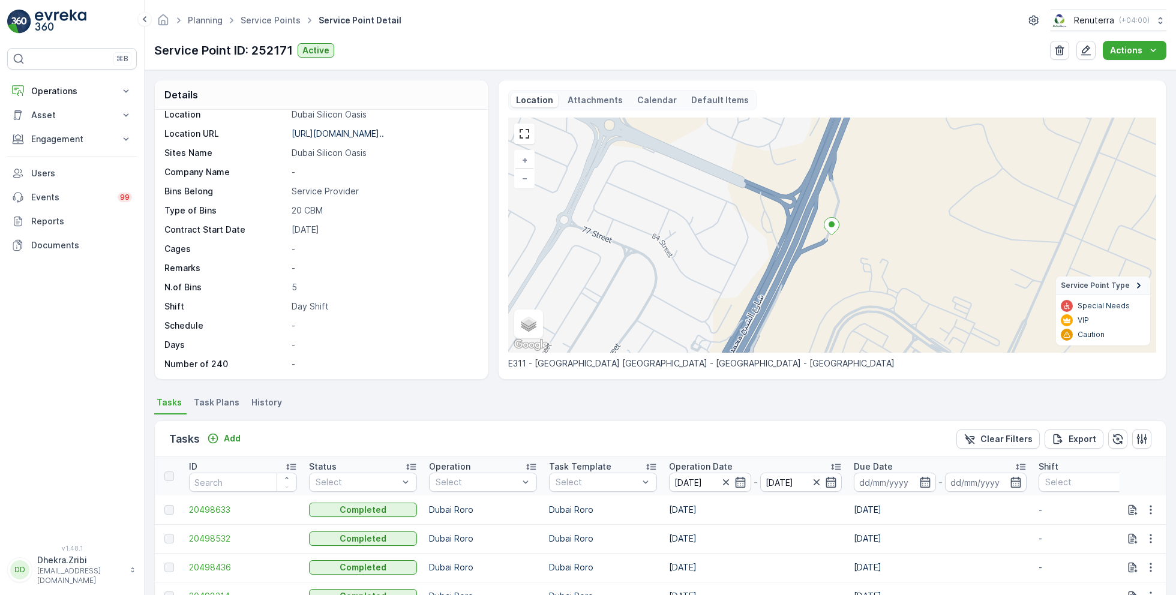
scroll to position [83, 0]
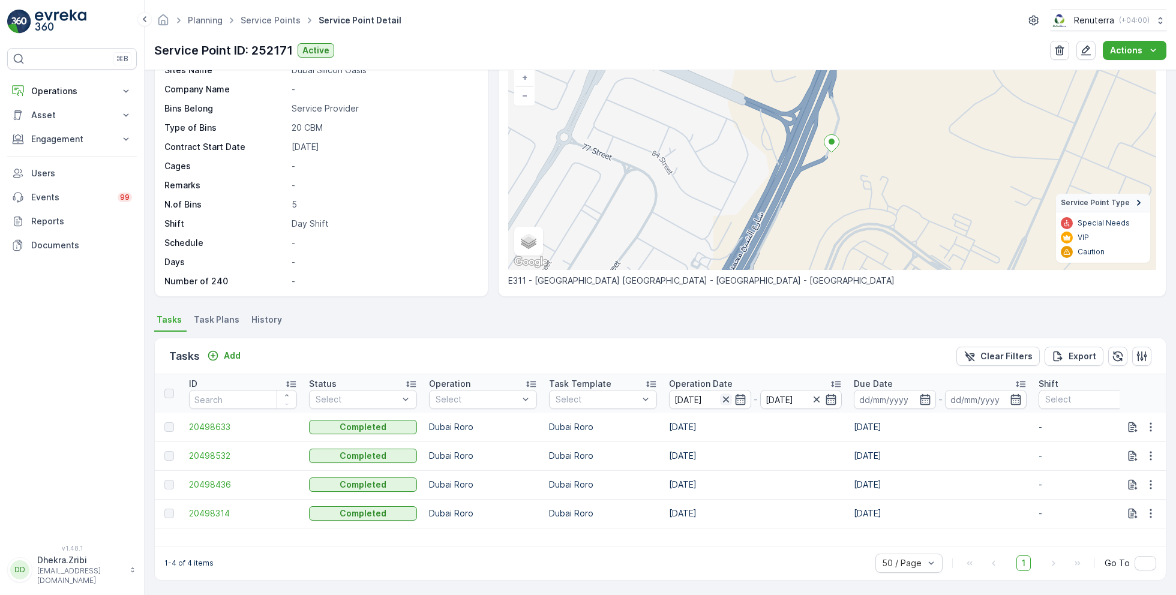
click at [726, 399] on icon "button" at bounding box center [726, 400] width 6 height 6
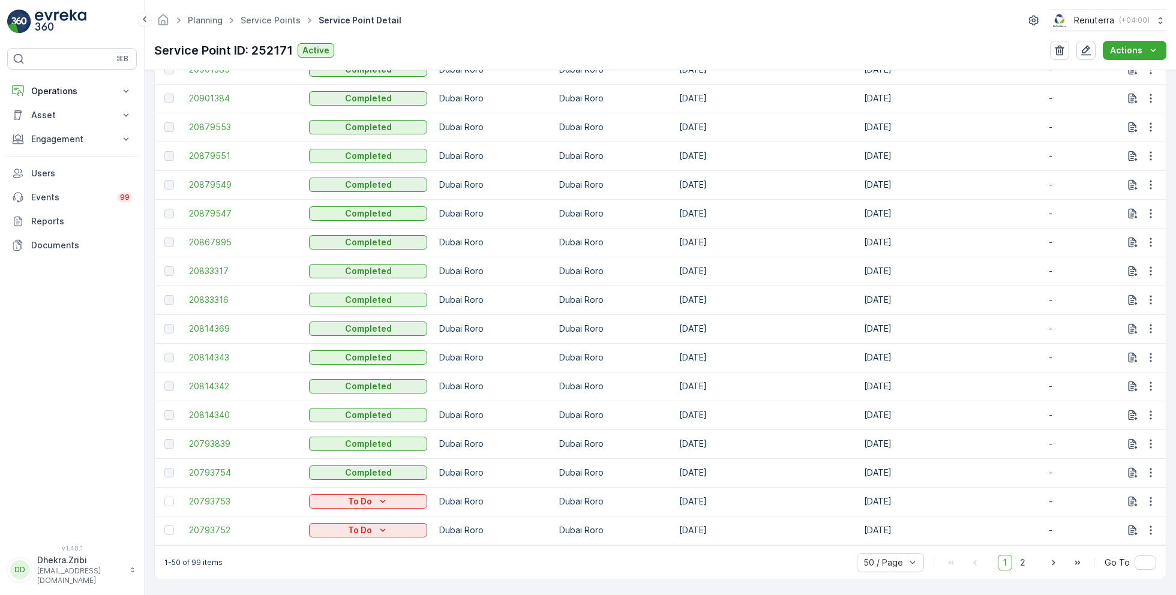
scroll to position [1396, 0]
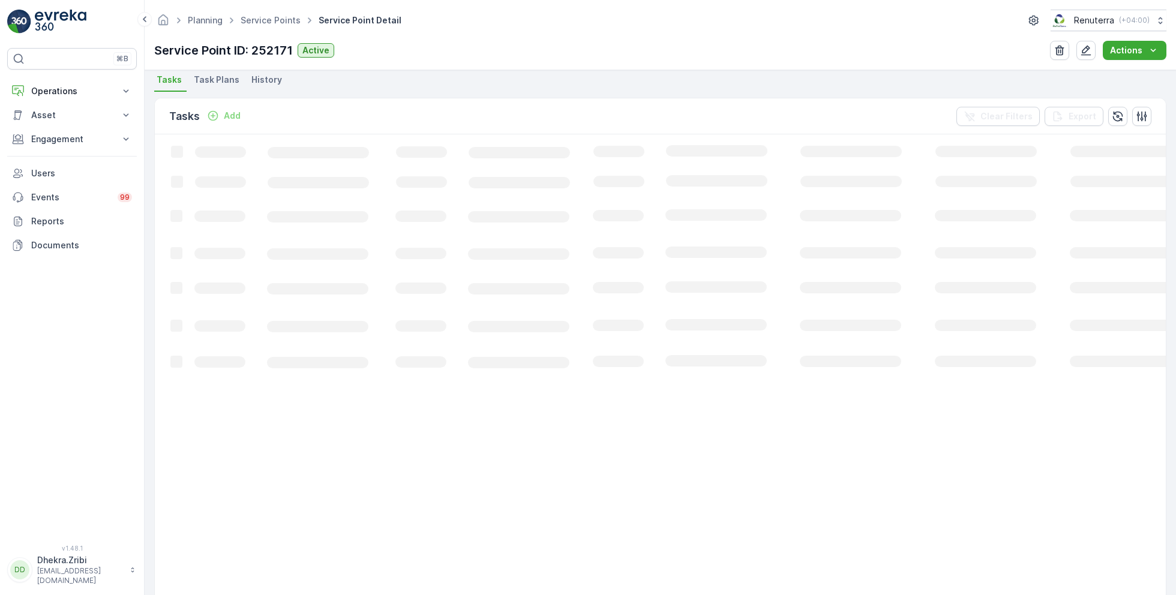
scroll to position [323, 0]
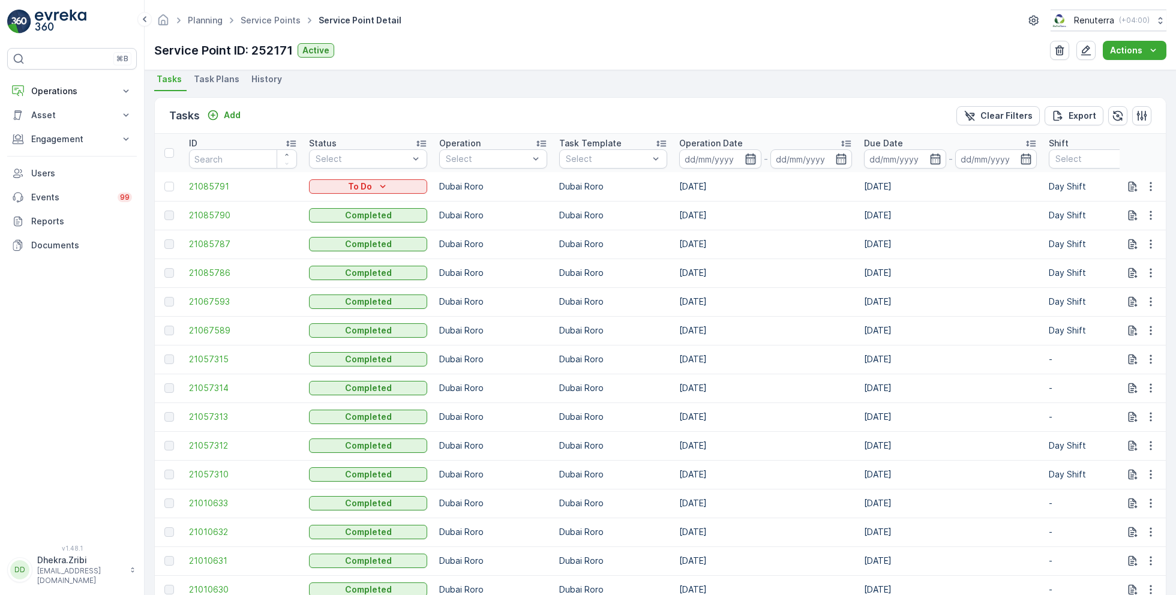
click at [750, 153] on icon "button" at bounding box center [751, 159] width 12 height 12
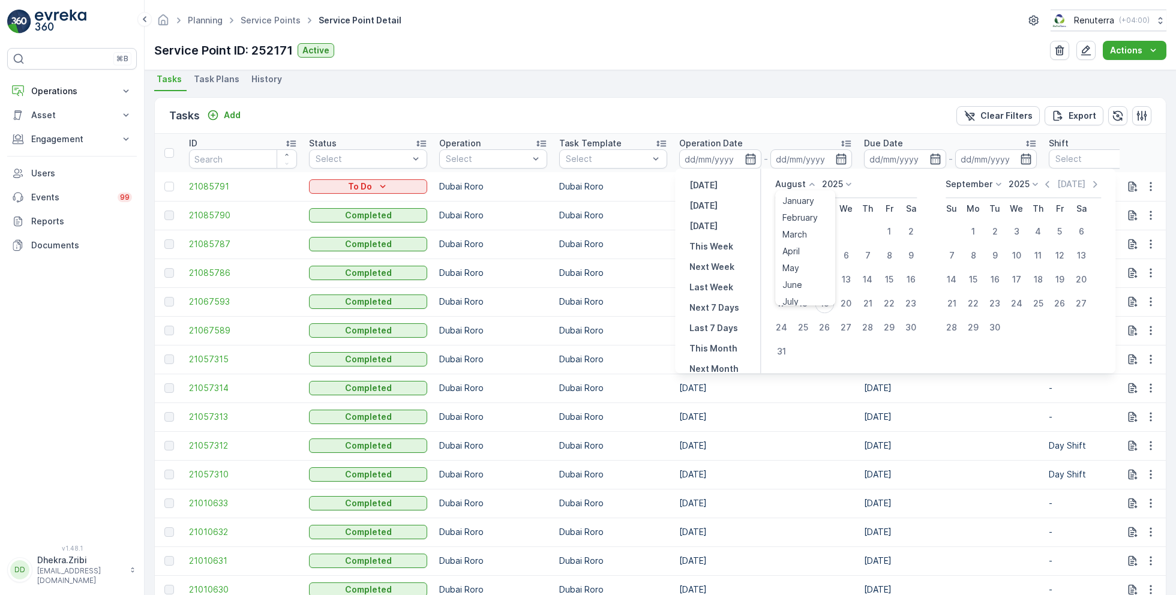
click at [790, 180] on p "August" at bounding box center [790, 184] width 31 height 12
click at [798, 296] on span "July" at bounding box center [791, 297] width 16 height 12
click at [786, 302] on div "20" at bounding box center [781, 303] width 19 height 19
type input "20.07.2025"
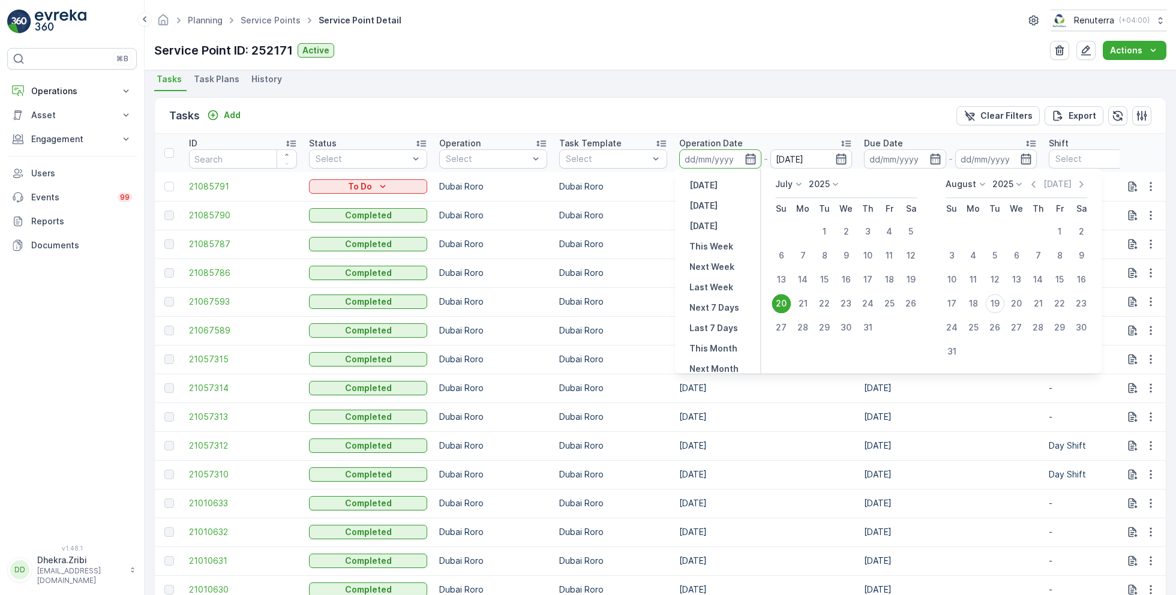
click at [786, 302] on div "20" at bounding box center [781, 303] width 19 height 19
type input "20.07.2025"
click at [784, 77] on ul "Tasks Task Plans History" at bounding box center [660, 81] width 1013 height 20
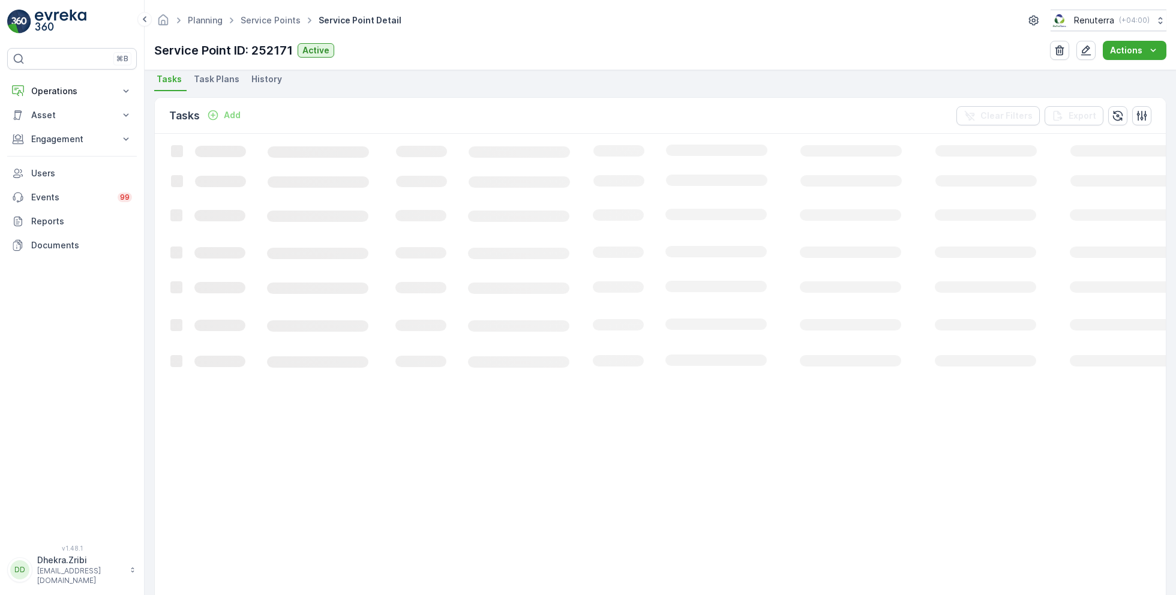
scroll to position [83, 0]
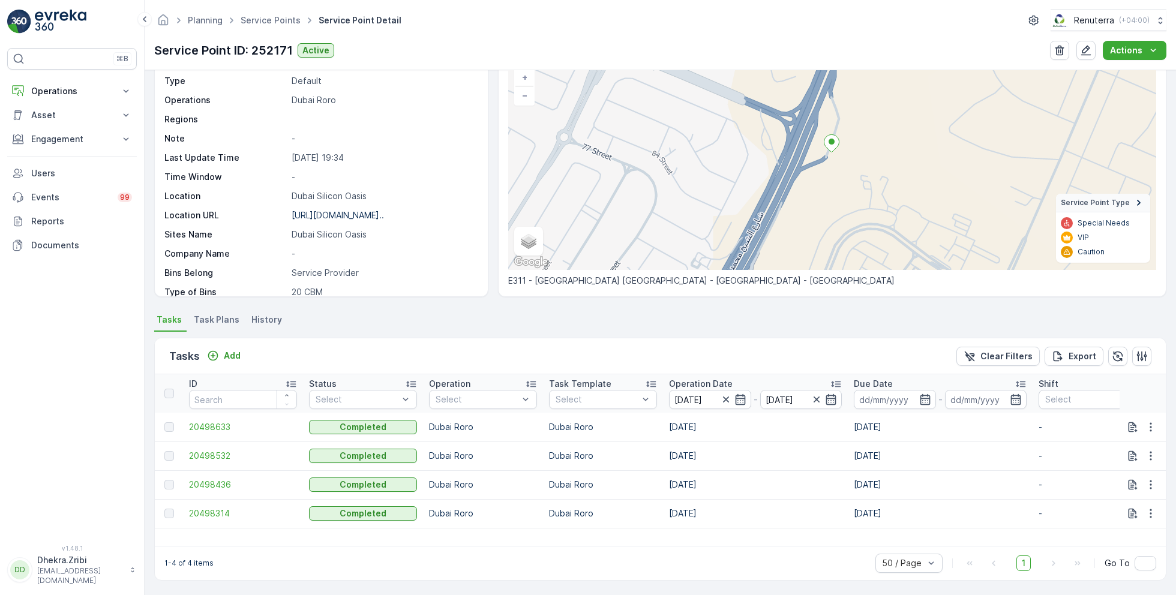
click at [214, 420] on td "20498633" at bounding box center [243, 427] width 120 height 29
click at [214, 423] on span "20498633" at bounding box center [243, 427] width 108 height 12
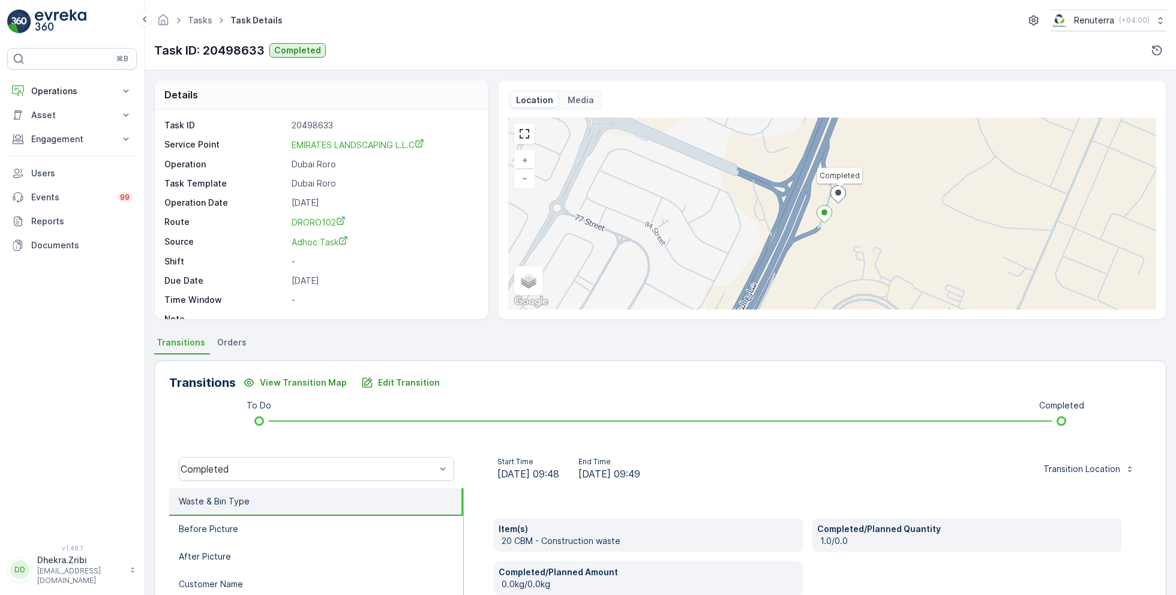
scroll to position [16, 0]
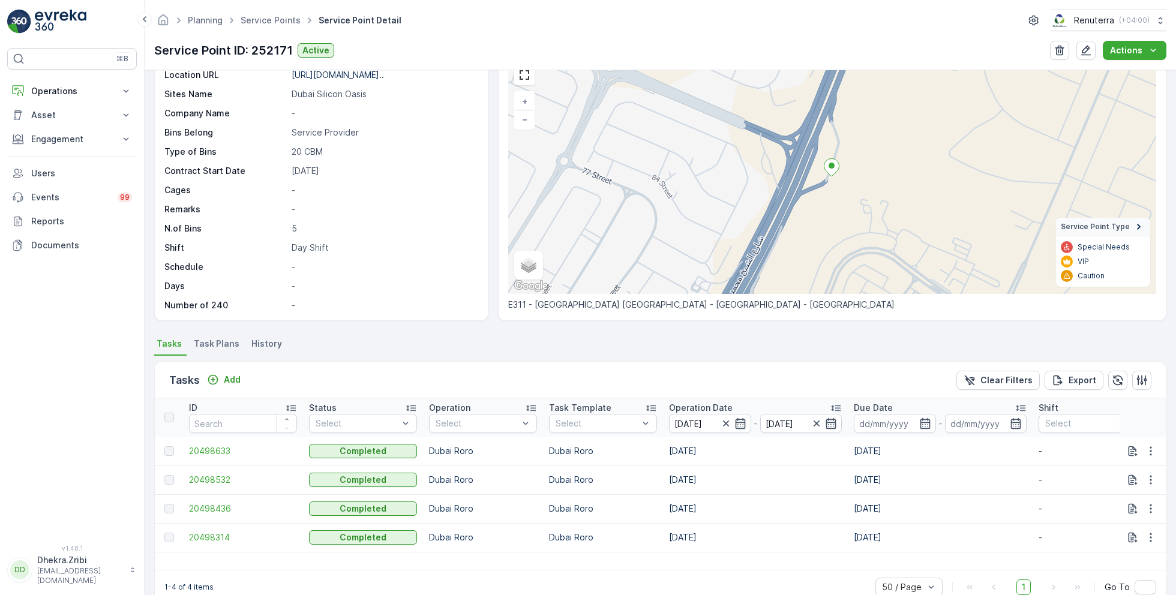
scroll to position [83, 0]
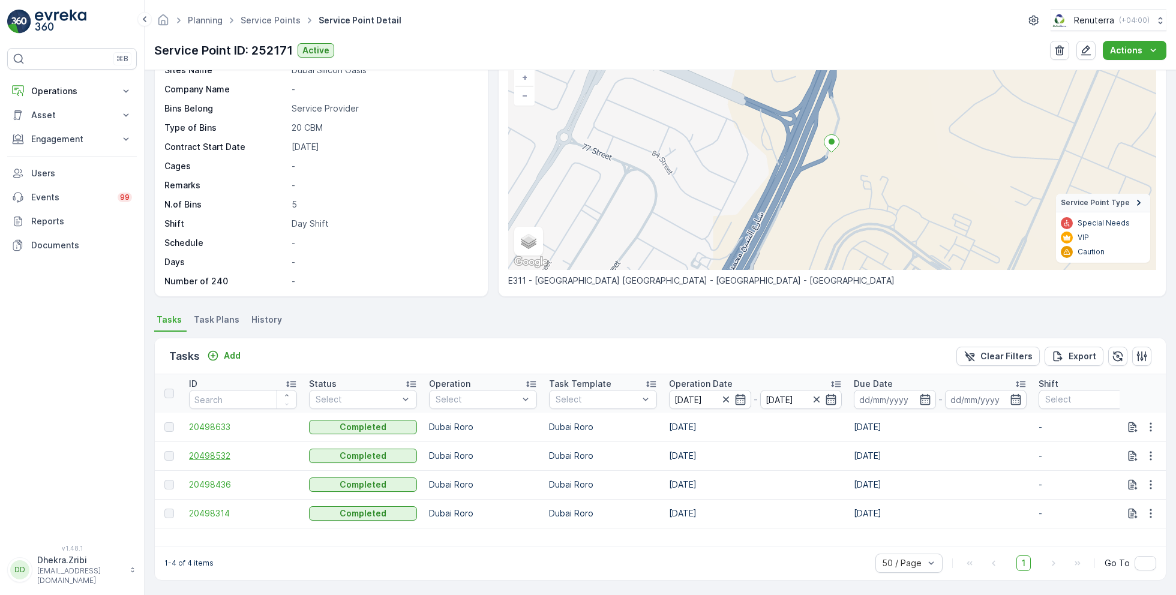
click at [232, 457] on span "20498532" at bounding box center [243, 456] width 108 height 12
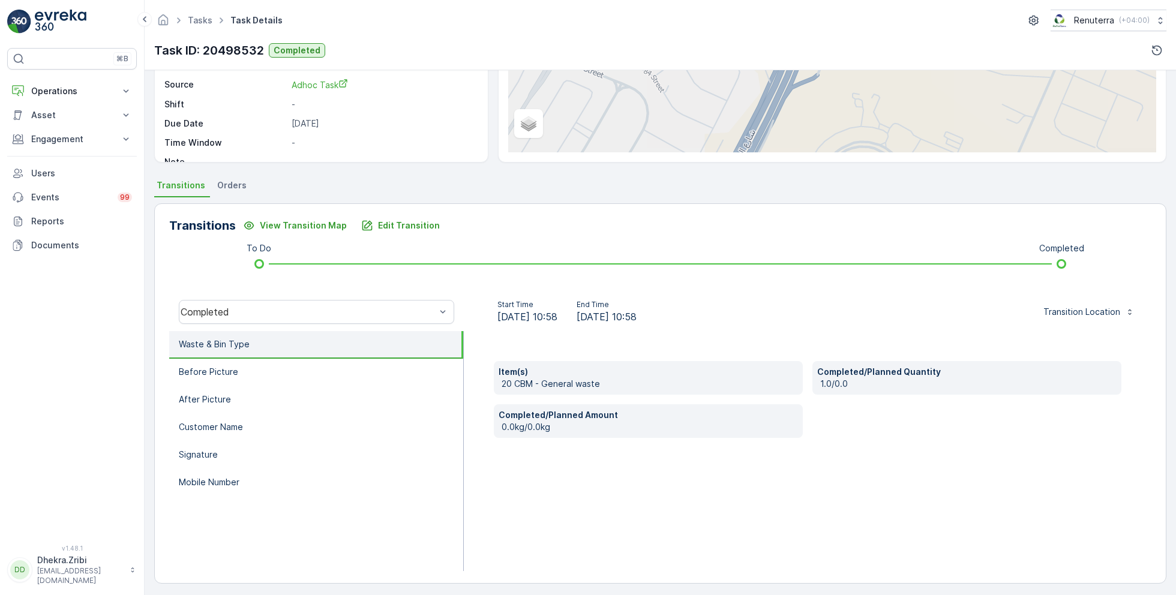
scroll to position [160, 0]
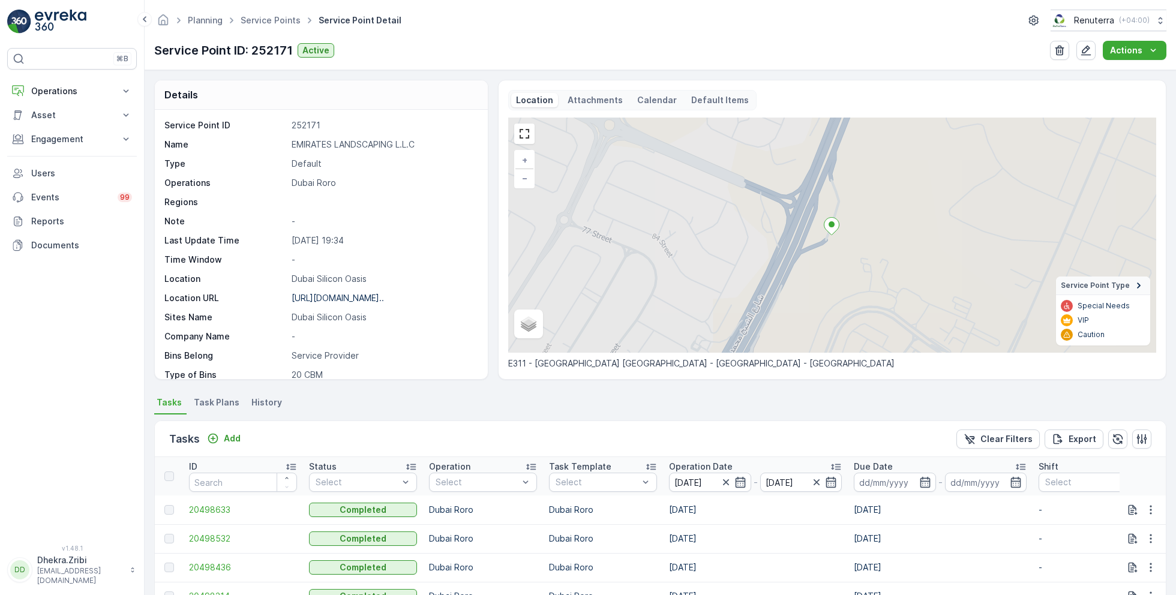
scroll to position [83, 0]
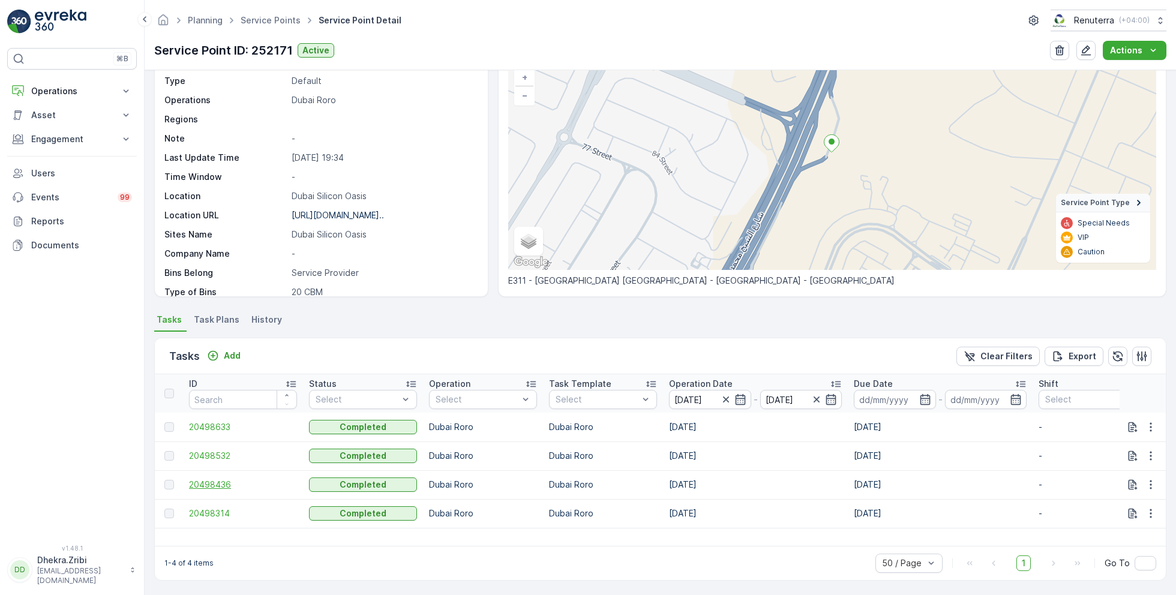
click at [218, 481] on span "20498436" at bounding box center [243, 485] width 108 height 12
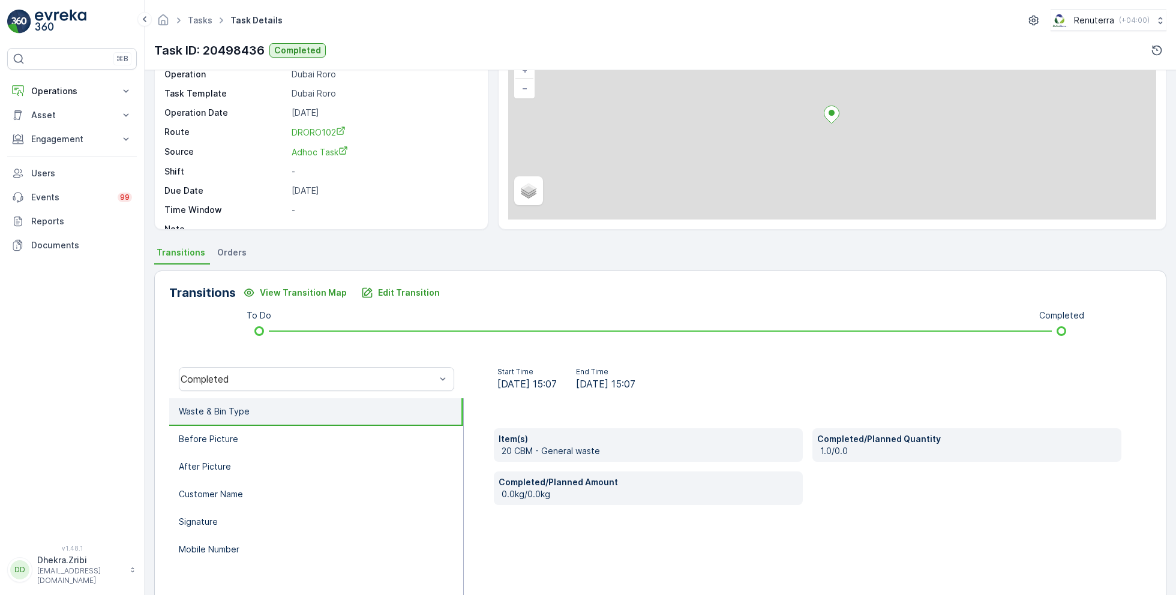
scroll to position [160, 0]
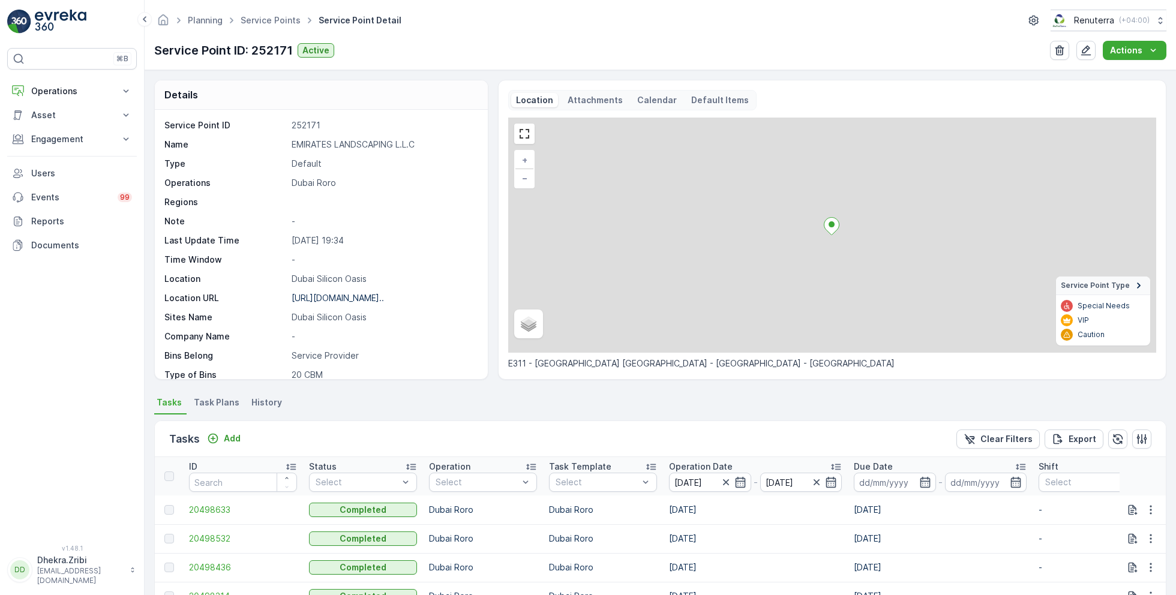
scroll to position [83, 0]
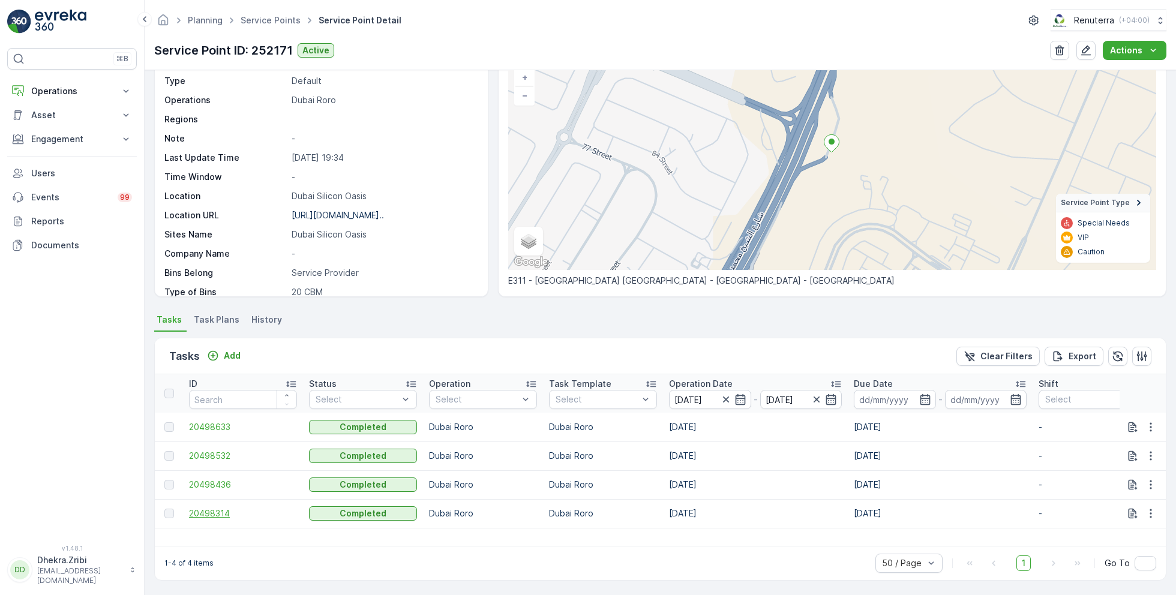
click at [228, 516] on span "20498314" at bounding box center [243, 514] width 108 height 12
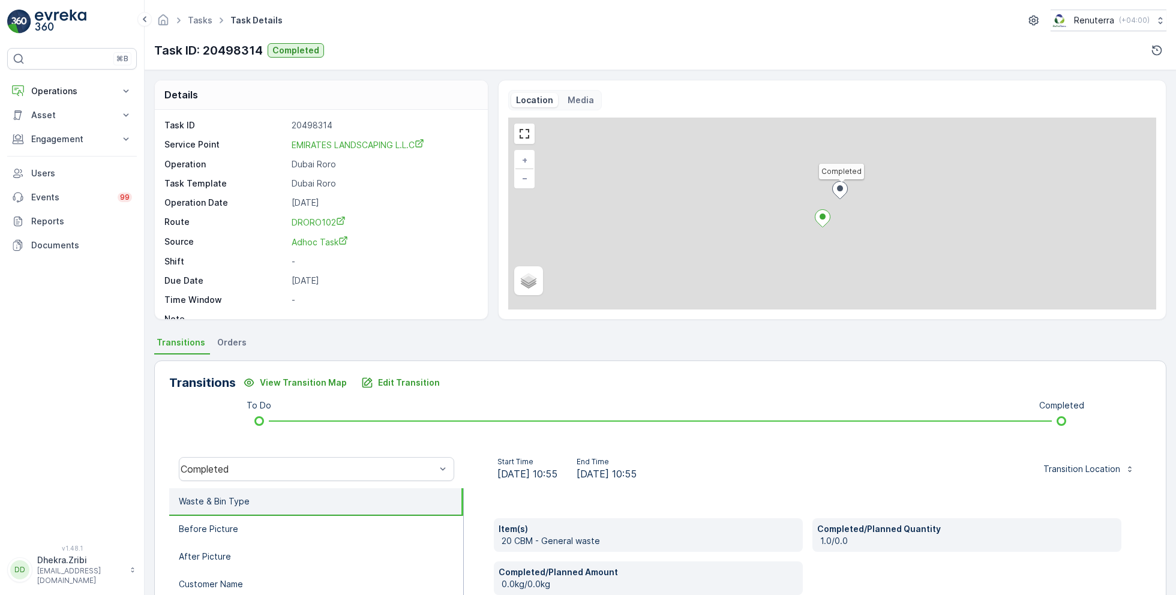
scroll to position [160, 0]
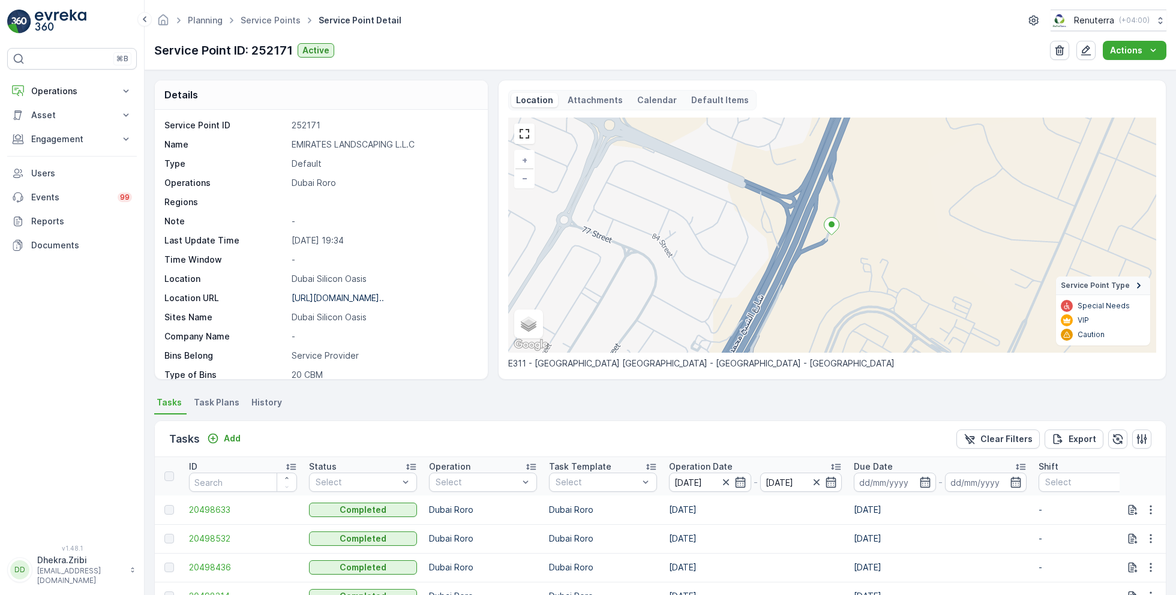
scroll to position [83, 0]
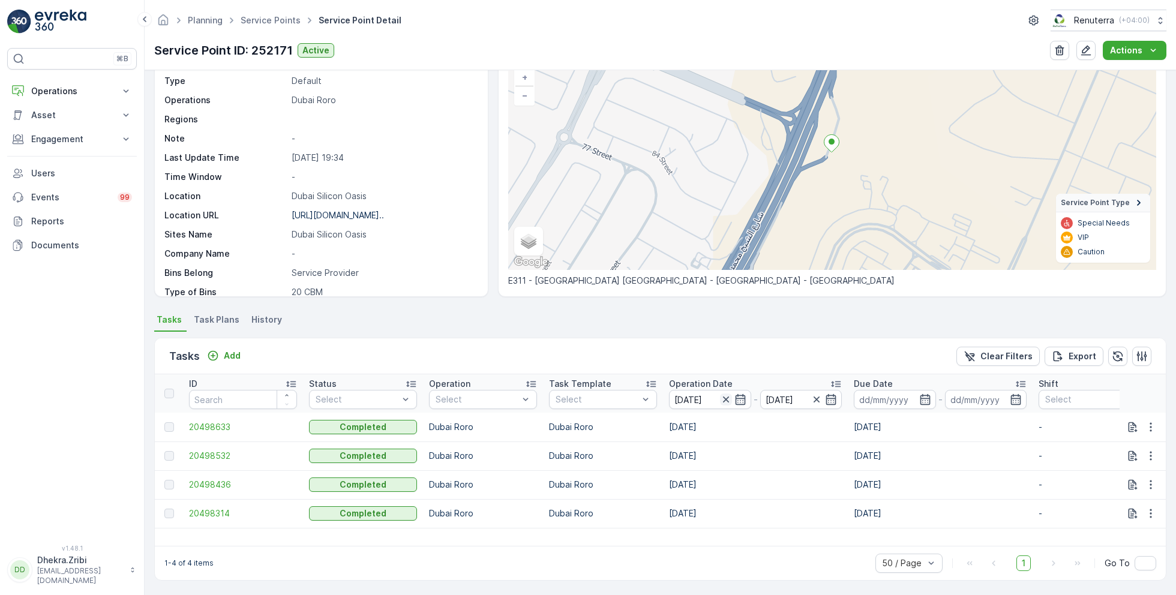
click at [726, 397] on icon "button" at bounding box center [726, 400] width 12 height 12
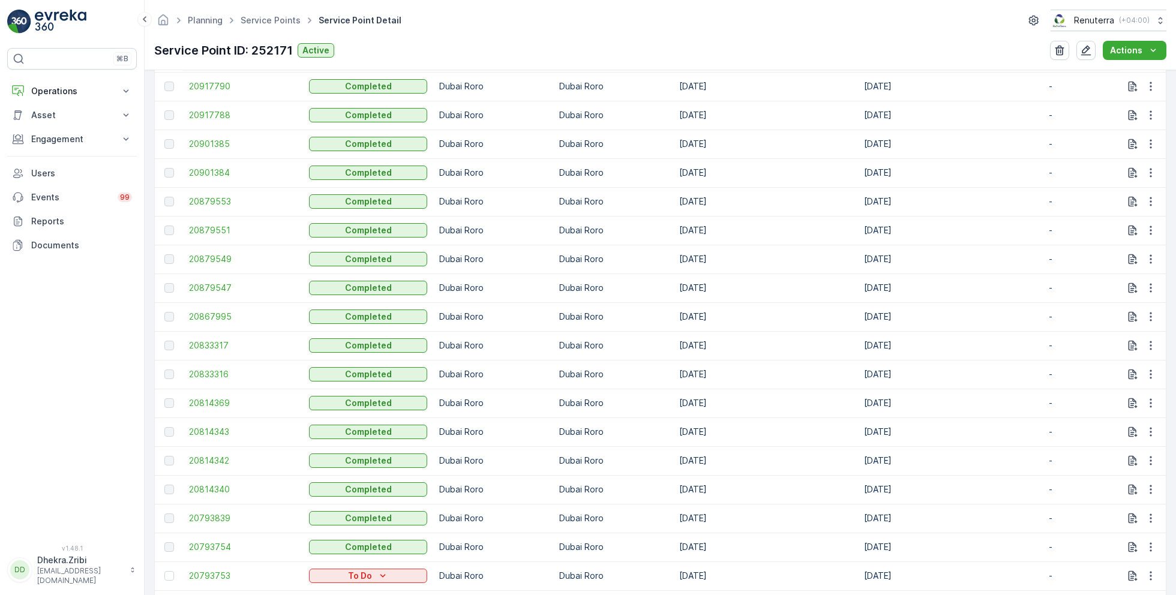
scroll to position [1396, 0]
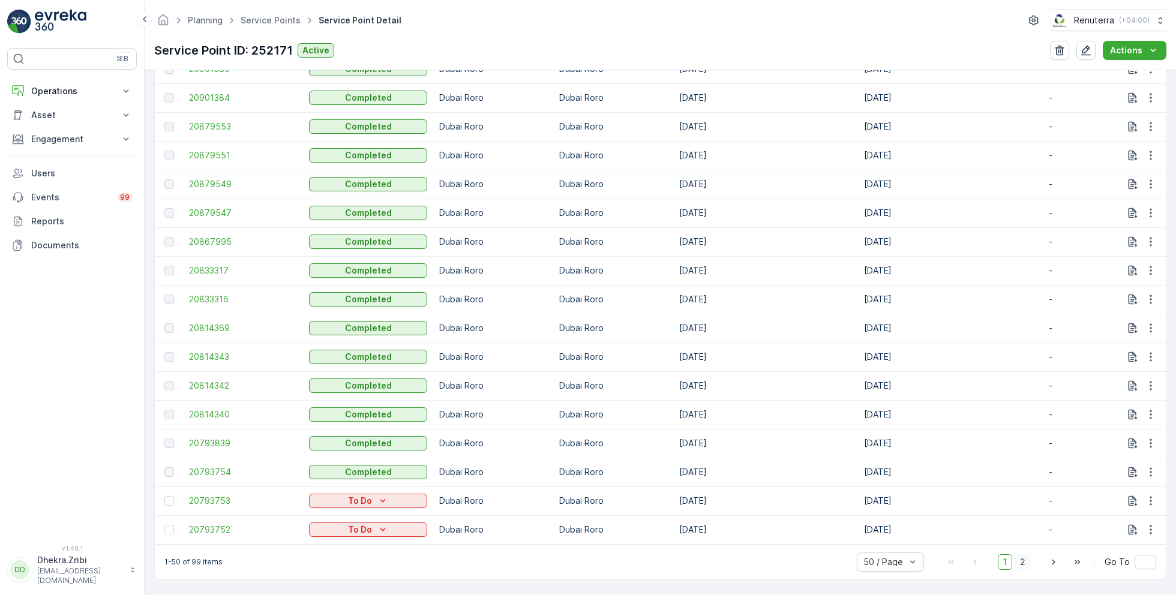
click at [1025, 567] on span "2" at bounding box center [1023, 563] width 16 height 16
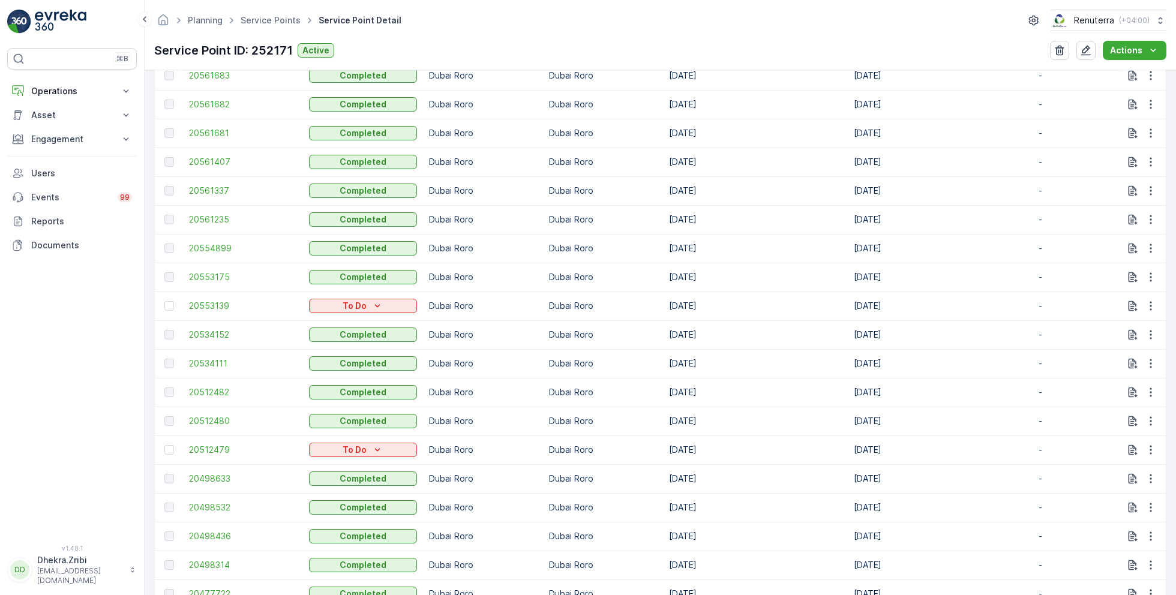
scroll to position [1367, 0]
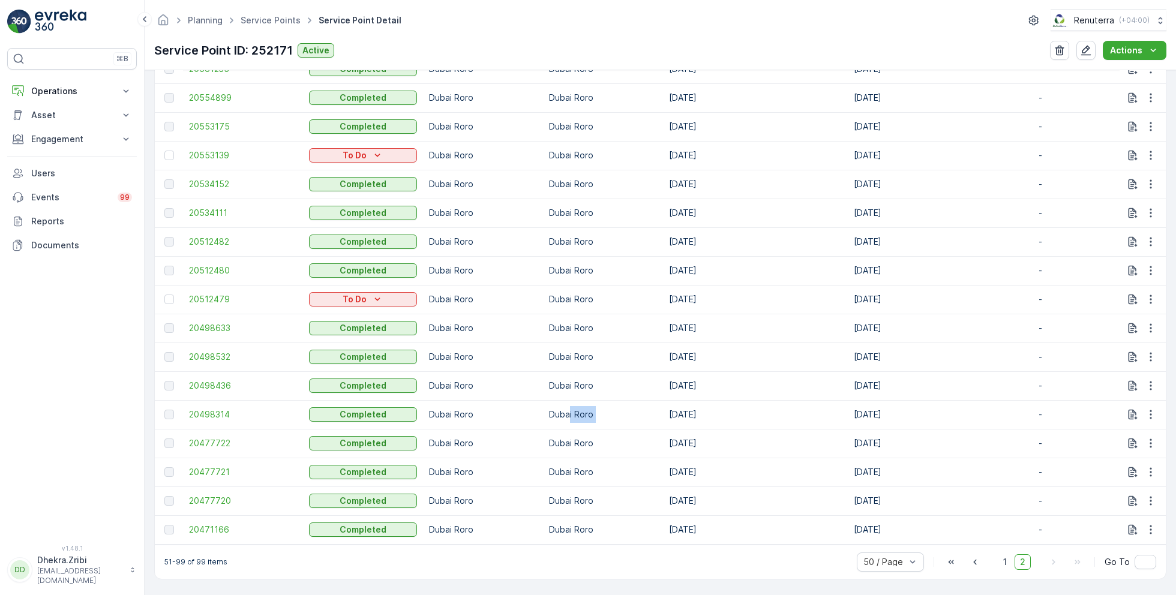
drag, startPoint x: 666, startPoint y: 412, endPoint x: 568, endPoint y: 412, distance: 97.8
click at [568, 412] on tr "20498314 Completed Dubai Roro Dubai Roro 20.07.2025 20.07.2025 - 20.07.2025 01:…" at bounding box center [1092, 414] width 1874 height 29
drag, startPoint x: 612, startPoint y: 378, endPoint x: 563, endPoint y: 379, distance: 48.6
click at [563, 379] on td "Dubai Roro" at bounding box center [603, 386] width 120 height 29
drag, startPoint x: 618, startPoint y: 351, endPoint x: 567, endPoint y: 352, distance: 51.6
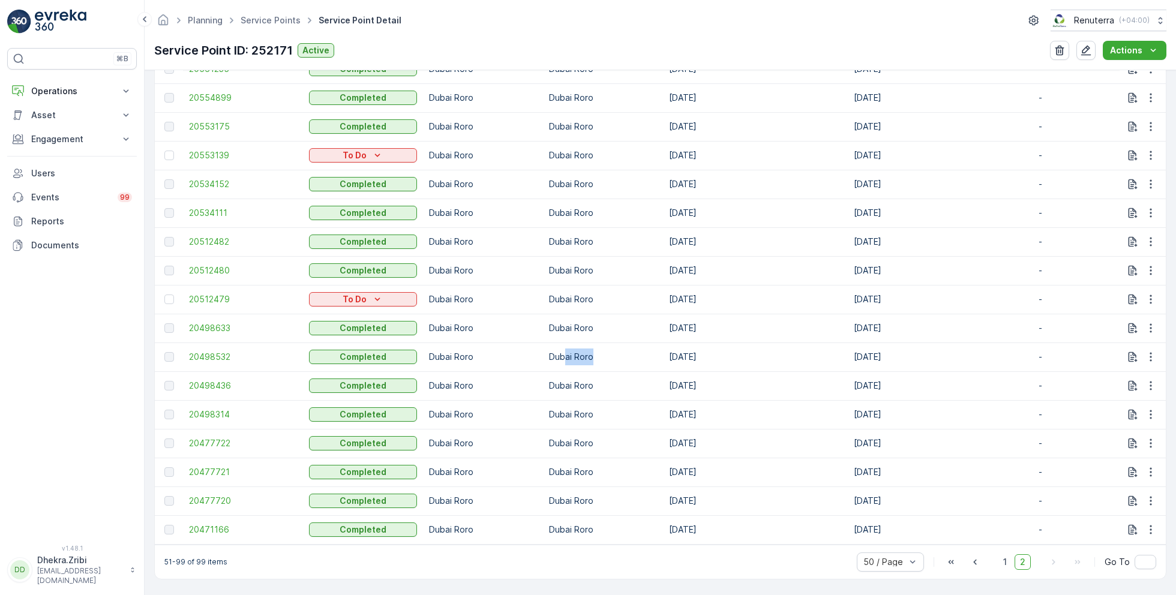
click at [567, 352] on td "Dubai Roro" at bounding box center [603, 357] width 120 height 29
drag, startPoint x: 614, startPoint y: 319, endPoint x: 535, endPoint y: 326, distance: 79.0
click at [534, 325] on tr "20498633 Completed Dubai Roro Dubai Roro 20.07.2025 20.07.2025 - 20.07.2025 01:…" at bounding box center [1092, 328] width 1874 height 29
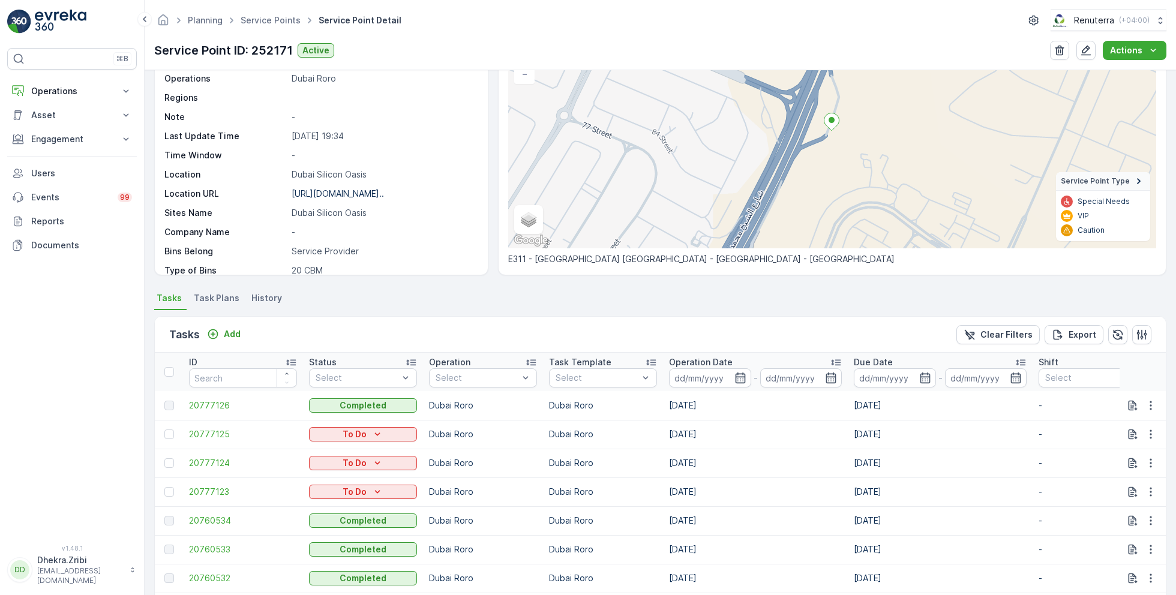
scroll to position [0, 0]
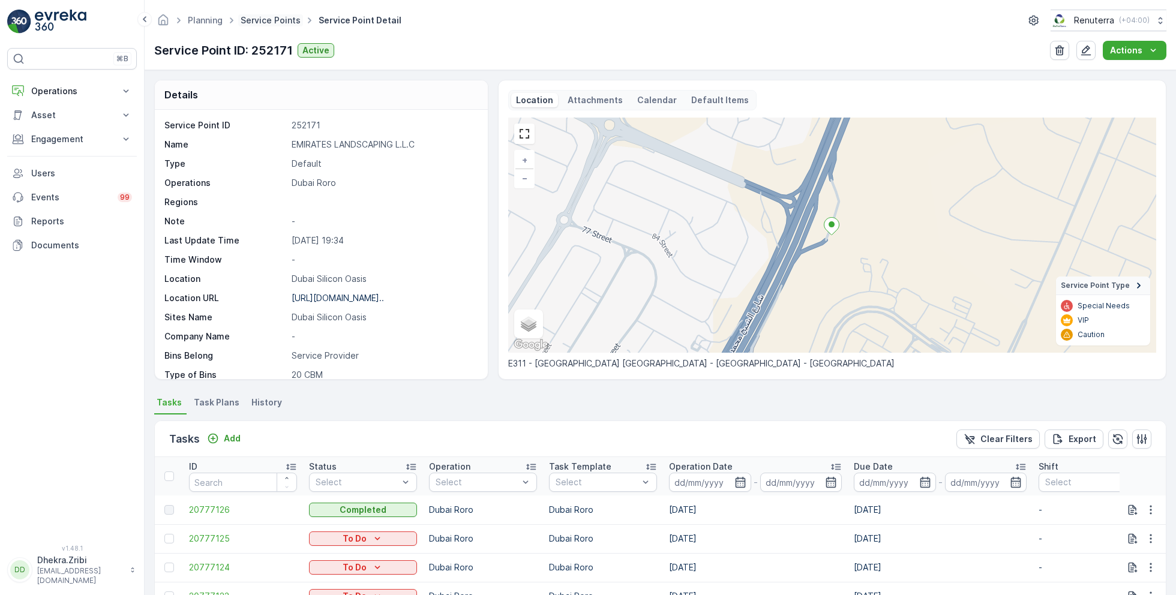
click at [250, 19] on link "Service Points" at bounding box center [271, 20] width 60 height 10
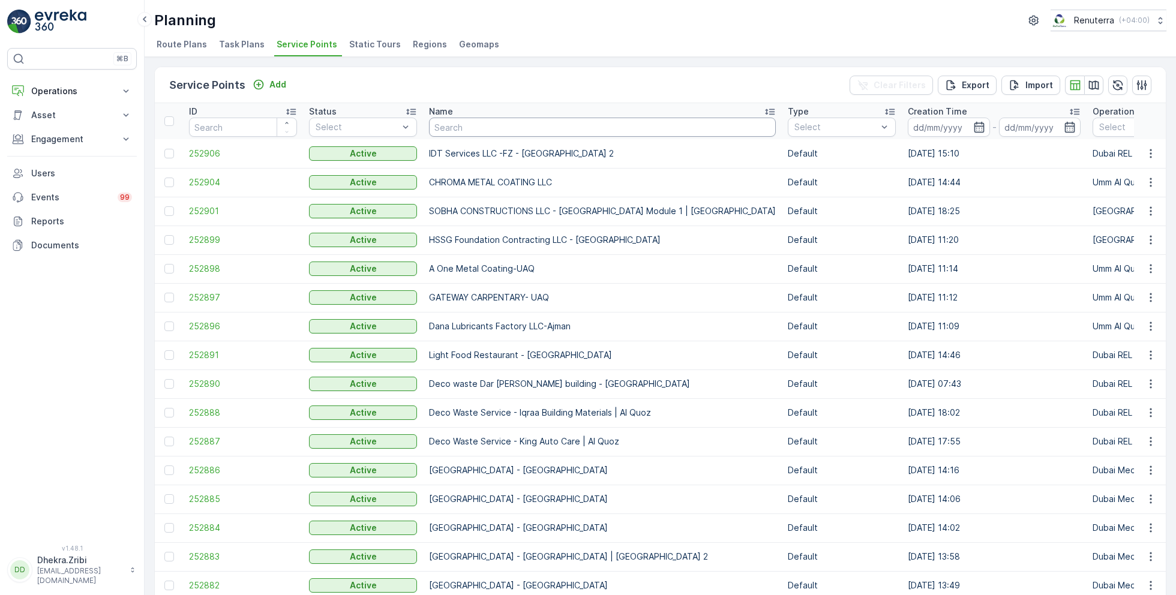
click at [499, 129] on input "text" at bounding box center [602, 127] width 347 height 19
type input "emirates"
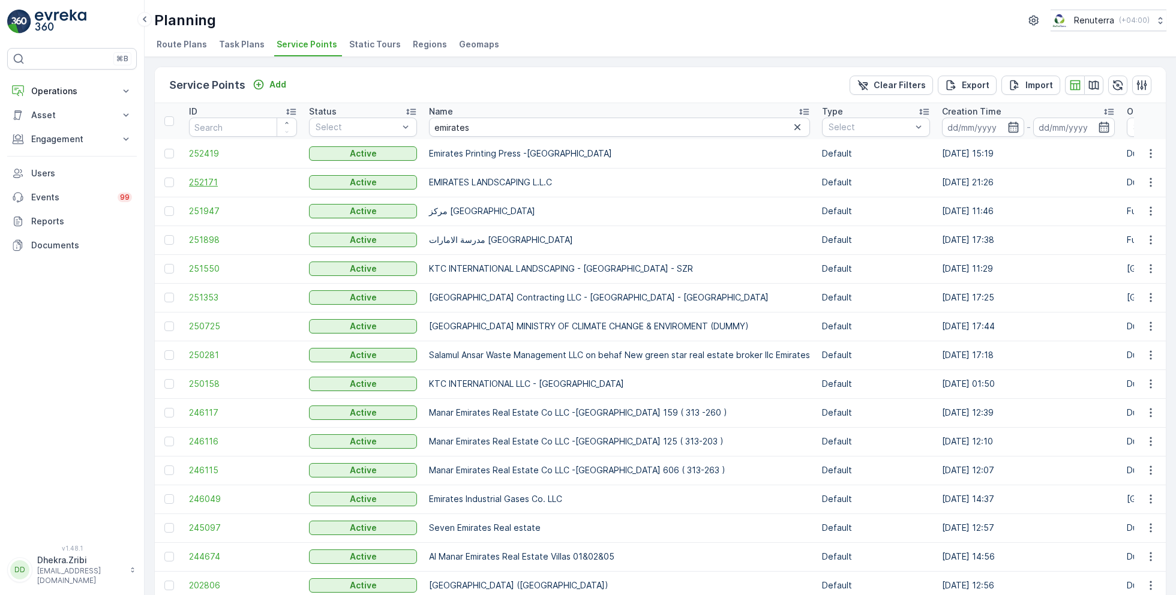
click at [203, 179] on span "252171" at bounding box center [243, 182] width 108 height 12
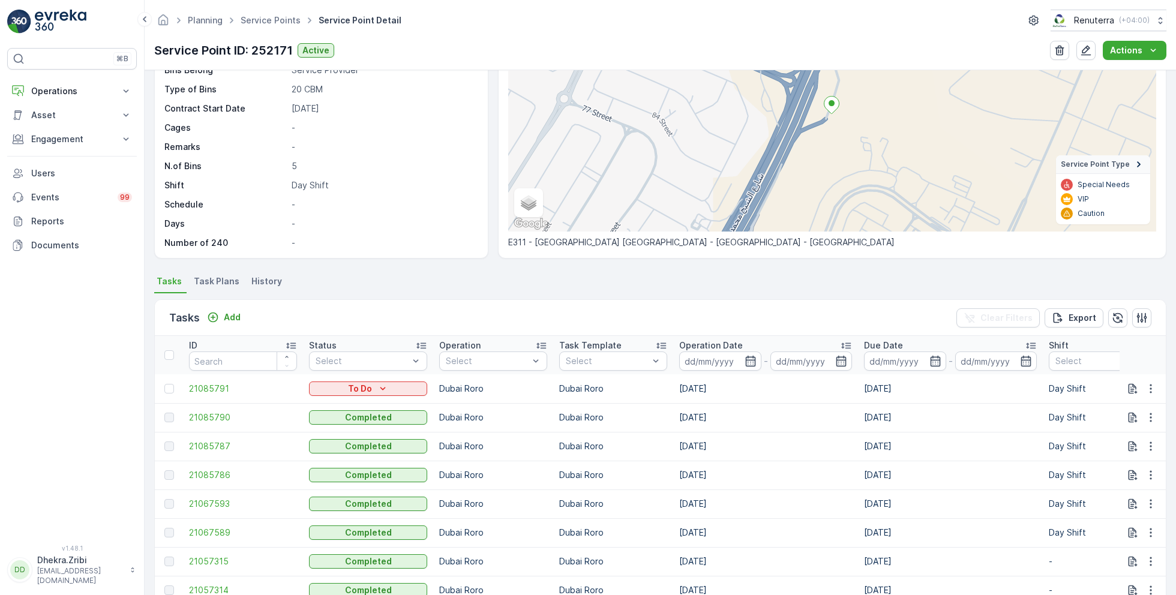
scroll to position [123, 0]
click at [275, 17] on link "Service Points" at bounding box center [271, 20] width 60 height 10
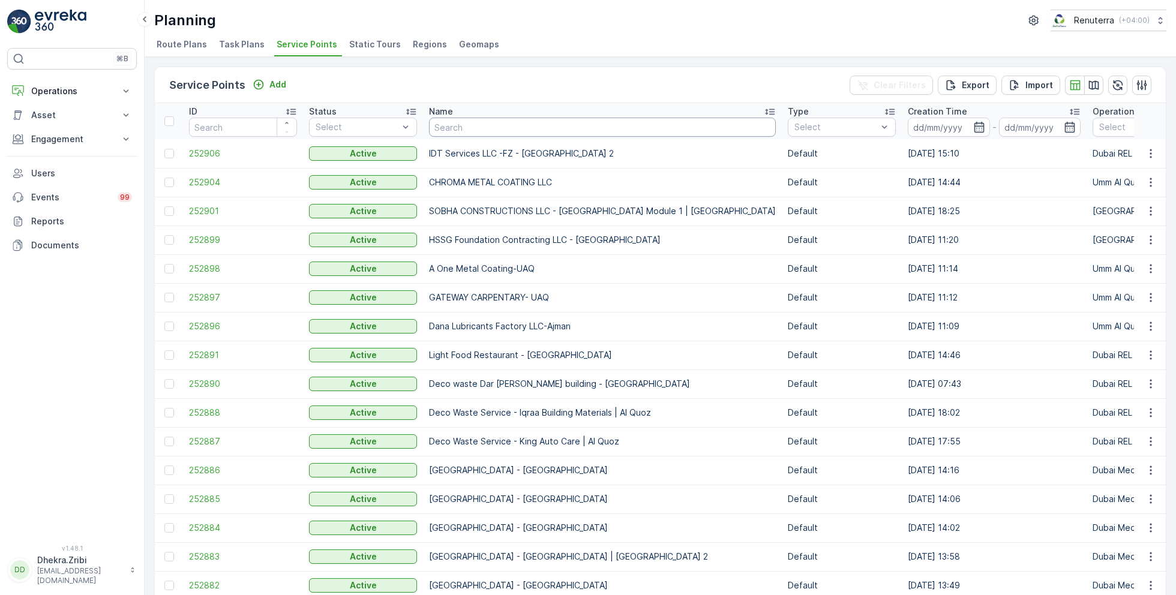
click at [494, 129] on input "text" at bounding box center [602, 127] width 347 height 19
type input "zabeel"
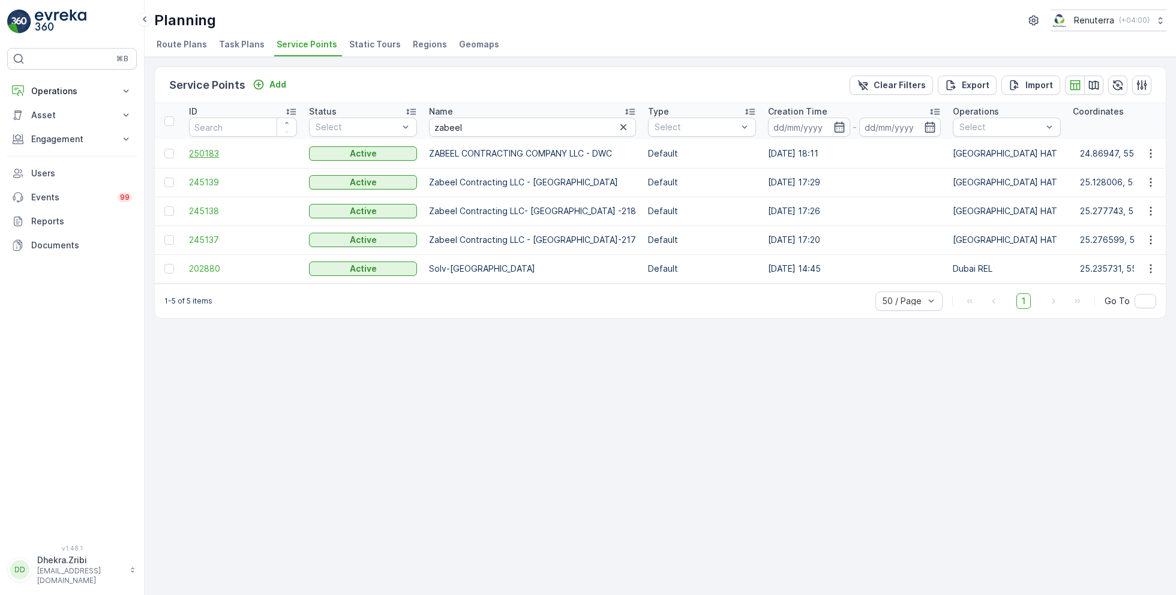
click at [210, 153] on span "250183" at bounding box center [243, 154] width 108 height 12
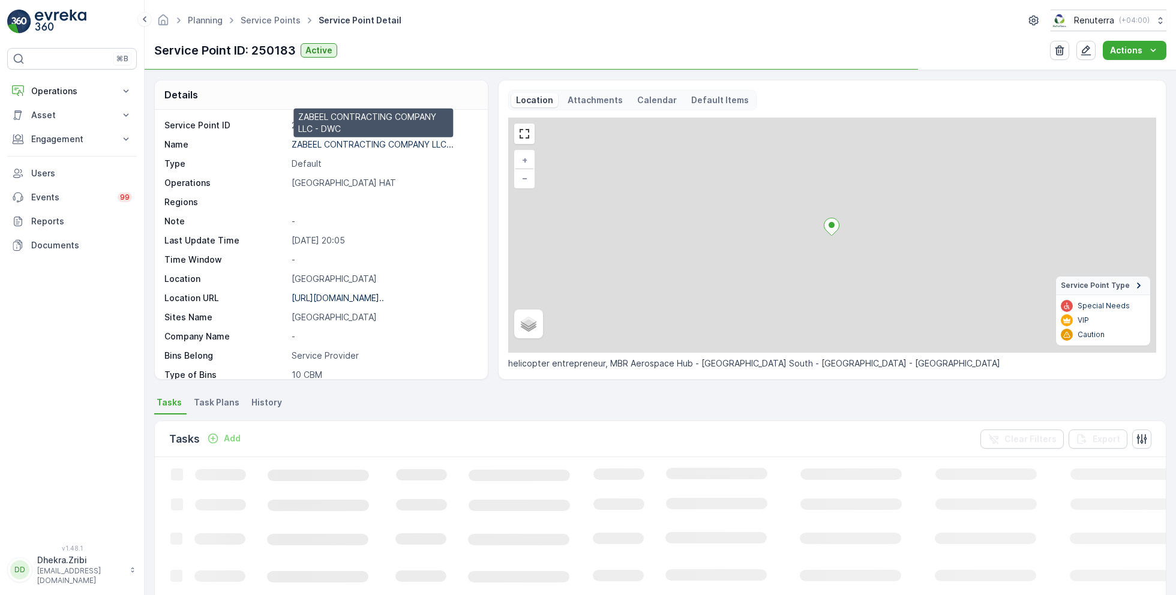
click at [317, 148] on p "ZABEEL CONTRACTING COMPANY LLC..." at bounding box center [373, 144] width 162 height 10
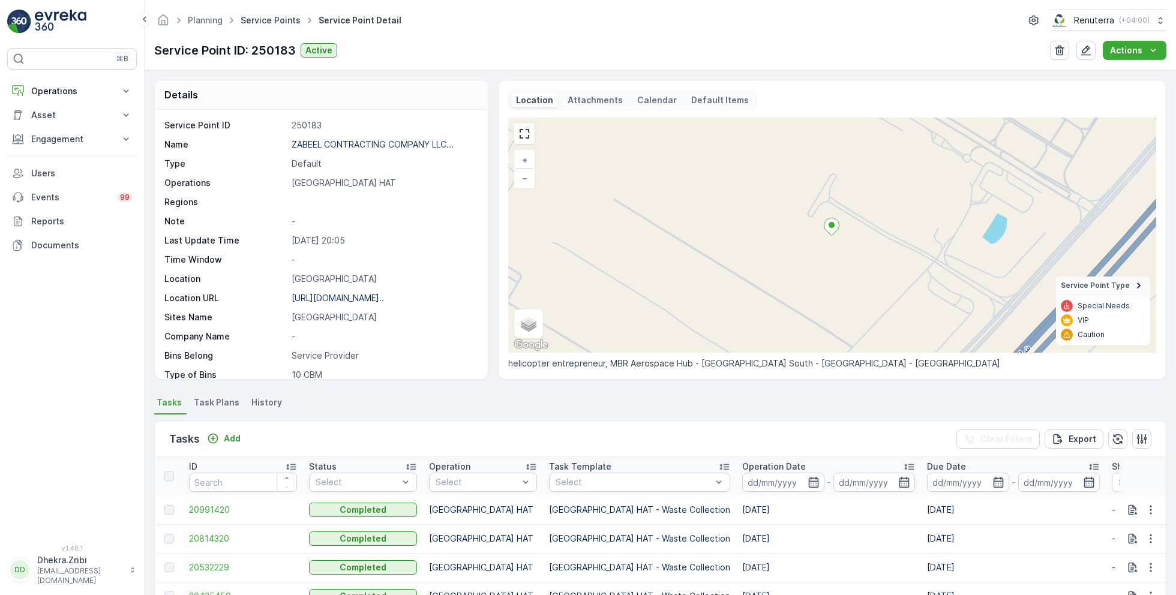
click at [275, 20] on link "Service Points" at bounding box center [271, 20] width 60 height 10
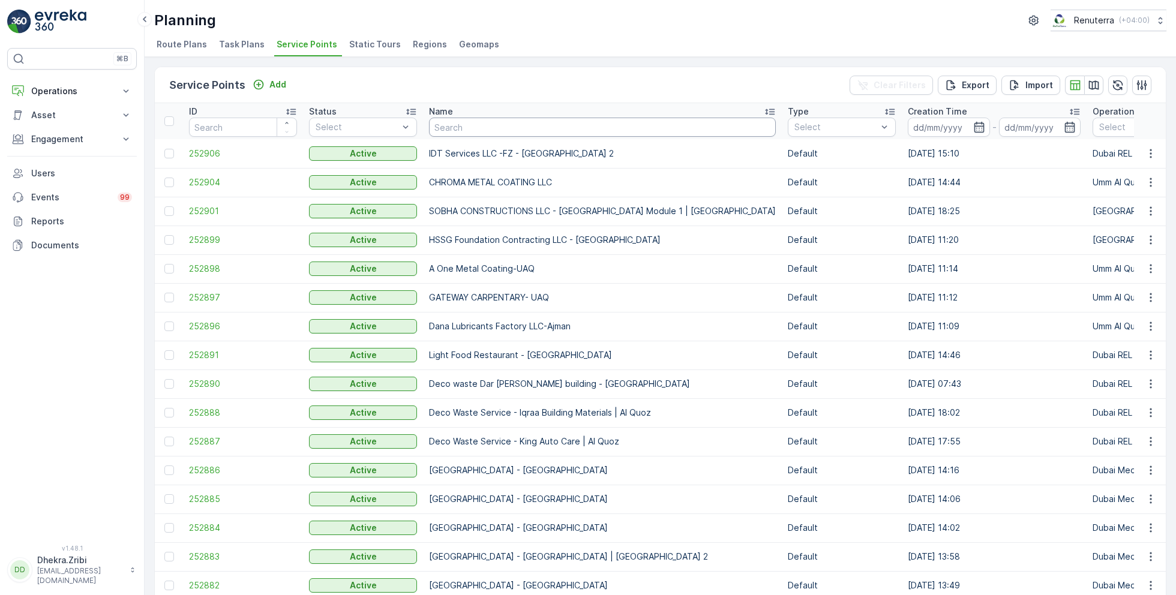
click at [448, 136] on input "text" at bounding box center [602, 127] width 347 height 19
type input "s"
type input "fak"
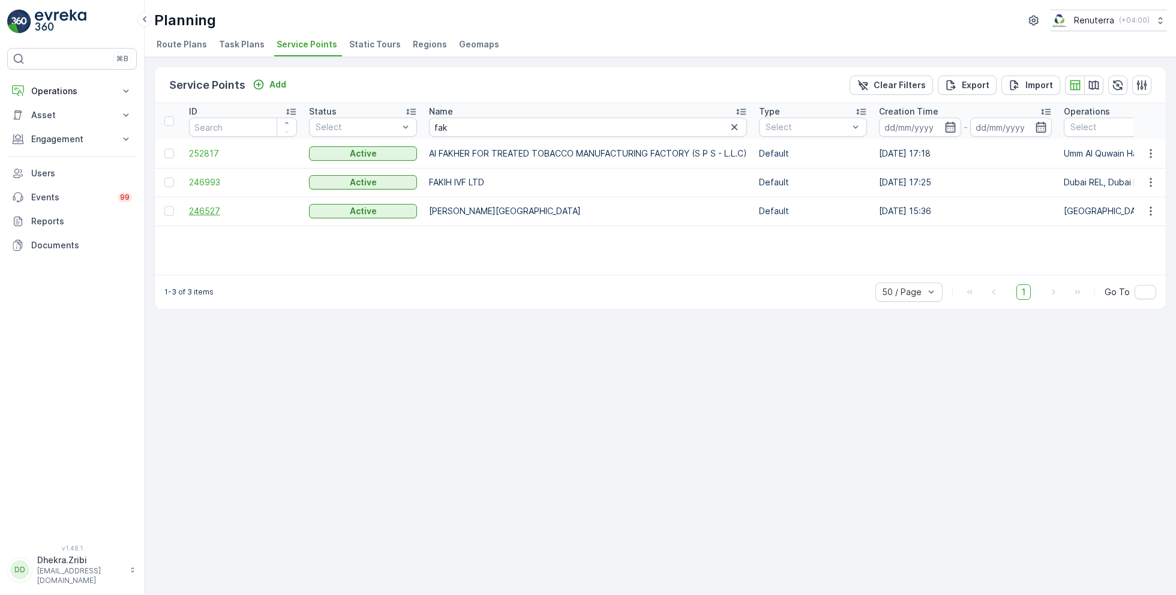
click at [220, 209] on span "246527" at bounding box center [243, 211] width 108 height 12
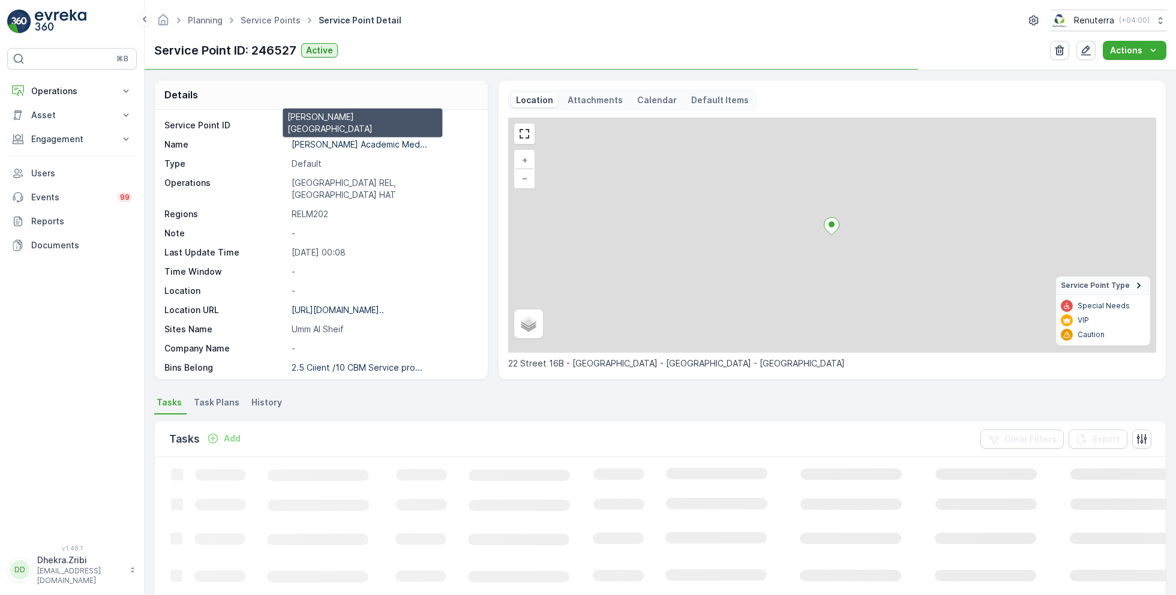
click at [310, 144] on p "[PERSON_NAME] Academic Med..." at bounding box center [360, 144] width 136 height 10
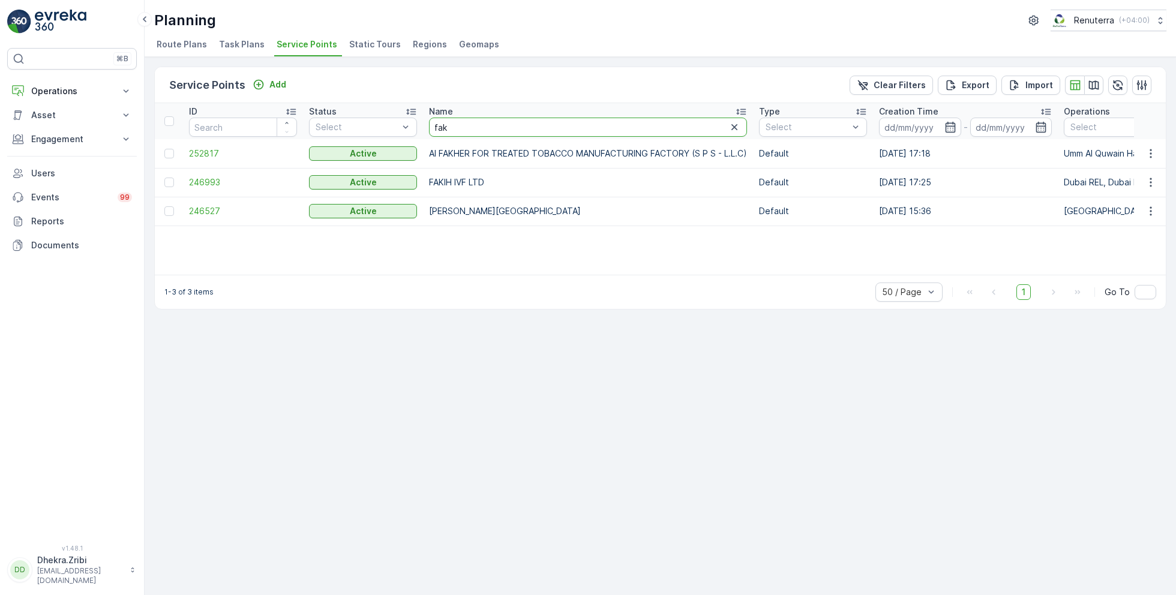
drag, startPoint x: 463, startPoint y: 129, endPoint x: 418, endPoint y: 127, distance: 45.7
type input "desert"
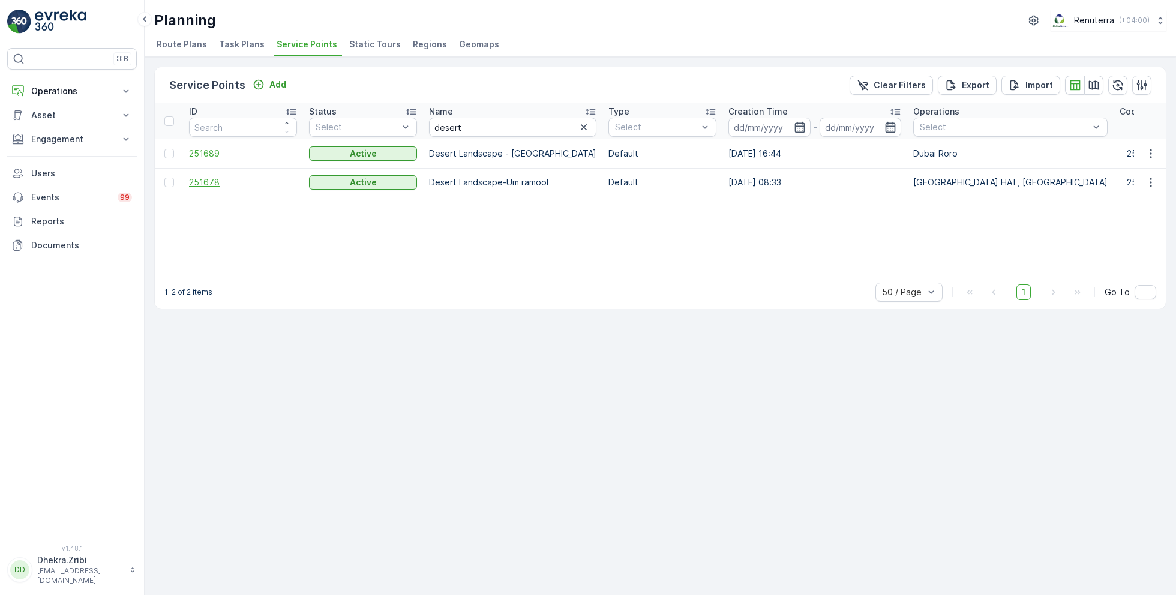
click at [207, 177] on span "251678" at bounding box center [243, 182] width 108 height 12
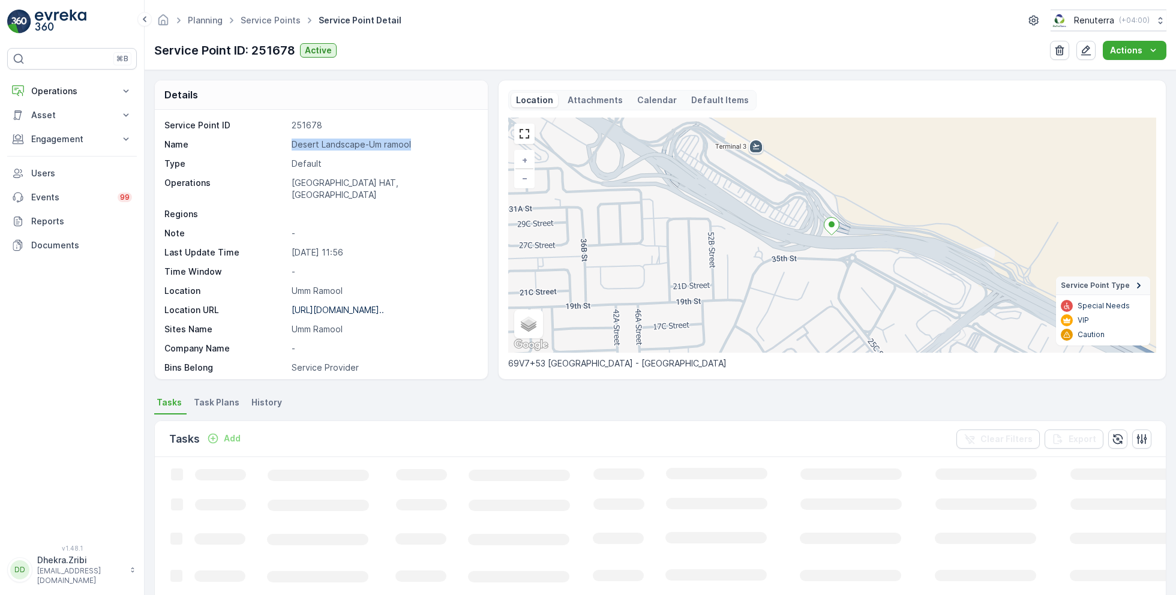
drag, startPoint x: 289, startPoint y: 145, endPoint x: 427, endPoint y: 150, distance: 138.1
click at [427, 150] on div "Service Point ID 251678 Name Desert Landscape-Um ramool Type Default Operations…" at bounding box center [319, 332] width 311 height 427
copy p "Desert Landscape-Um ramool"
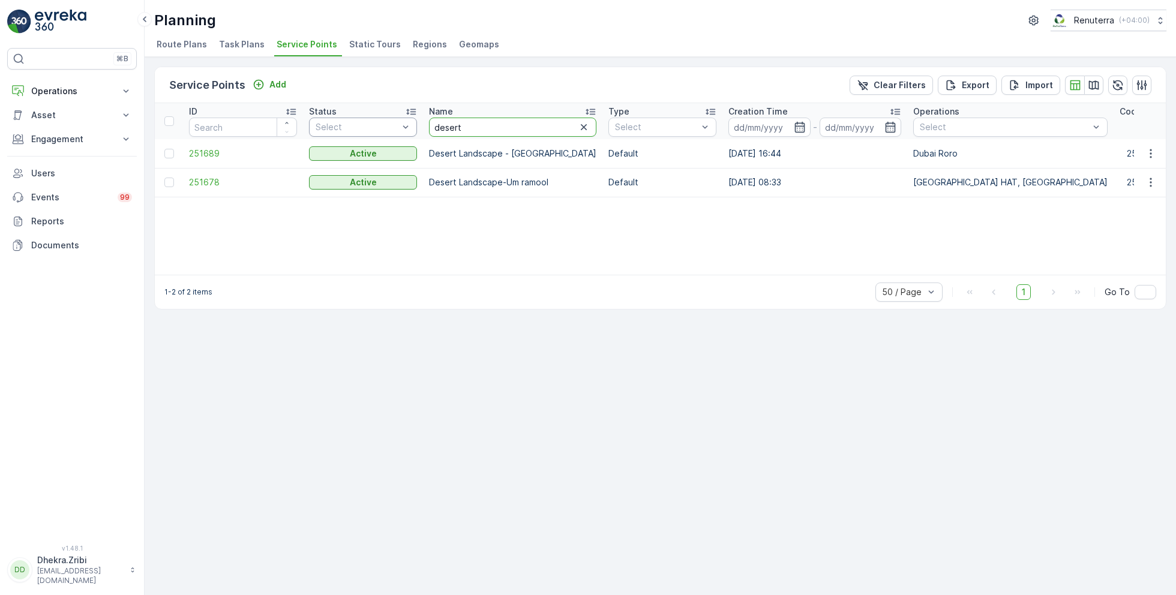
drag, startPoint x: 478, startPoint y: 122, endPoint x: 401, endPoint y: 118, distance: 76.9
type input "rafa"
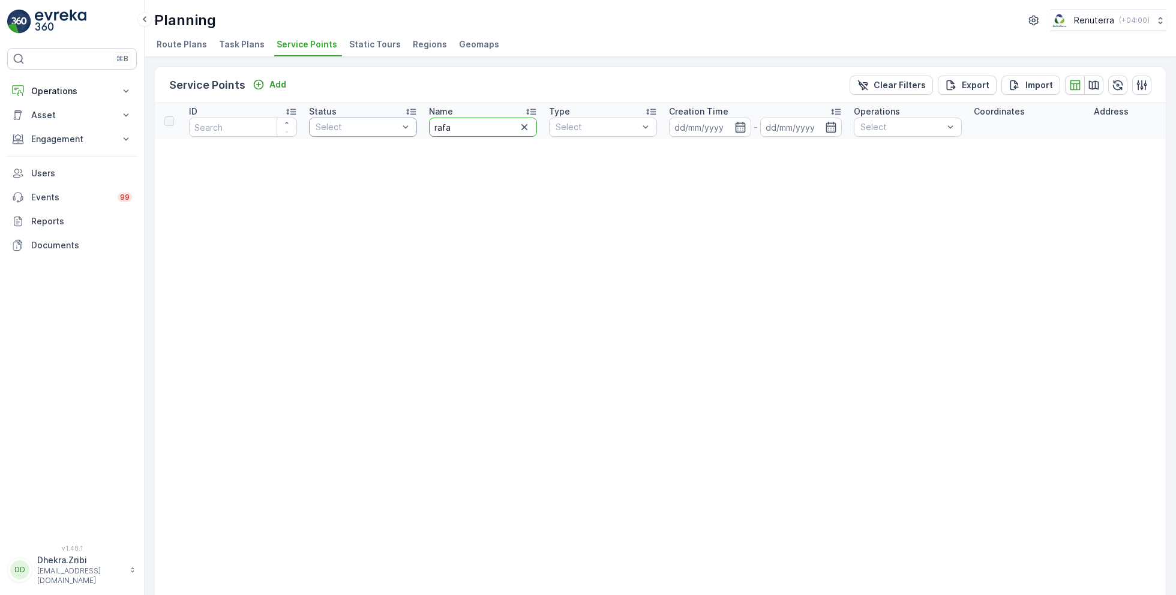
drag, startPoint x: 474, startPoint y: 124, endPoint x: 371, endPoint y: 119, distance: 103.4
type input "[PERSON_NAME]"
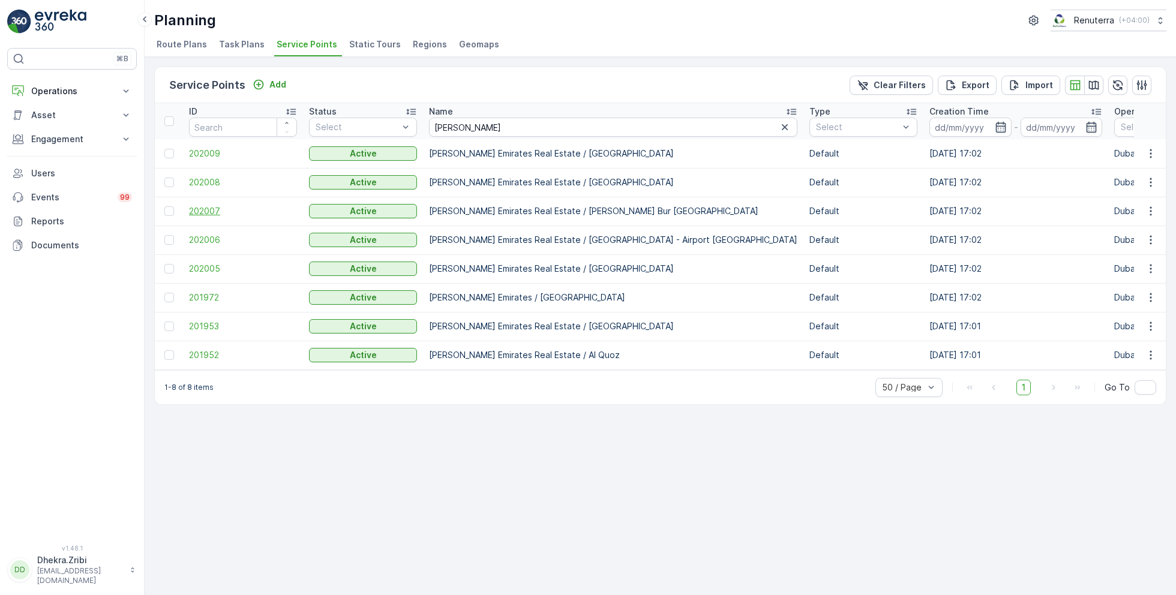
click at [218, 207] on span "202007" at bounding box center [243, 211] width 108 height 12
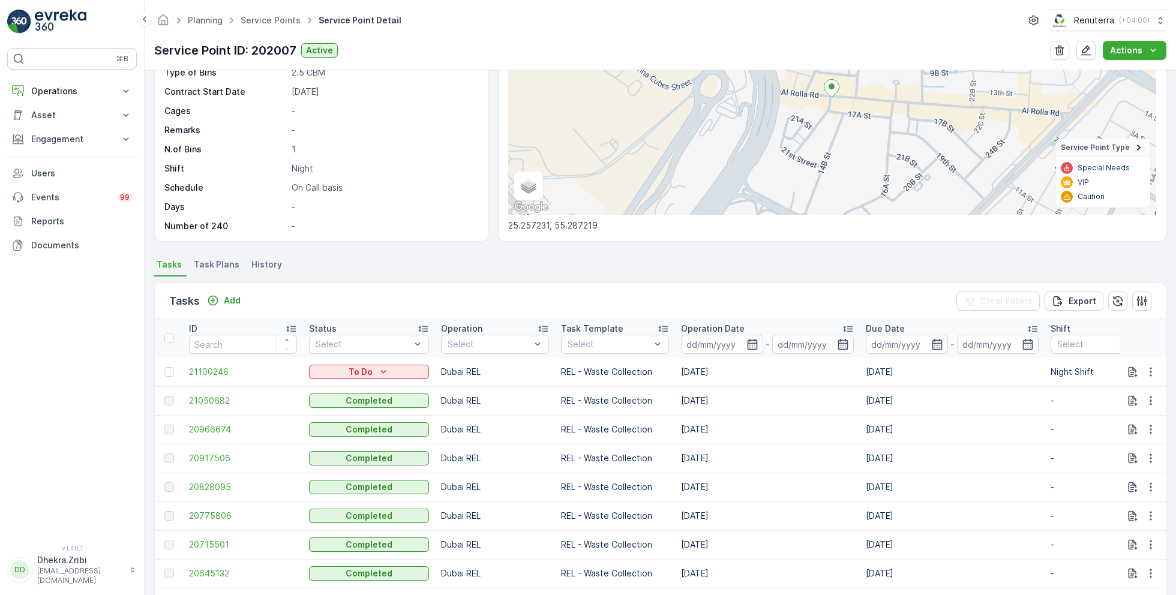
scroll to position [145, 0]
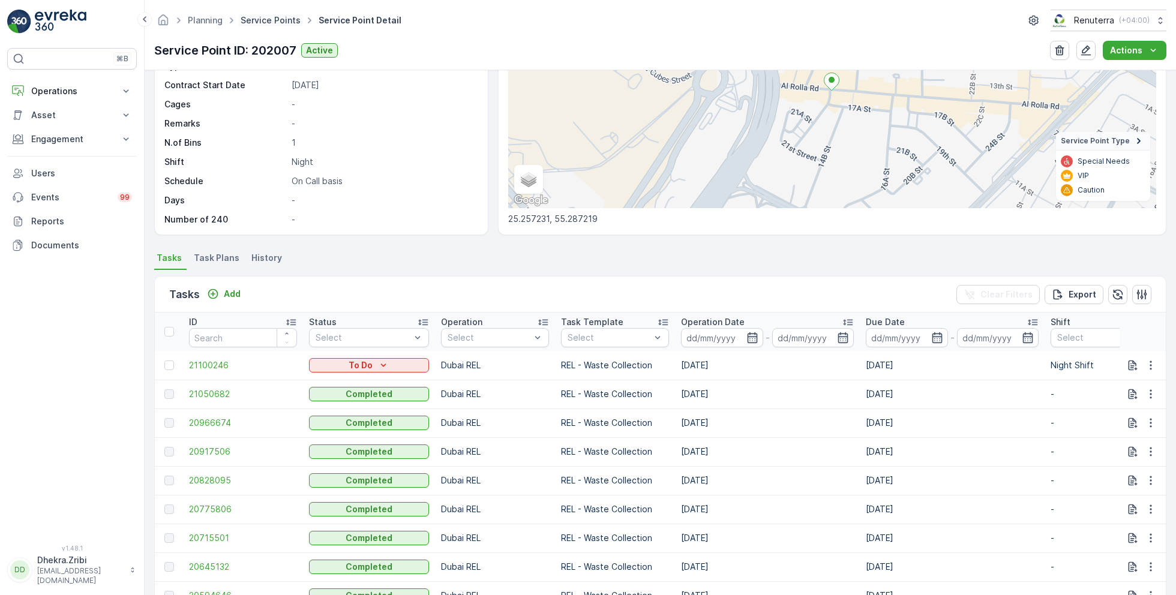
click at [279, 18] on link "Service Points" at bounding box center [271, 20] width 60 height 10
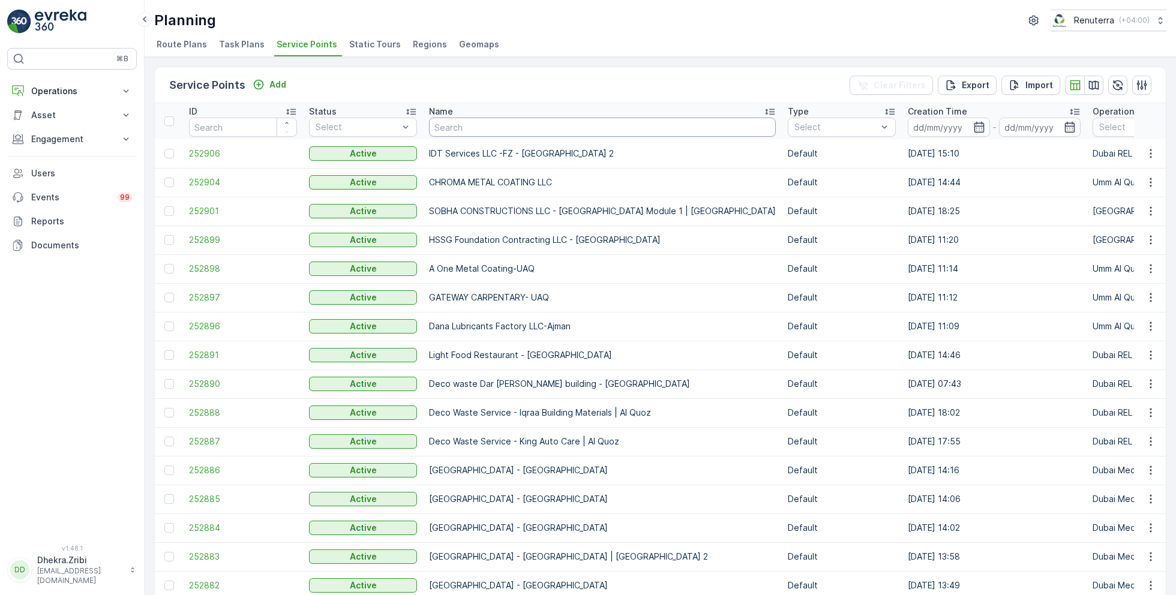
click at [466, 123] on input "text" at bounding box center [602, 127] width 347 height 19
type input "italian"
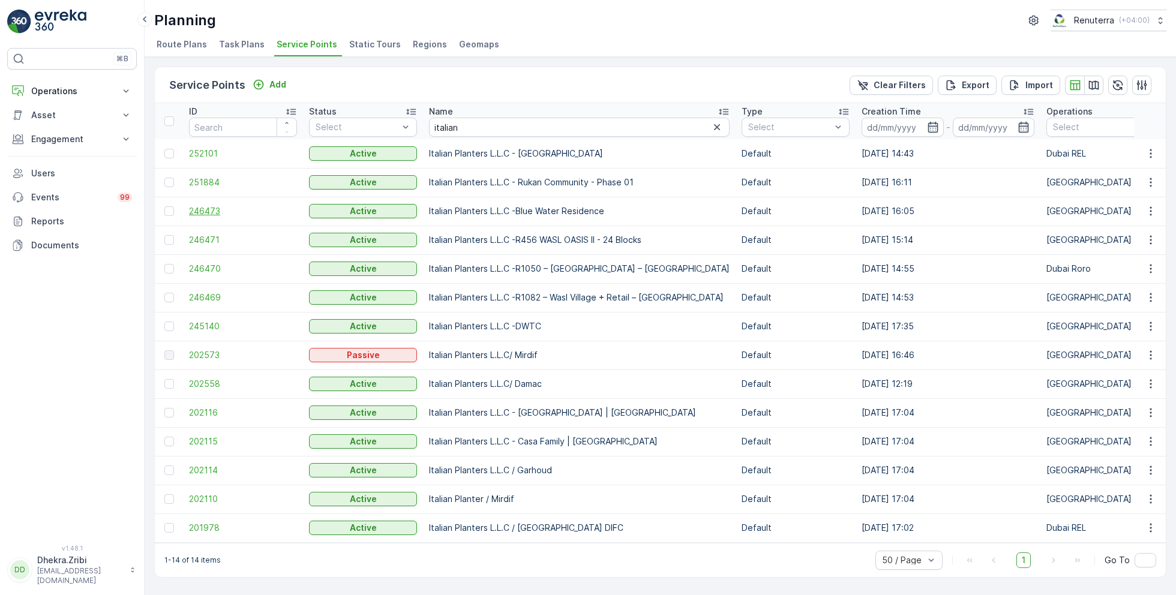
click at [199, 208] on span "246473" at bounding box center [243, 211] width 108 height 12
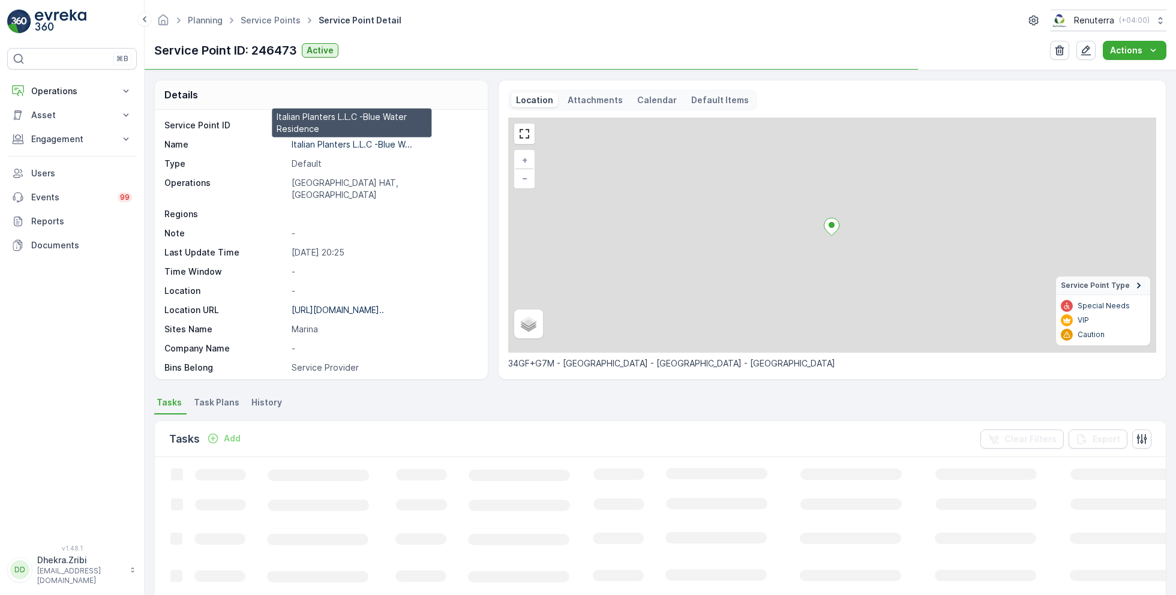
click at [323, 145] on p "Italian Planters L.L.C -Blue W..." at bounding box center [352, 144] width 121 height 10
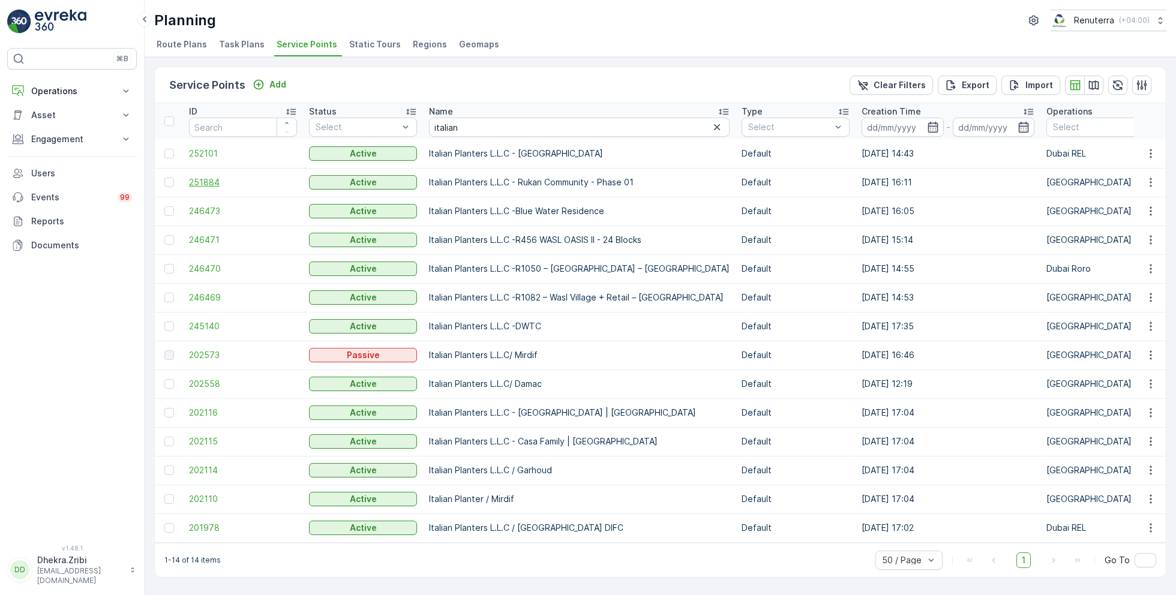
click at [210, 181] on span "251884" at bounding box center [243, 182] width 108 height 12
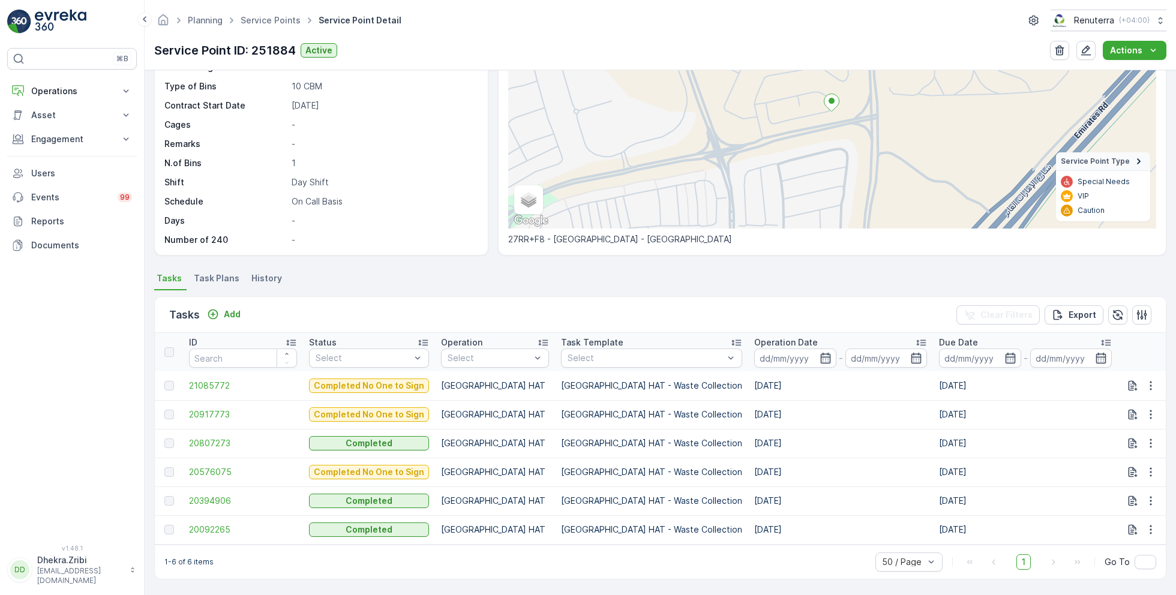
scroll to position [128, 0]
click at [277, 16] on link "Service Points" at bounding box center [271, 20] width 60 height 10
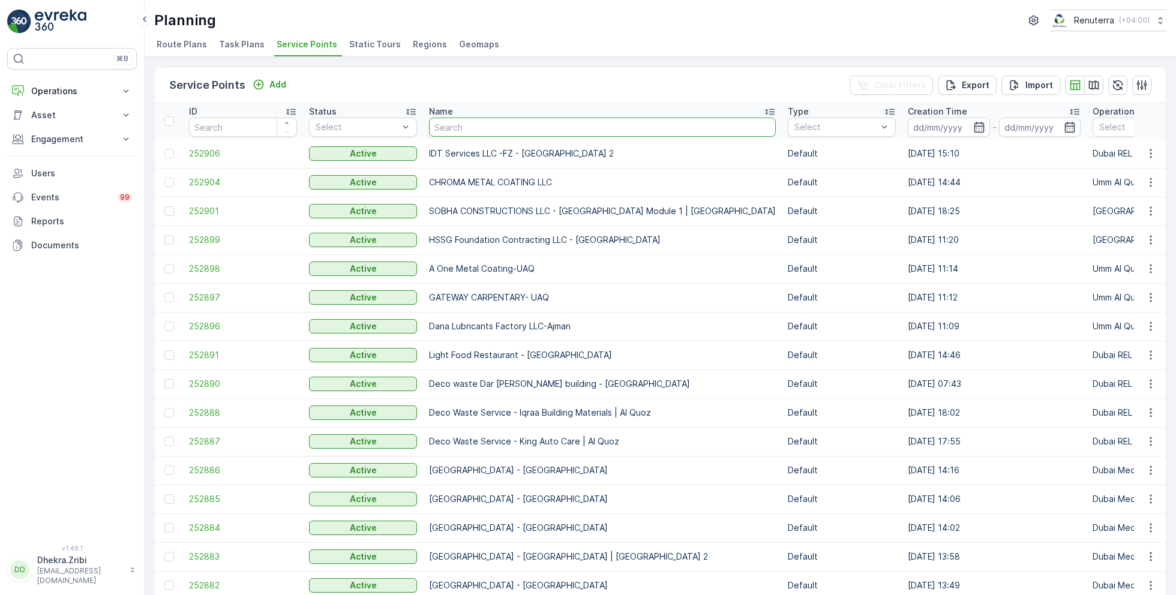
click at [485, 129] on input "text" at bounding box center [602, 127] width 347 height 19
type input "disco"
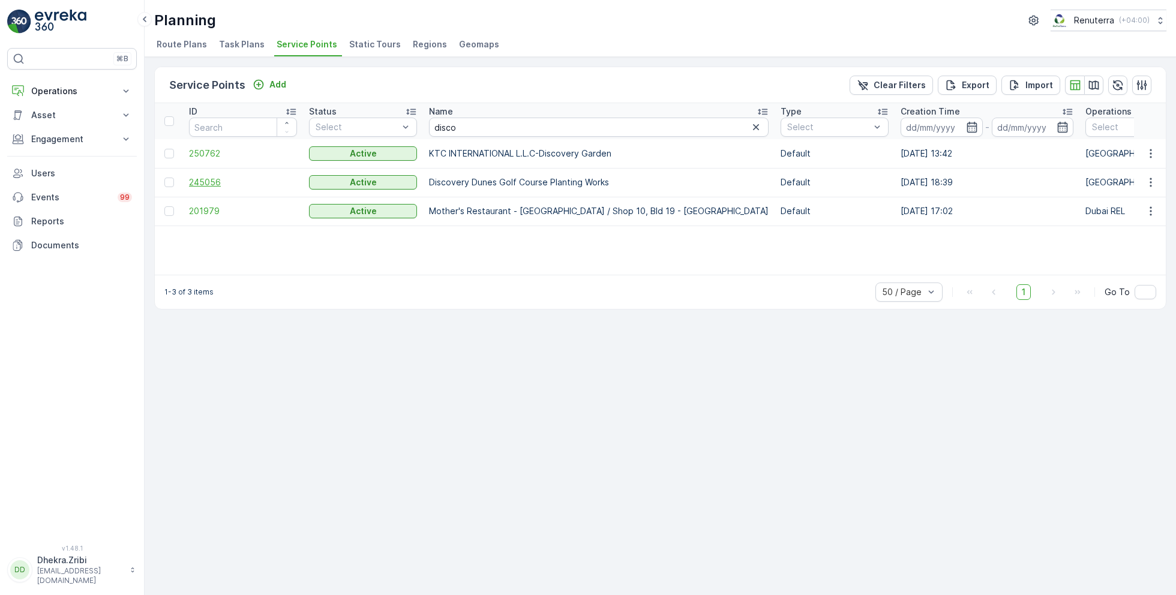
click at [213, 179] on span "245056" at bounding box center [243, 182] width 108 height 12
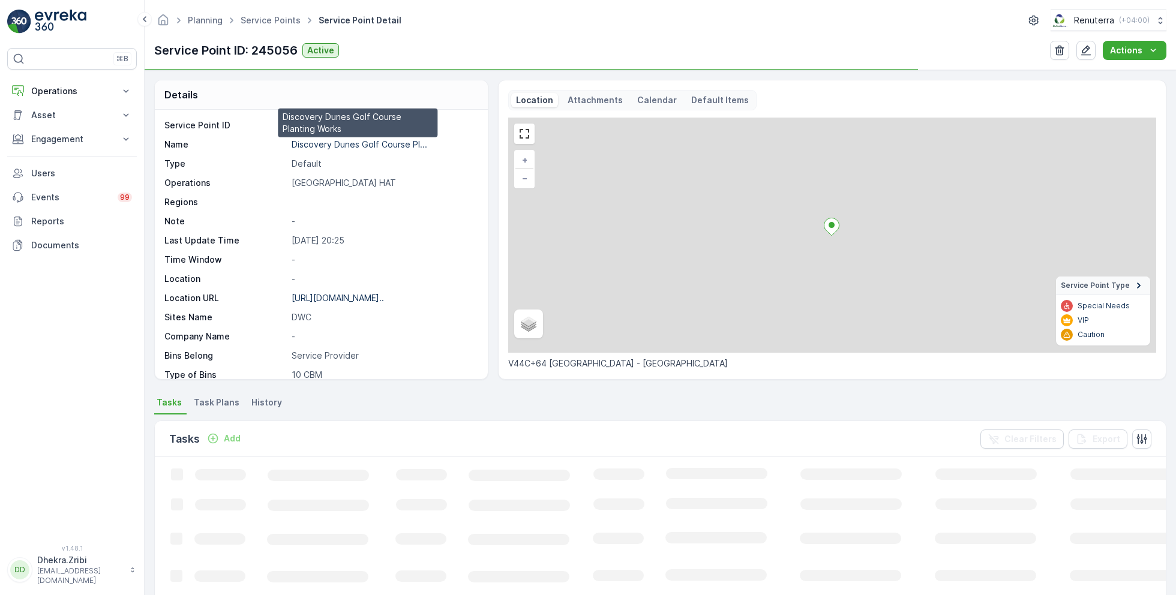
click at [304, 143] on p "Discovery Dunes Golf Course Pl..." at bounding box center [360, 144] width 136 height 10
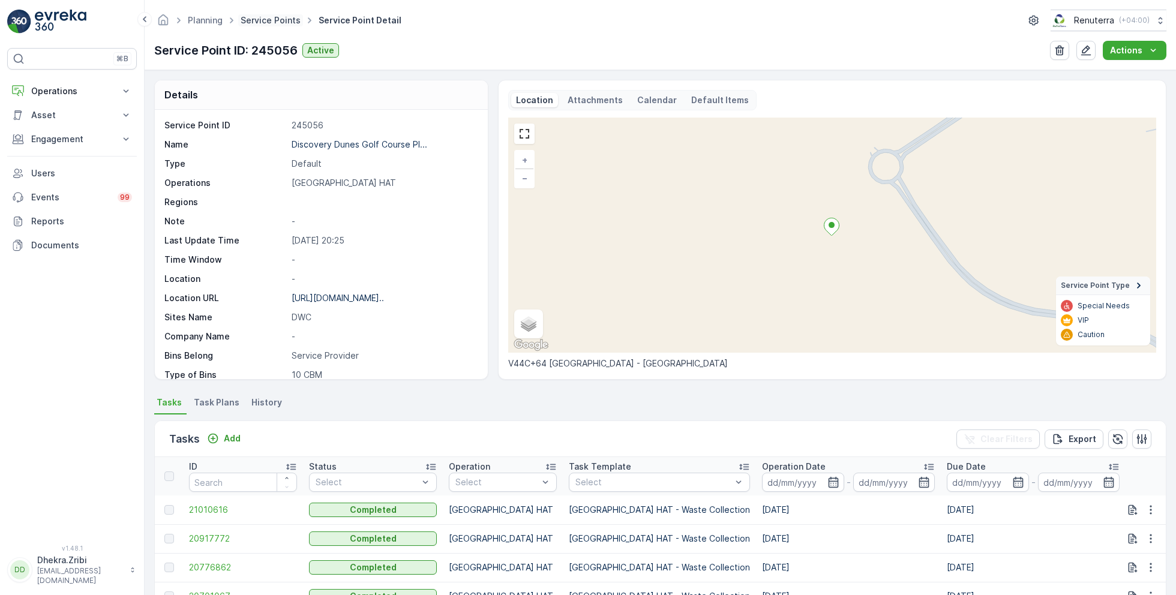
click at [256, 22] on link "Service Points" at bounding box center [271, 20] width 60 height 10
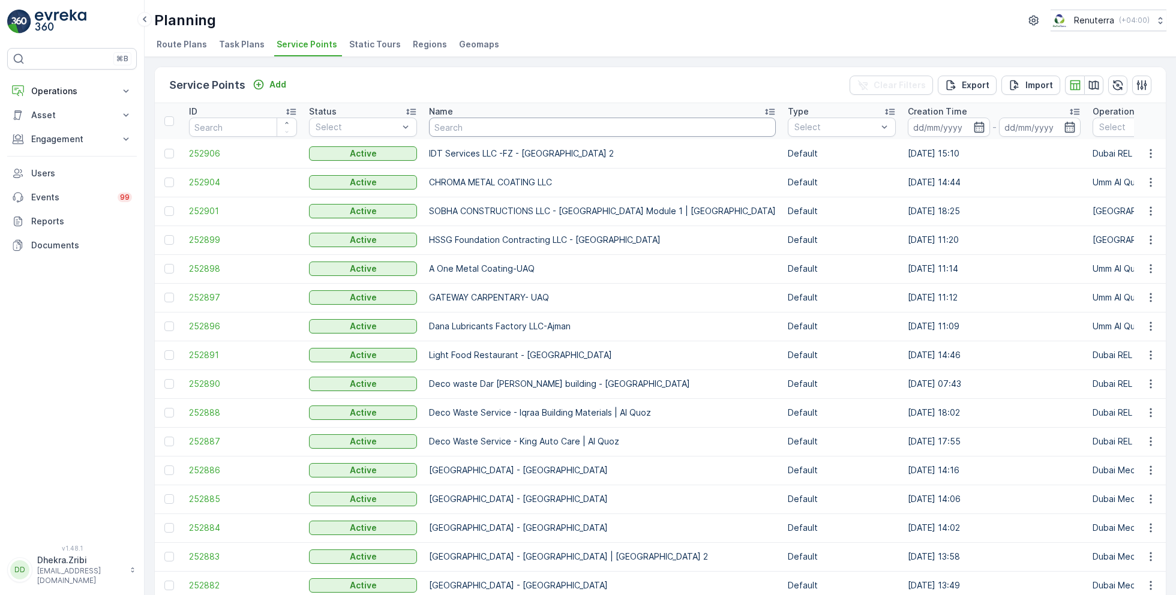
click at [606, 131] on input "text" at bounding box center [602, 127] width 347 height 19
type input "al serh"
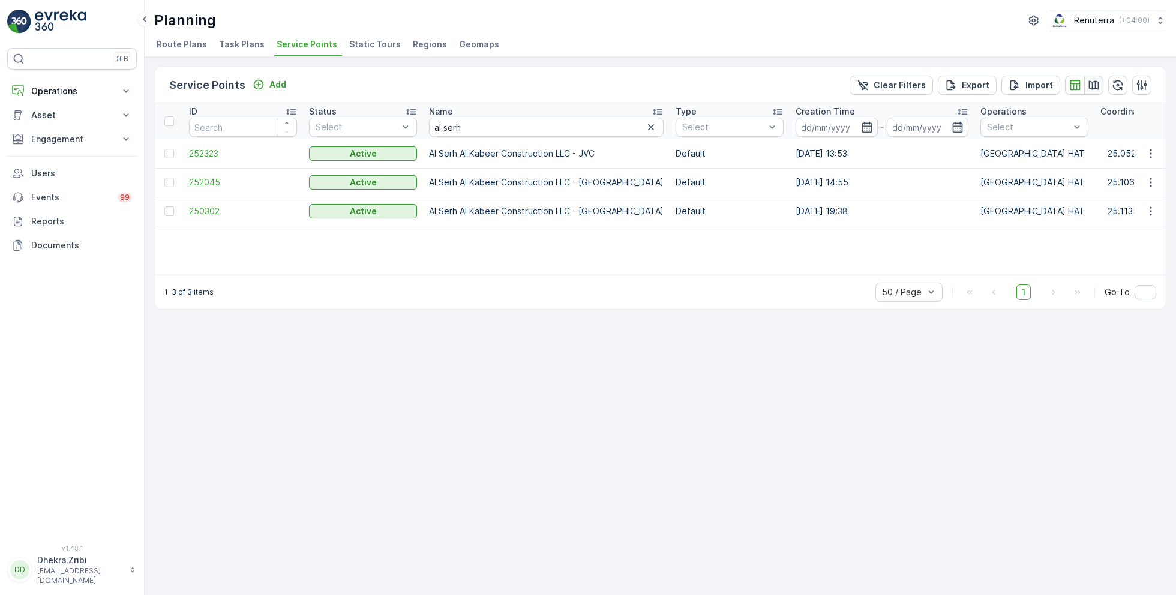
click at [1091, 86] on icon "button" at bounding box center [1094, 85] width 12 height 12
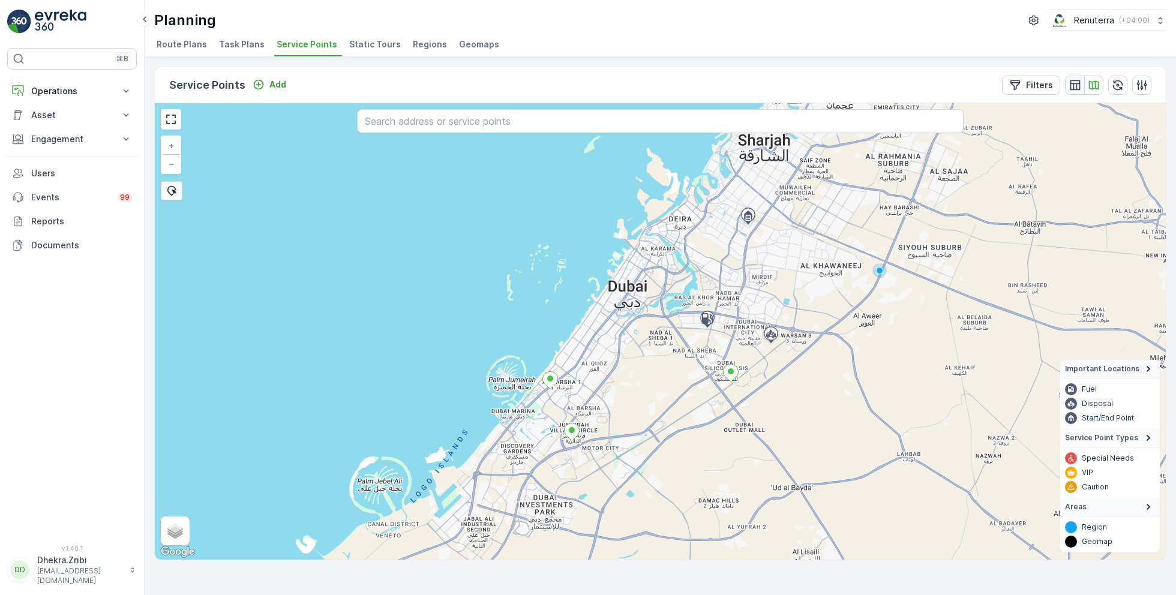
click at [1077, 88] on icon "button" at bounding box center [1075, 85] width 10 height 10
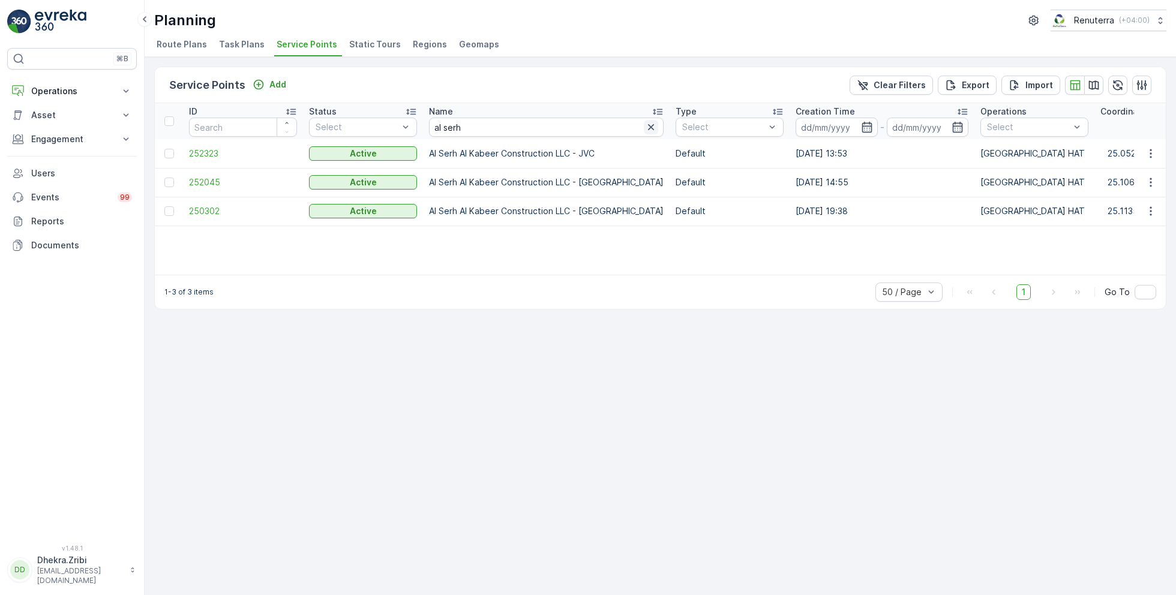
click at [645, 128] on icon "button" at bounding box center [651, 127] width 12 height 12
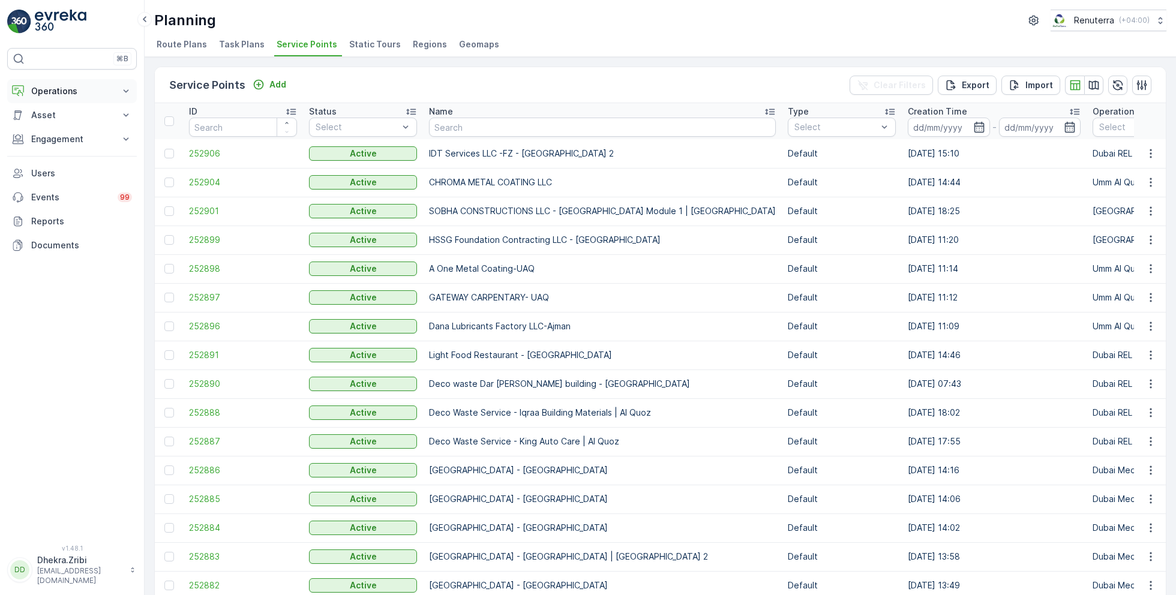
click at [67, 83] on button "Operations" at bounding box center [72, 91] width 130 height 24
click at [63, 142] on p "Routes & Tasks" at bounding box center [62, 145] width 62 height 12
drag, startPoint x: 65, startPoint y: 143, endPoint x: 224, endPoint y: 79, distance: 171.3
click at [0, 0] on div "⌘B Operations Insights Planning Routes & Tasks Cockpit Settings Asset Assets En…" at bounding box center [72, 297] width 145 height 595
click at [56, 130] on p "Planning" at bounding box center [48, 128] width 34 height 12
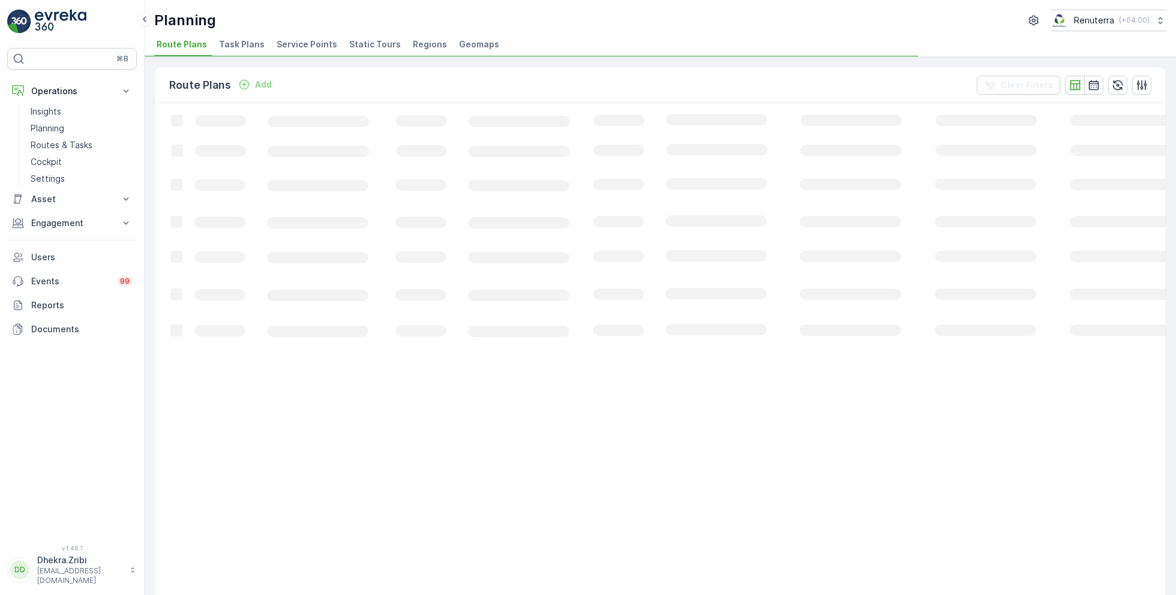
click at [293, 47] on span "Service Points" at bounding box center [307, 44] width 61 height 12
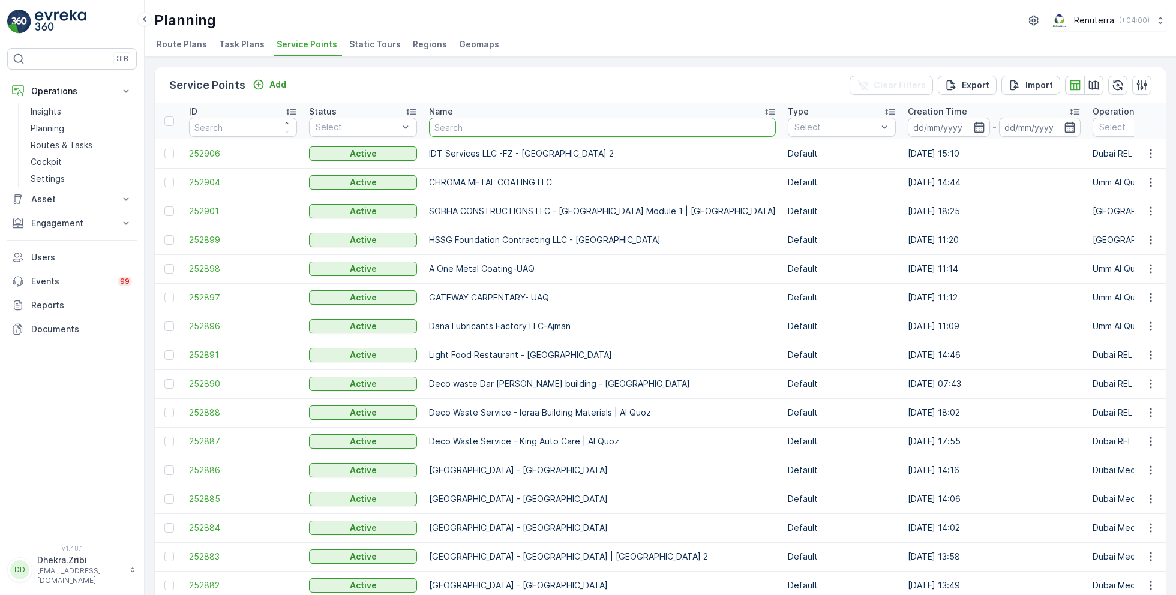
click at [522, 131] on input "text" at bounding box center [602, 127] width 347 height 19
type input "wad"
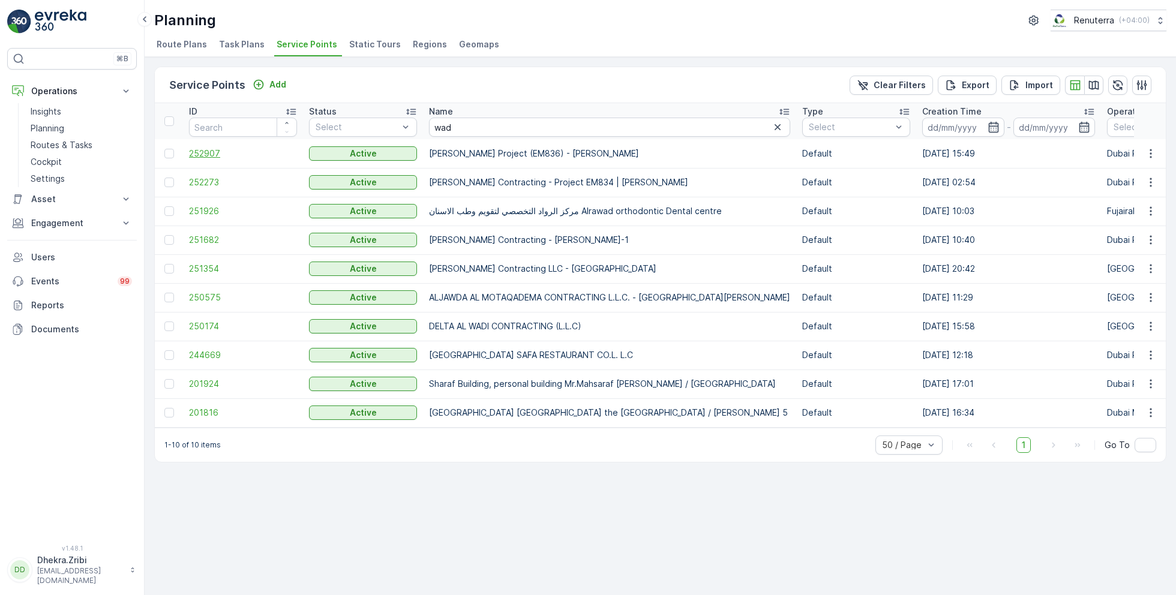
click at [215, 152] on span "252907" at bounding box center [243, 154] width 108 height 12
drag, startPoint x: 497, startPoint y: 128, endPoint x: 340, endPoint y: 121, distance: 157.4
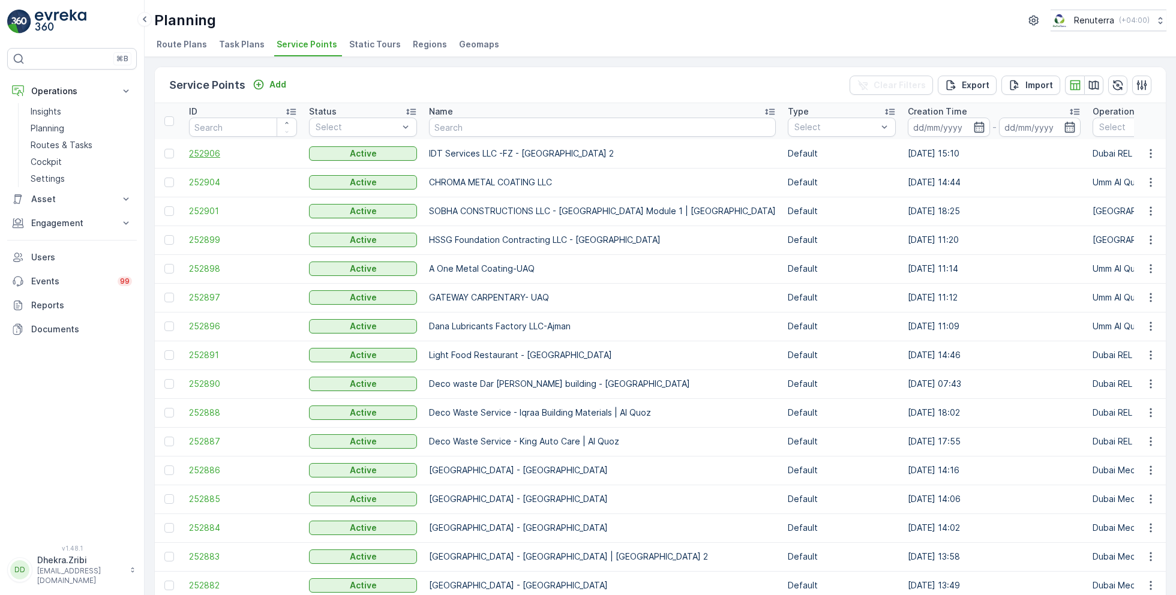
click at [218, 151] on span "252906" at bounding box center [243, 154] width 108 height 12
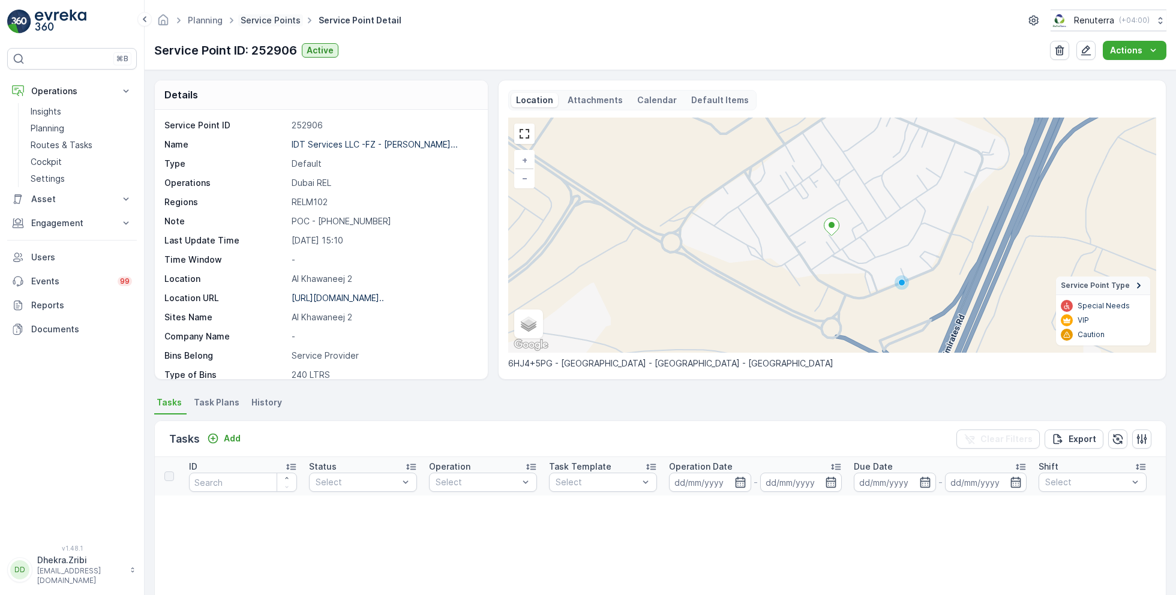
click at [277, 22] on link "Service Points" at bounding box center [271, 20] width 60 height 10
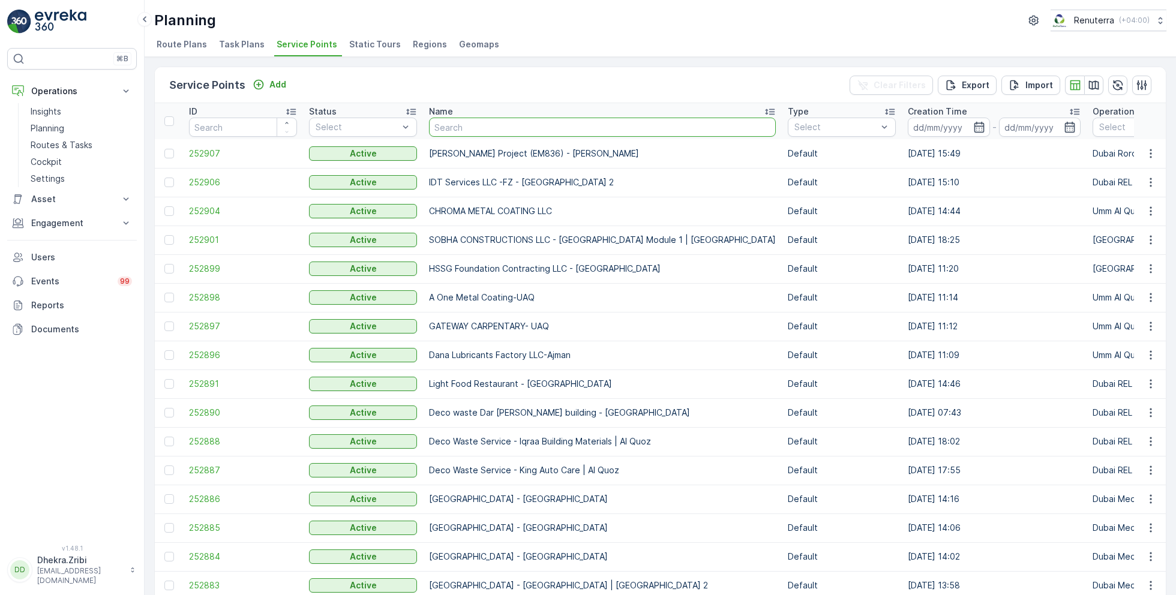
click at [456, 130] on input "text" at bounding box center [602, 127] width 347 height 19
type input "torj"
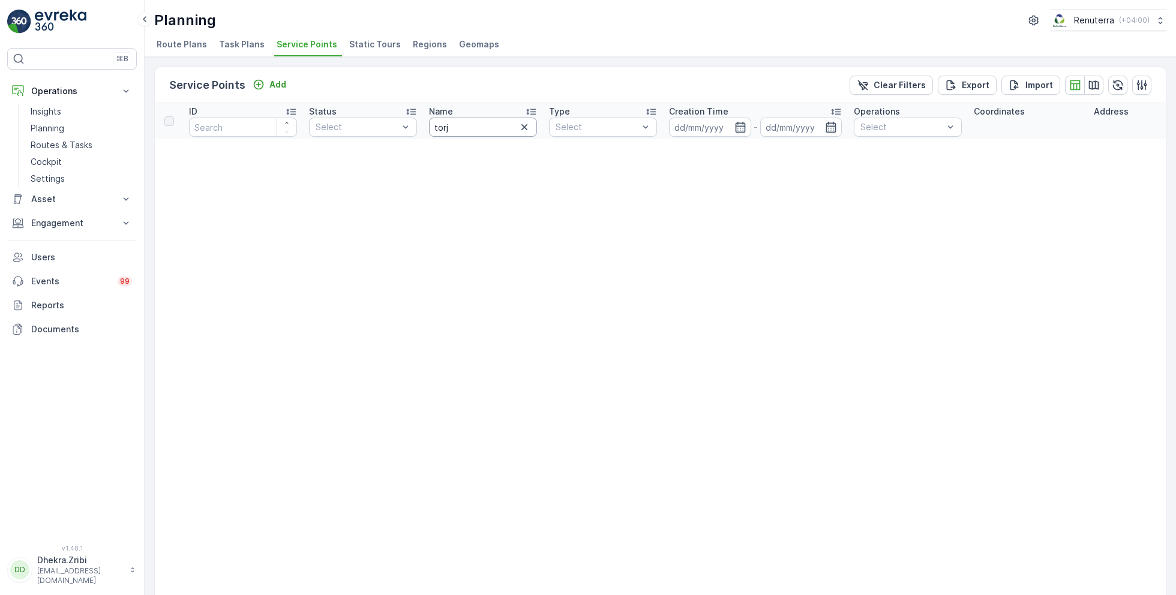
click at [464, 122] on input "torj" at bounding box center [483, 127] width 108 height 19
type input "tor"
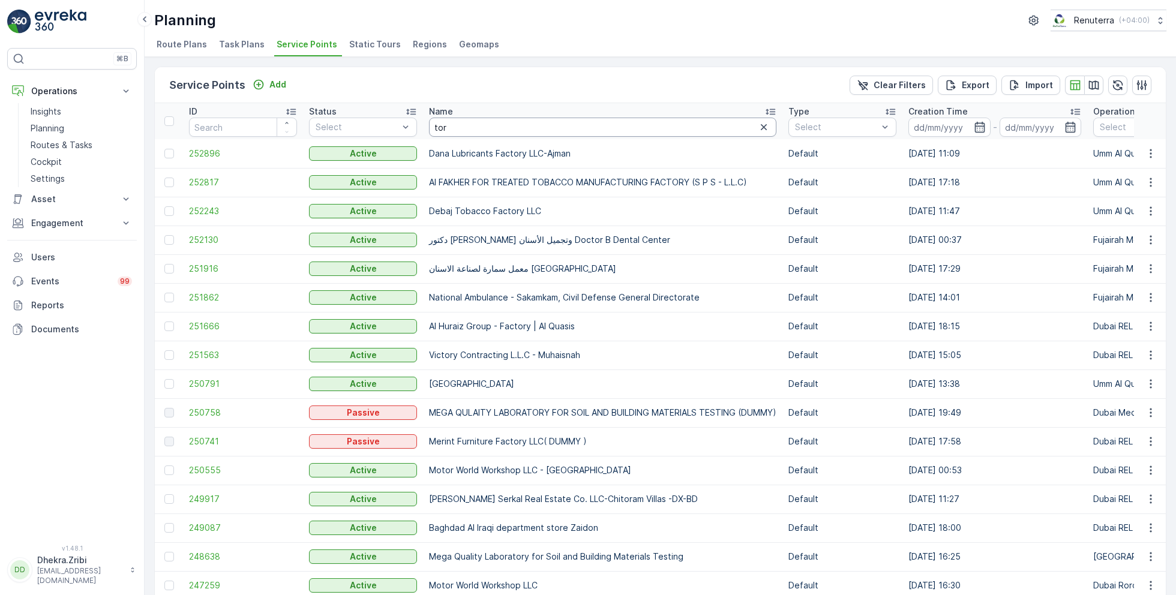
click at [468, 131] on input "tor" at bounding box center [603, 127] width 348 height 19
type input "to"
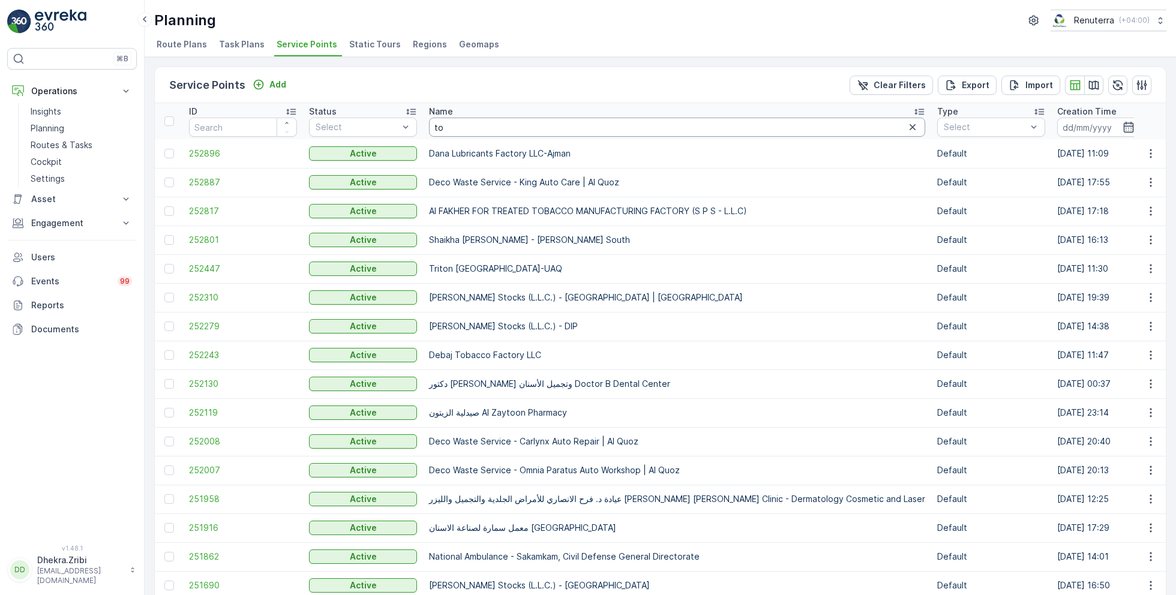
click at [481, 128] on input "to" at bounding box center [677, 127] width 496 height 19
type input "tojan"
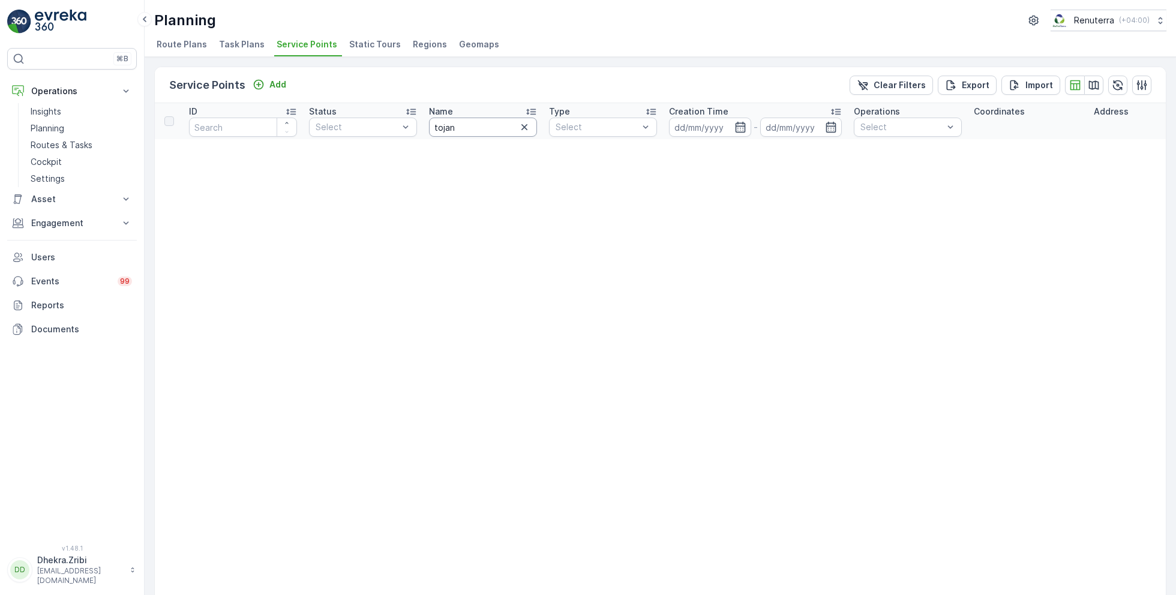
click at [460, 127] on input "tojan" at bounding box center [483, 127] width 108 height 19
type input "tor"
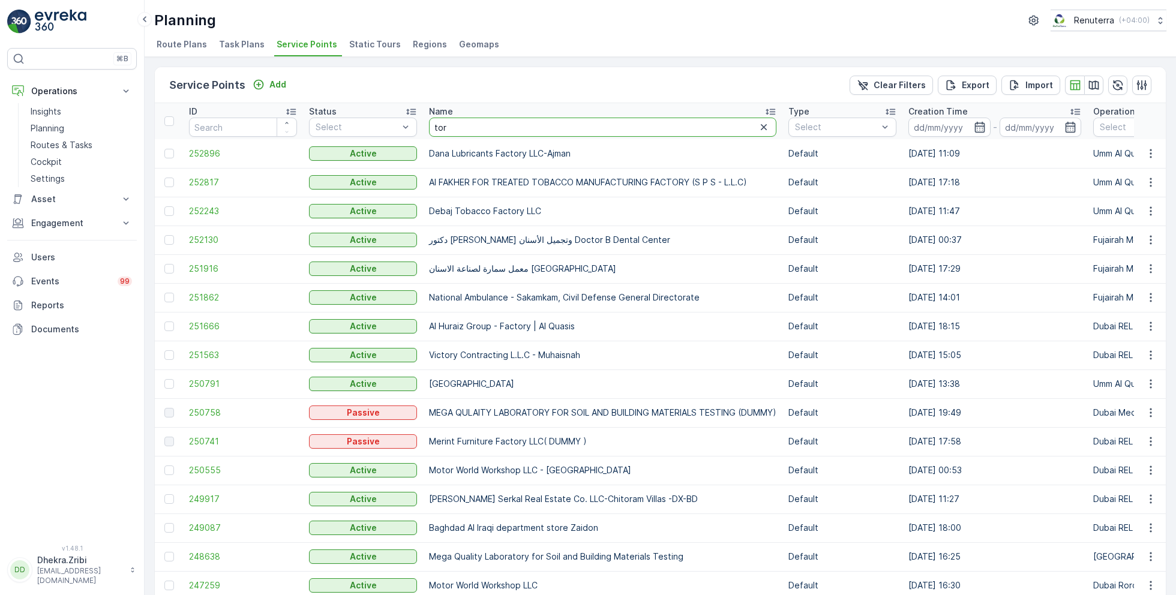
click at [475, 132] on input "tor" at bounding box center [603, 127] width 348 height 19
type input "troj"
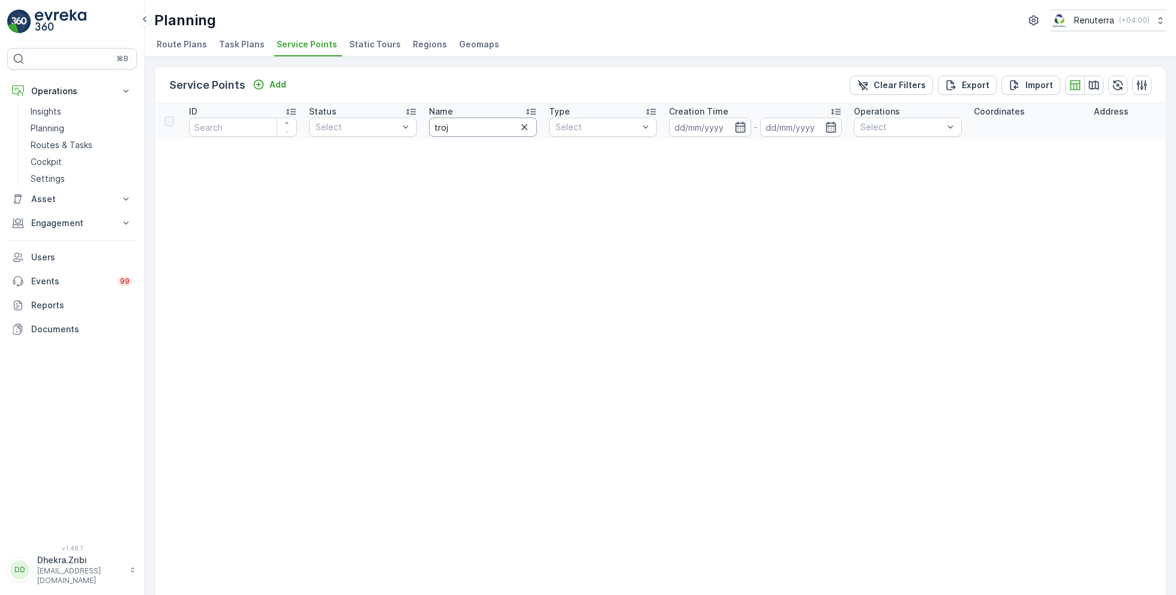
click at [469, 127] on input "troj" at bounding box center [483, 127] width 108 height 19
type input "tro"
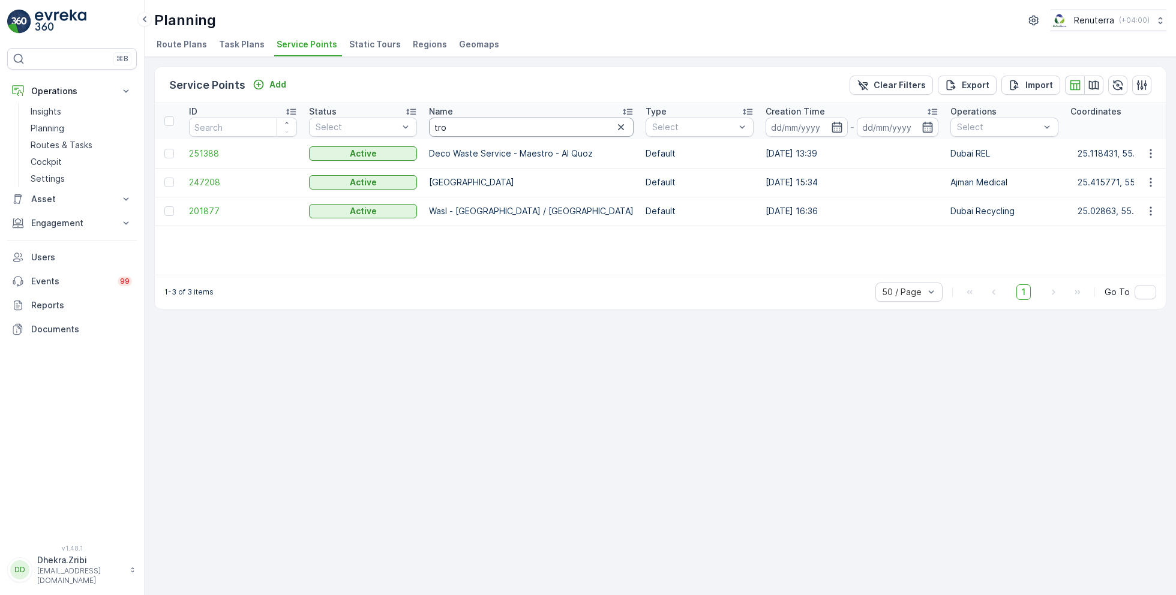
click at [469, 127] on input "tro" at bounding box center [531, 127] width 205 height 19
click at [462, 129] on input "tro" at bounding box center [531, 127] width 205 height 19
type input "tor"
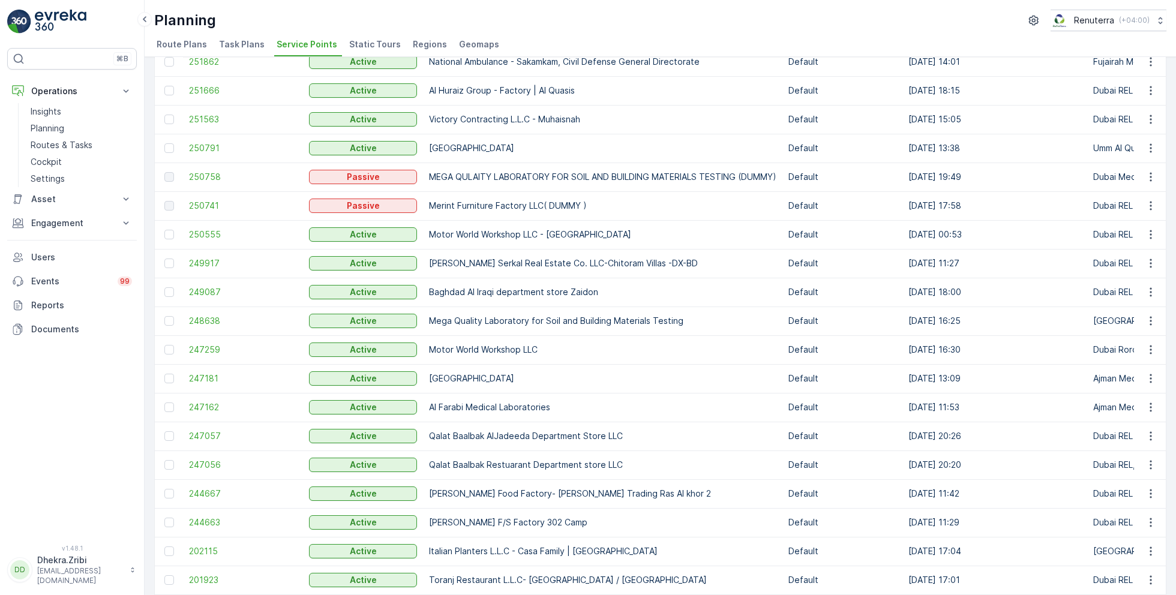
scroll to position [342, 0]
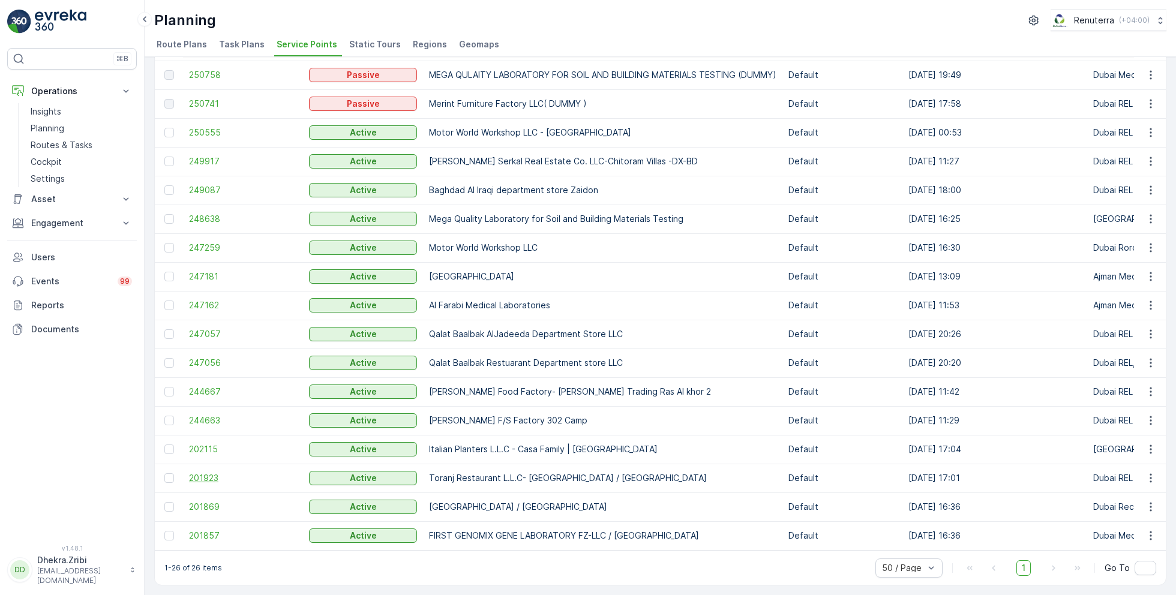
click at [209, 472] on span "201923" at bounding box center [243, 478] width 108 height 12
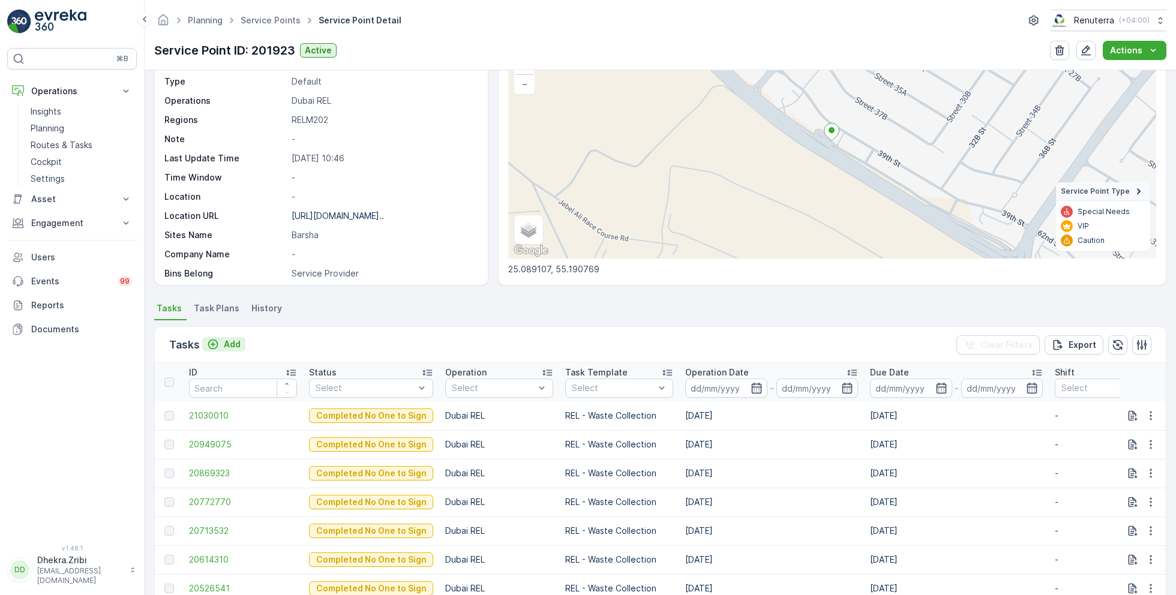
click at [230, 339] on p "Add" at bounding box center [232, 345] width 17 height 12
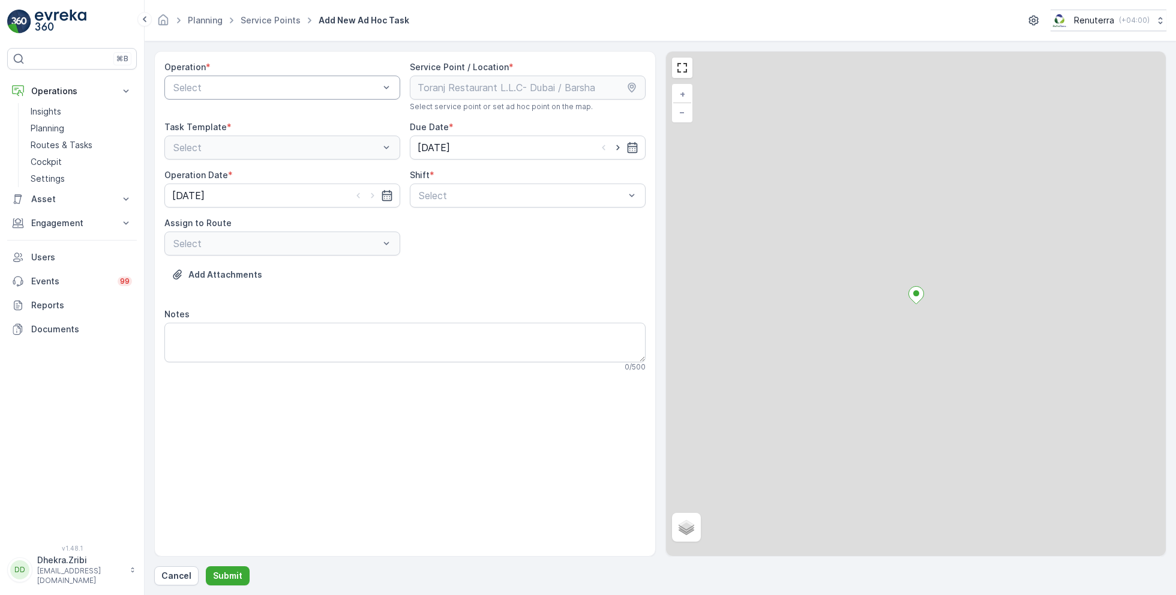
click at [266, 88] on div at bounding box center [276, 87] width 208 height 11
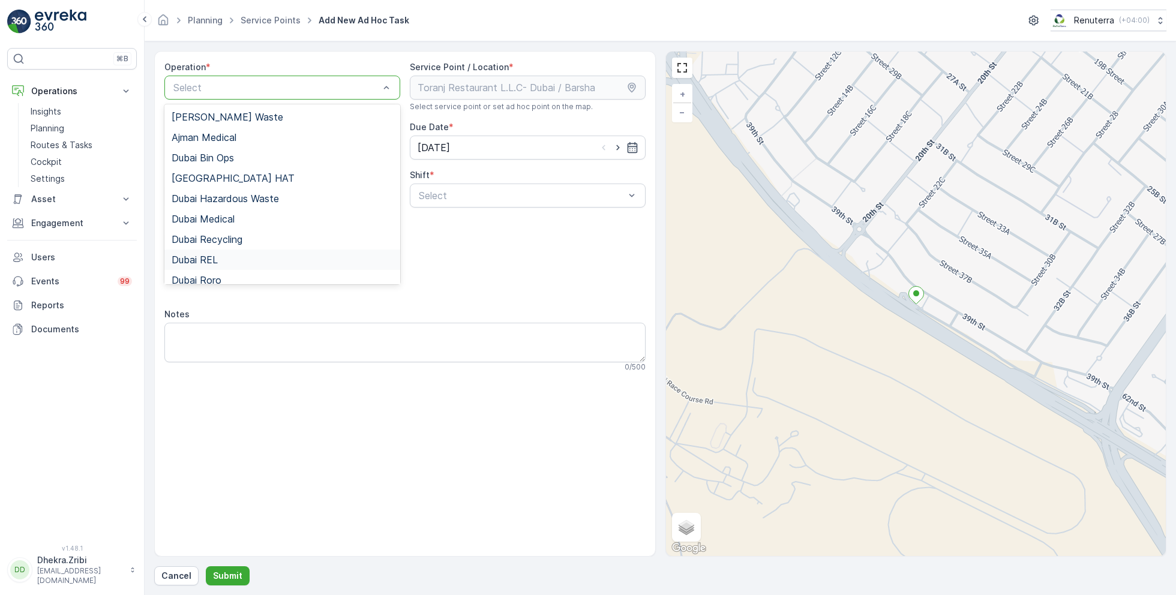
click at [211, 256] on span "Dubai REL" at bounding box center [195, 259] width 46 height 11
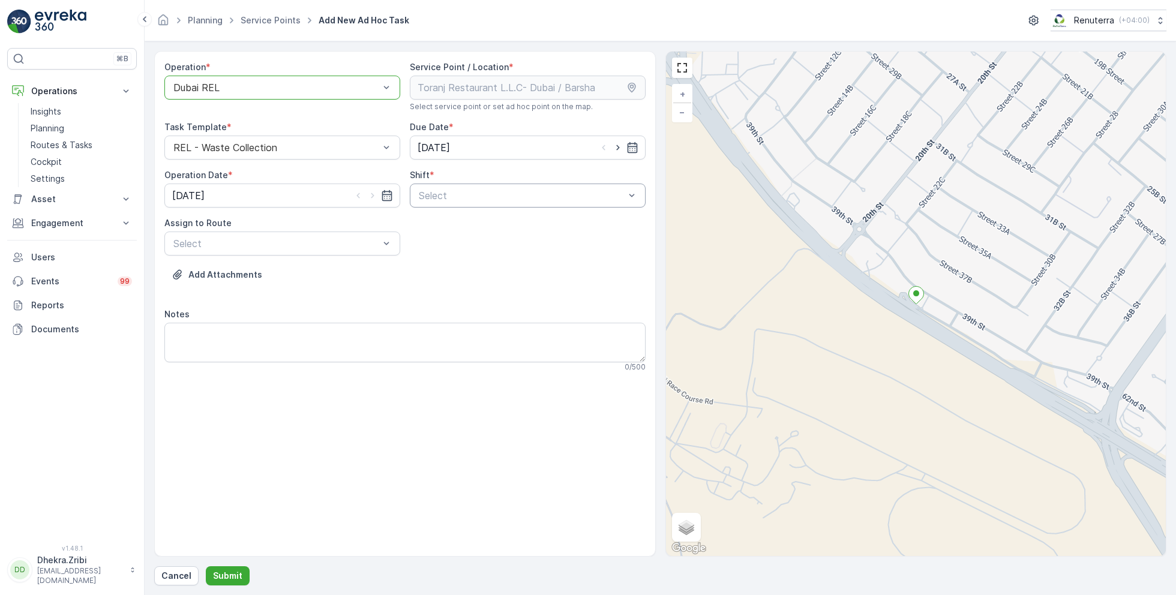
click at [530, 197] on div at bounding box center [522, 195] width 208 height 11
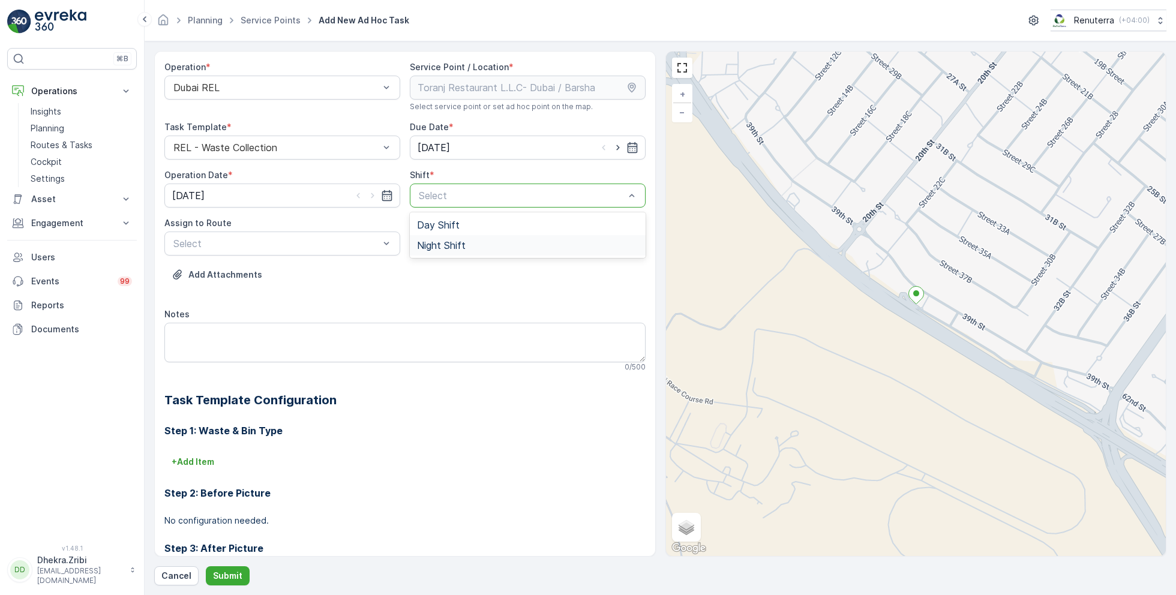
click at [441, 243] on span "Night Shift" at bounding box center [441, 245] width 49 height 11
click at [351, 252] on div "Select" at bounding box center [282, 244] width 236 height 24
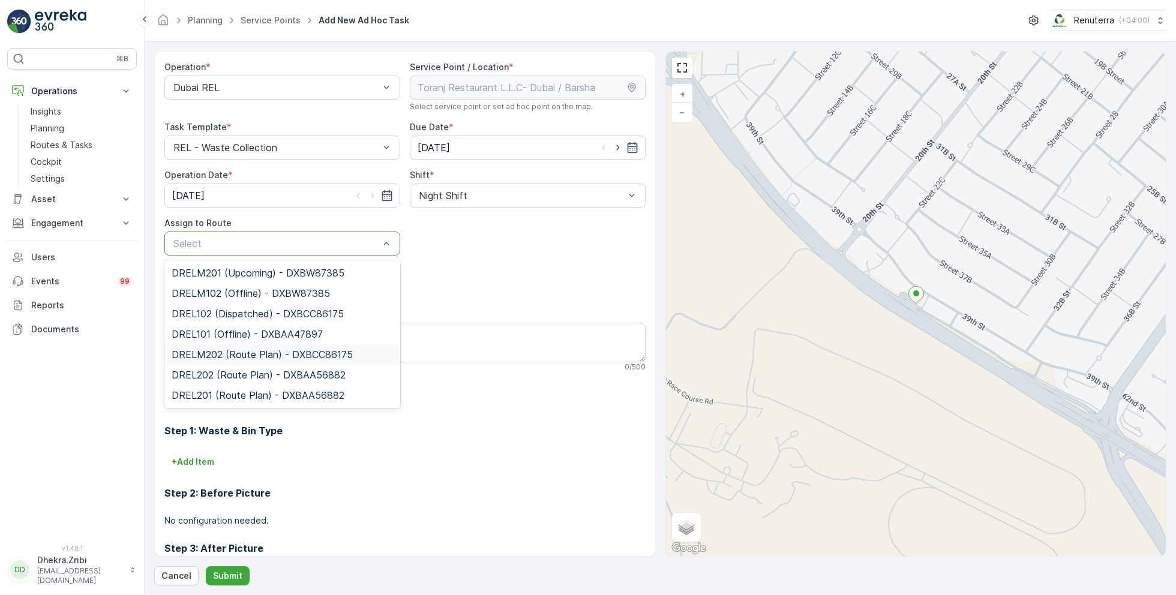
click at [218, 358] on span "DRELM202 (Route Plan) - DXBCC86175" at bounding box center [262, 354] width 181 height 11
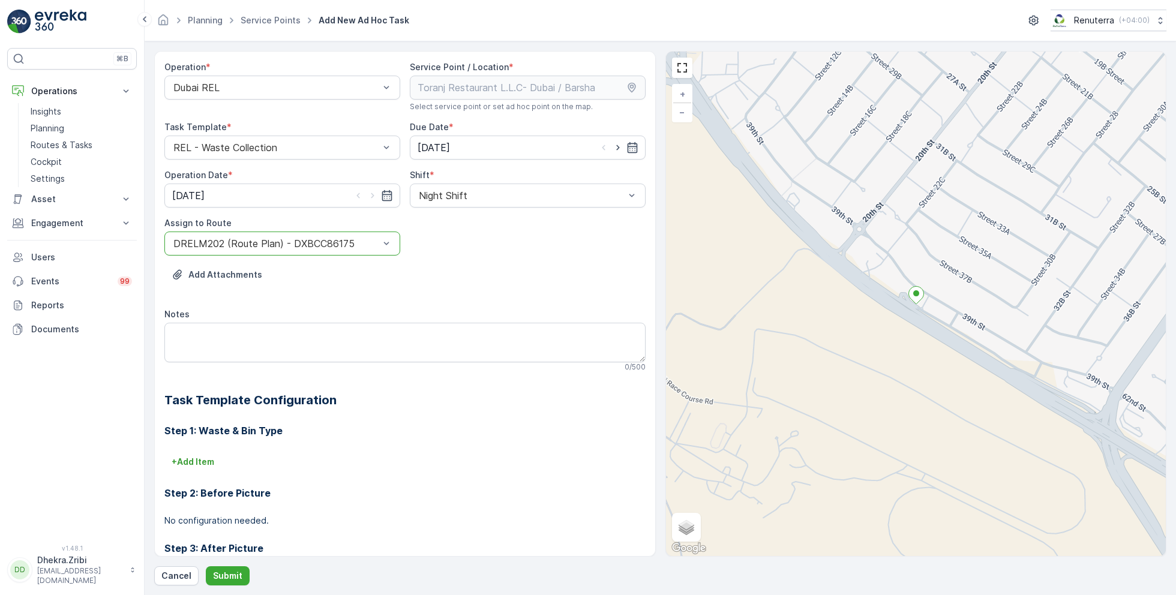
click at [232, 587] on form "Operation * Dubai REL Service Point / Location * Select service point or set ad…" at bounding box center [661, 318] width 1032 height 554
click at [232, 574] on p "Submit" at bounding box center [227, 576] width 29 height 12
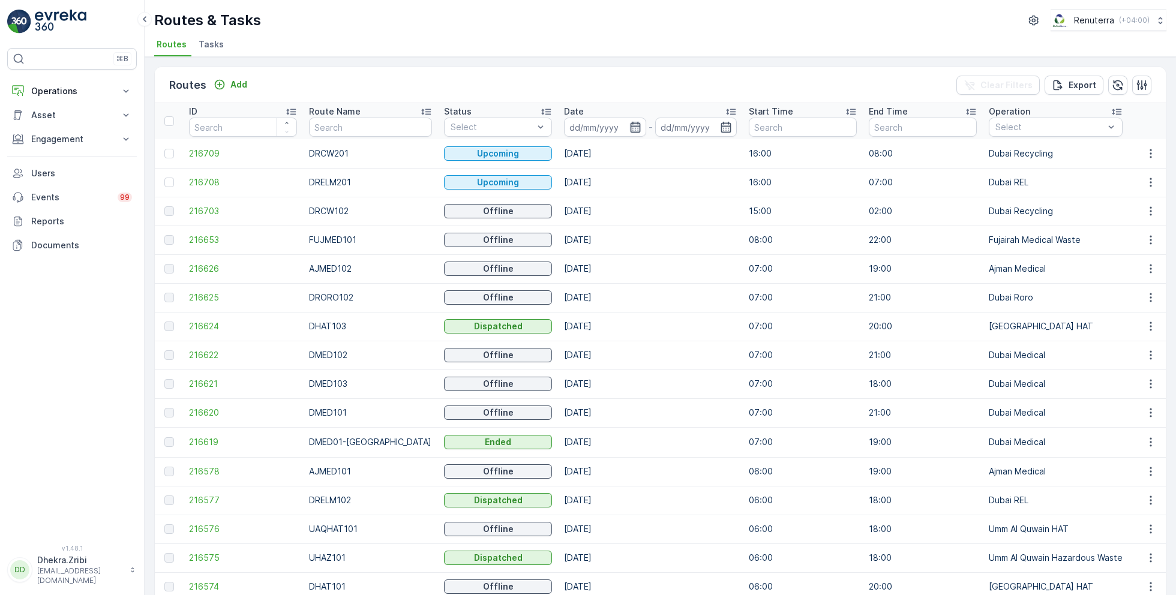
click at [630, 122] on icon "button" at bounding box center [635, 127] width 10 height 11
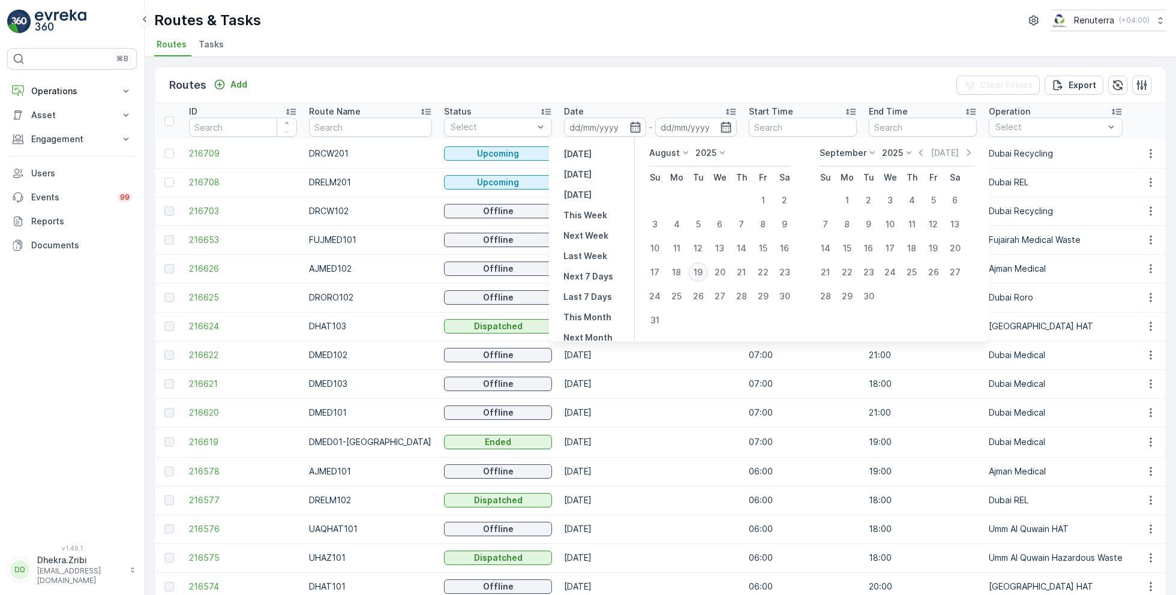
click at [700, 272] on div "19" at bounding box center [698, 272] width 19 height 19
type input "[DATE]"
click at [700, 272] on div "19" at bounding box center [698, 272] width 19 height 19
type input "[DATE]"
click at [644, 33] on div "Routes & Tasks Renuterra ( +04:00 ) Routes Tasks" at bounding box center [661, 28] width 1032 height 57
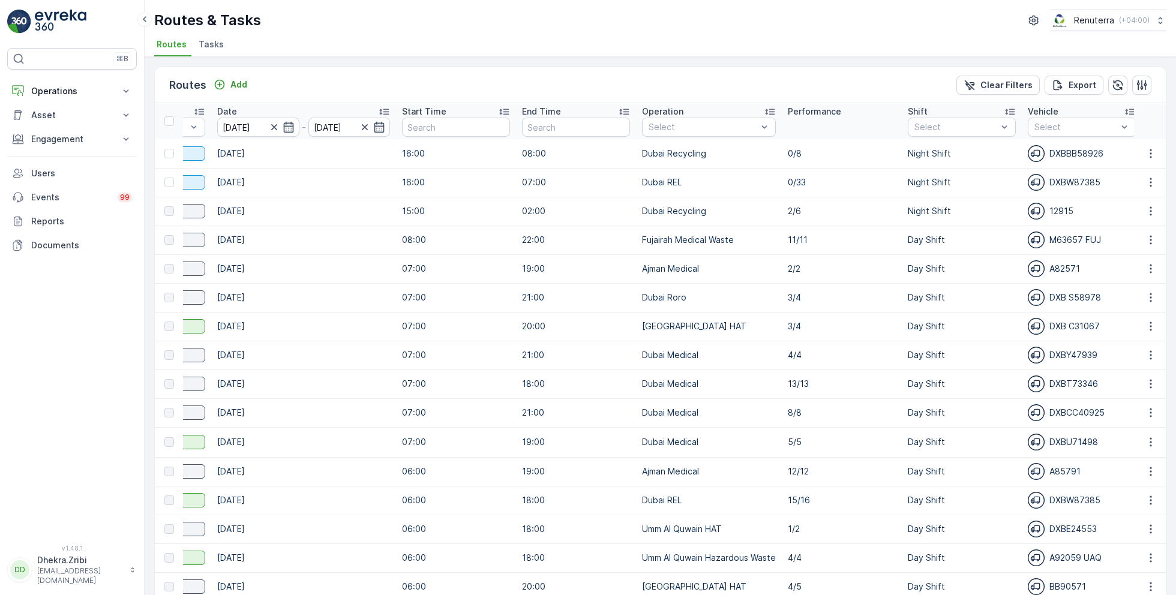
scroll to position [0, 349]
click at [965, 127] on div at bounding box center [952, 127] width 85 height 10
click at [925, 191] on p "Day Shift" at bounding box center [944, 193] width 38 height 12
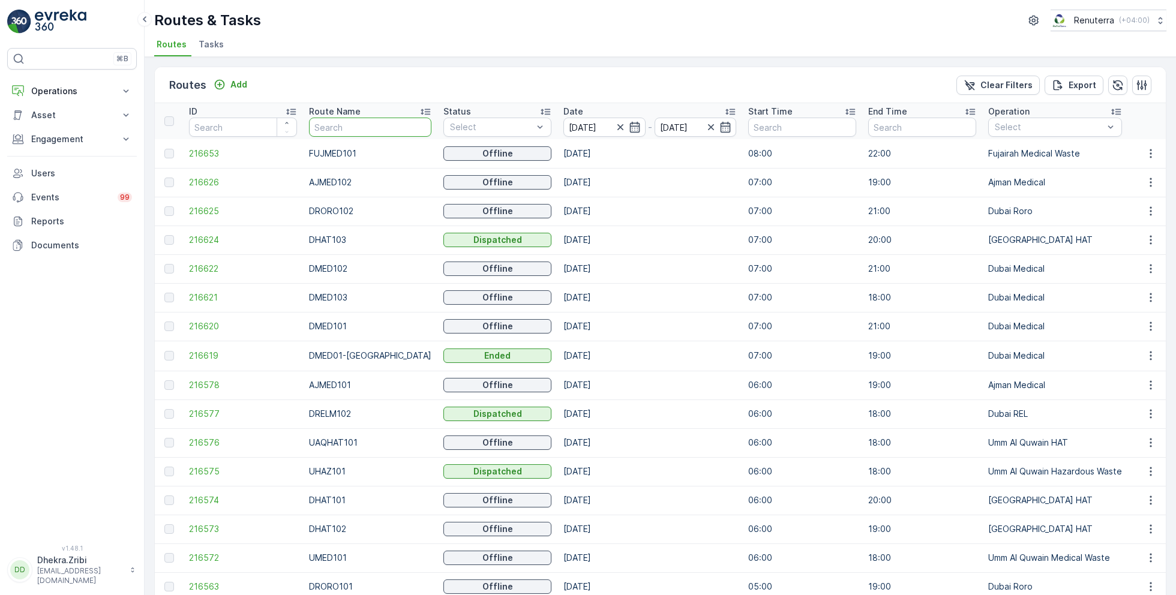
click at [352, 130] on input "text" at bounding box center [370, 127] width 122 height 19
type input "hat"
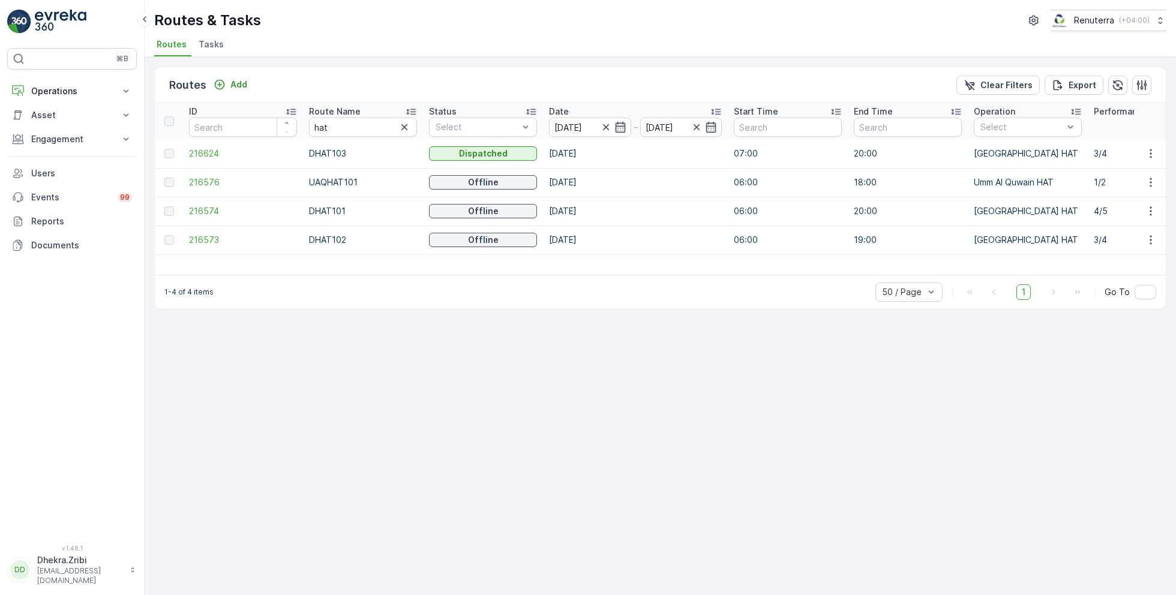
click at [413, 109] on icon at bounding box center [411, 112] width 12 height 12
click at [216, 148] on span "216574" at bounding box center [243, 154] width 108 height 12
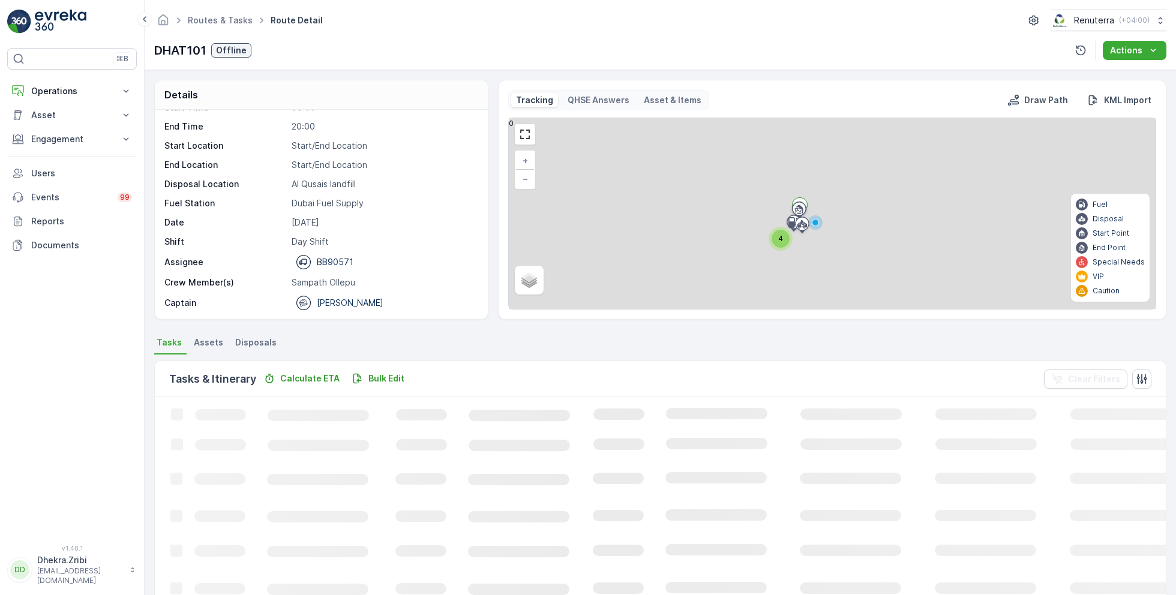
scroll to position [32, 0]
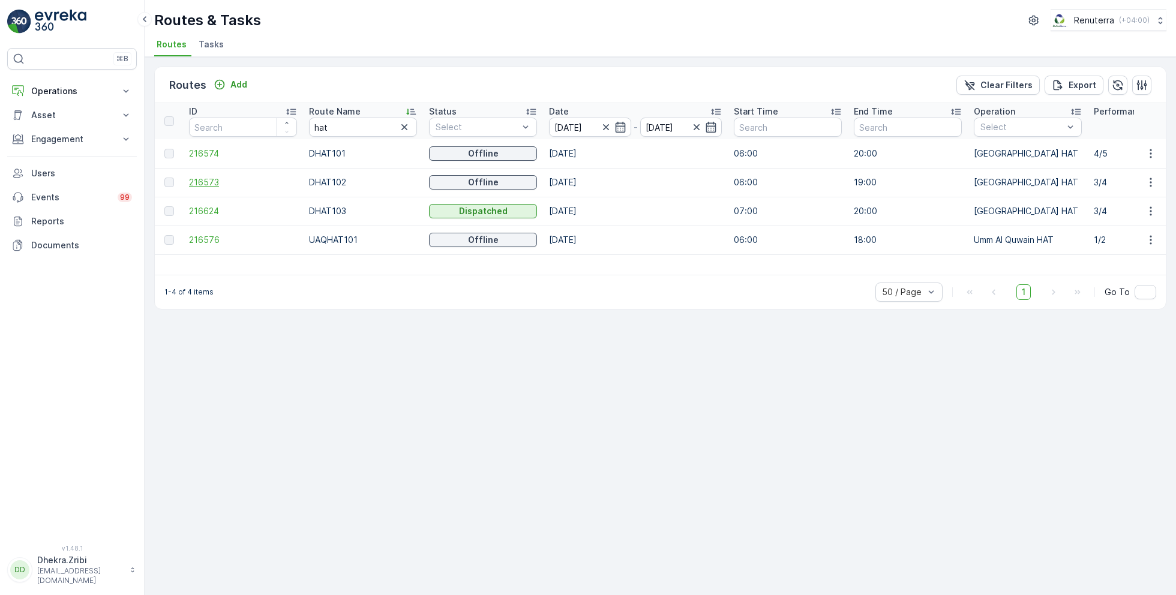
click at [214, 181] on span "216573" at bounding box center [243, 182] width 108 height 12
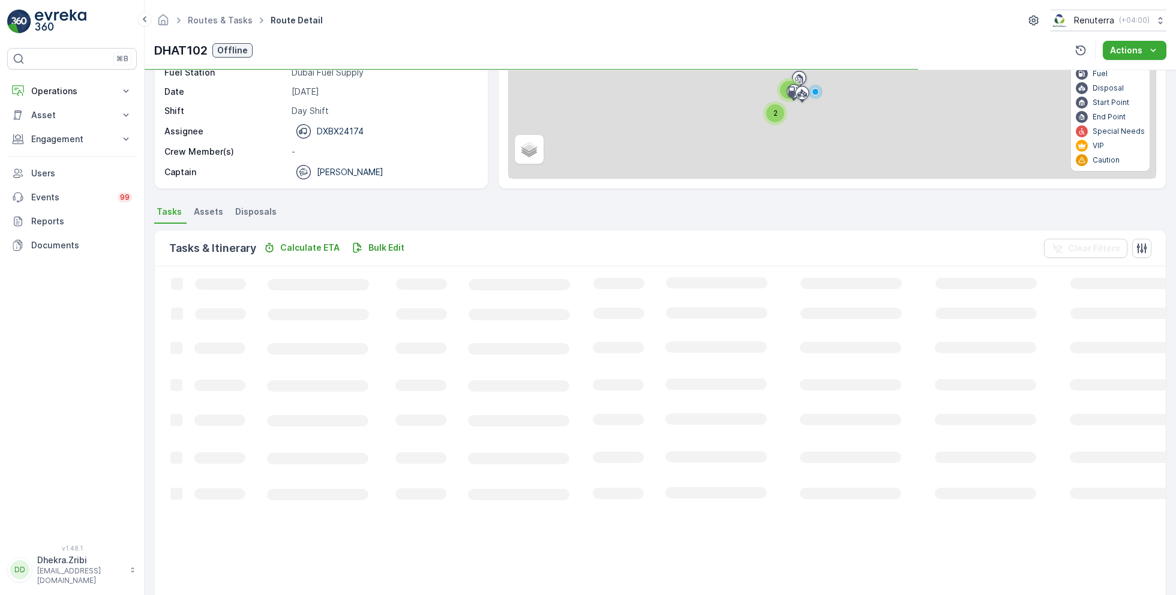
scroll to position [23, 0]
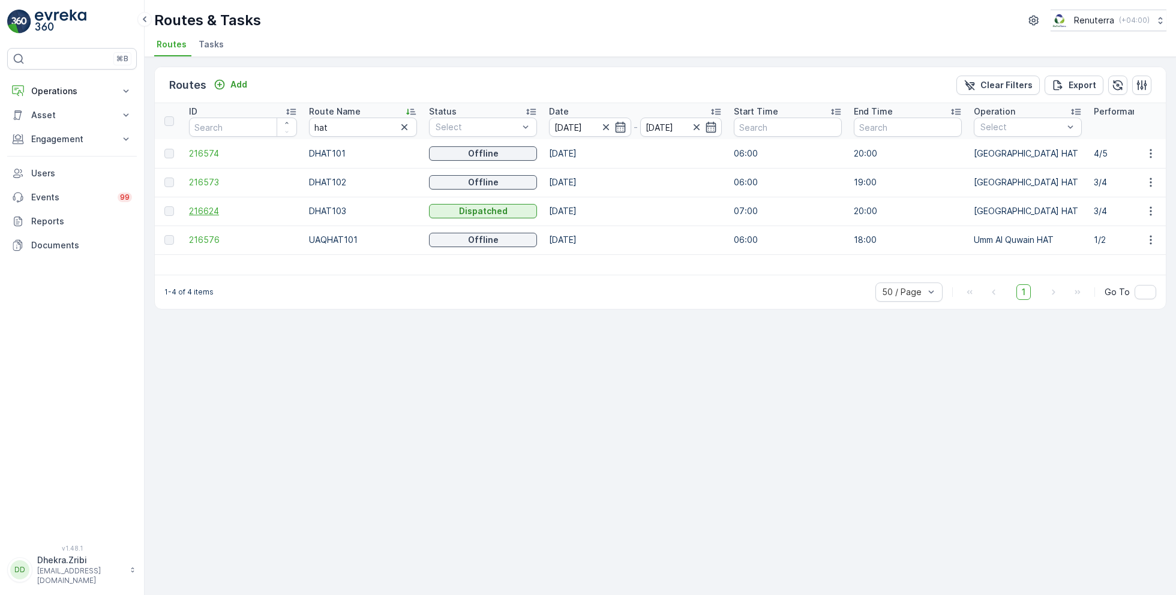
click at [200, 212] on span "216624" at bounding box center [243, 211] width 108 height 12
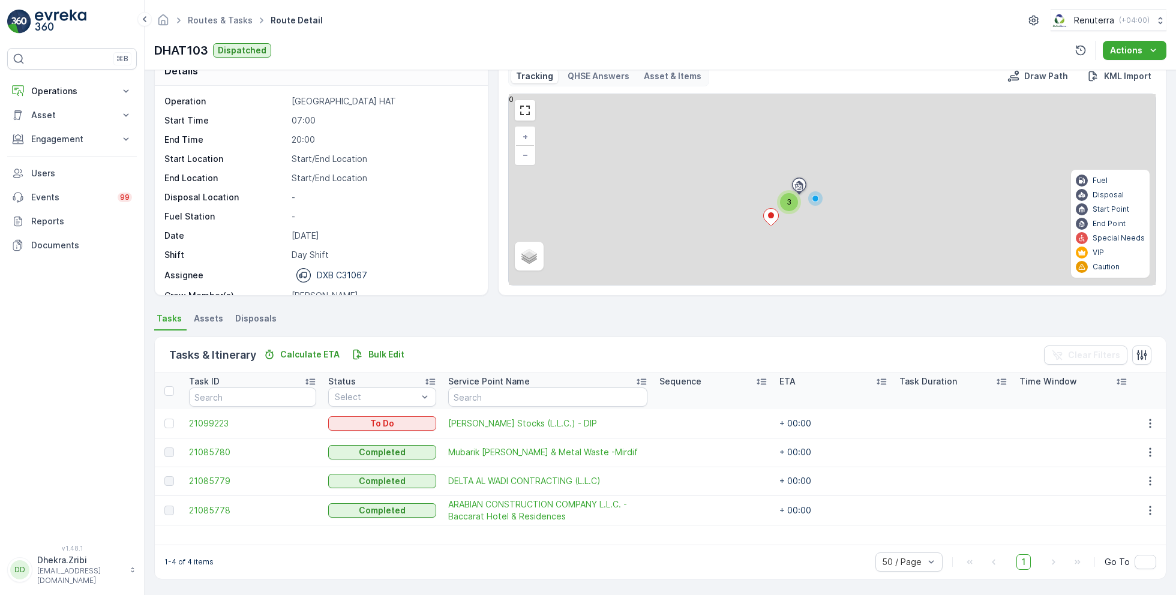
scroll to position [23, 0]
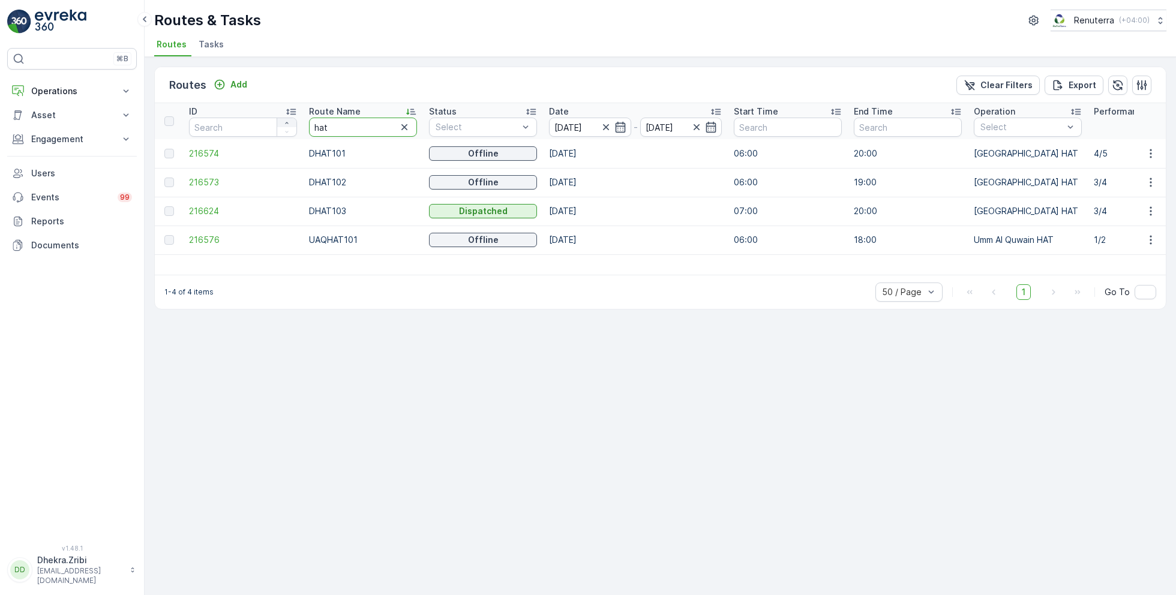
drag, startPoint x: 361, startPoint y: 127, endPoint x: 278, endPoint y: 124, distance: 82.3
type input "rel"
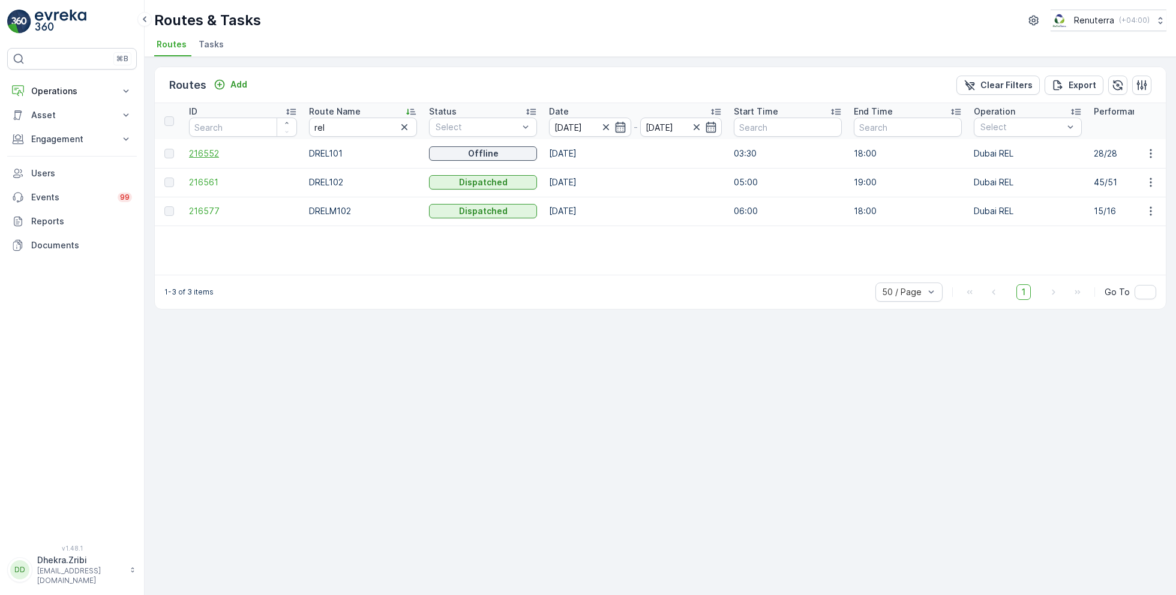
click at [211, 150] on span "216552" at bounding box center [243, 154] width 108 height 12
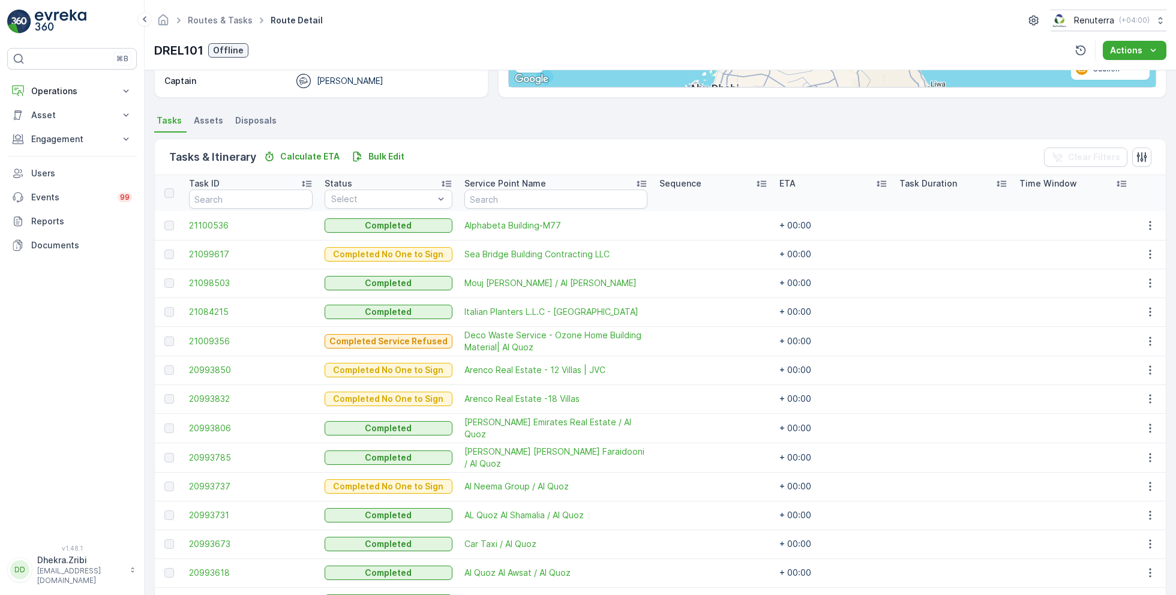
scroll to position [236, 0]
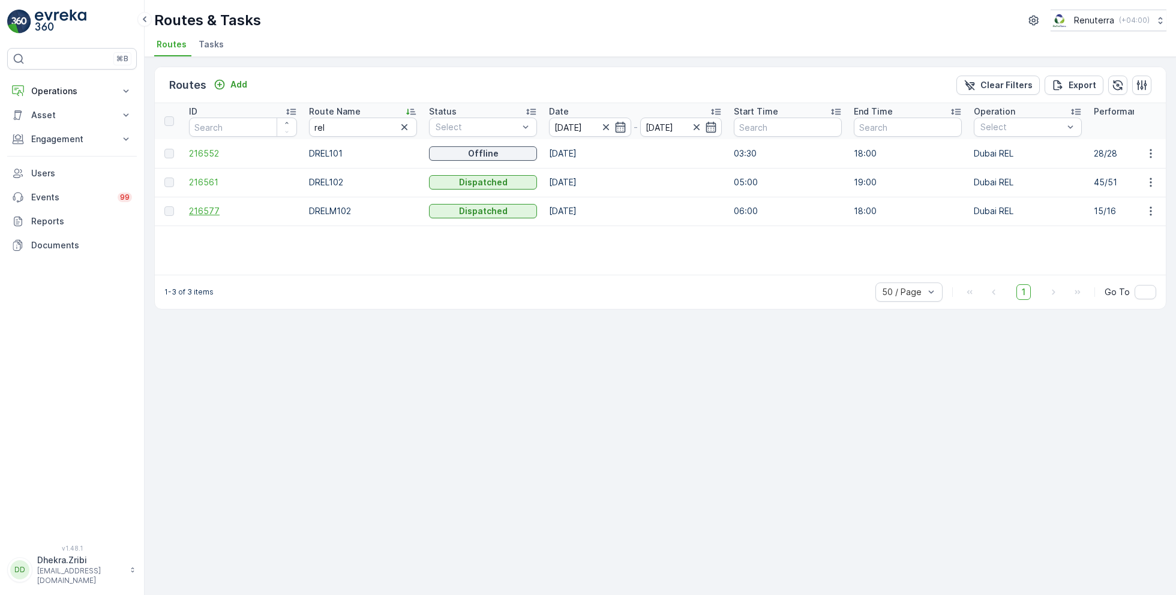
click at [212, 212] on span "216577" at bounding box center [243, 211] width 108 height 12
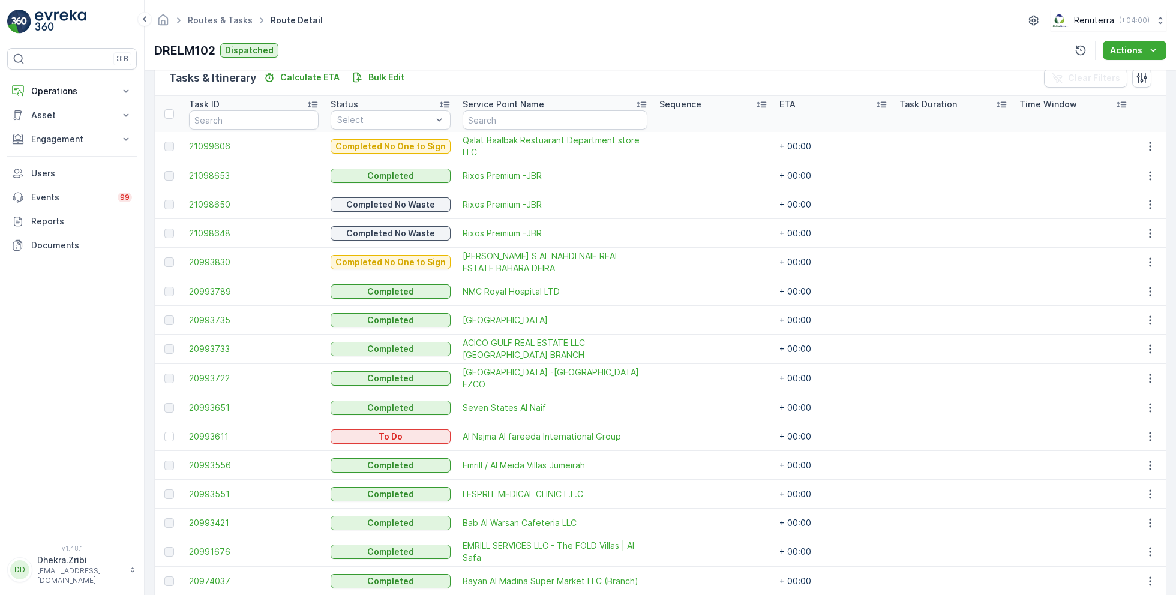
scroll to position [349, 0]
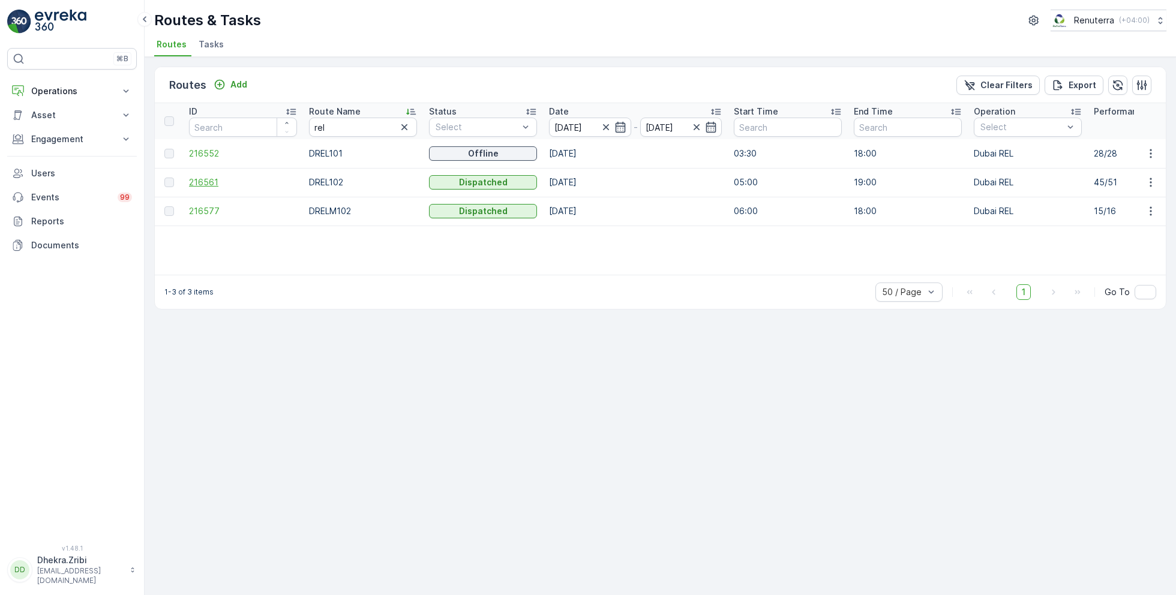
click at [212, 177] on span "216561" at bounding box center [243, 182] width 108 height 12
drag, startPoint x: 340, startPoint y: 123, endPoint x: 298, endPoint y: 122, distance: 41.4
type input "roro"
click at [209, 176] on span "216625" at bounding box center [243, 182] width 108 height 12
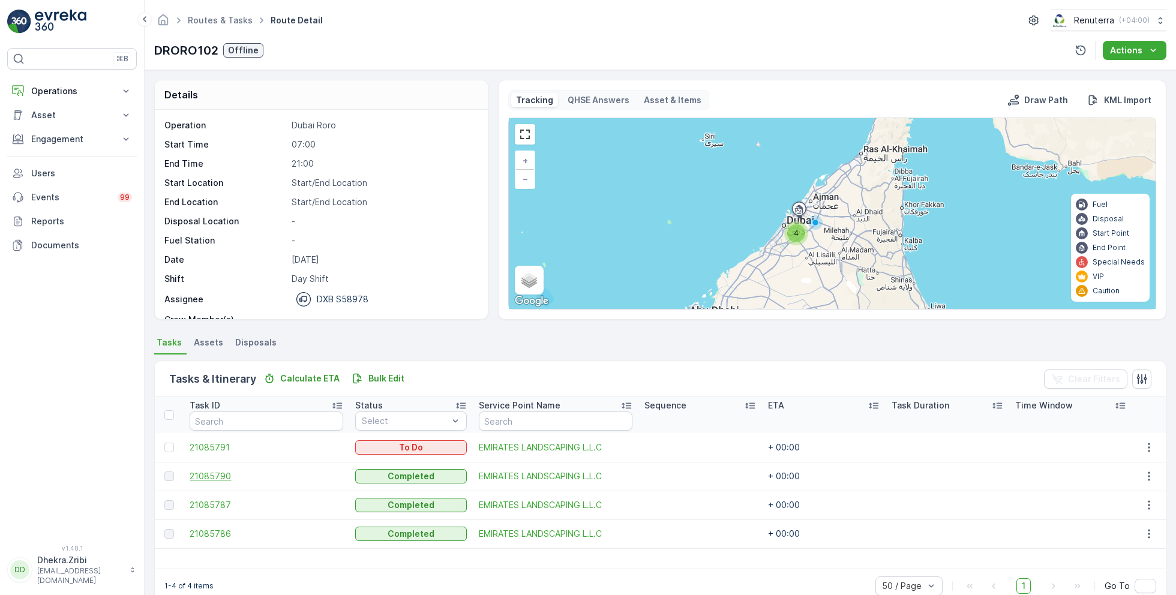
click at [222, 475] on span "21085790" at bounding box center [267, 477] width 154 height 12
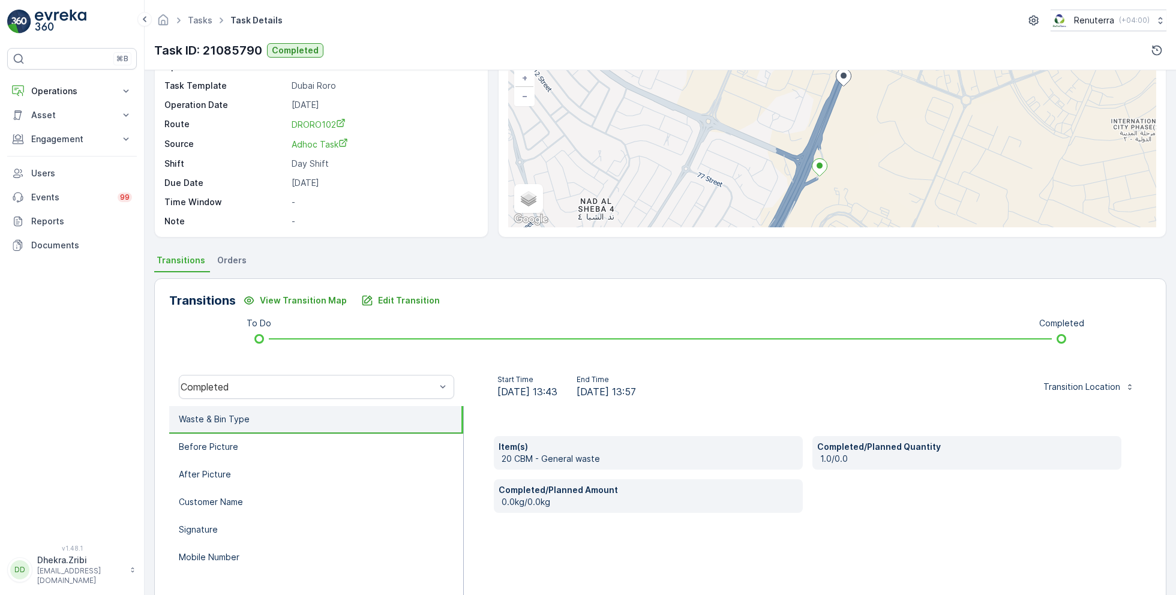
scroll to position [160, 0]
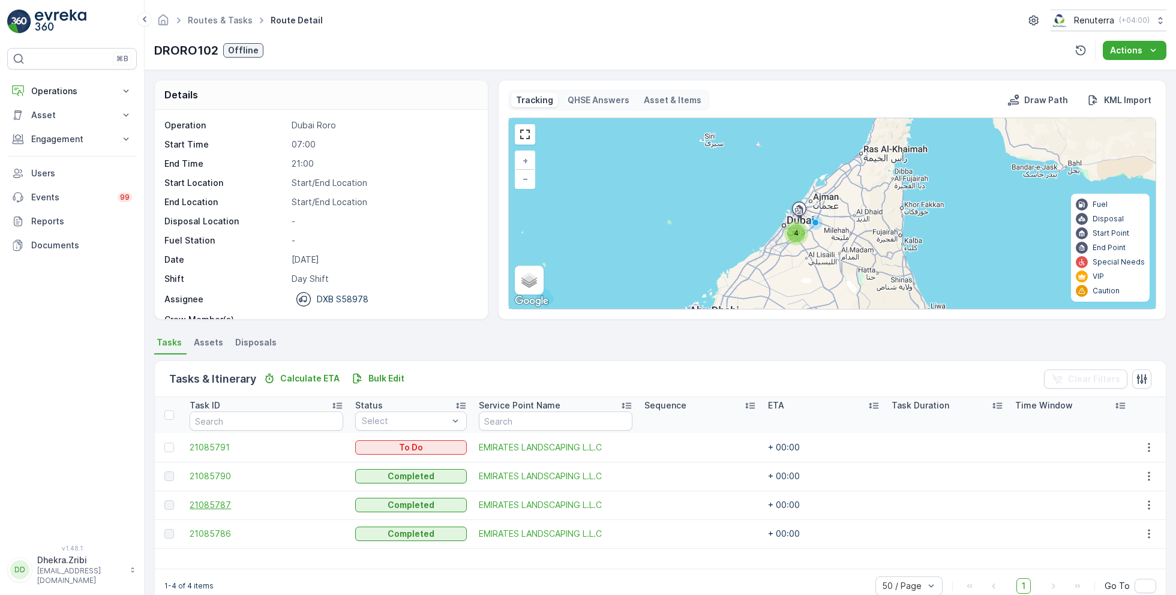
click at [217, 501] on span "21085787" at bounding box center [267, 505] width 154 height 12
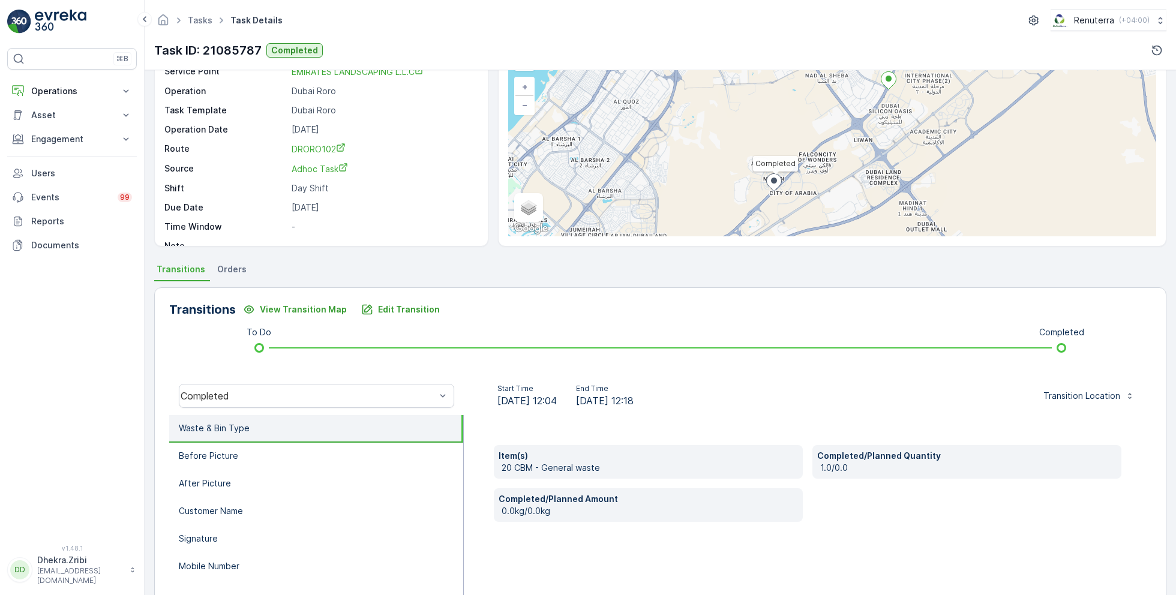
scroll to position [160, 0]
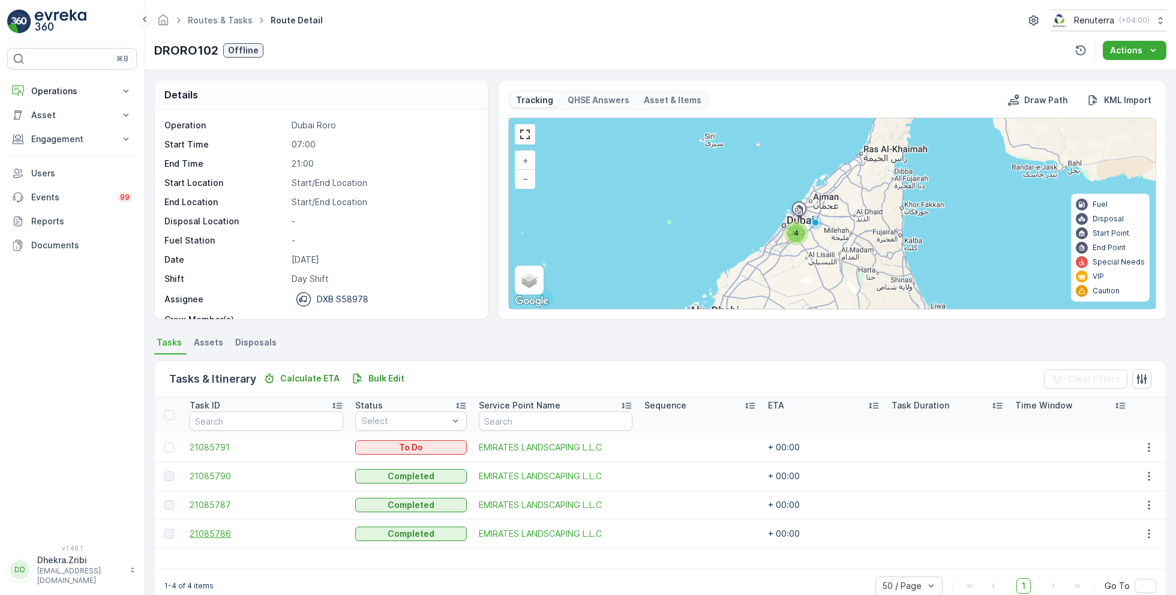
click at [212, 528] on span "21085786" at bounding box center [267, 534] width 154 height 12
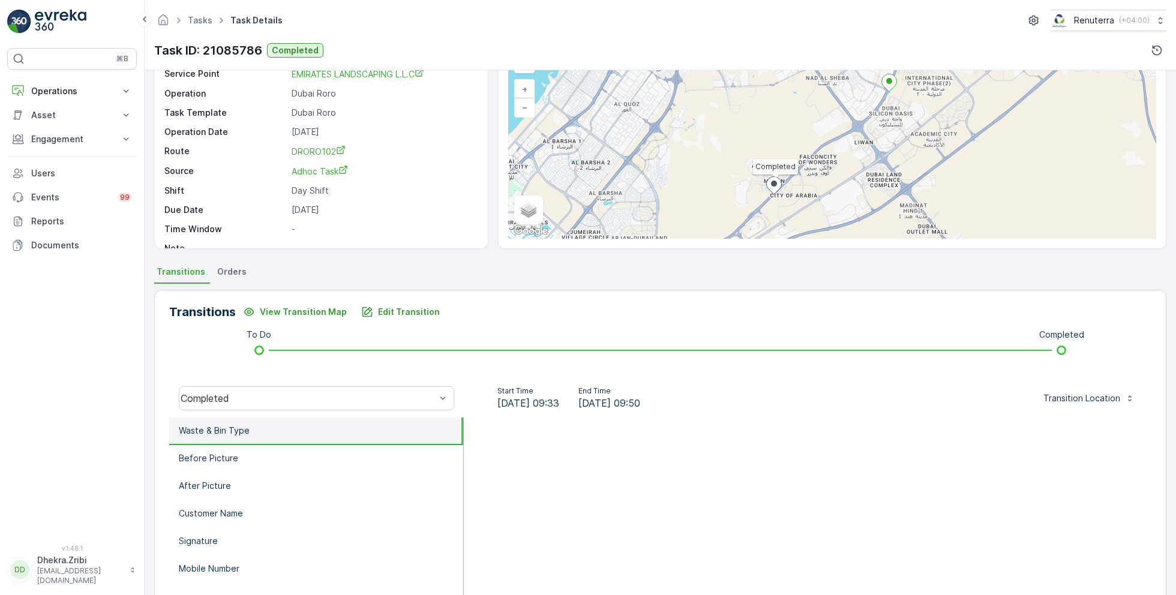
scroll to position [76, 0]
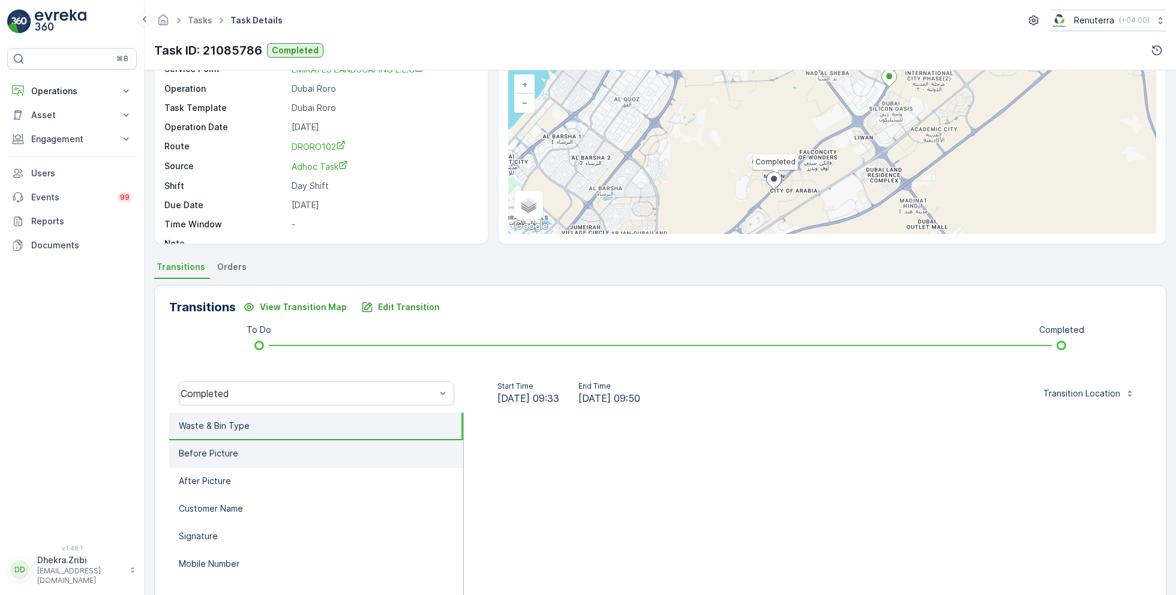
click at [272, 459] on li "Before Picture" at bounding box center [316, 455] width 294 height 28
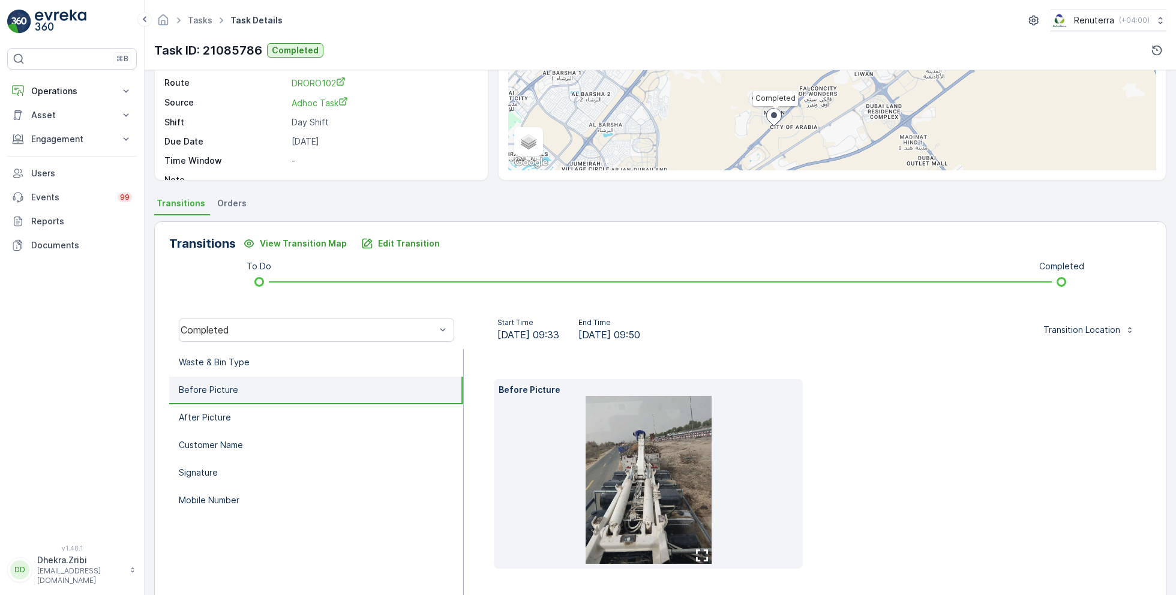
scroll to position [145, 0]
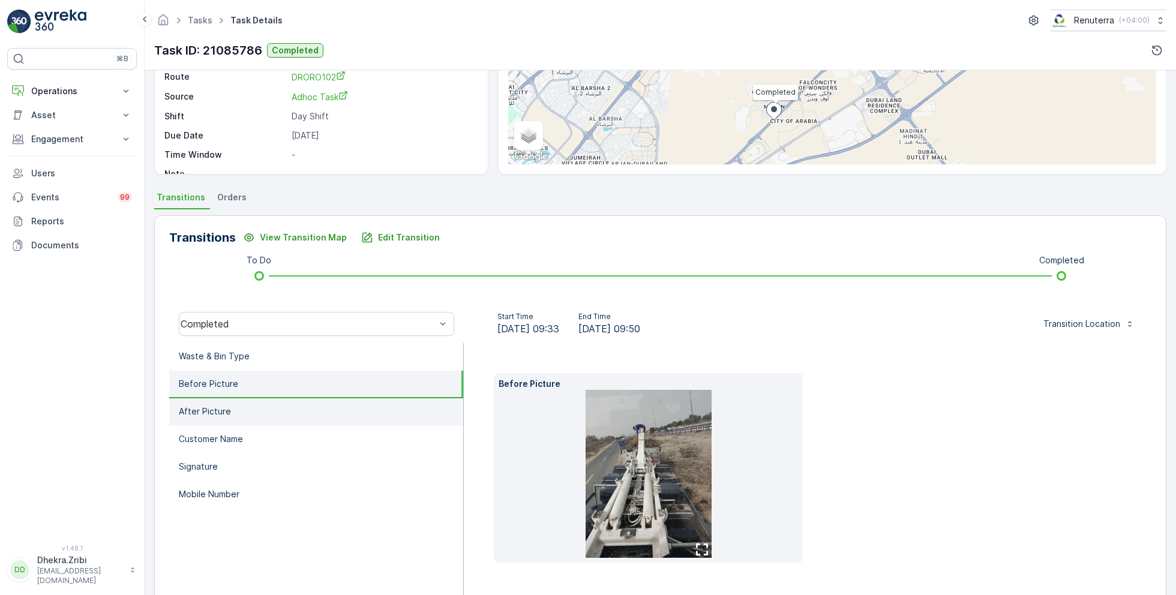
click at [245, 411] on li "After Picture" at bounding box center [316, 413] width 294 height 28
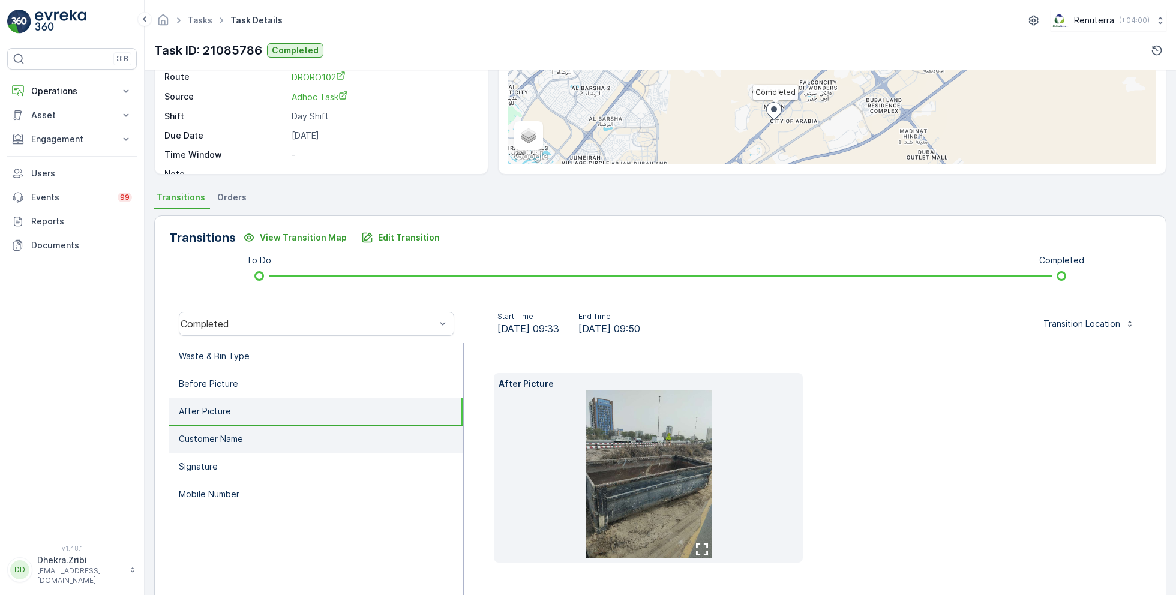
click at [232, 433] on p "Customer Name" at bounding box center [211, 439] width 64 height 12
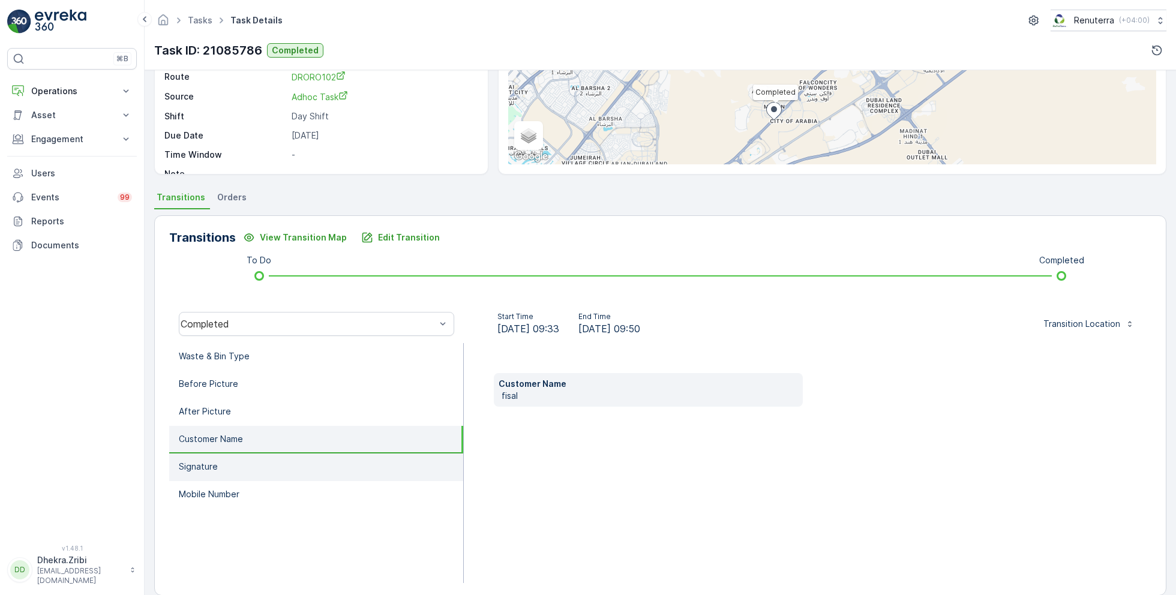
click at [218, 462] on li "Signature" at bounding box center [316, 468] width 294 height 28
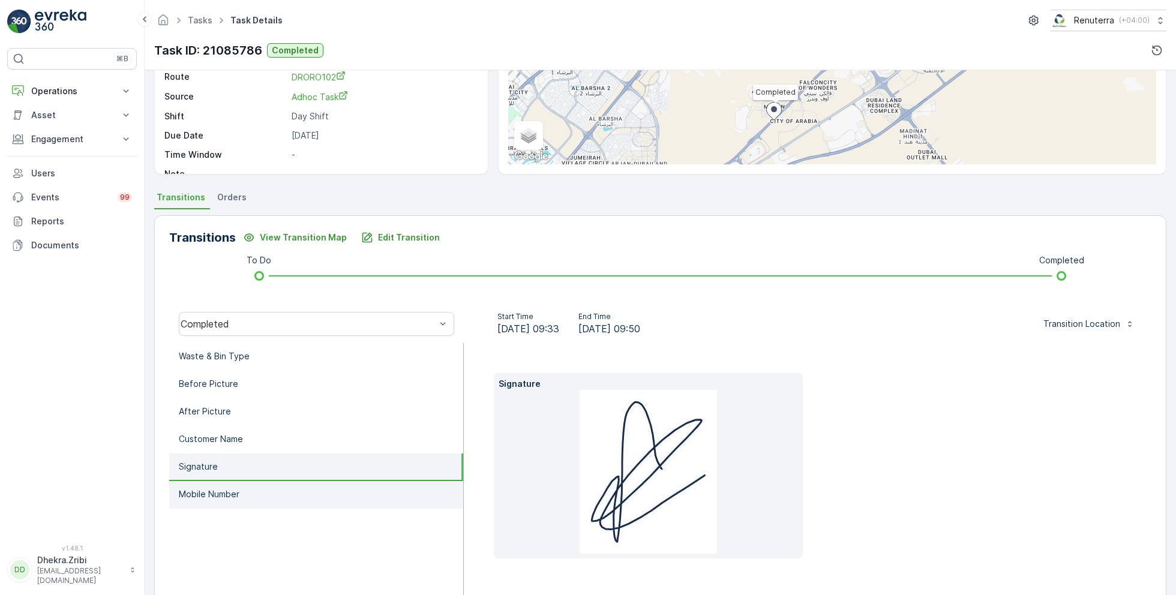
click at [238, 489] on p "Mobile Number" at bounding box center [209, 495] width 61 height 12
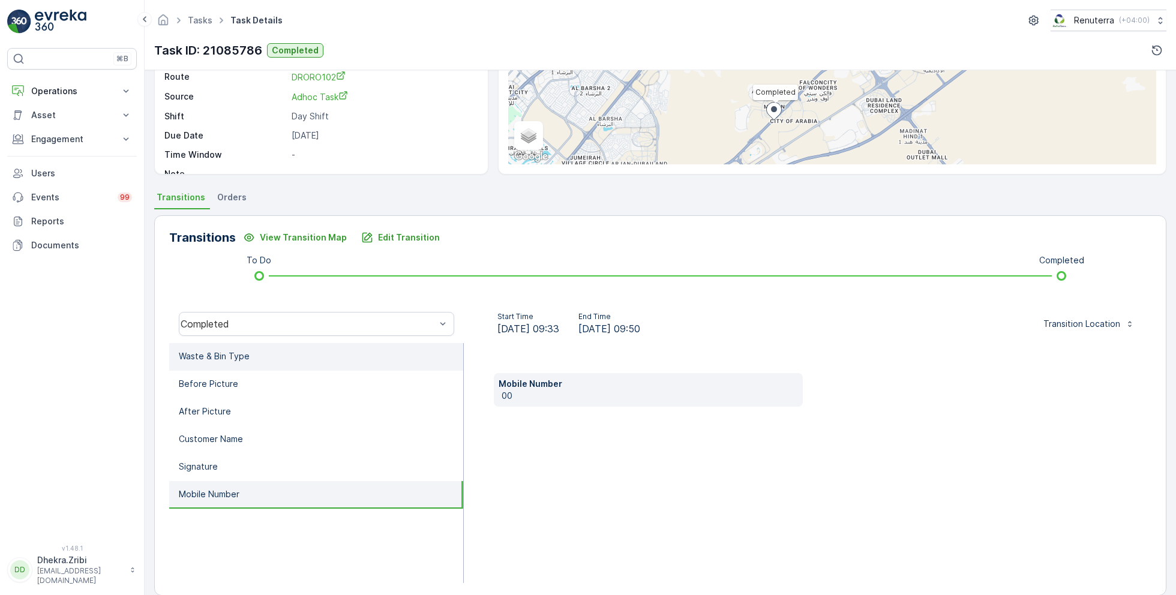
click at [235, 354] on p "Waste & Bin Type" at bounding box center [214, 357] width 71 height 12
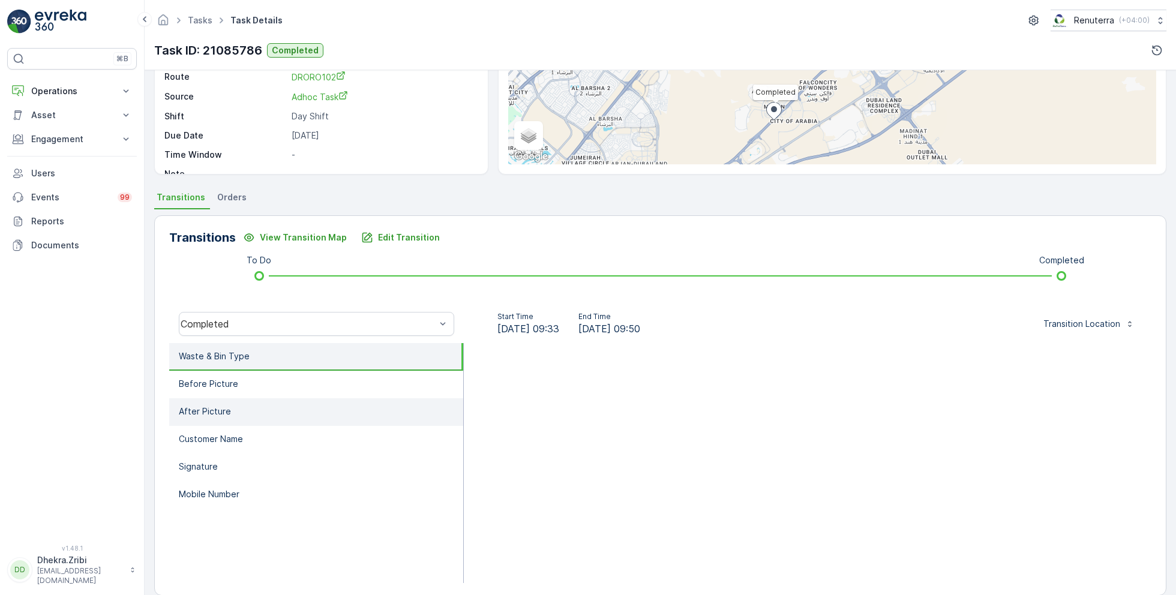
click at [231, 403] on li "After Picture" at bounding box center [316, 413] width 294 height 28
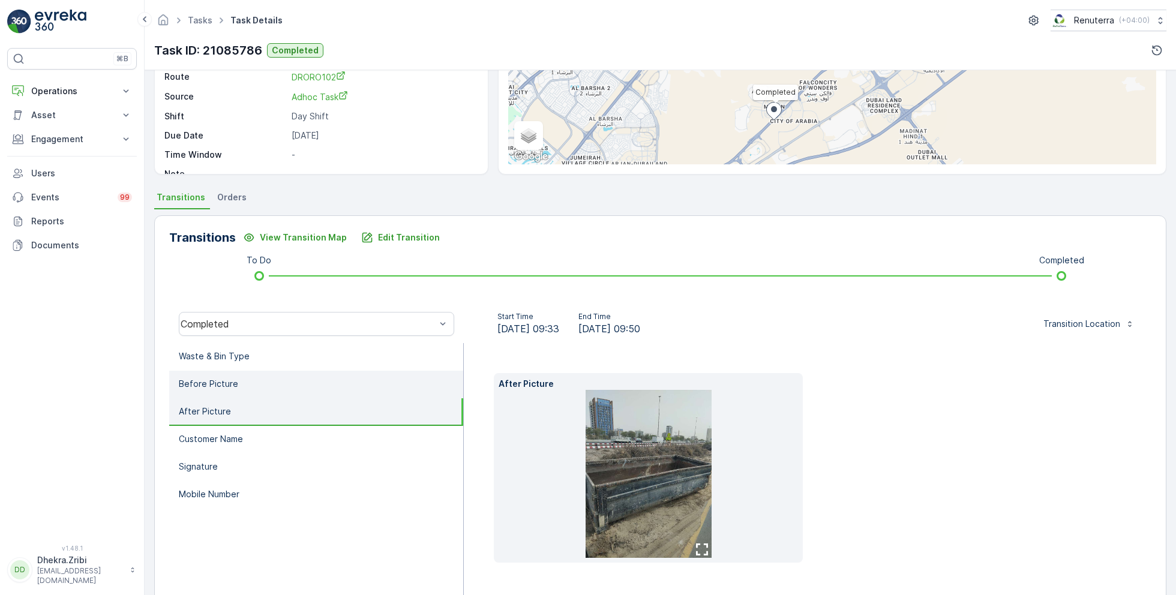
click at [234, 383] on p "Before Picture" at bounding box center [208, 384] width 59 height 12
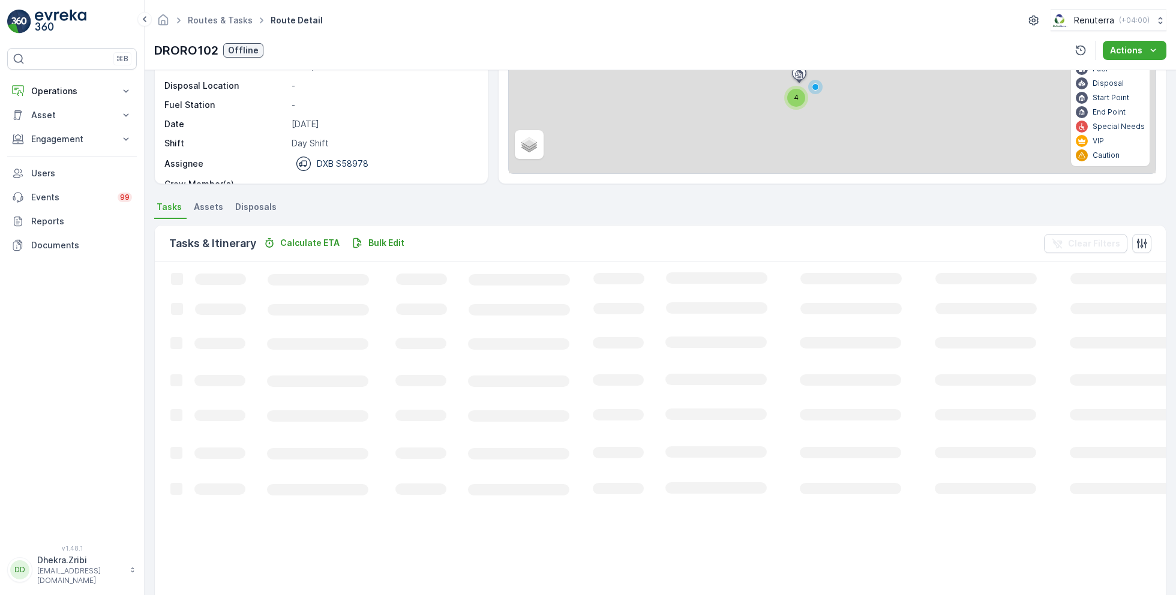
scroll to position [23, 0]
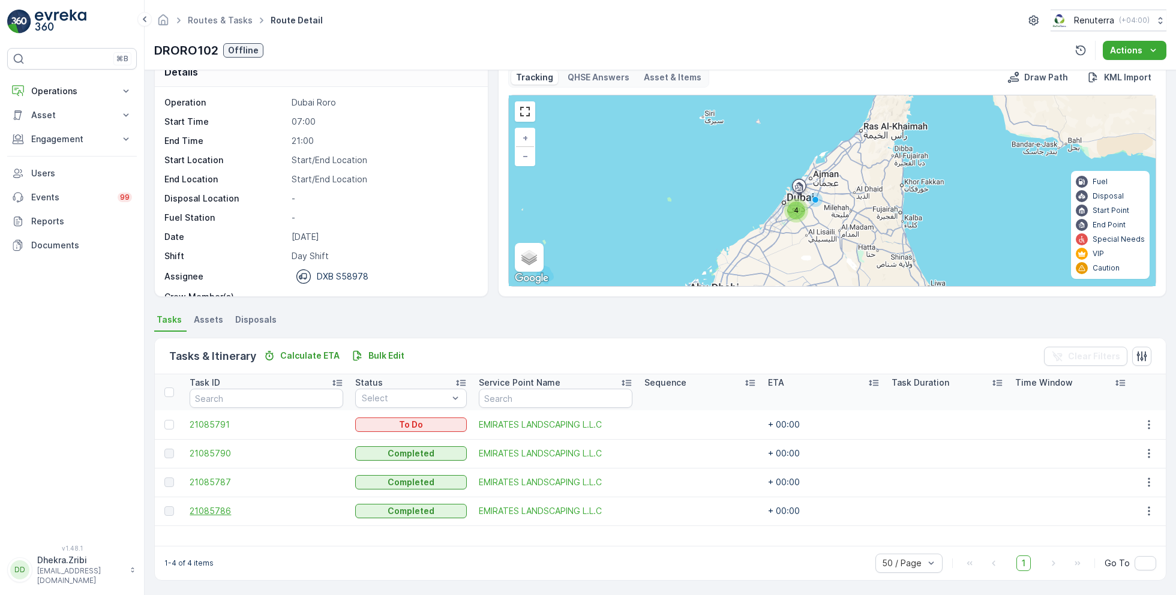
click at [219, 512] on span "21085786" at bounding box center [267, 511] width 154 height 12
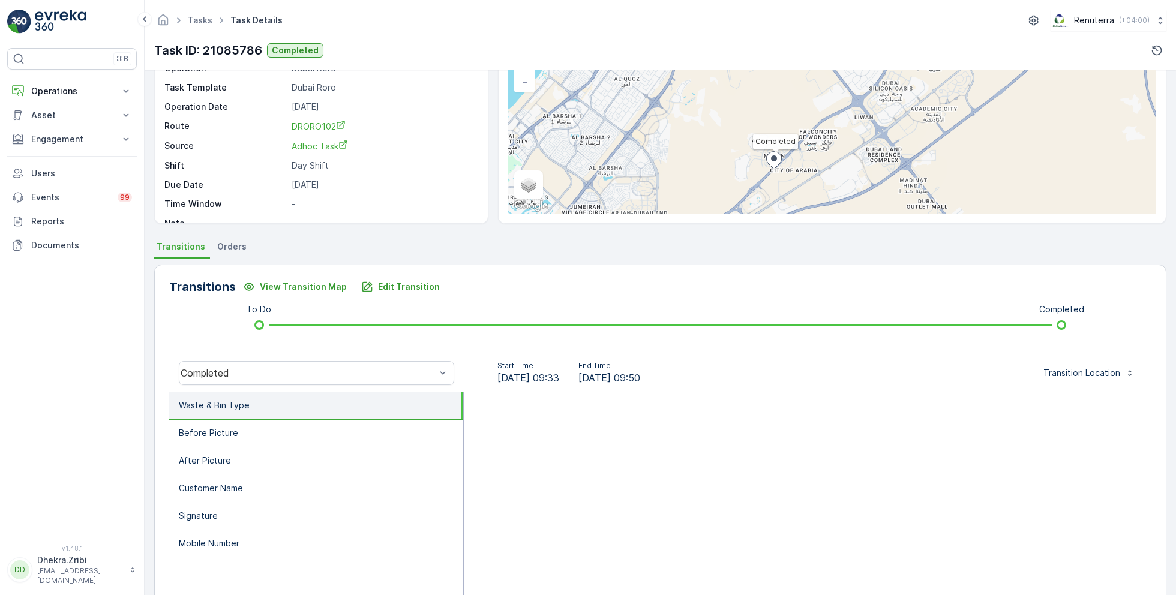
scroll to position [160, 0]
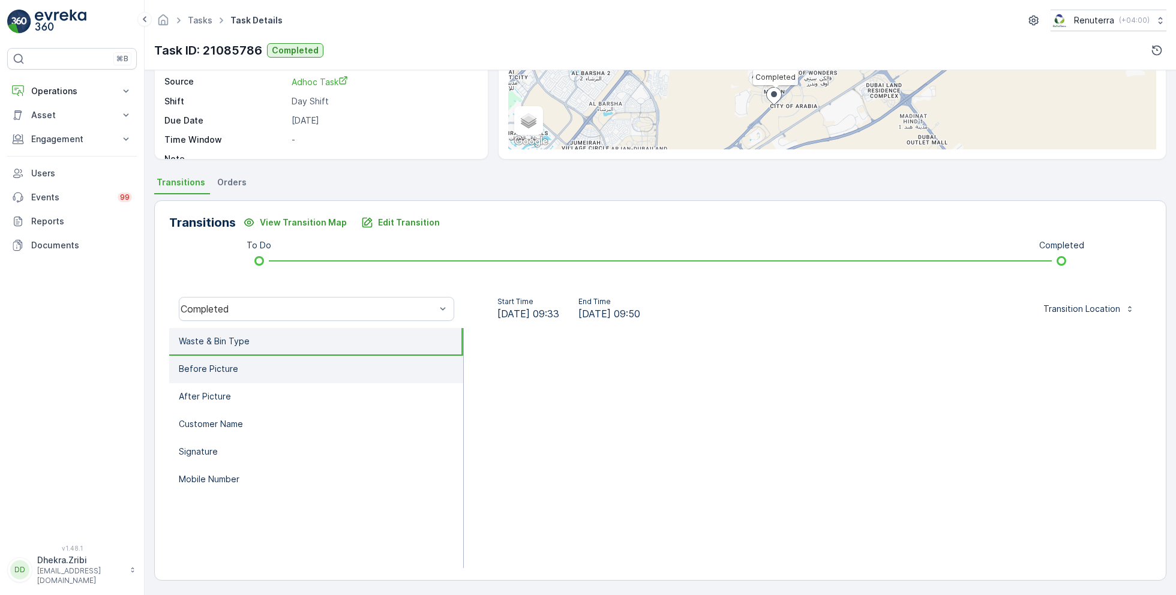
click at [263, 372] on li "Before Picture" at bounding box center [316, 370] width 294 height 28
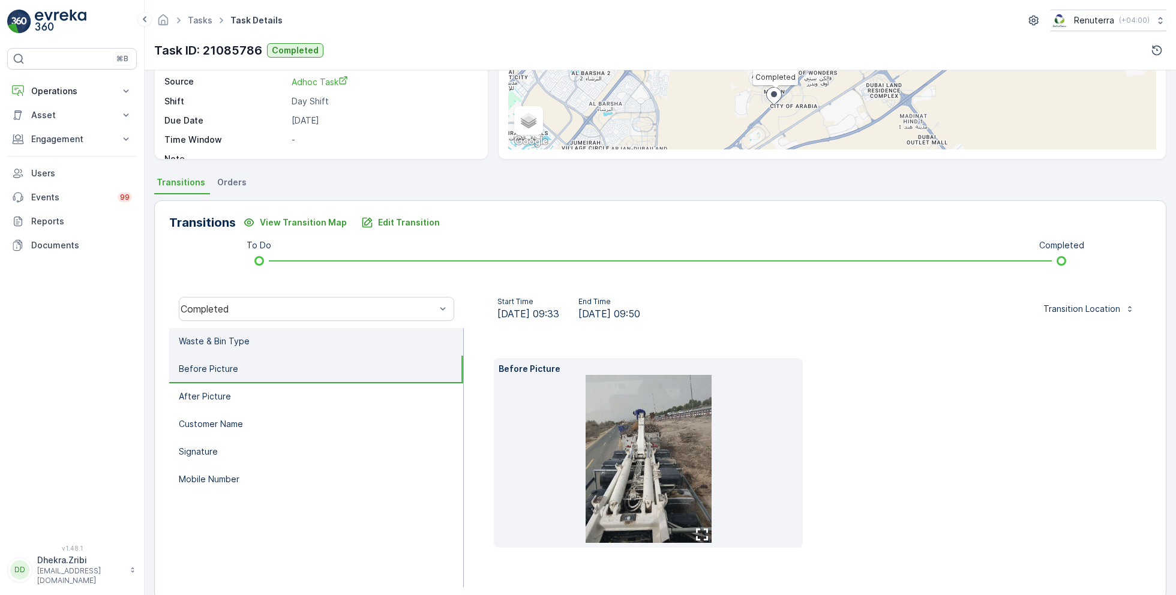
click at [268, 344] on li "Waste & Bin Type" at bounding box center [316, 342] width 294 height 28
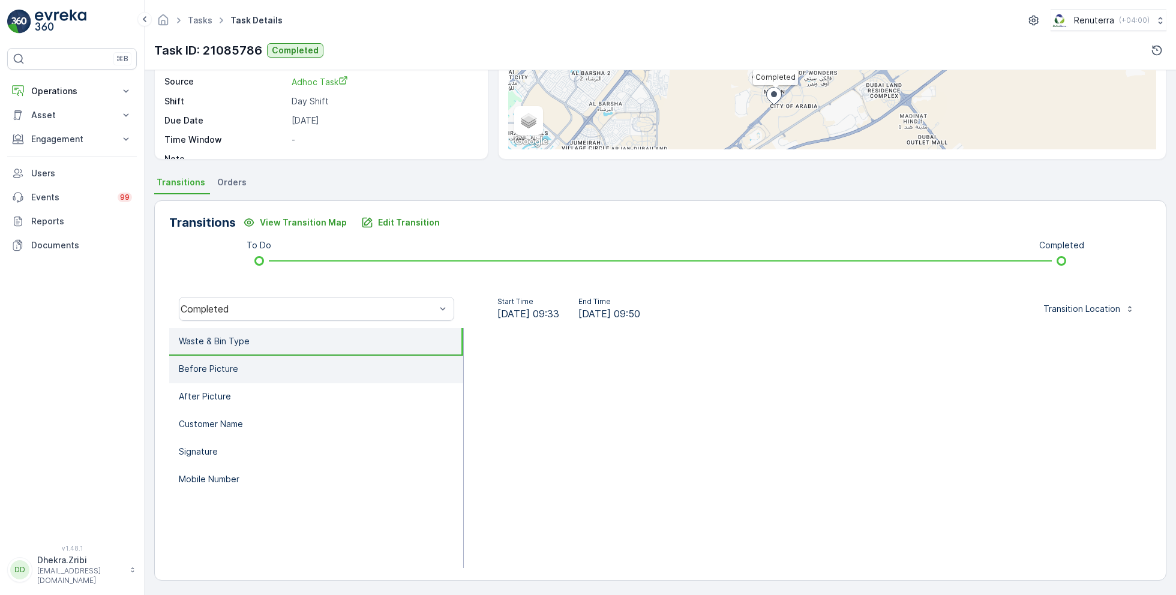
click at [238, 367] on li "Before Picture" at bounding box center [316, 370] width 294 height 28
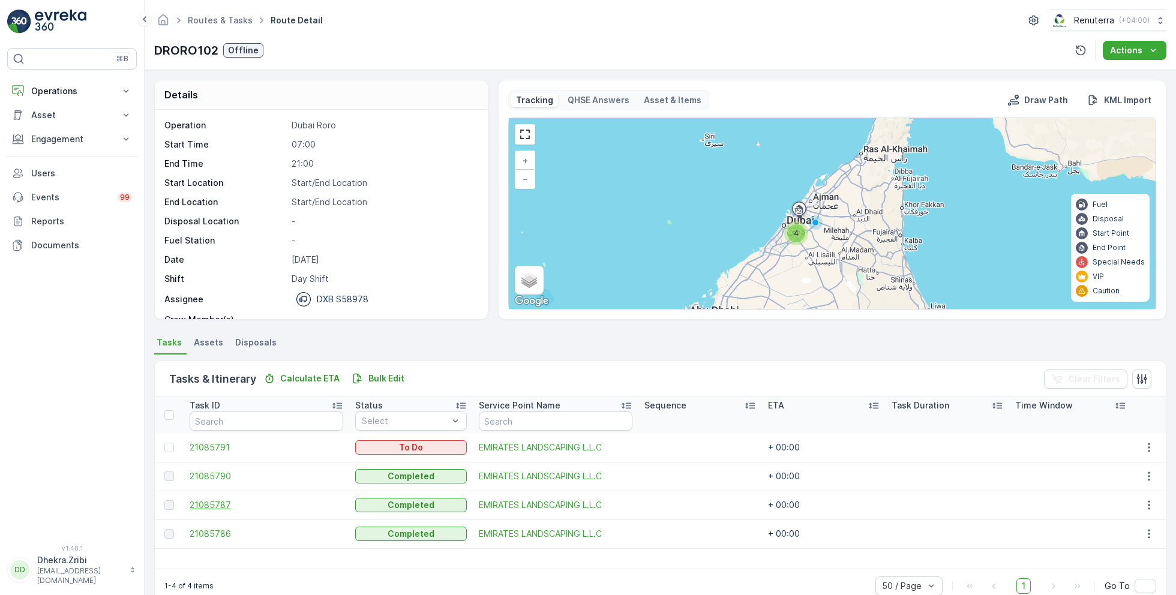
click at [220, 504] on span "21085787" at bounding box center [267, 505] width 154 height 12
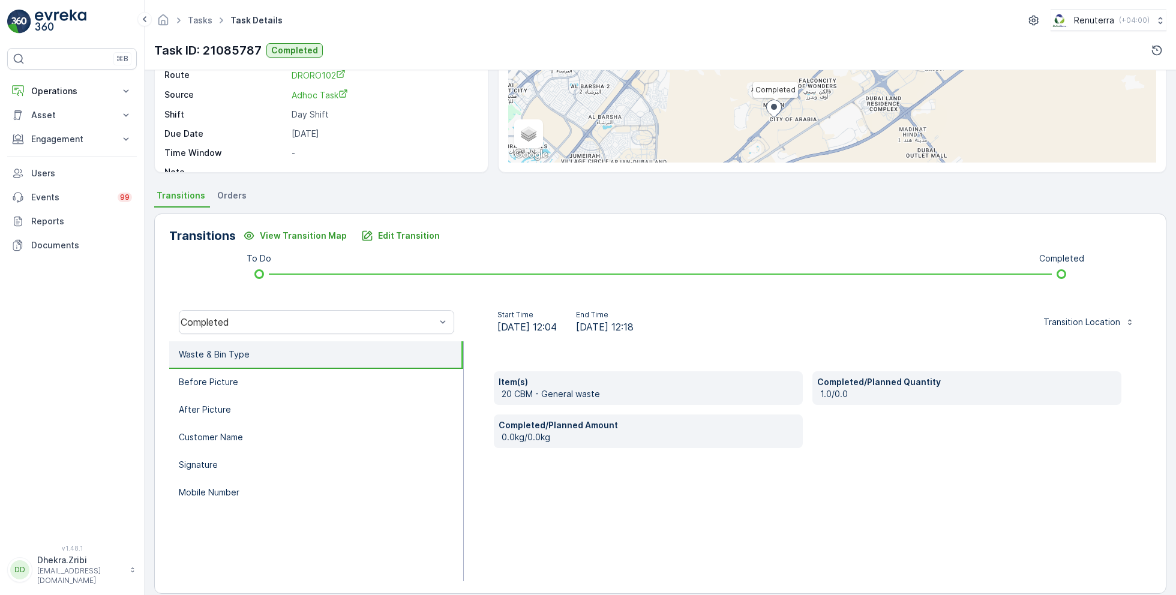
scroll to position [160, 0]
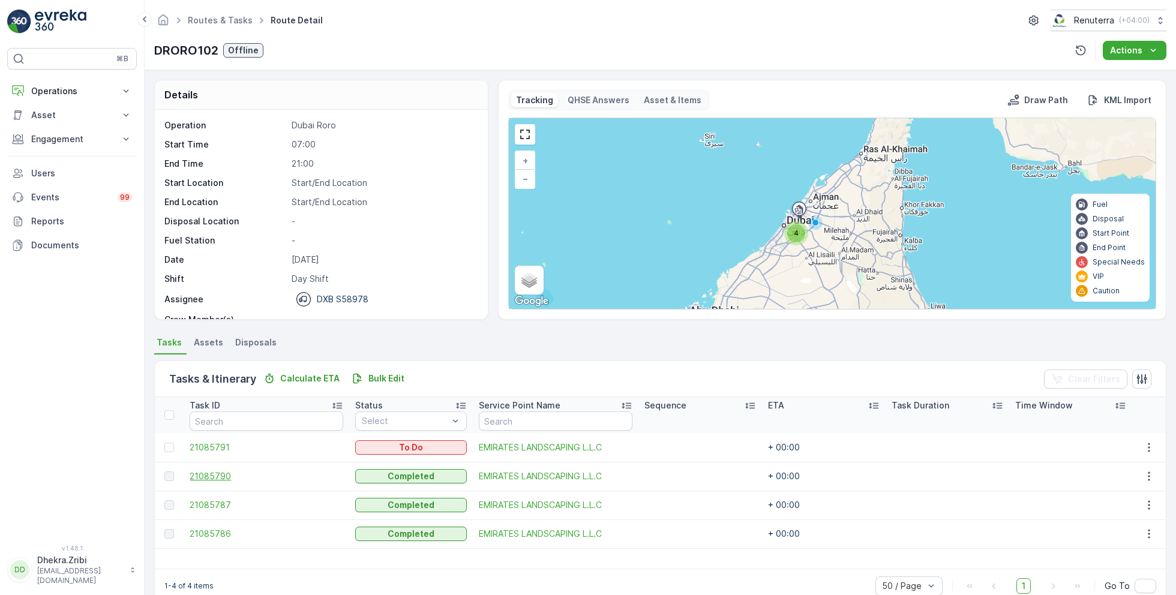
click at [215, 478] on span "21085790" at bounding box center [267, 477] width 154 height 12
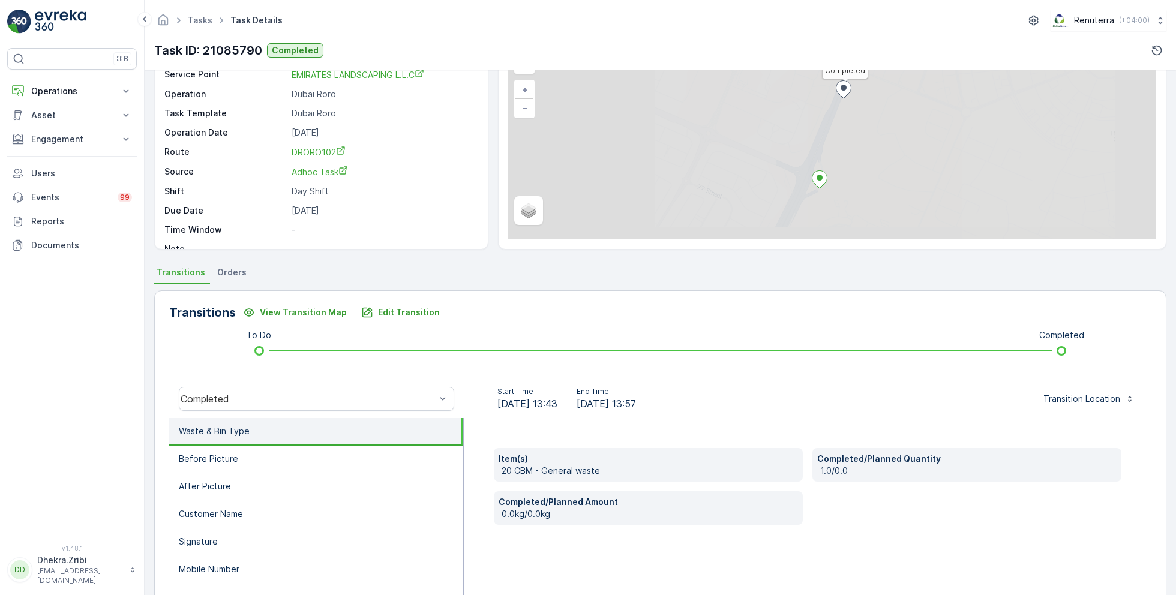
scroll to position [160, 0]
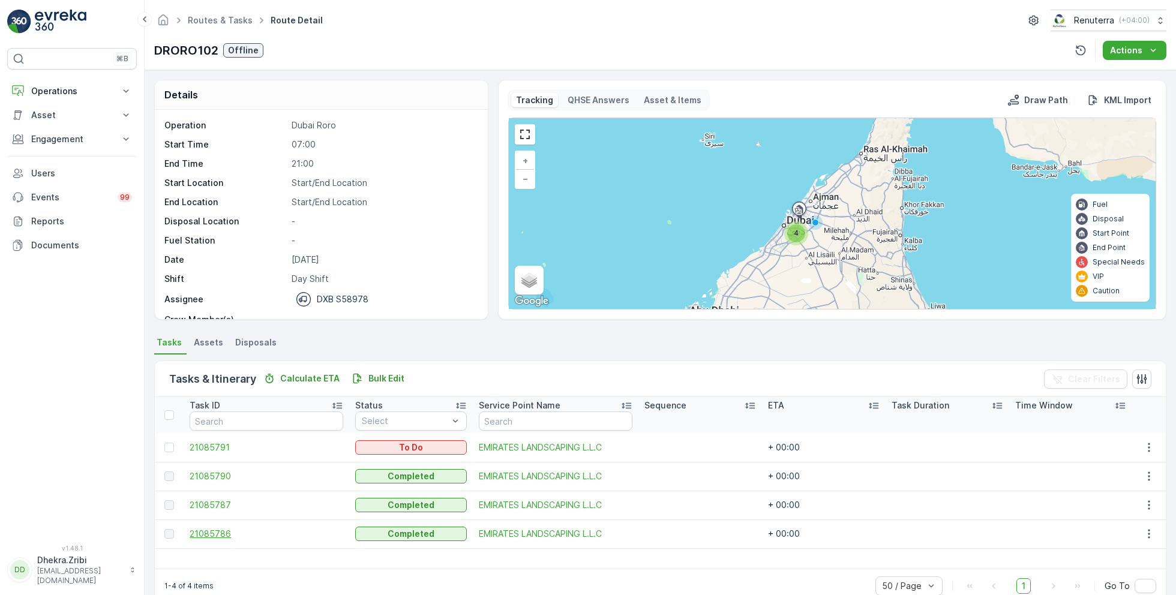
click at [223, 537] on span "21085786" at bounding box center [267, 534] width 154 height 12
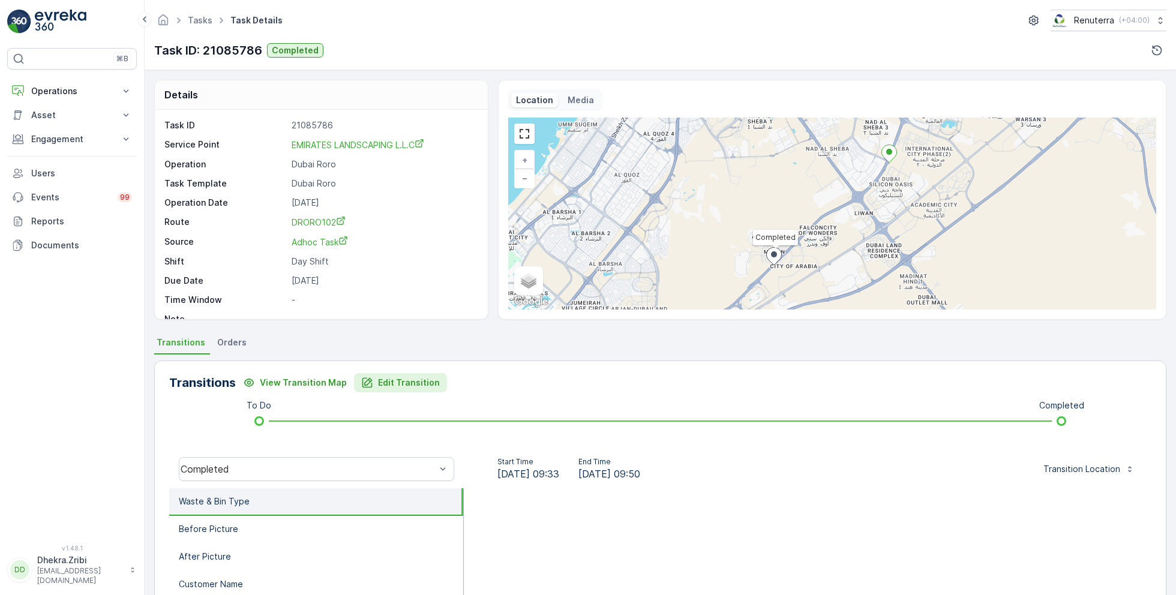
click at [415, 380] on p "Edit Transition" at bounding box center [409, 383] width 62 height 12
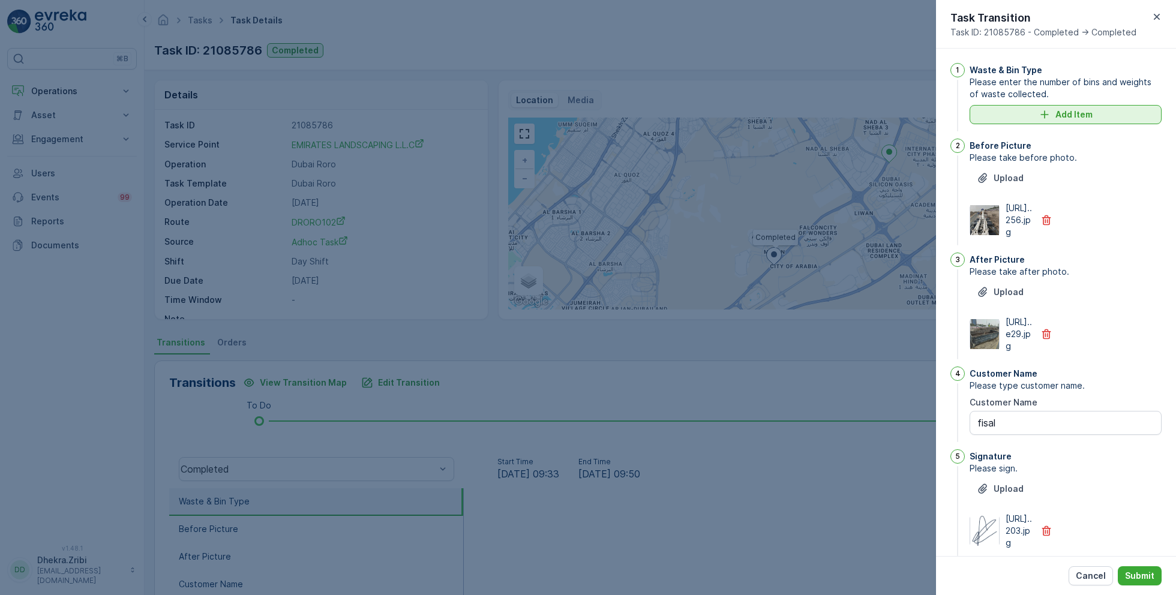
click at [1062, 113] on p "Add Item" at bounding box center [1074, 115] width 37 height 12
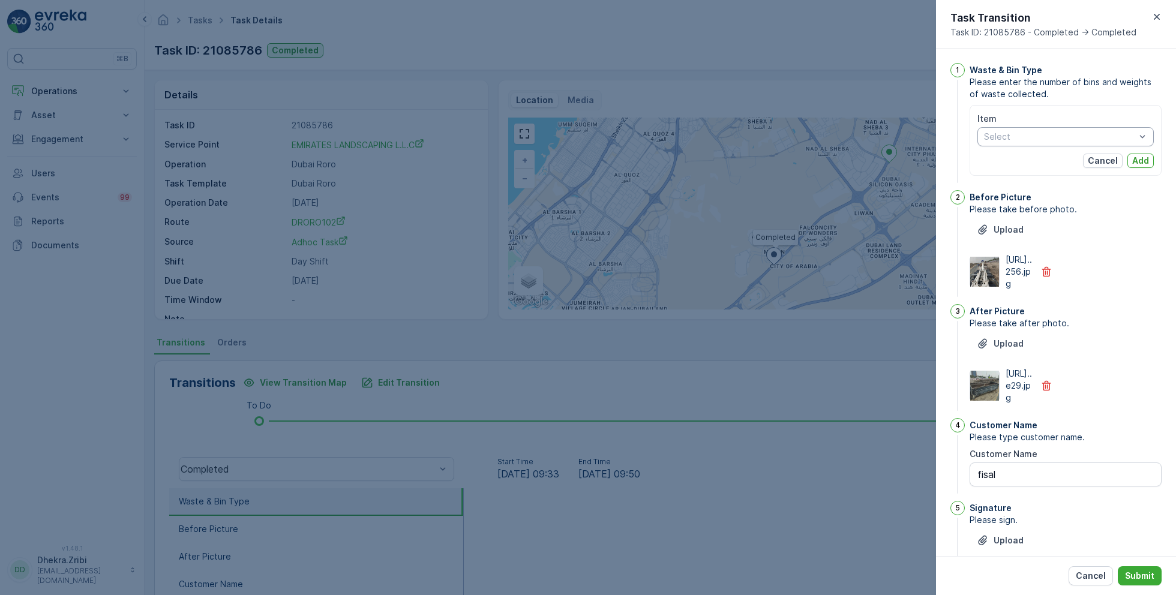
click at [1062, 132] on div at bounding box center [1060, 137] width 154 height 10
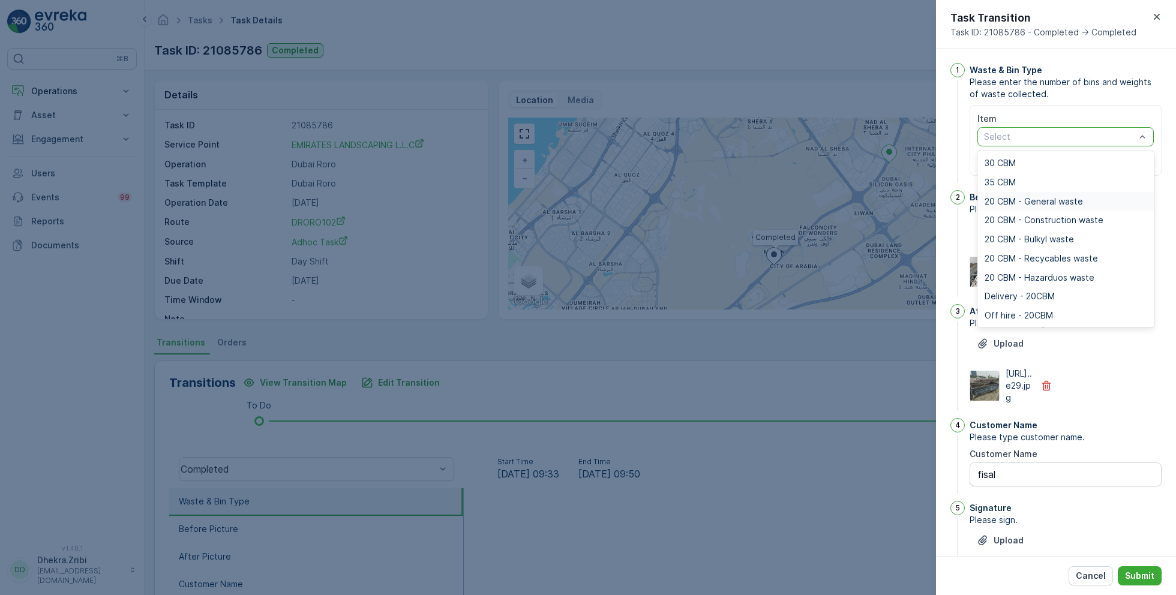
click at [1041, 202] on span "20 CBM - General waste" at bounding box center [1034, 202] width 98 height 10
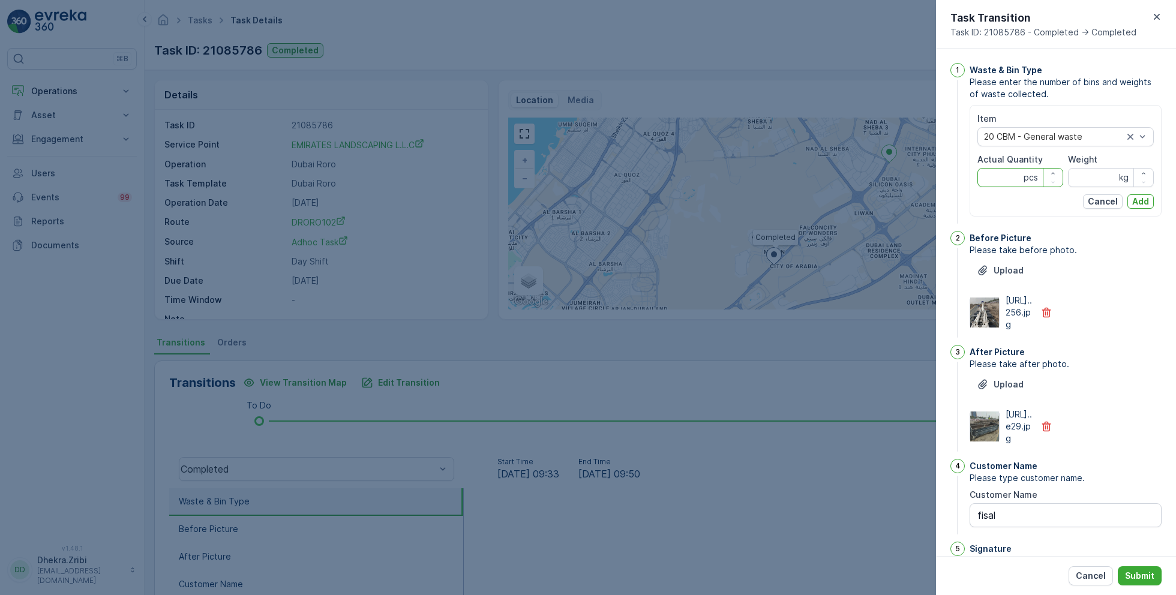
click at [1019, 178] on Quantity "Actual Quantity" at bounding box center [1021, 177] width 86 height 19
type Quantity "1"
click at [1098, 181] on input "Weight" at bounding box center [1111, 177] width 86 height 19
type input "0"
click at [1143, 199] on p "Add" at bounding box center [1141, 202] width 17 height 12
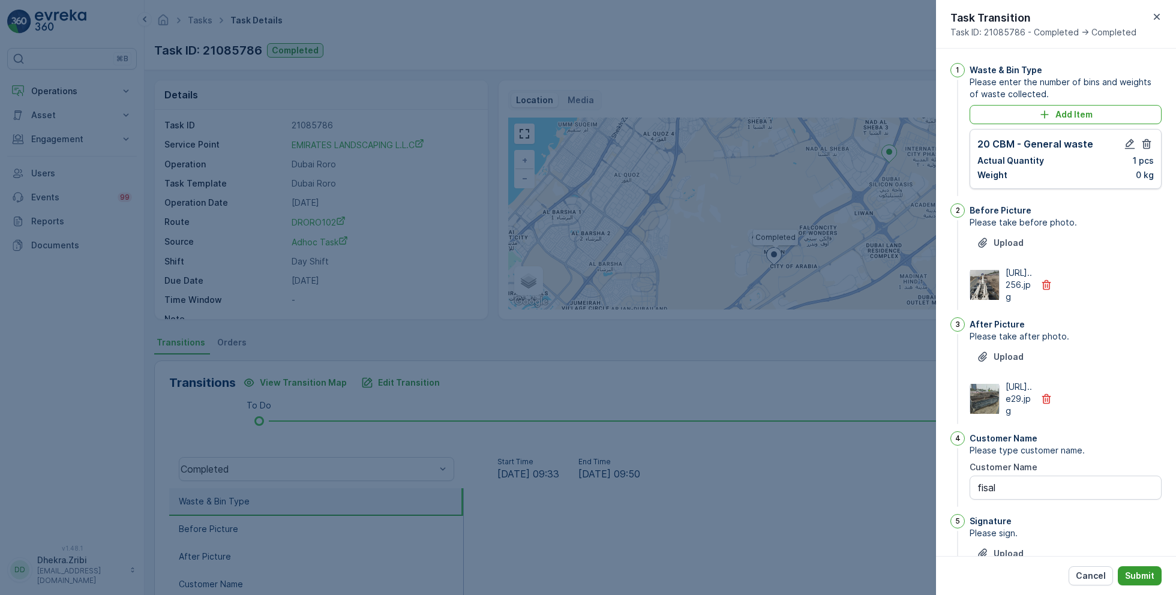
click at [1147, 579] on p "Submit" at bounding box center [1139, 576] width 29 height 12
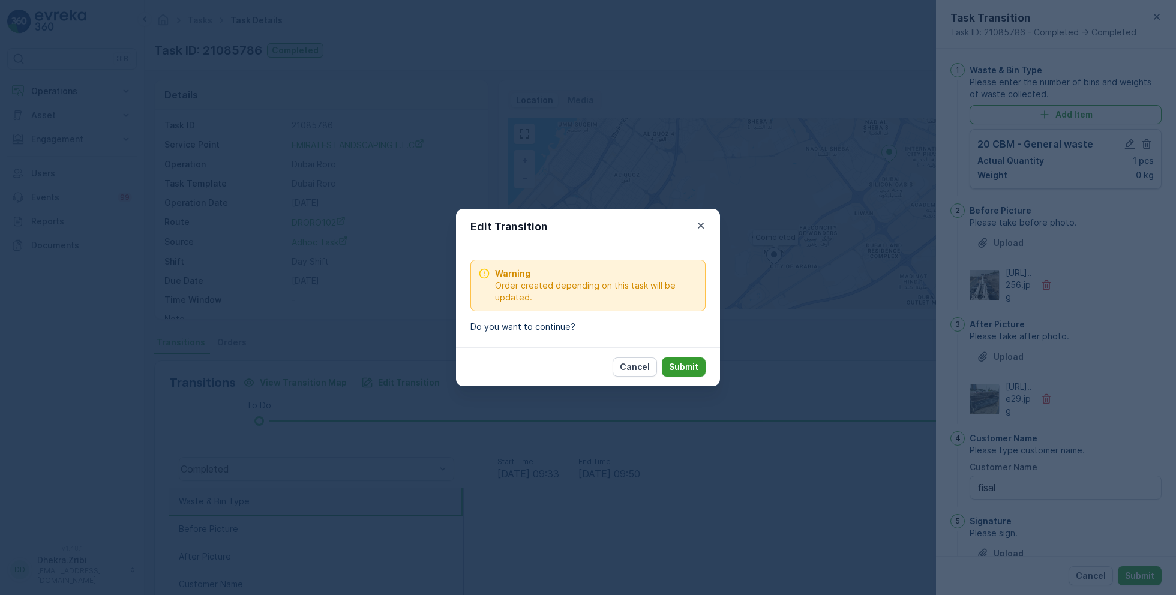
click at [690, 362] on p "Submit" at bounding box center [683, 367] width 29 height 12
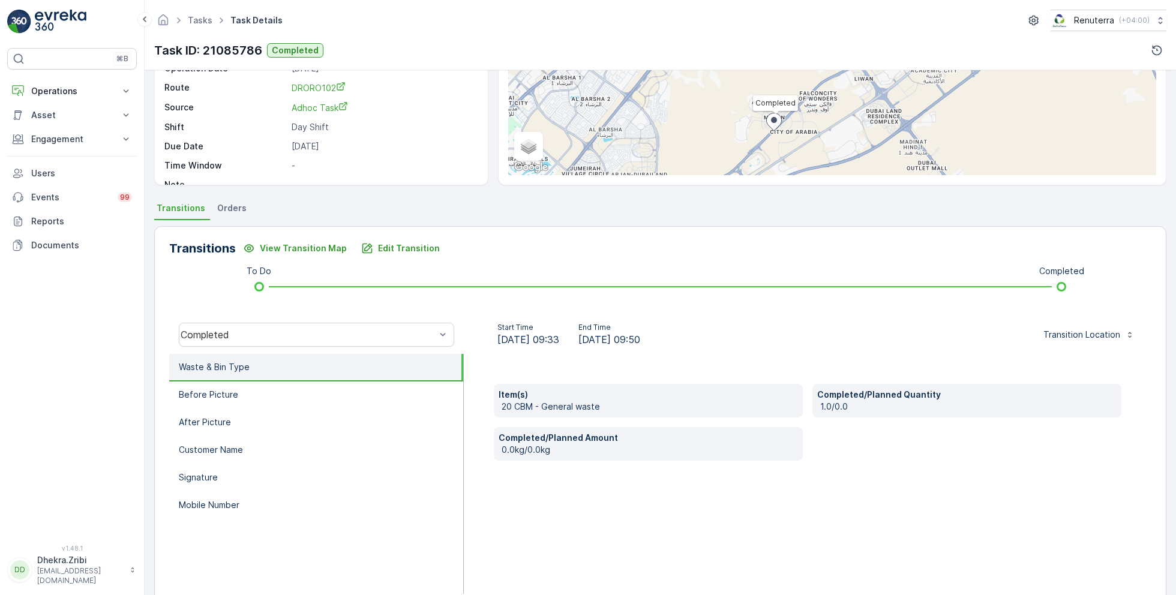
scroll to position [160, 0]
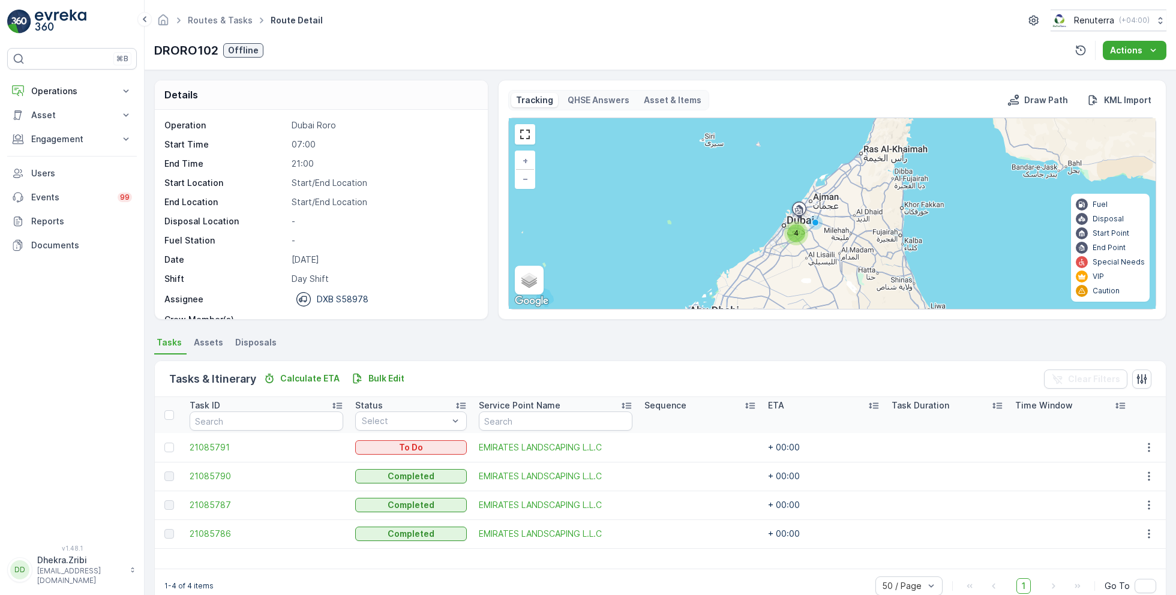
scroll to position [23, 0]
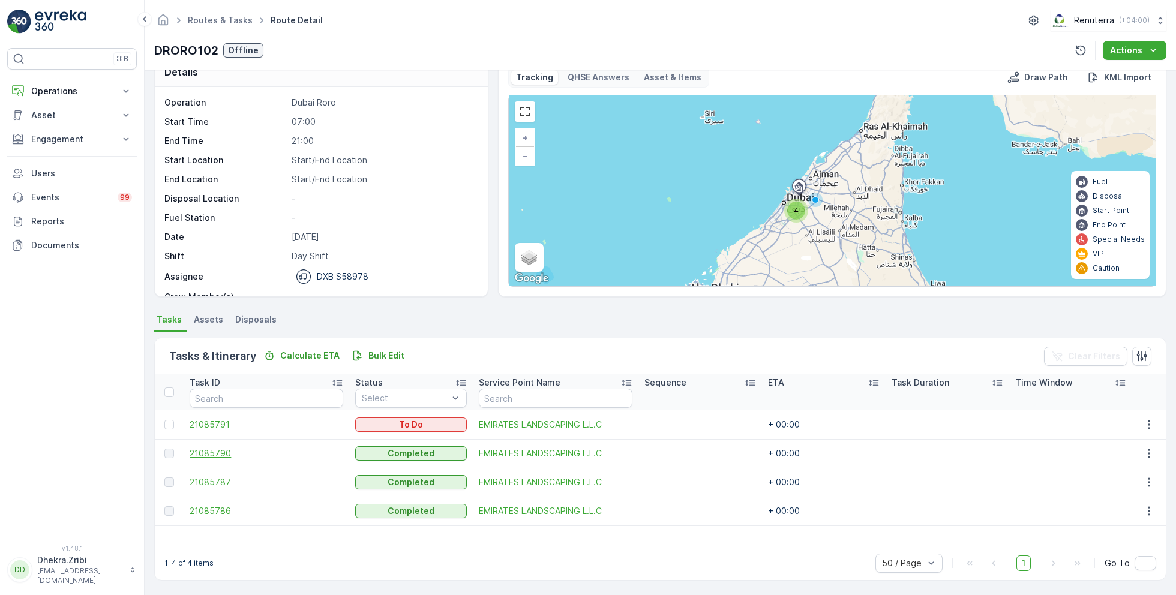
click at [221, 452] on span "21085790" at bounding box center [267, 454] width 154 height 12
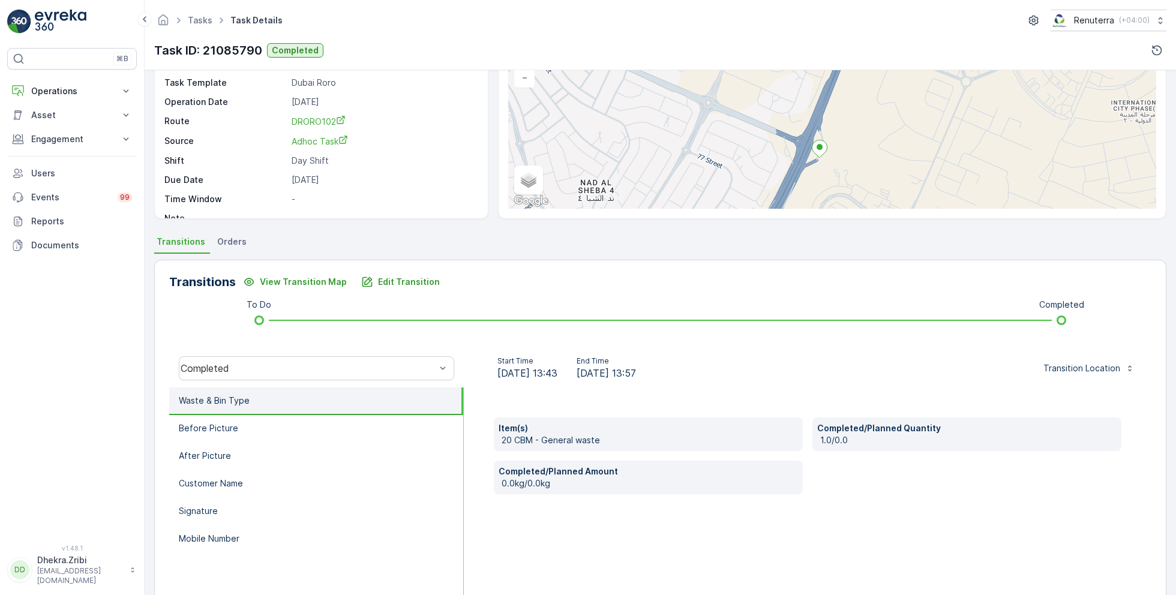
scroll to position [160, 0]
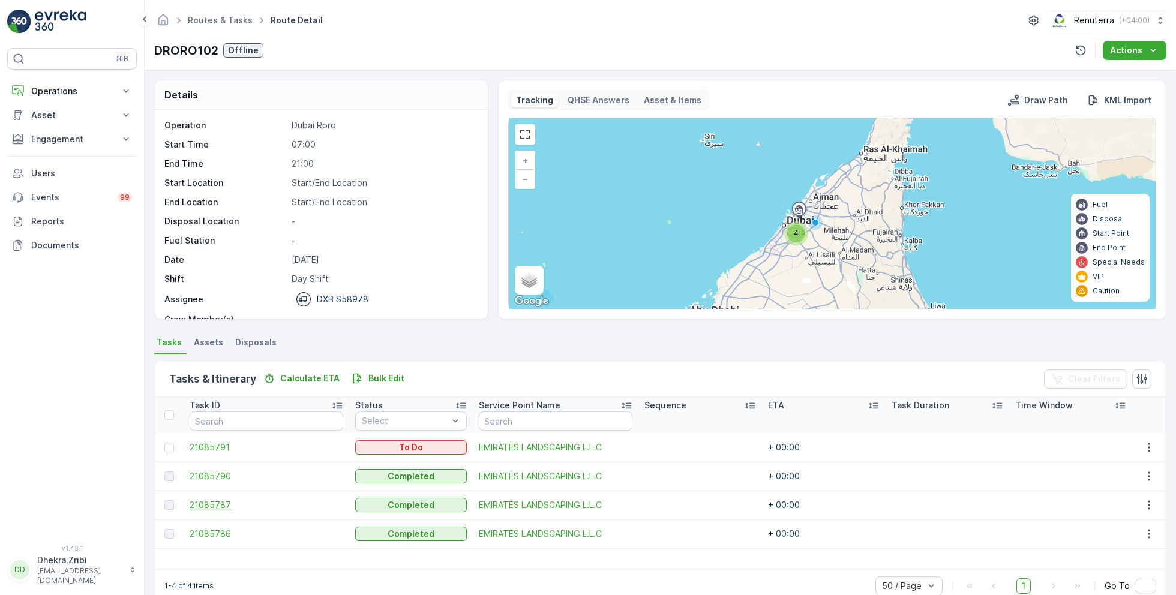
click at [222, 503] on span "21085787" at bounding box center [267, 505] width 154 height 12
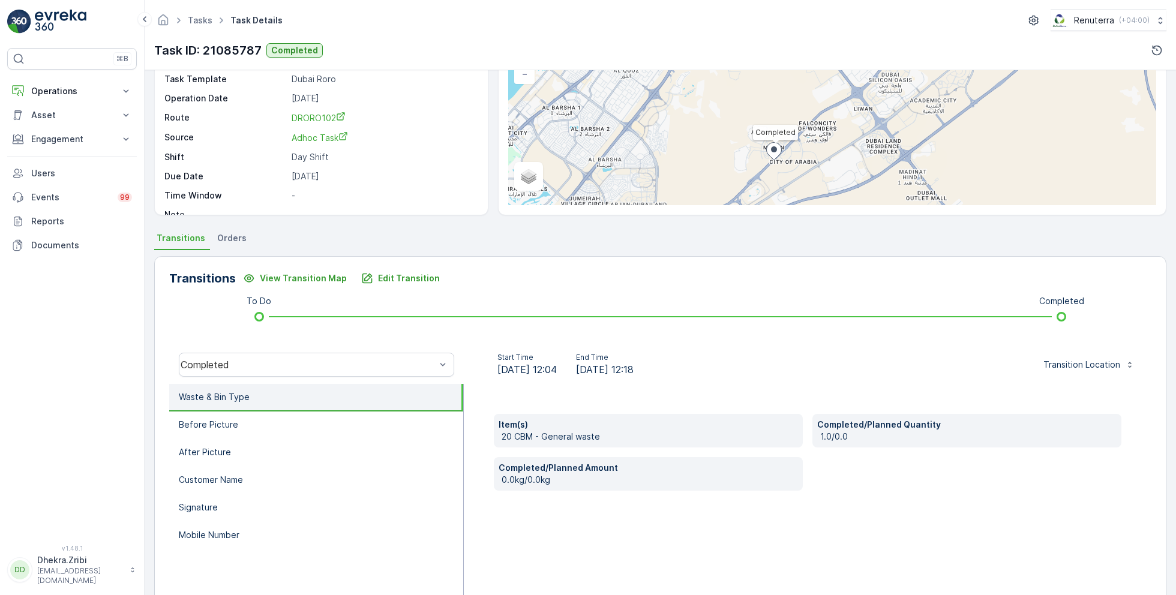
scroll to position [160, 0]
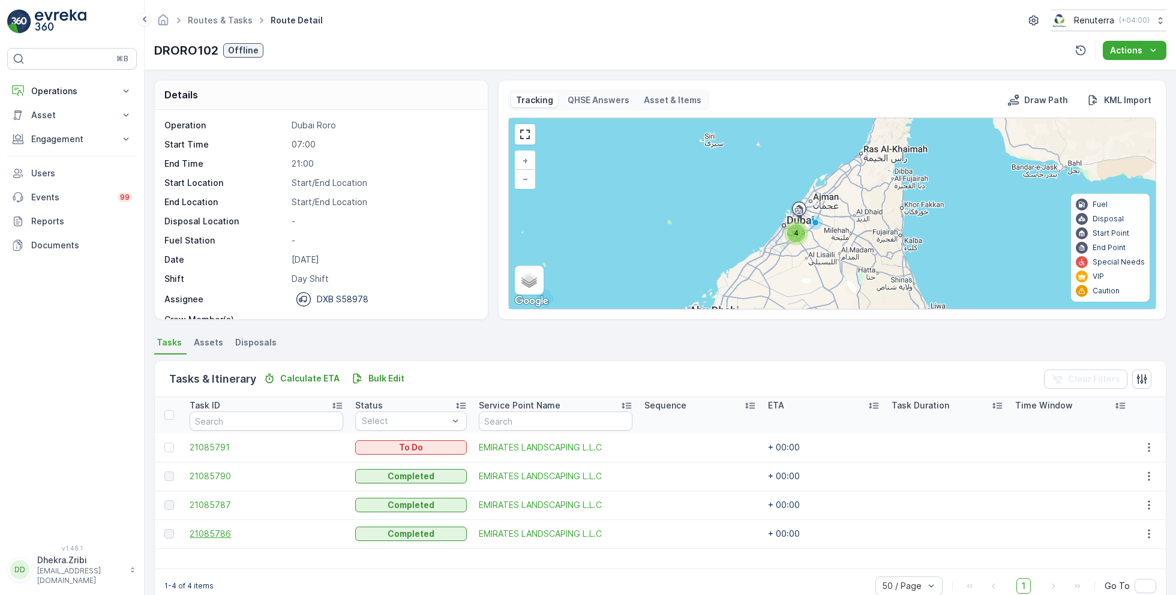
click at [227, 530] on span "21085786" at bounding box center [267, 534] width 154 height 12
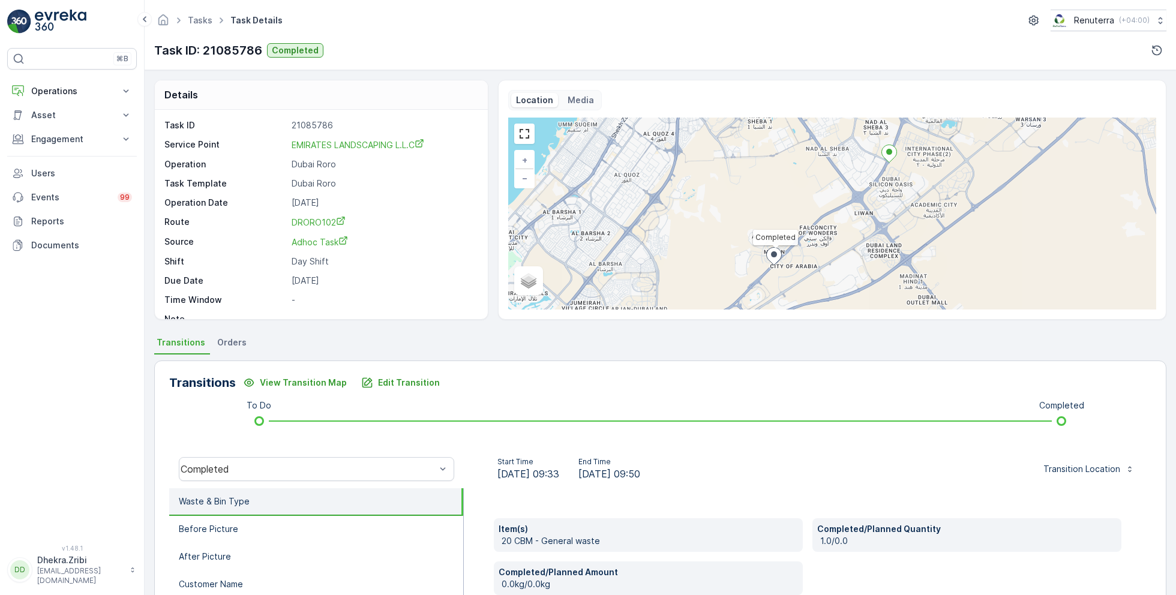
scroll to position [160, 0]
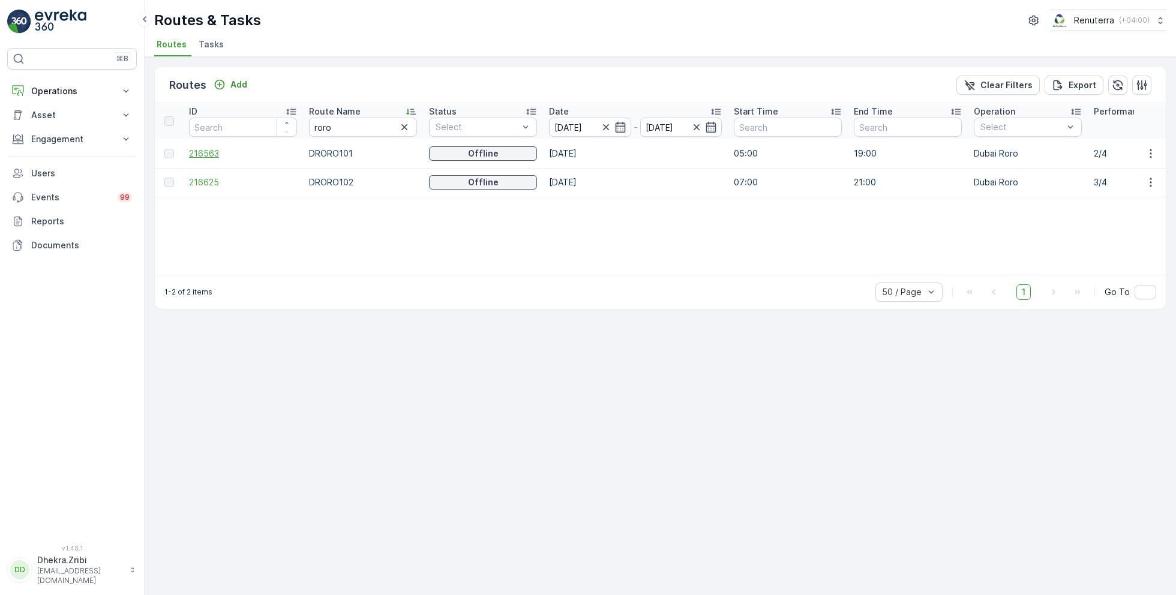
click at [212, 154] on span "216563" at bounding box center [243, 154] width 108 height 12
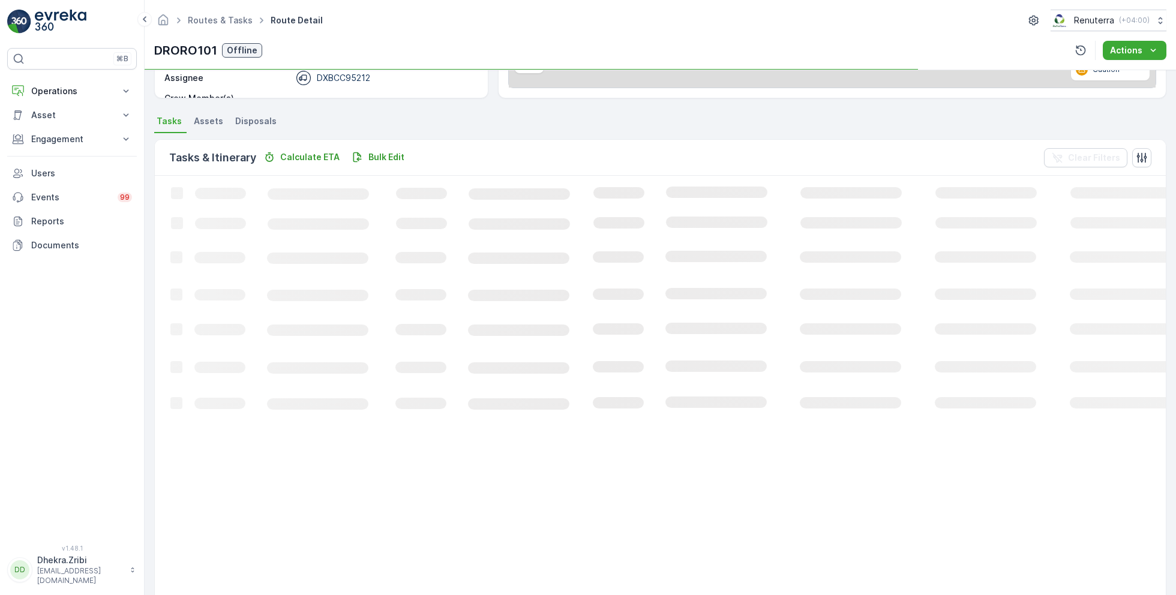
scroll to position [23, 0]
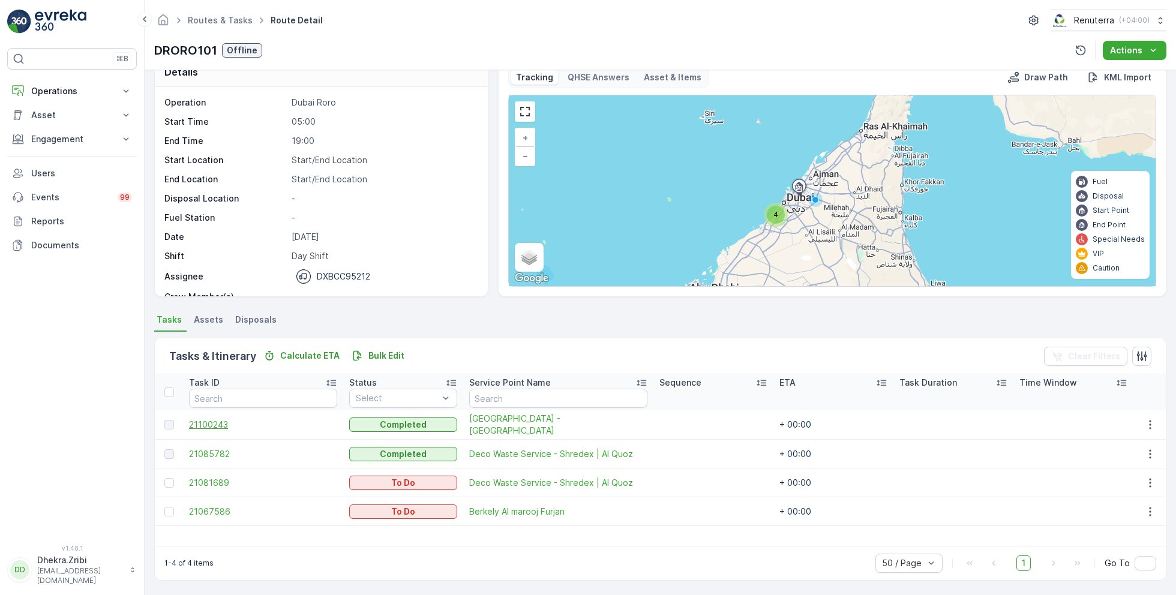
click at [220, 429] on span "21100243" at bounding box center [263, 425] width 148 height 12
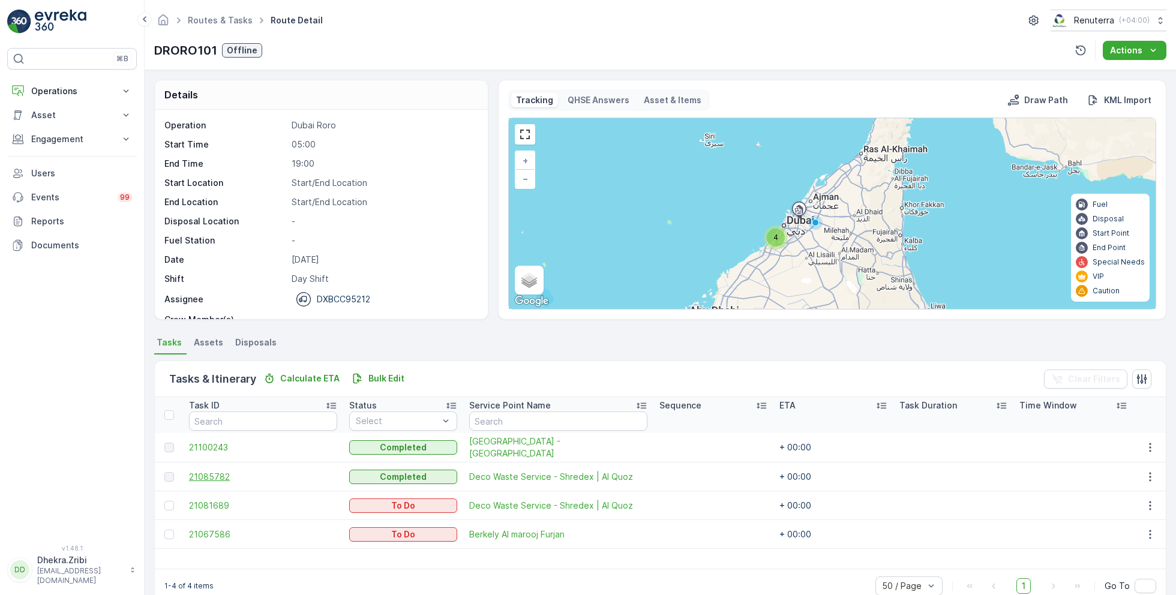
click at [221, 471] on span "21085782" at bounding box center [263, 477] width 148 height 12
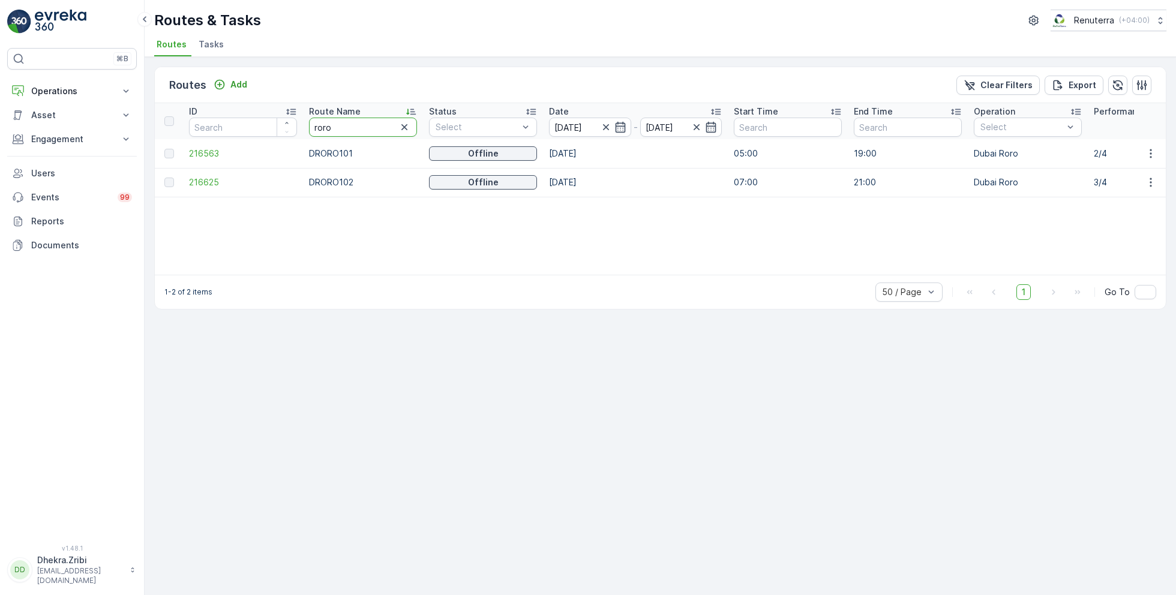
drag, startPoint x: 347, startPoint y: 127, endPoint x: 300, endPoint y: 124, distance: 46.9
click at [364, 212] on div "ID Route Name roro Status Select Date [DATE] - [DATE] Start Time End Time Opera…" at bounding box center [660, 189] width 1011 height 172
click at [361, 128] on input "roro" at bounding box center [363, 127] width 108 height 19
drag, startPoint x: 361, startPoint y: 128, endPoint x: 304, endPoint y: 125, distance: 56.5
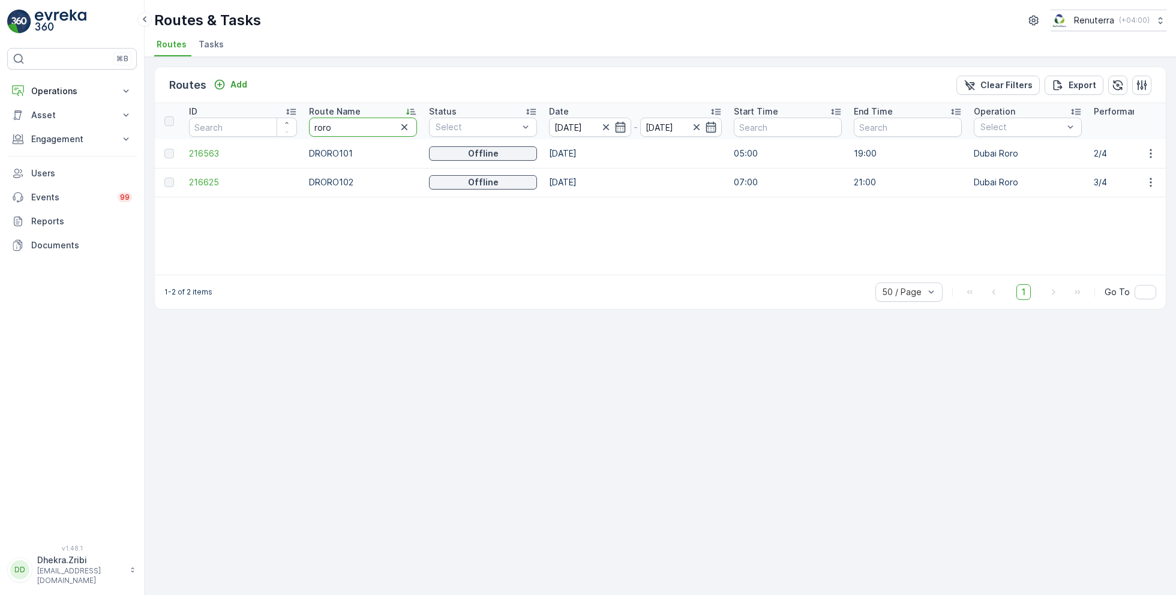
click at [304, 126] on th "Route Name [PERSON_NAME]" at bounding box center [363, 121] width 120 height 36
click at [370, 231] on div "ID Route Name roro Status Select Date [DATE] - [DATE] Start Time End Time Opera…" at bounding box center [660, 189] width 1011 height 172
click at [346, 128] on input "roro" at bounding box center [363, 127] width 108 height 19
click at [361, 218] on div "ID Route Name roro Status Select Date [DATE] - [DATE] Start Time End Time Opera…" at bounding box center [660, 189] width 1011 height 172
click at [347, 133] on input "roro" at bounding box center [363, 127] width 108 height 19
